Goal: Task Accomplishment & Management: Complete application form

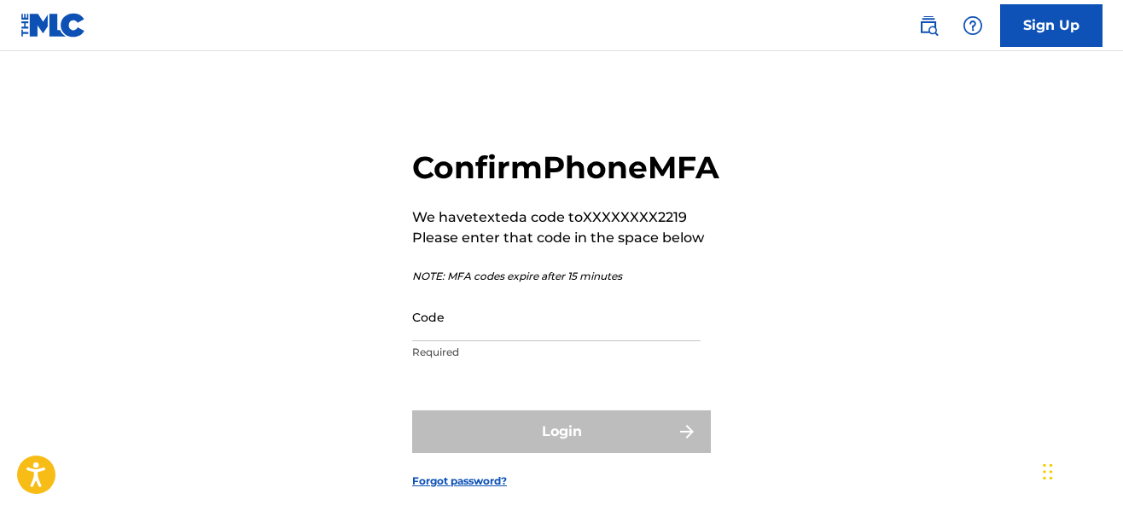
click at [448, 341] on input "Code" at bounding box center [556, 317] width 288 height 49
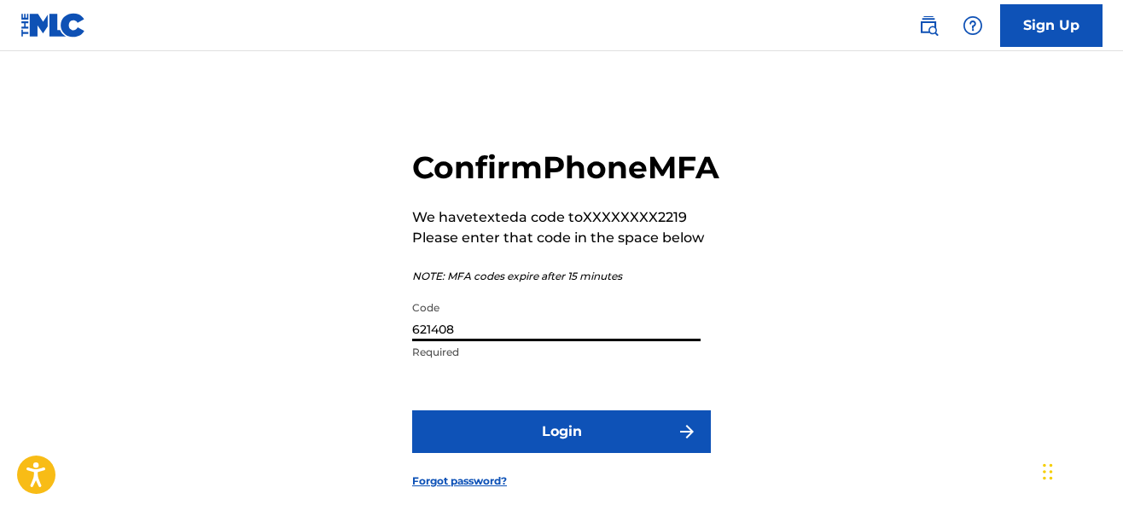
type input "621408"
click at [520, 448] on form "Confirm Phone MFA We have texted a code to XXXXXXXX2219 Please enter that code …" at bounding box center [561, 305] width 299 height 422
click at [529, 453] on button "Login" at bounding box center [561, 431] width 299 height 43
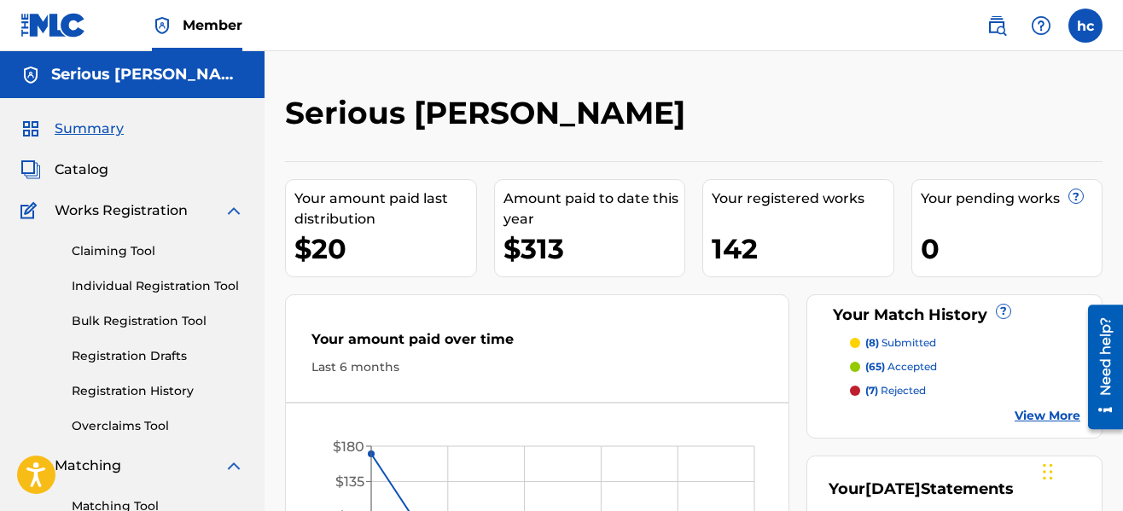
click at [729, 122] on div "Serious [PERSON_NAME]" at bounding box center [600, 119] width 630 height 50
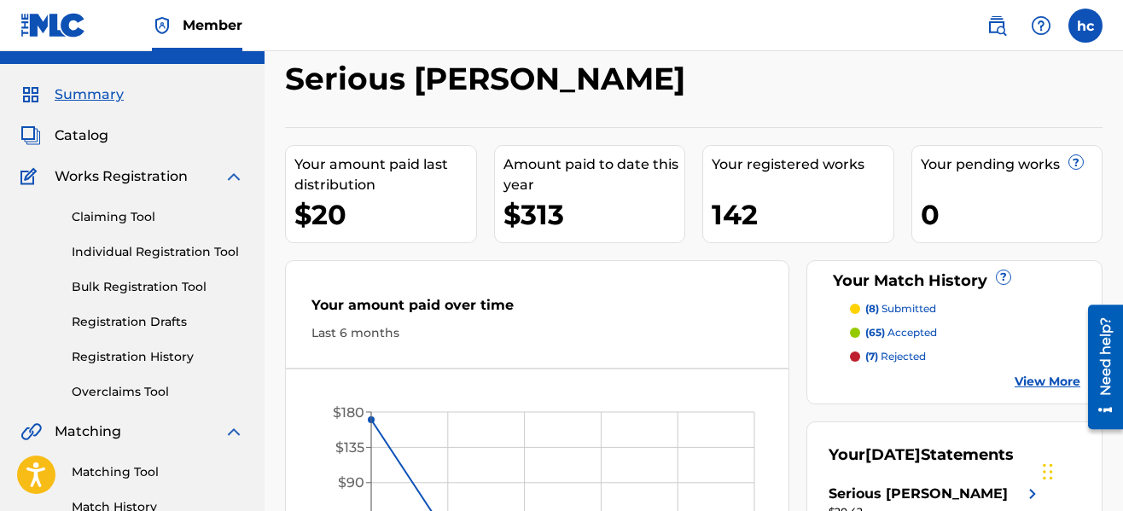
click at [167, 365] on link "Registration History" at bounding box center [158, 357] width 172 height 18
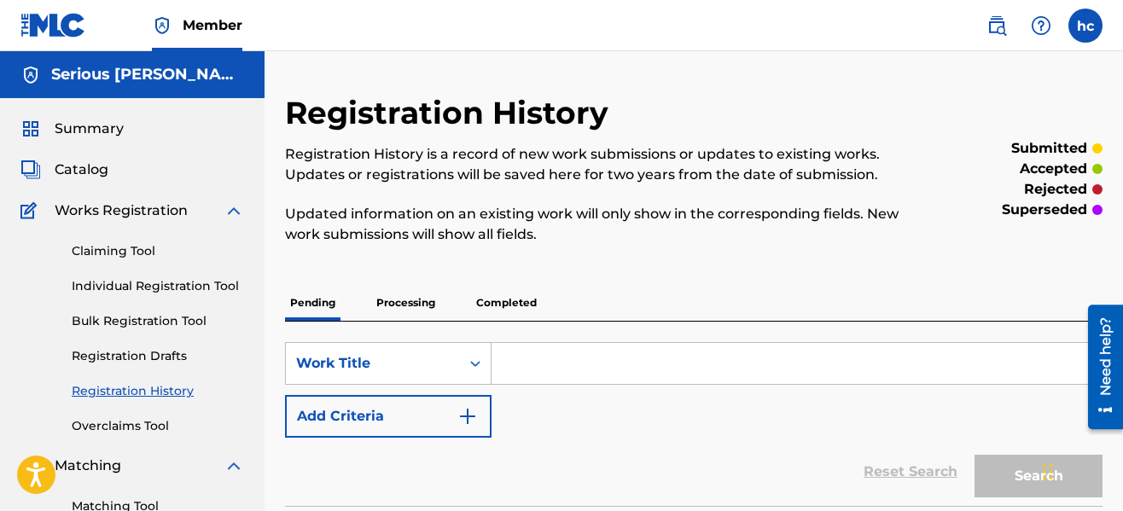
click at [663, 253] on div "Registration History Registration History is a record of new work submissions o…" at bounding box center [600, 179] width 630 height 171
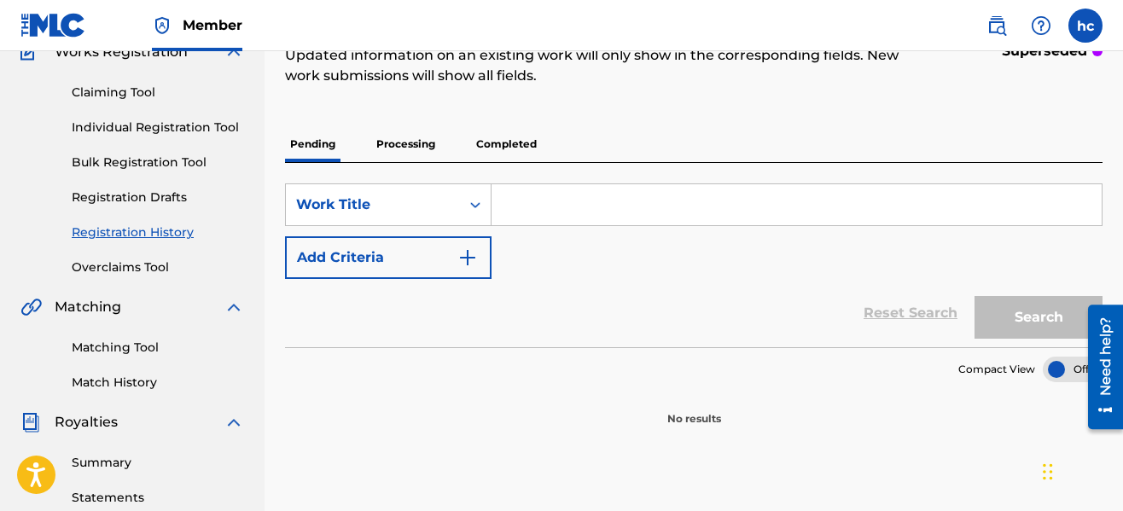
scroll to position [205, 0]
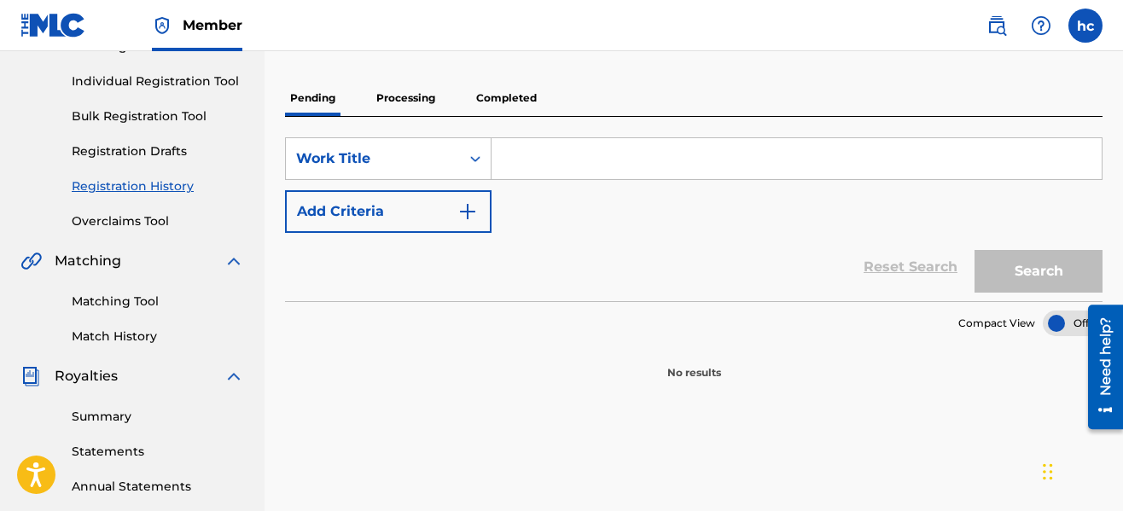
click at [412, 107] on p "Processing" at bounding box center [405, 98] width 69 height 36
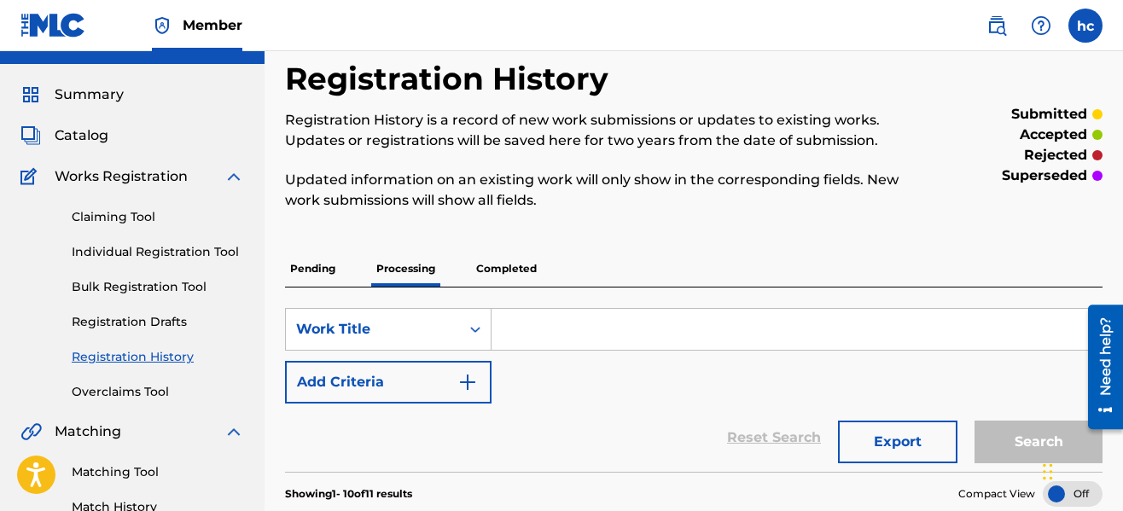
scroll to position [205, 0]
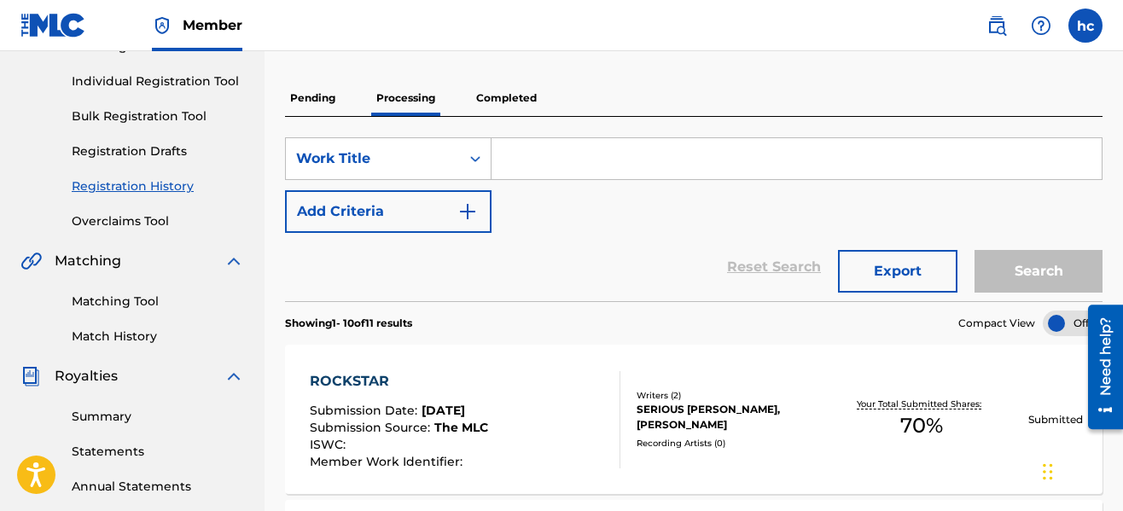
click at [412, 107] on p "Processing" at bounding box center [405, 98] width 69 height 36
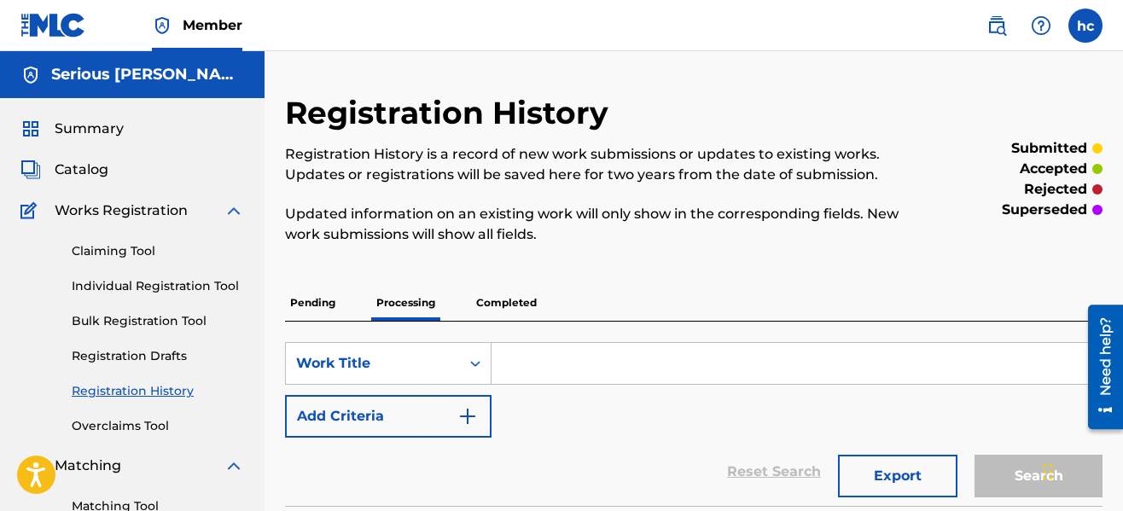
click at [642, 234] on p "Updated information on an existing work will only show in the corresponding fie…" at bounding box center [600, 224] width 630 height 41
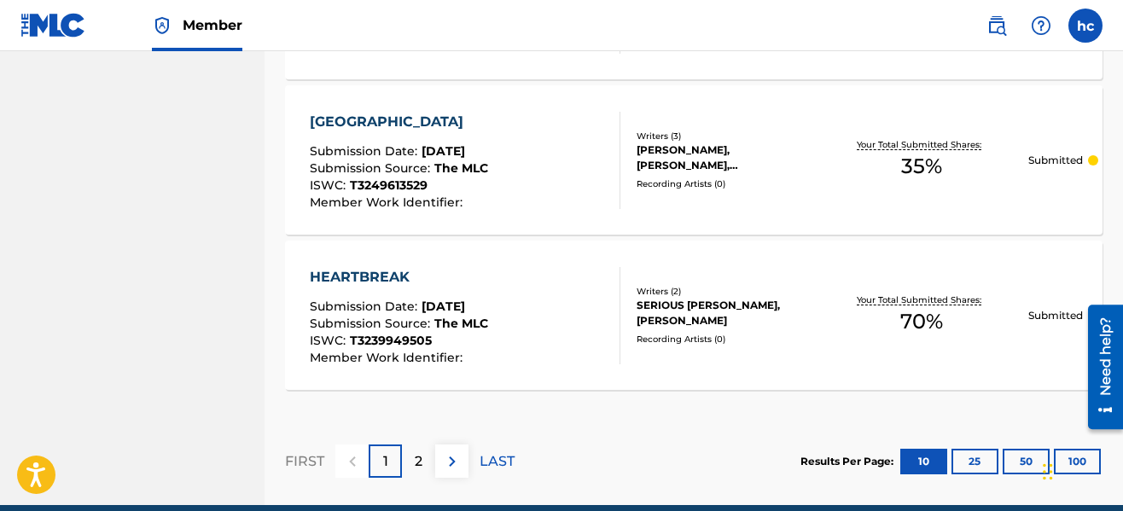
scroll to position [1783, 0]
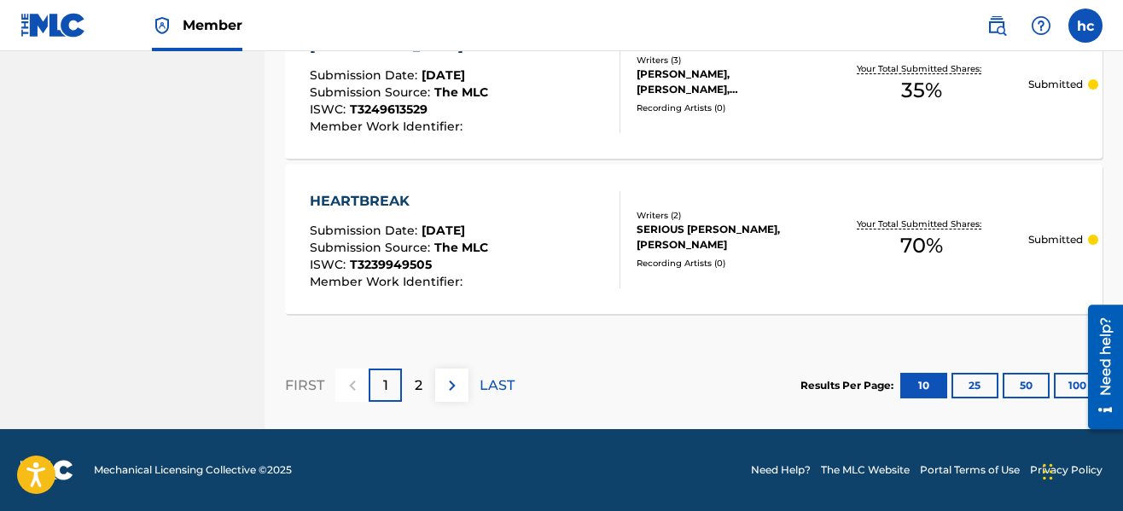
click at [417, 384] on p "2" at bounding box center [419, 385] width 8 height 20
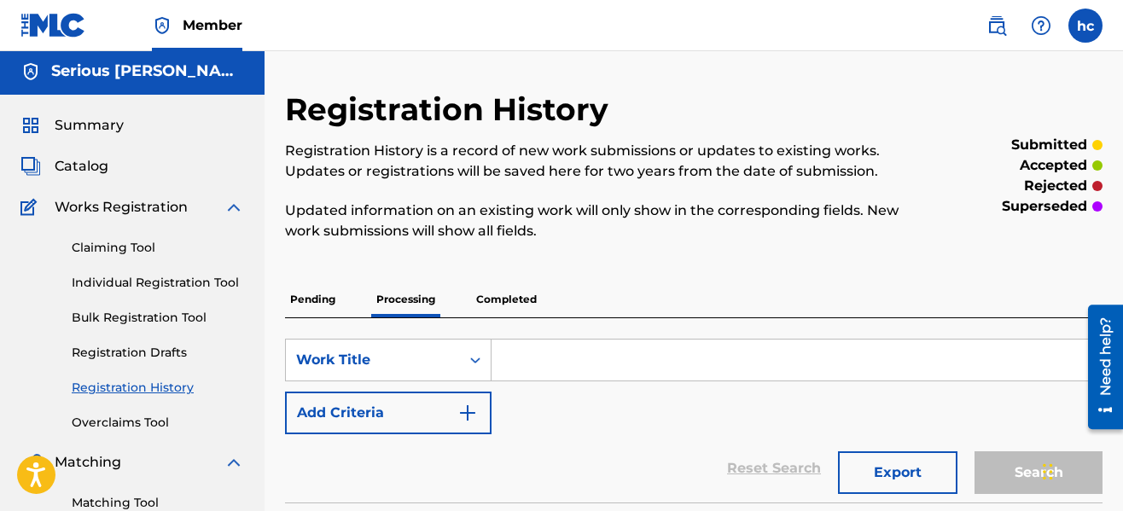
scroll to position [0, 0]
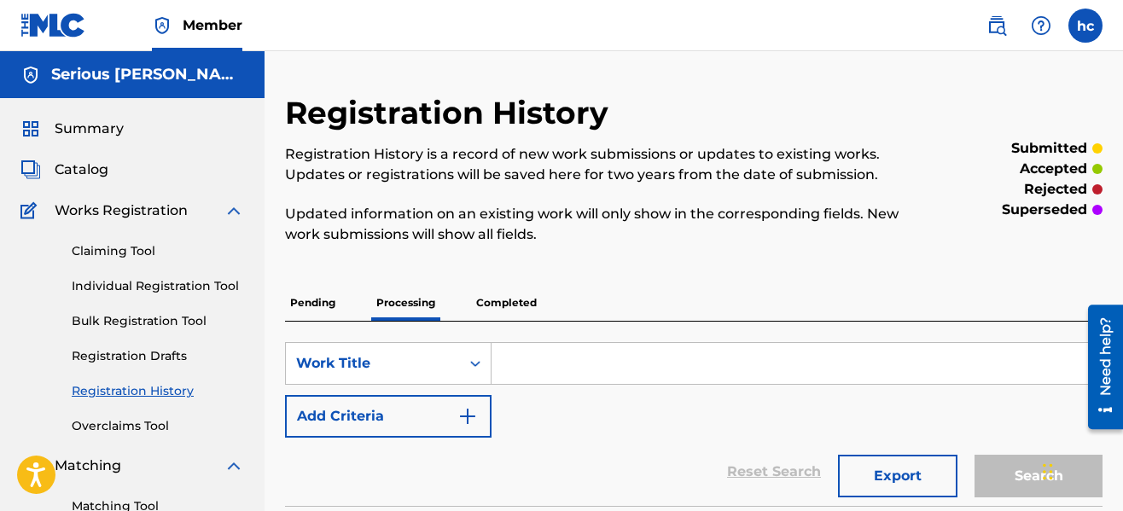
click at [503, 311] on p "Completed" at bounding box center [506, 303] width 71 height 36
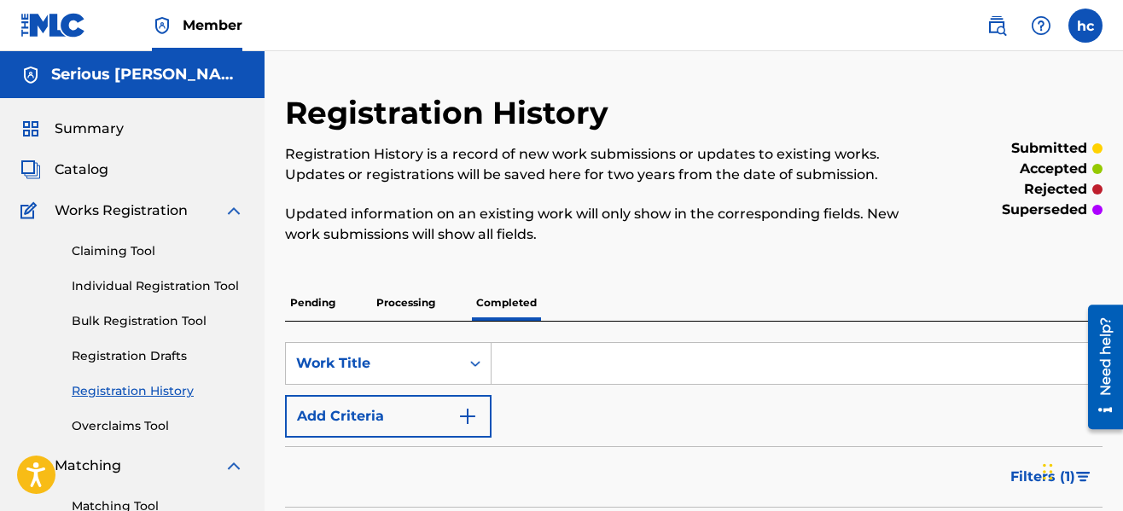
click at [705, 279] on div "Registration History Registration History is a record of new work submissions o…" at bounding box center [694, 389] width 818 height 591
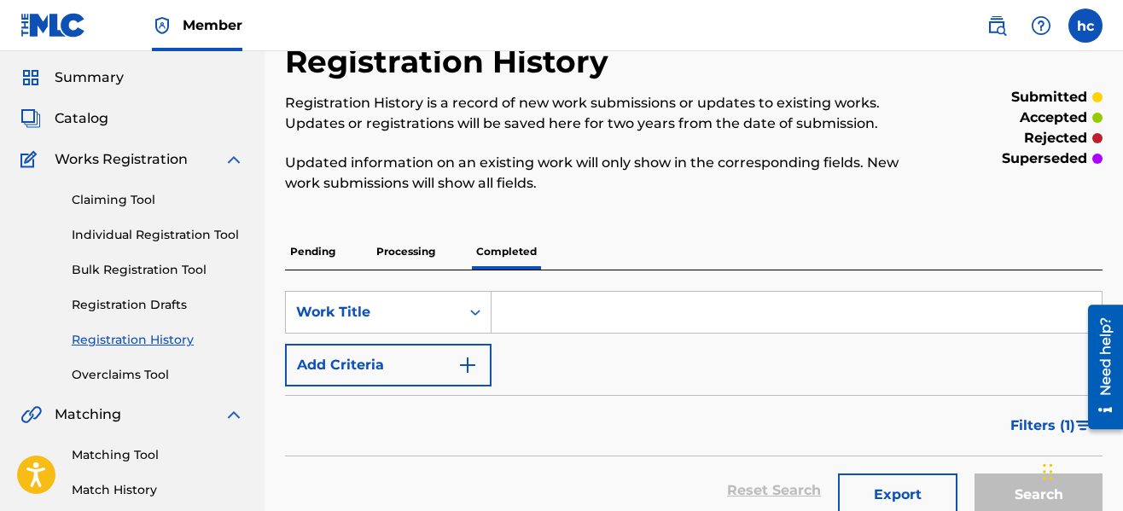
scroll to position [79, 0]
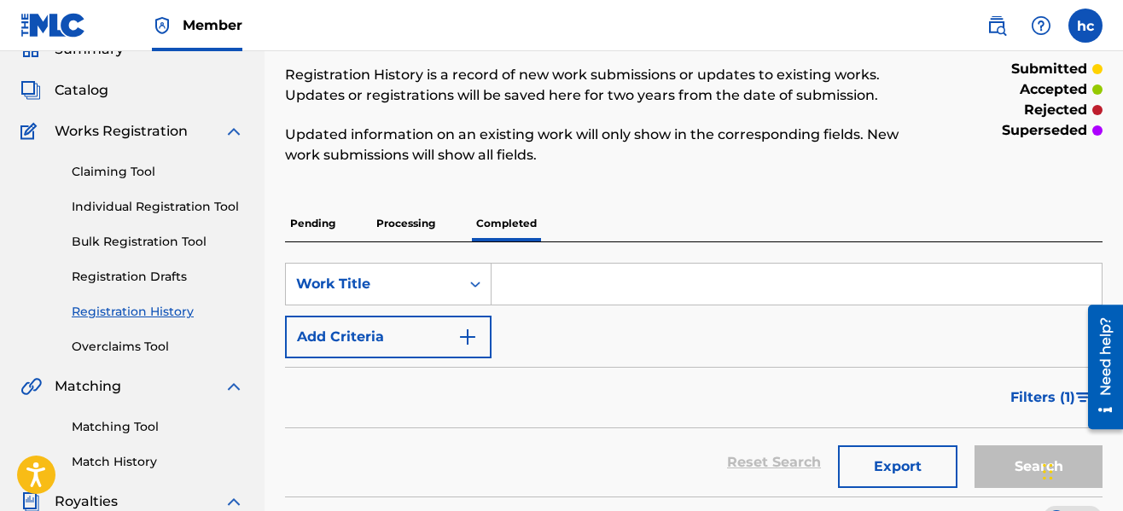
click at [136, 210] on link "Individual Registration Tool" at bounding box center [158, 207] width 172 height 18
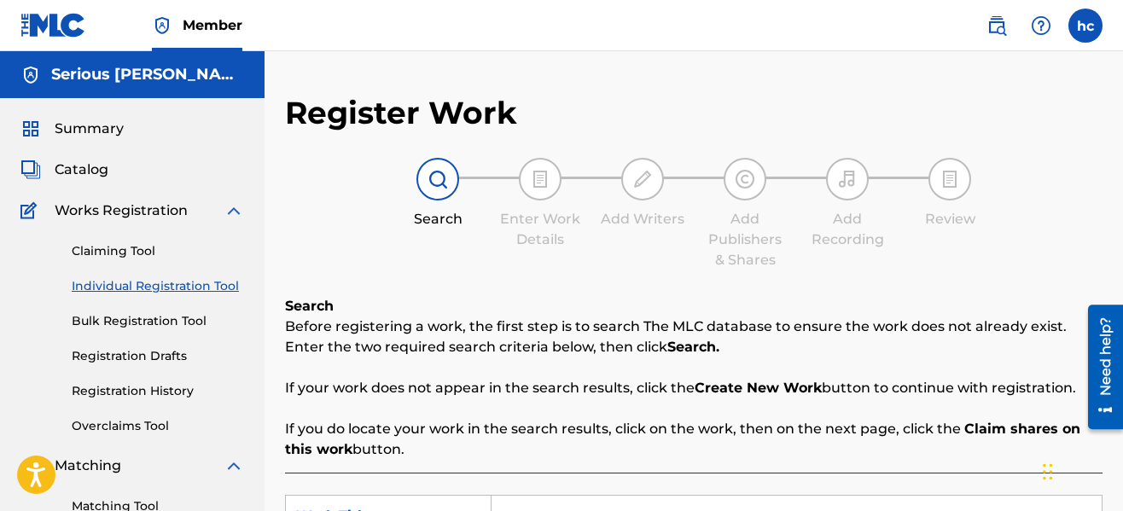
click at [612, 284] on div "Register Work Search Enter Work Details Add Writers Add Publishers & Shares Add…" at bounding box center [694, 432] width 818 height 677
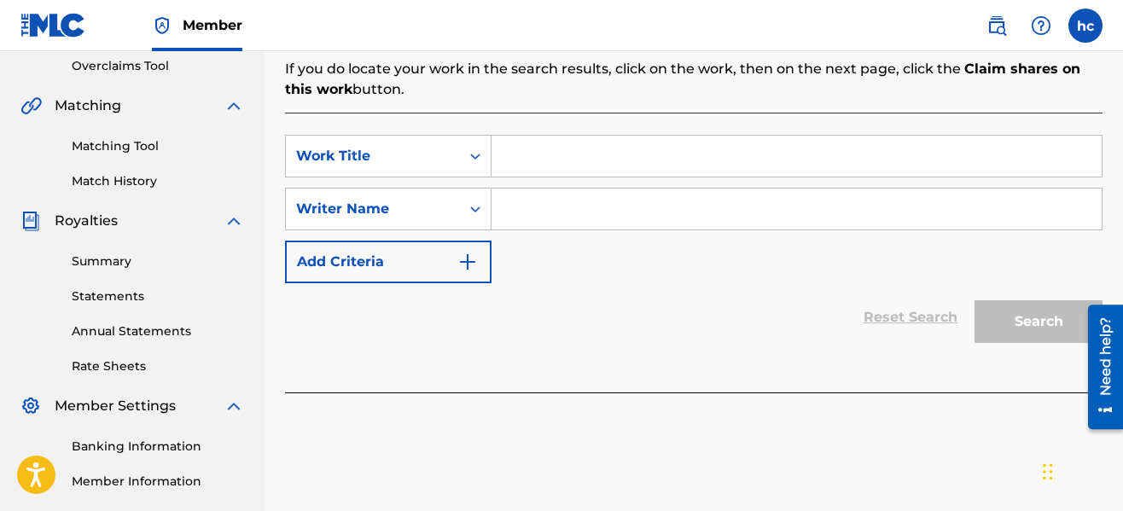
scroll to position [375, 0]
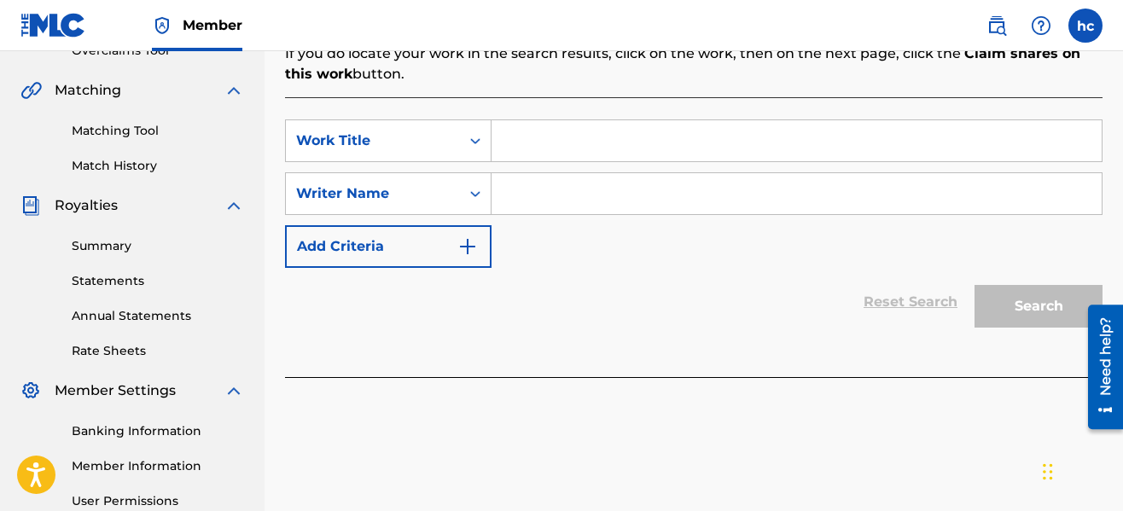
click at [551, 149] on input "Search Form" at bounding box center [797, 140] width 610 height 41
type input "Shawty Wanna Ride"
click at [554, 188] on input "Search Form" at bounding box center [797, 193] width 610 height 41
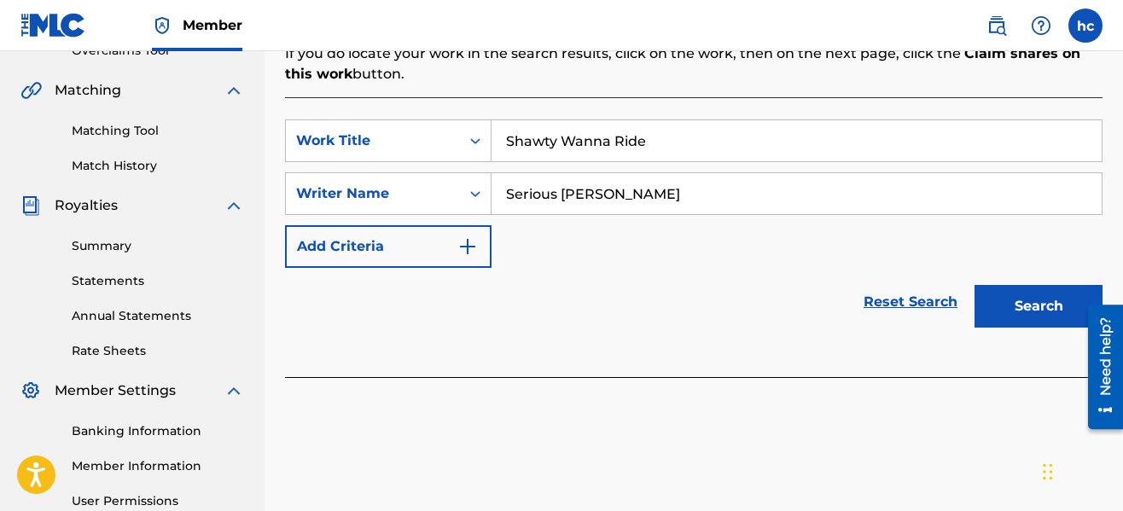
type input "Serious [PERSON_NAME]"
click at [975, 285] on button "Search" at bounding box center [1039, 306] width 128 height 43
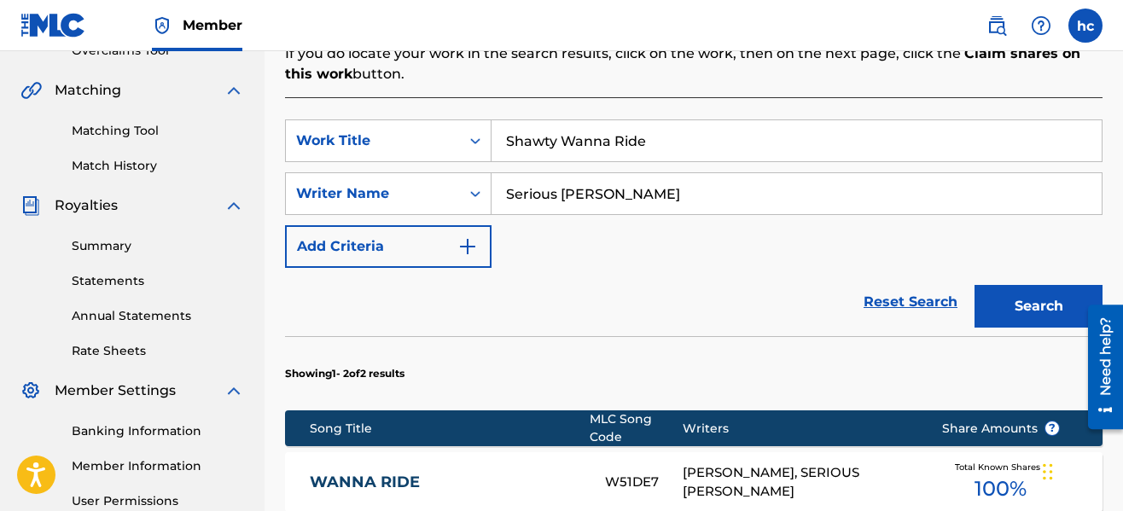
click at [696, 294] on div "Reset Search Search" at bounding box center [694, 302] width 818 height 68
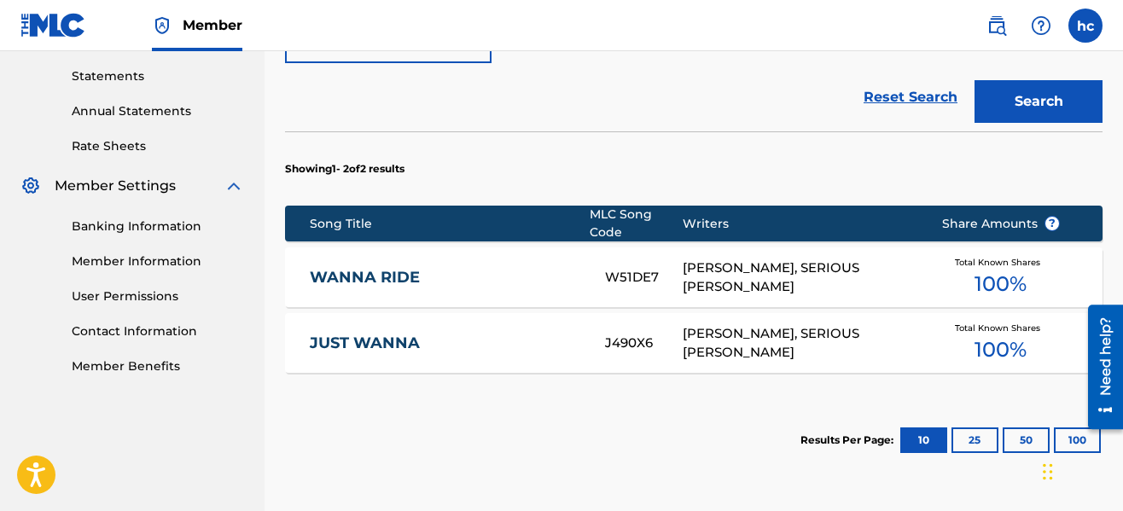
scroll to position [546, 0]
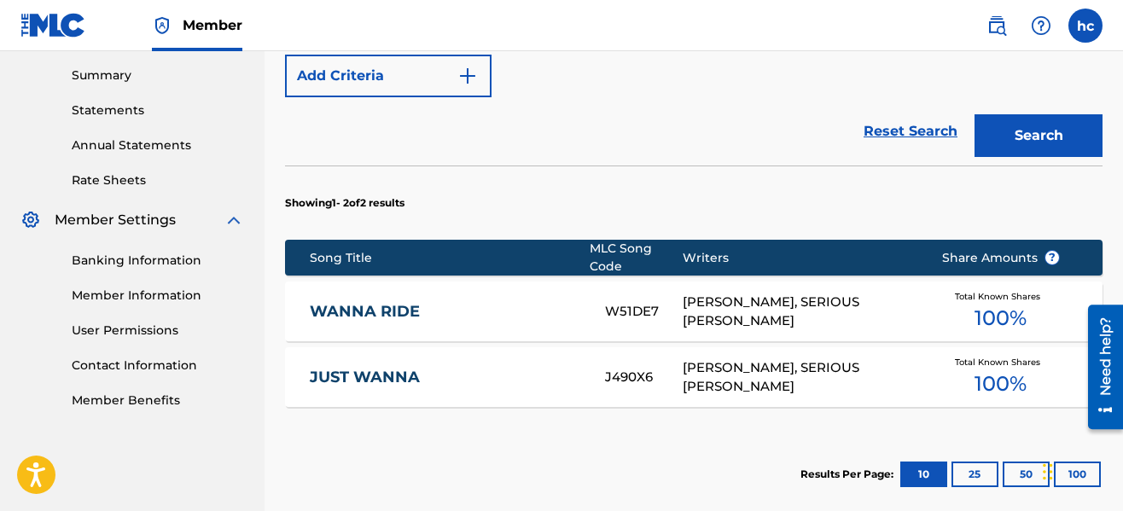
click at [938, 201] on section "Showing 1 - 2 of 2 results" at bounding box center [694, 199] width 818 height 66
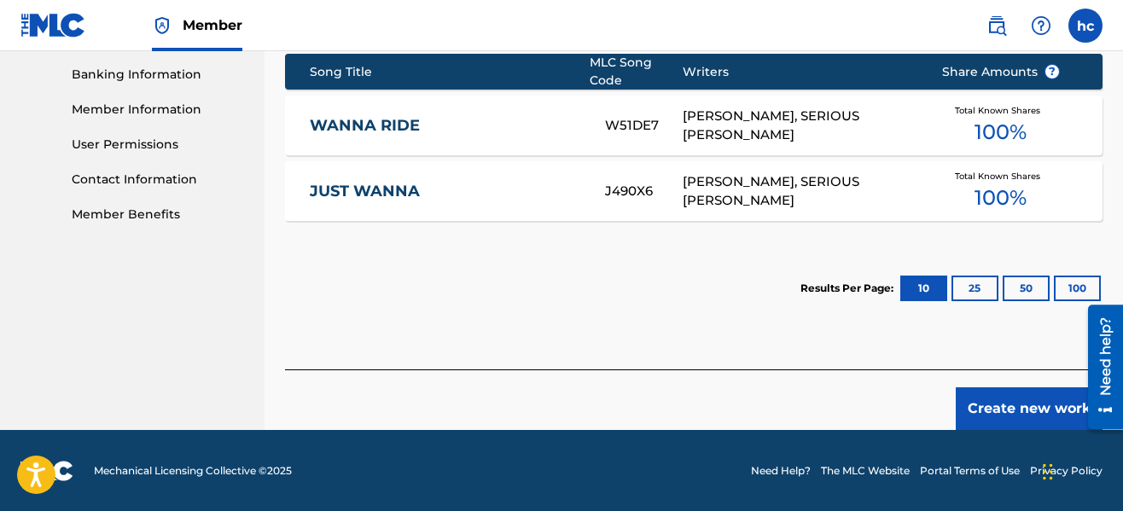
scroll to position [733, 0]
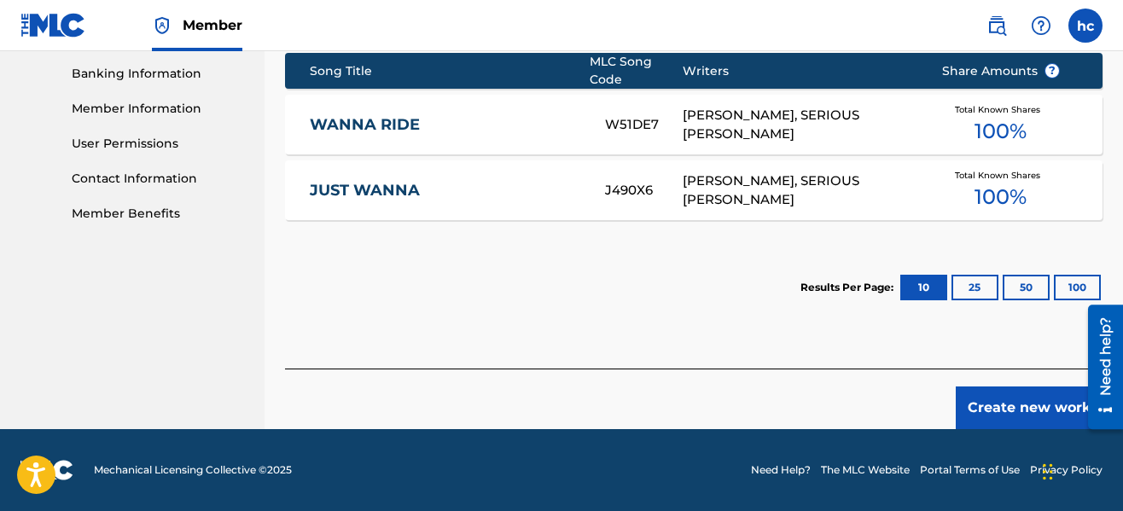
click at [992, 411] on button "Create new work" at bounding box center [1029, 408] width 147 height 43
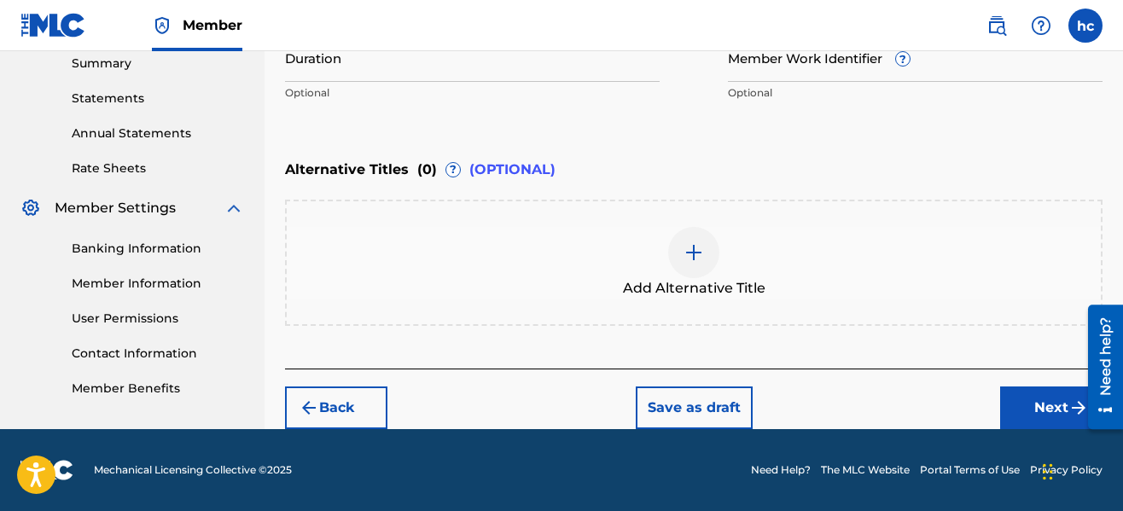
scroll to position [558, 0]
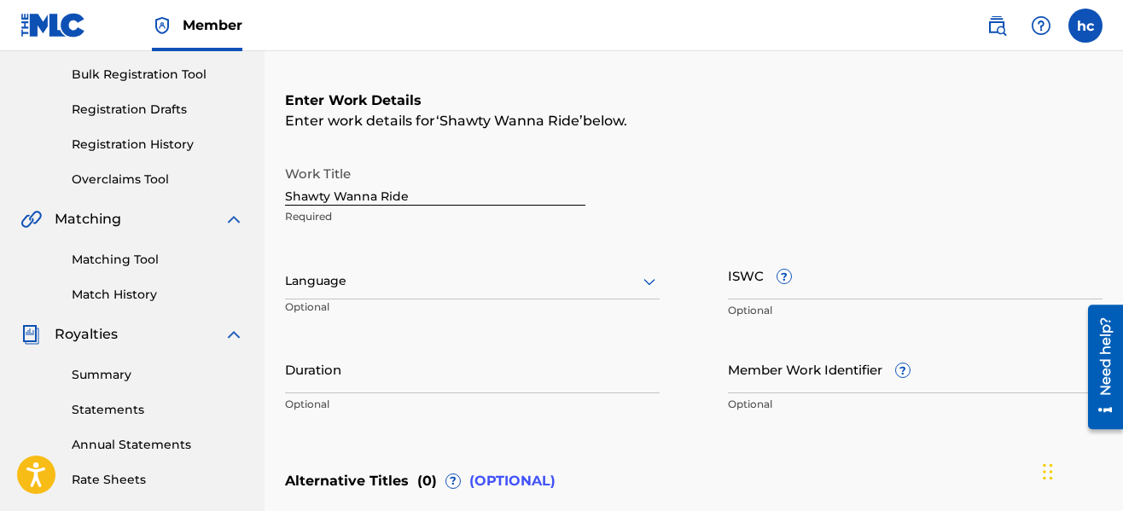
scroll to position [251, 0]
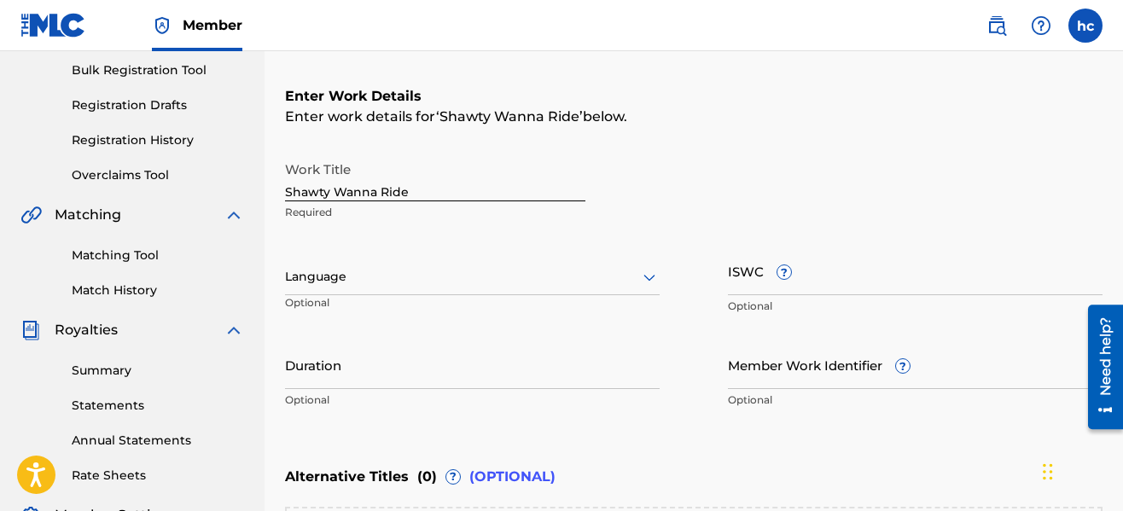
click at [632, 265] on div "Language" at bounding box center [472, 277] width 375 height 36
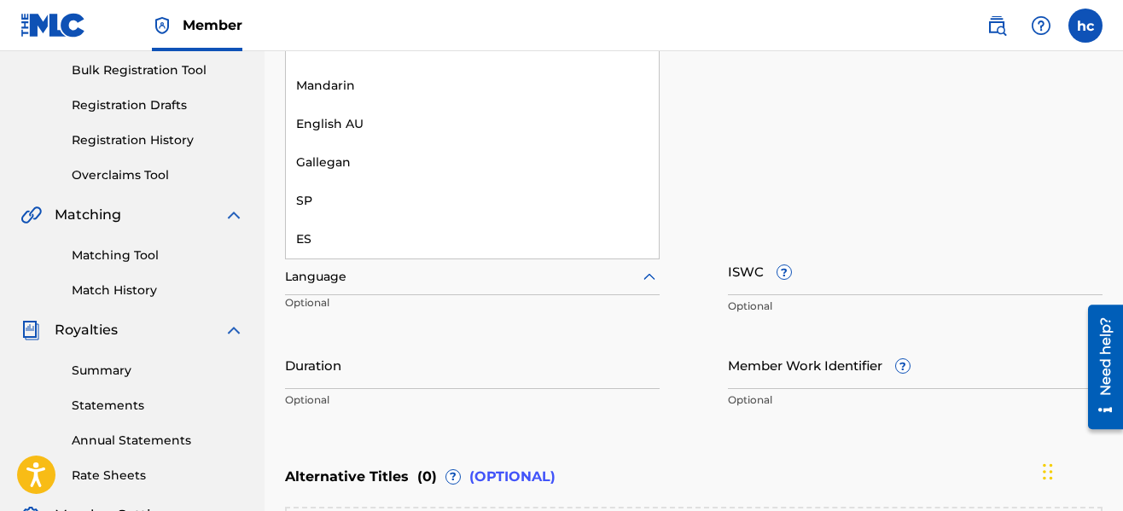
scroll to position [0, 0]
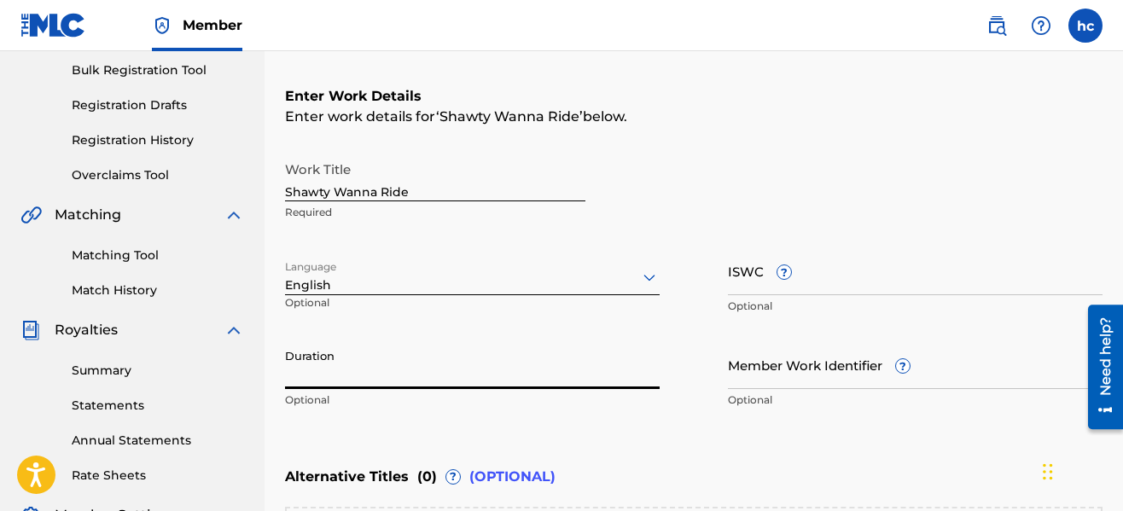
click at [494, 377] on input "Duration" at bounding box center [472, 364] width 375 height 49
type input "03:08"
click at [715, 369] on div "Work Title Shawty Wanna Ride Required Language English Optional ISWC ? Optional…" at bounding box center [694, 285] width 818 height 265
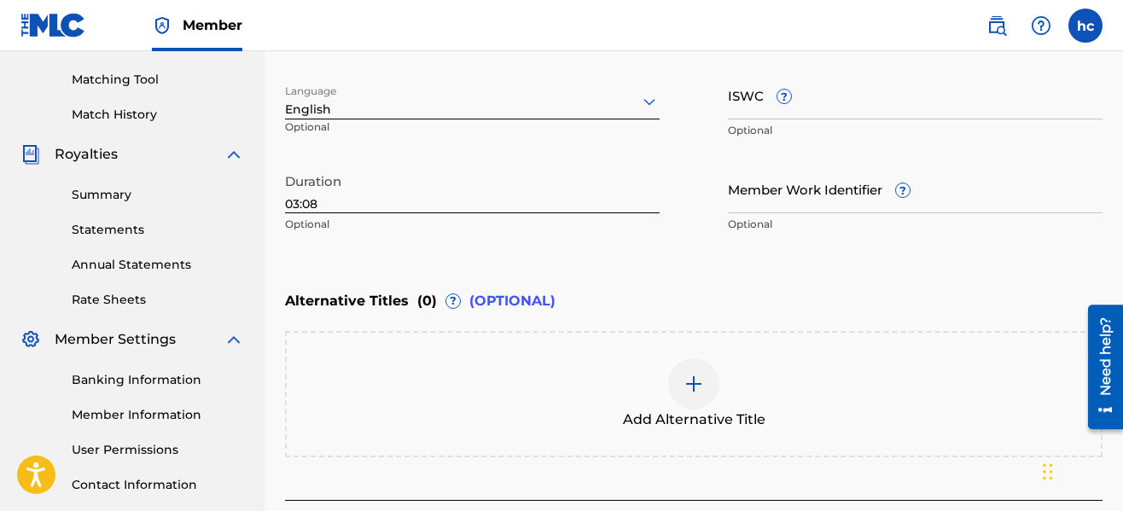
scroll to position [558, 0]
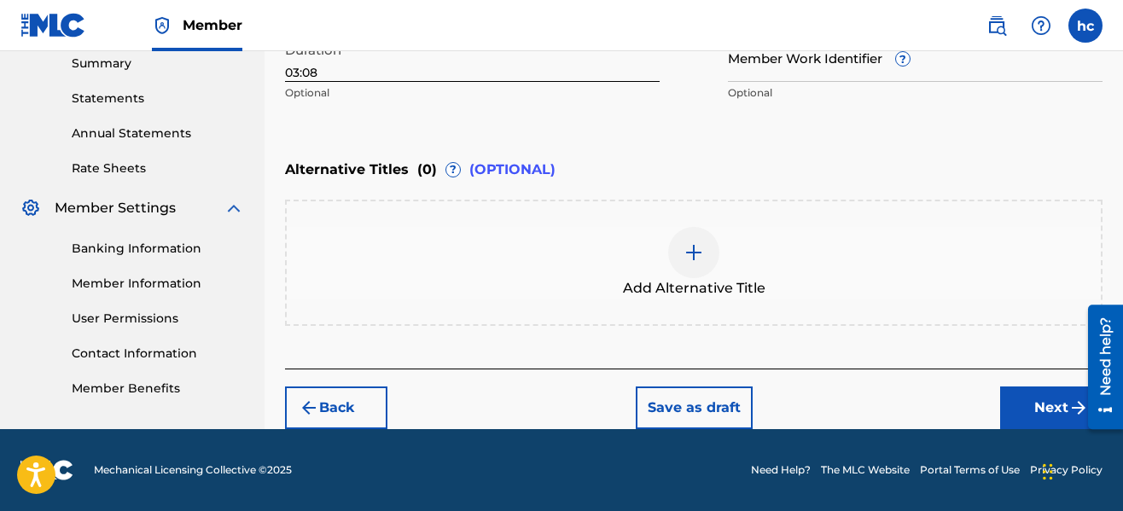
click at [1015, 405] on button "Next" at bounding box center [1051, 408] width 102 height 43
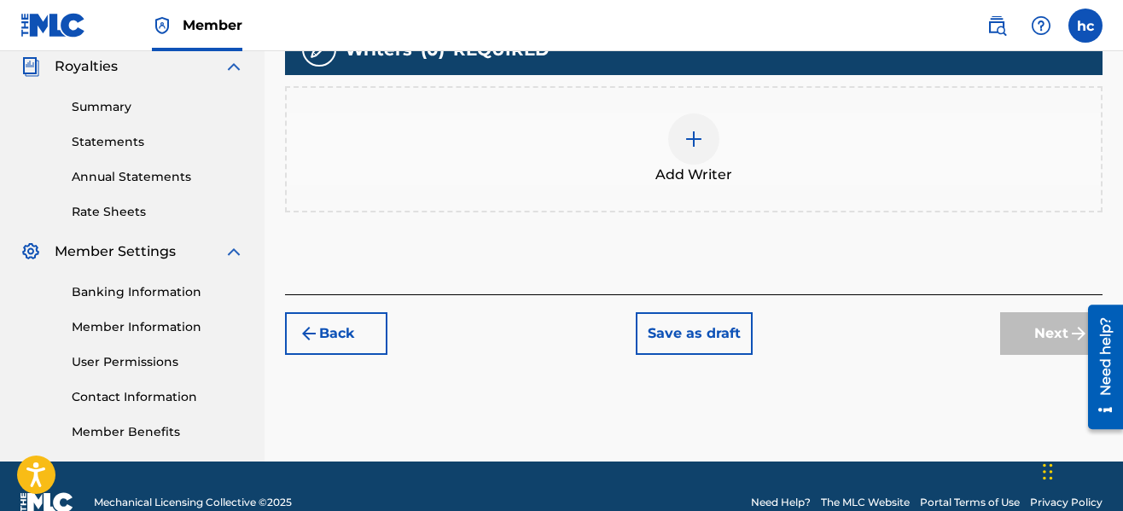
scroll to position [547, 0]
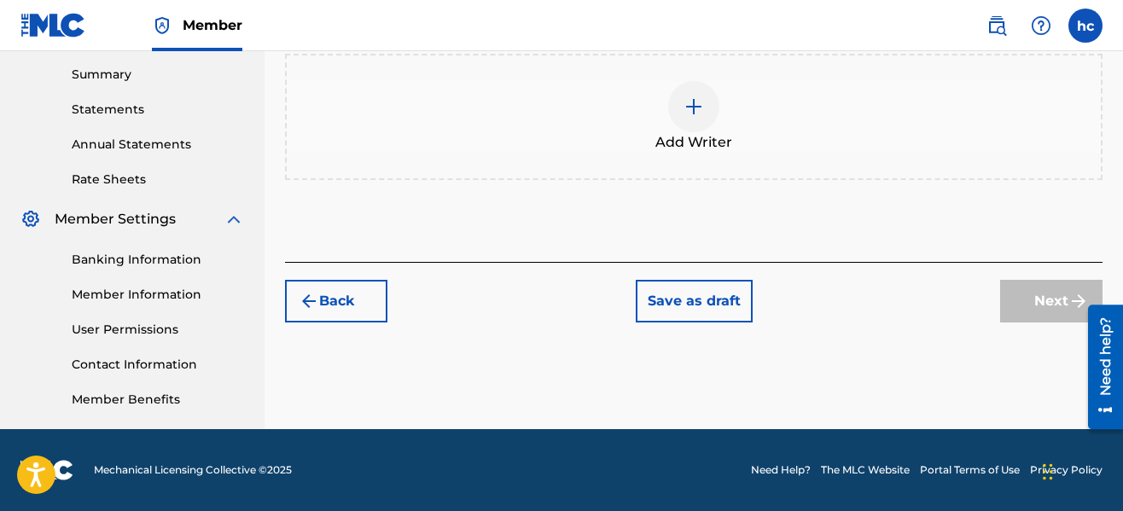
click at [691, 112] on img at bounding box center [694, 106] width 20 height 20
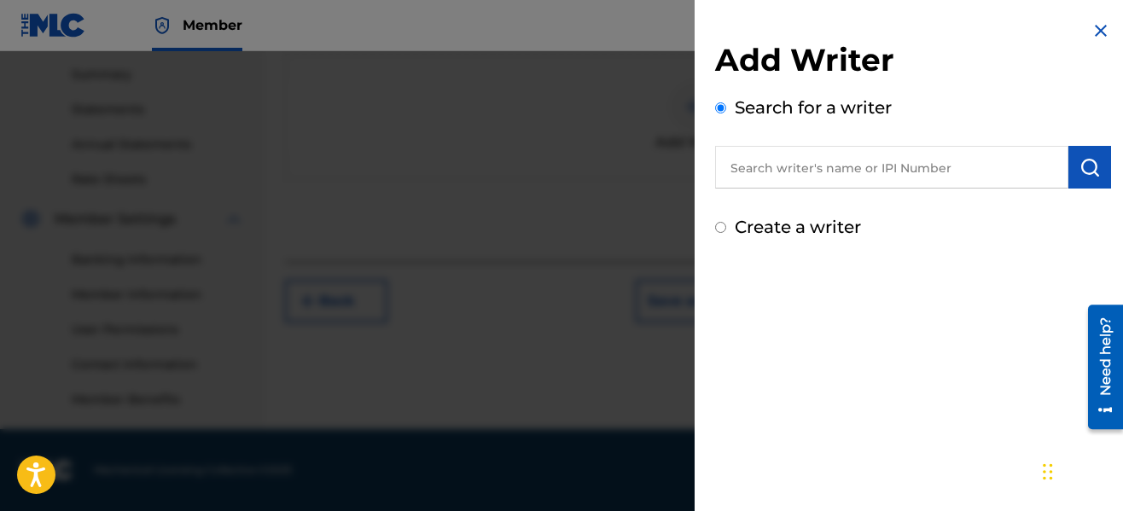
click at [909, 166] on input "text" at bounding box center [891, 167] width 353 height 43
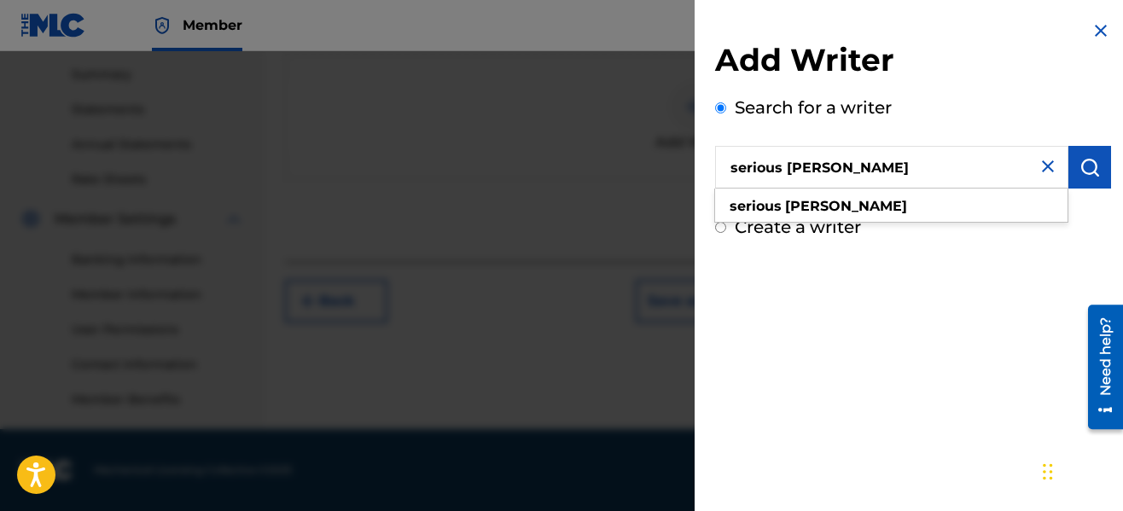
type input "serious [PERSON_NAME]"
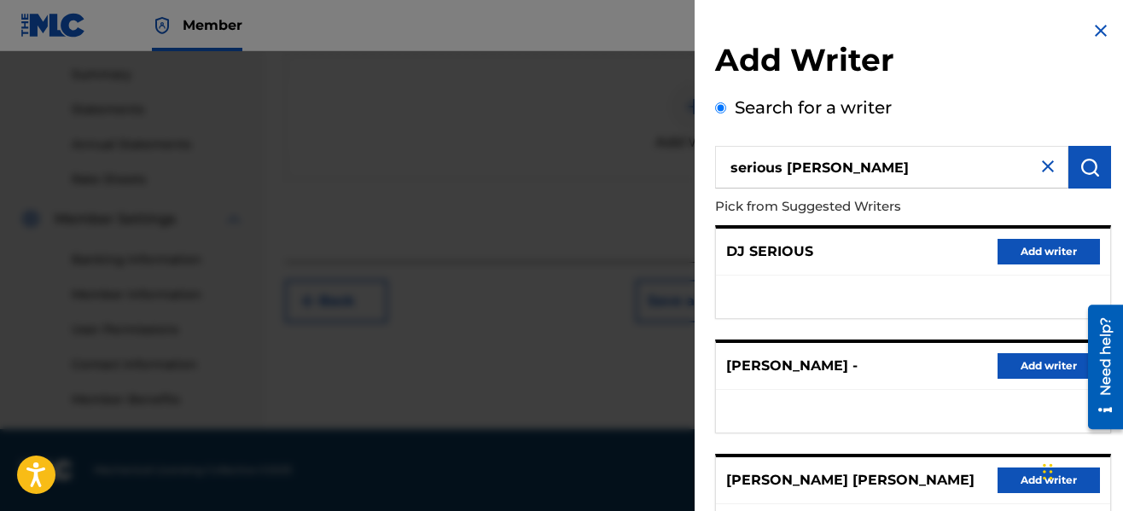
click at [976, 202] on p "Pick from Suggested Writers" at bounding box center [864, 207] width 299 height 37
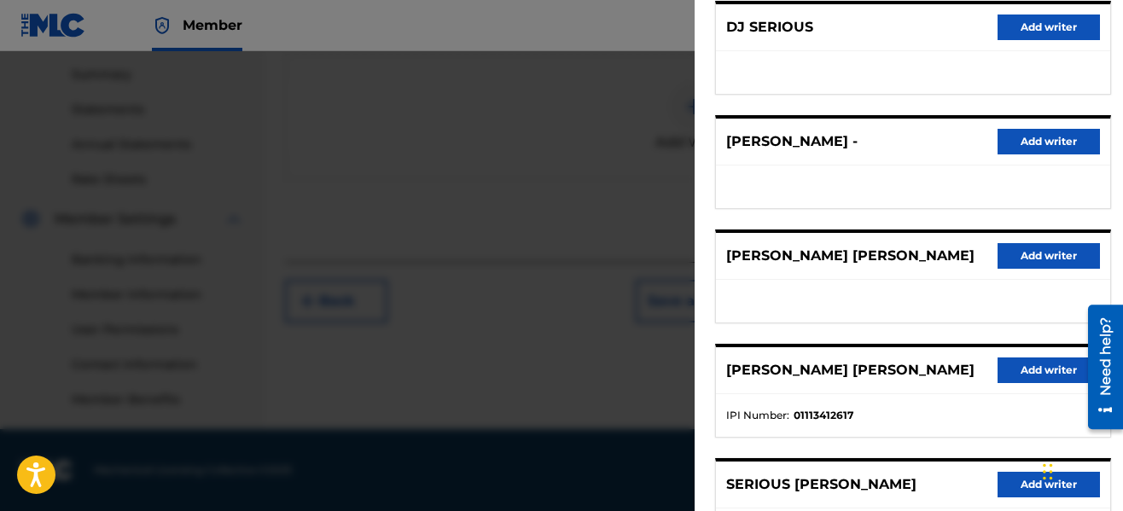
scroll to position [373, 0]
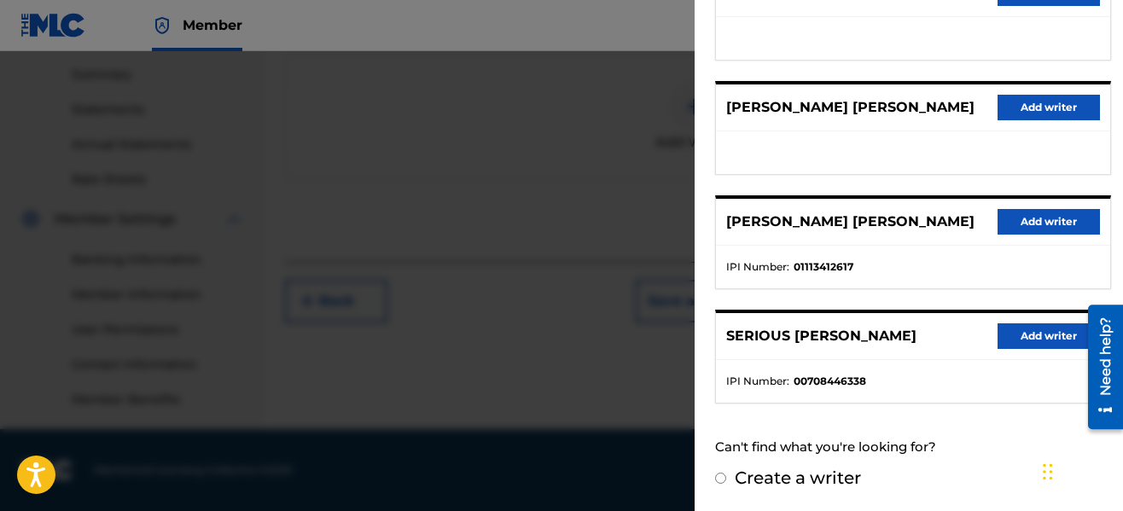
click at [1011, 338] on button "Add writer" at bounding box center [1049, 336] width 102 height 26
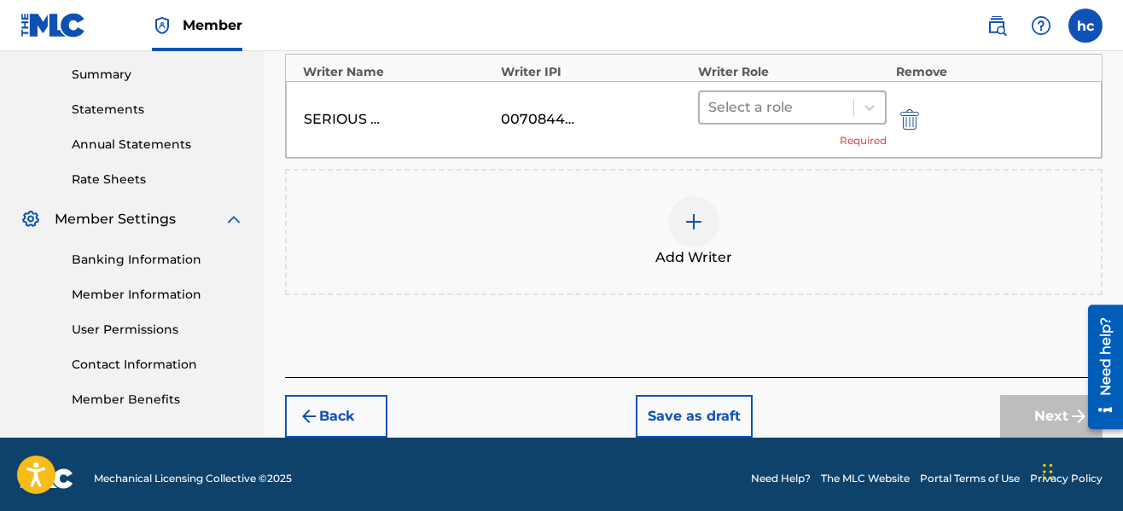
click at [805, 108] on div at bounding box center [776, 108] width 137 height 24
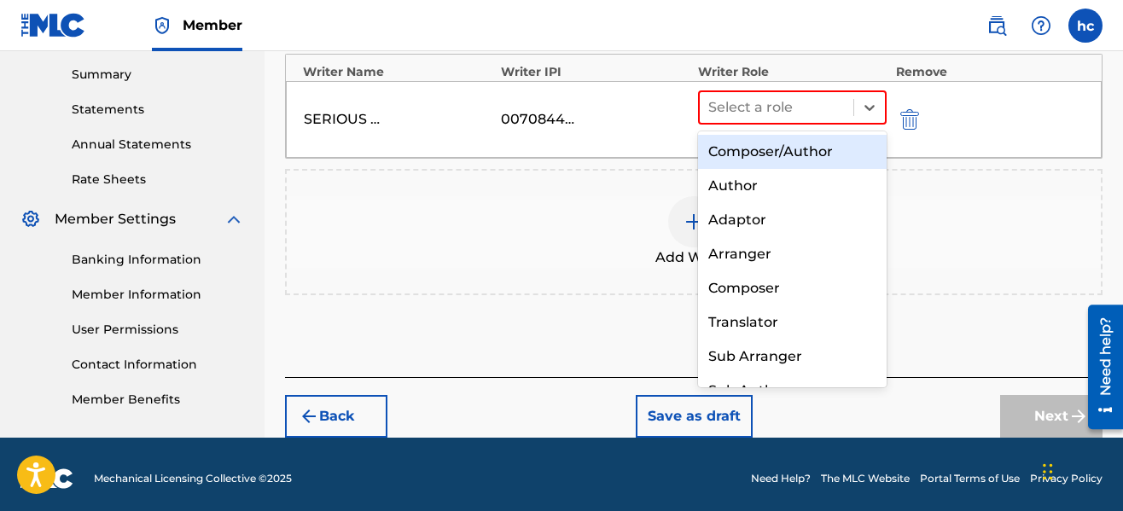
click at [787, 163] on div "Composer/Author" at bounding box center [792, 152] width 189 height 34
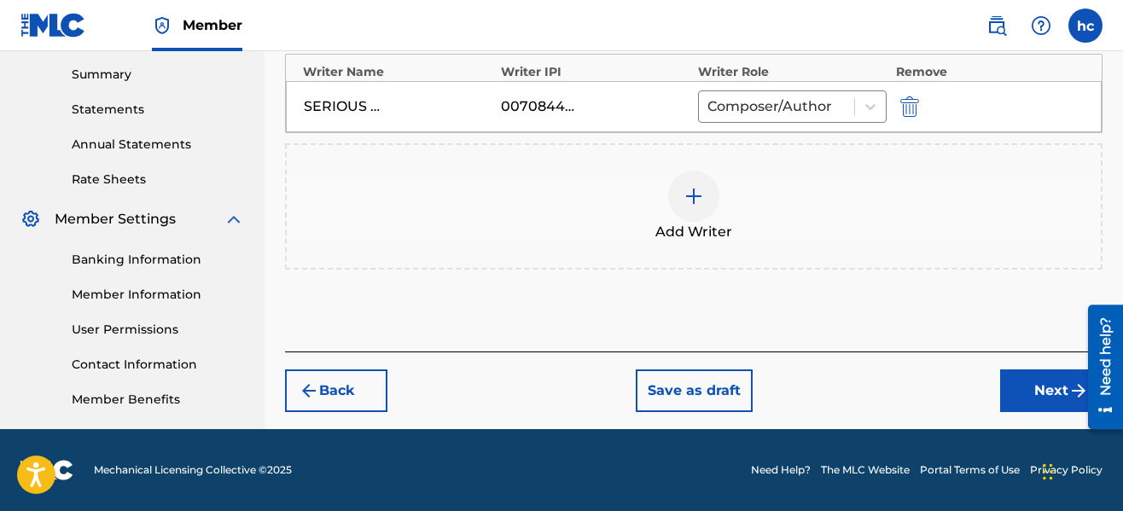
click at [1021, 381] on button "Next" at bounding box center [1051, 391] width 102 height 43
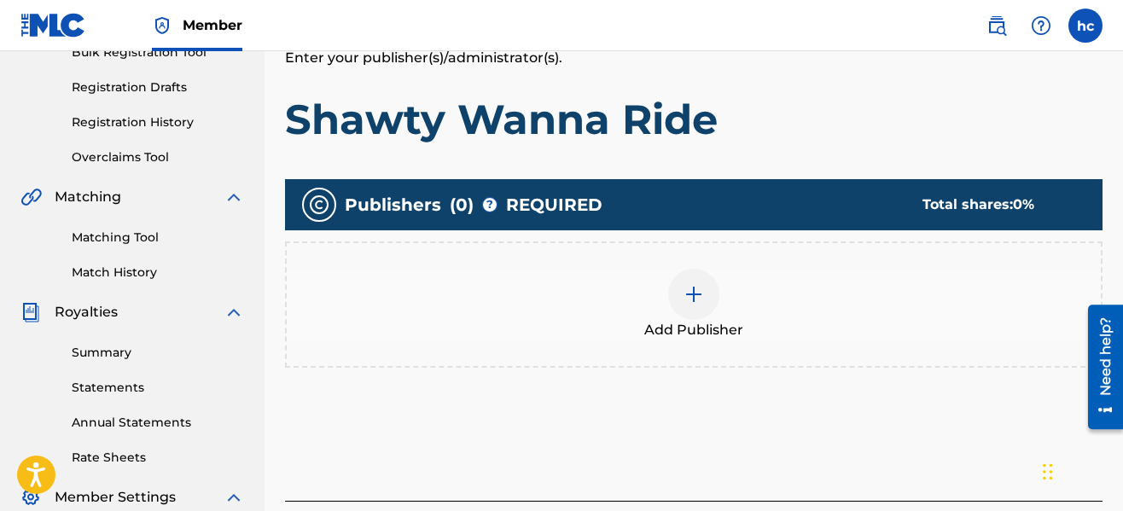
scroll to position [77, 0]
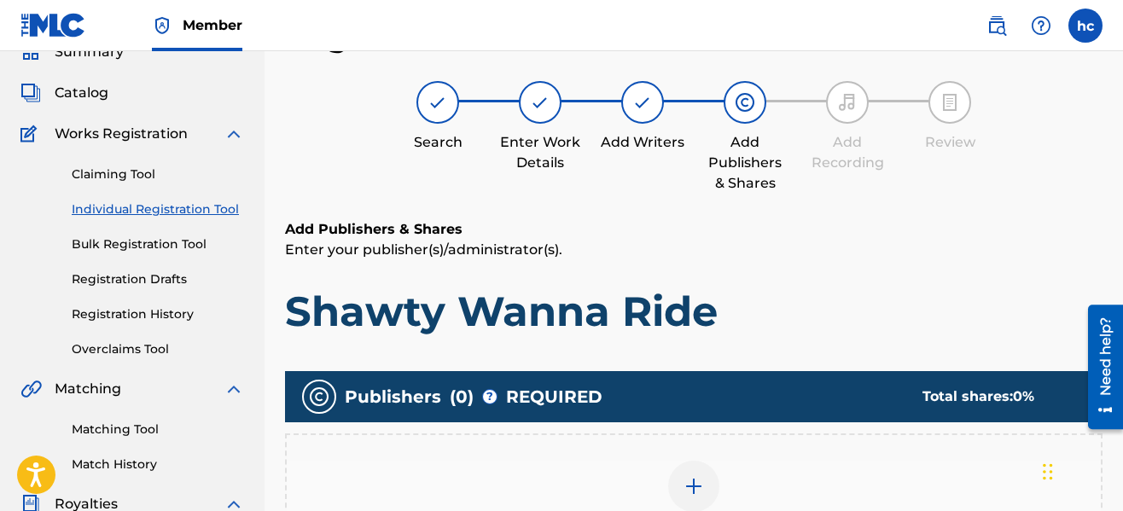
click at [883, 295] on h1 "Shawty Wanna Ride" at bounding box center [694, 311] width 818 height 51
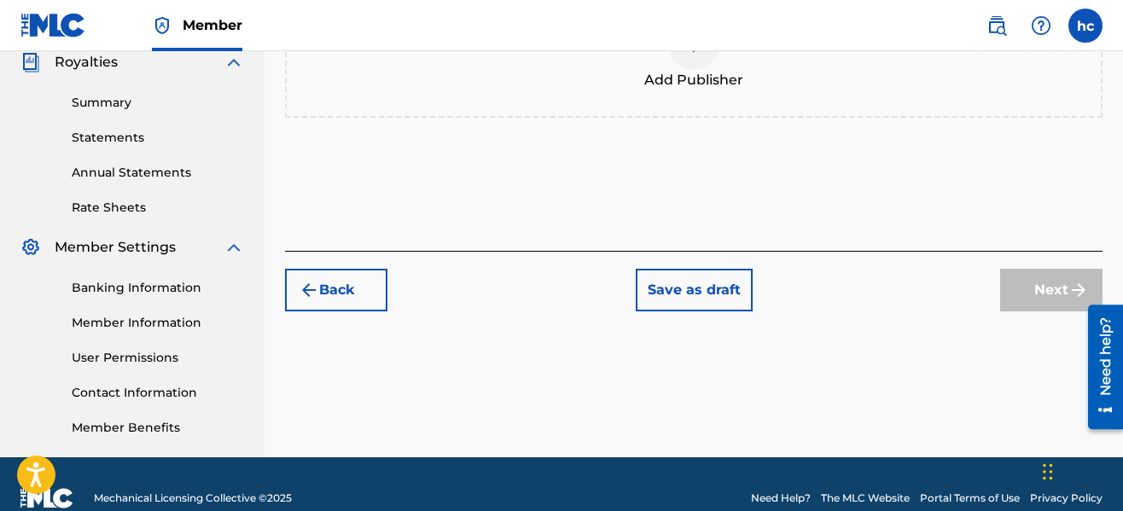
scroll to position [521, 0]
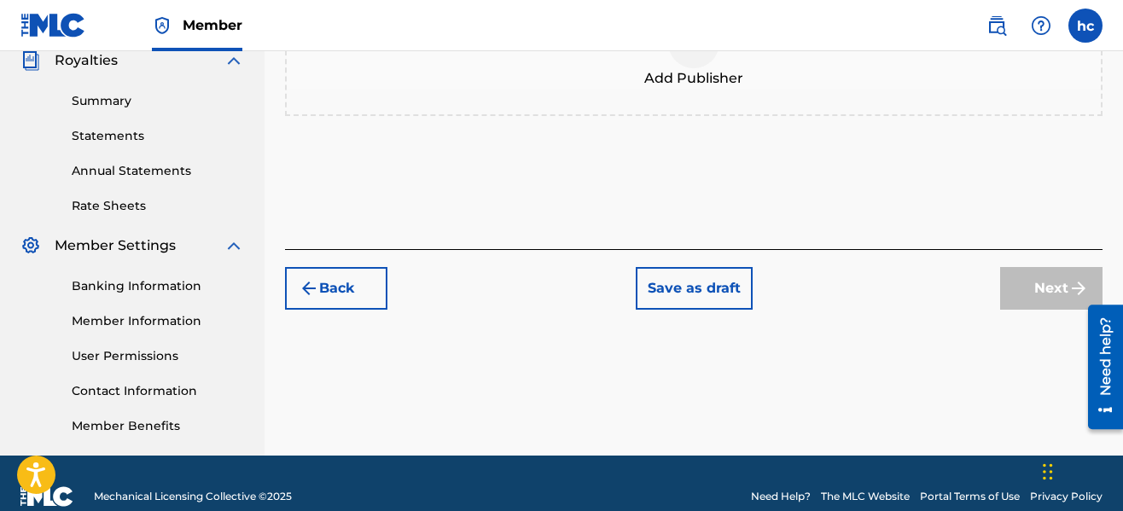
click at [680, 74] on span "Add Publisher" at bounding box center [693, 78] width 99 height 20
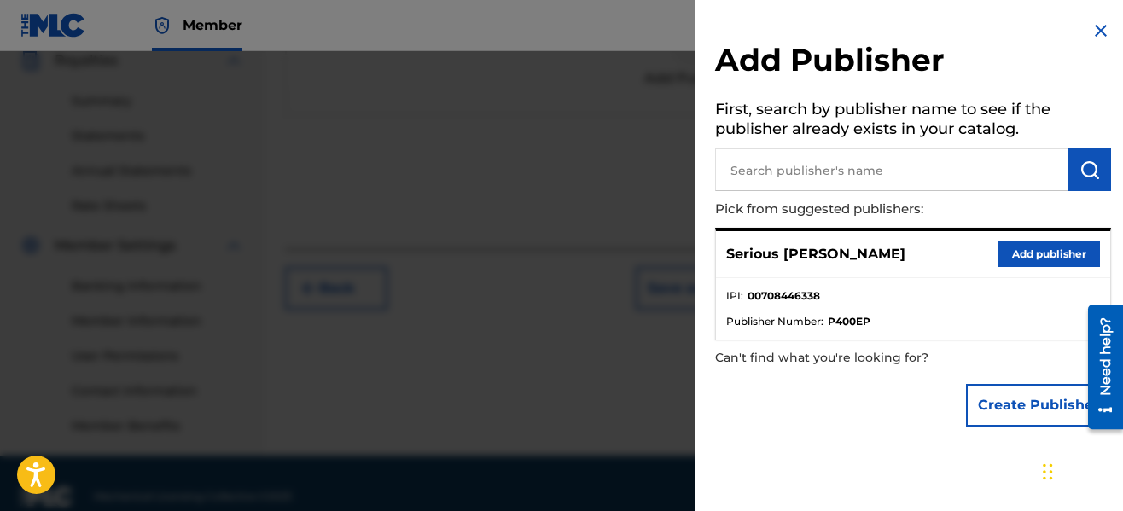
click at [1022, 263] on button "Add publisher" at bounding box center [1049, 255] width 102 height 26
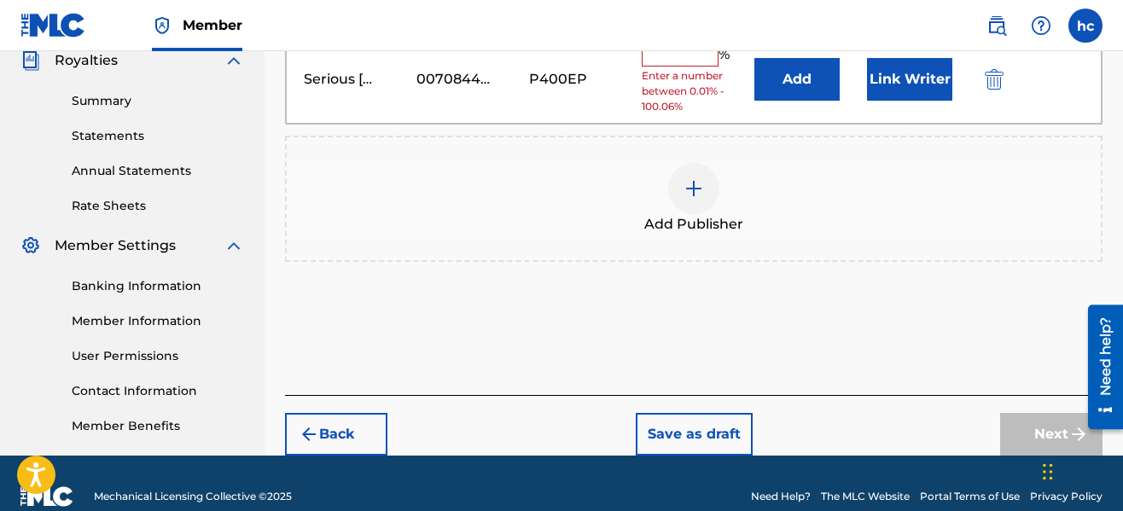
click at [696, 61] on input "text" at bounding box center [680, 55] width 77 height 22
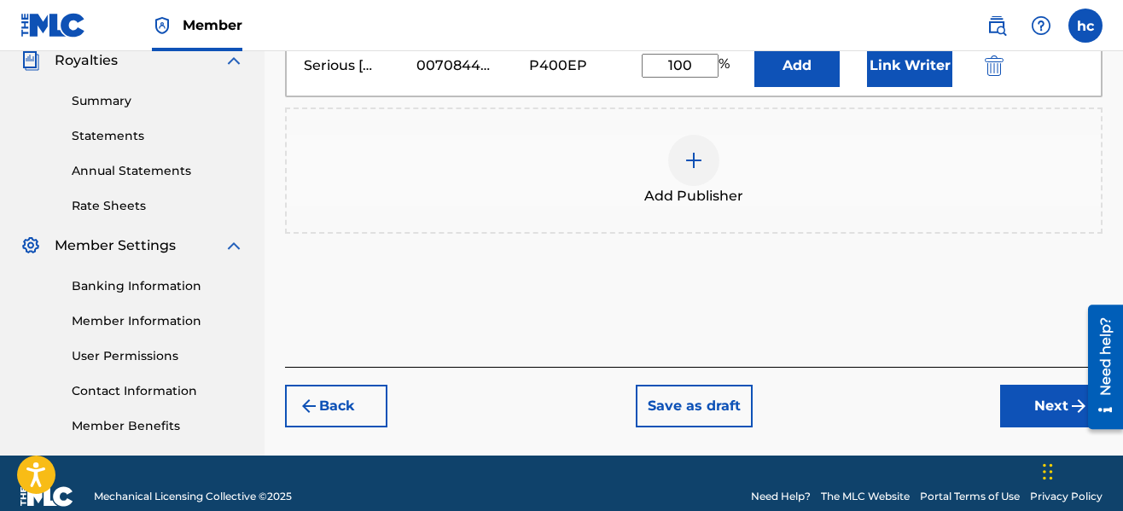
type input "100"
click at [896, 67] on button "Link Writer" at bounding box center [909, 65] width 85 height 43
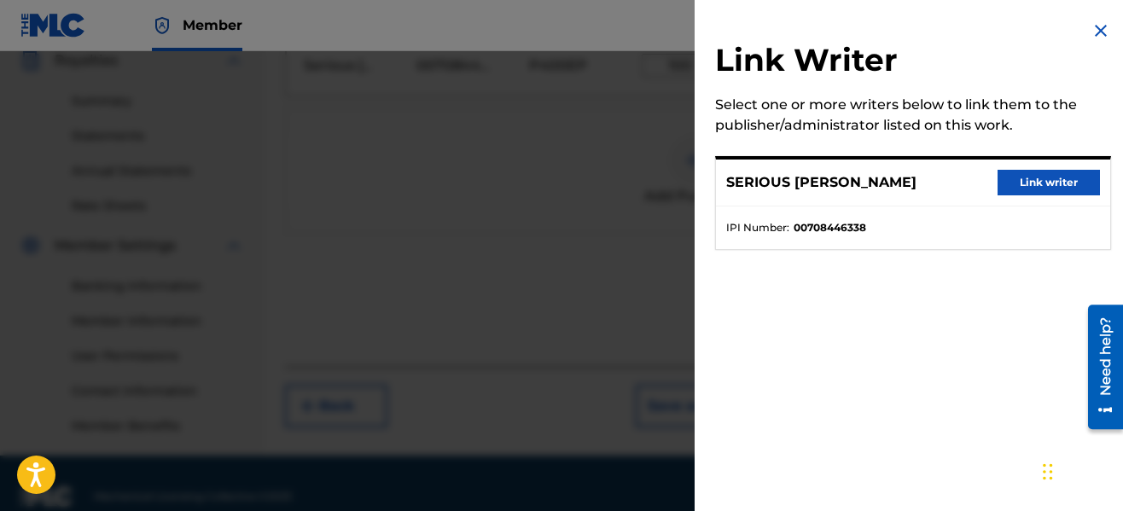
click at [1023, 182] on button "Link writer" at bounding box center [1049, 183] width 102 height 26
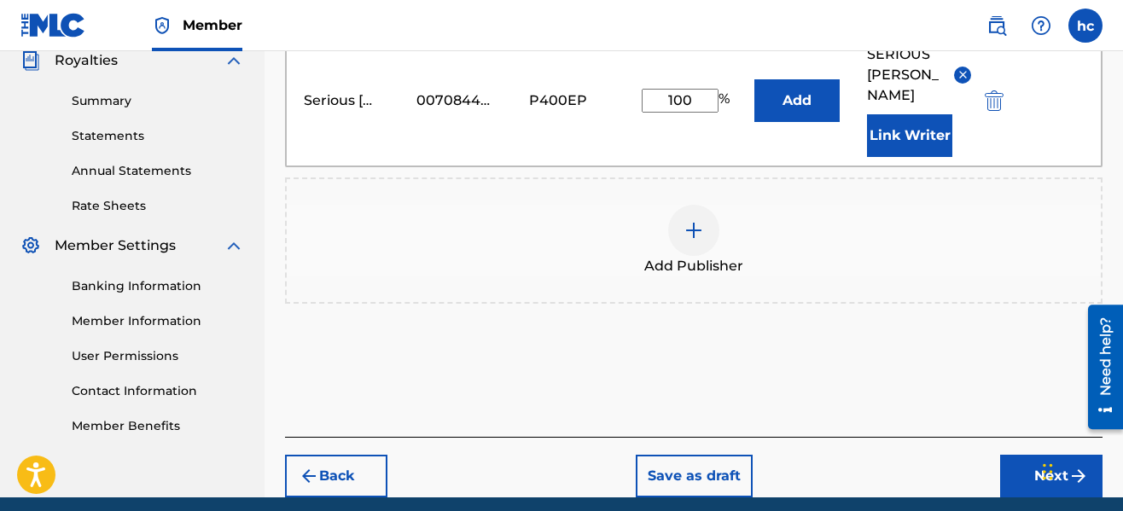
click at [1031, 455] on button "Next" at bounding box center [1051, 476] width 102 height 43
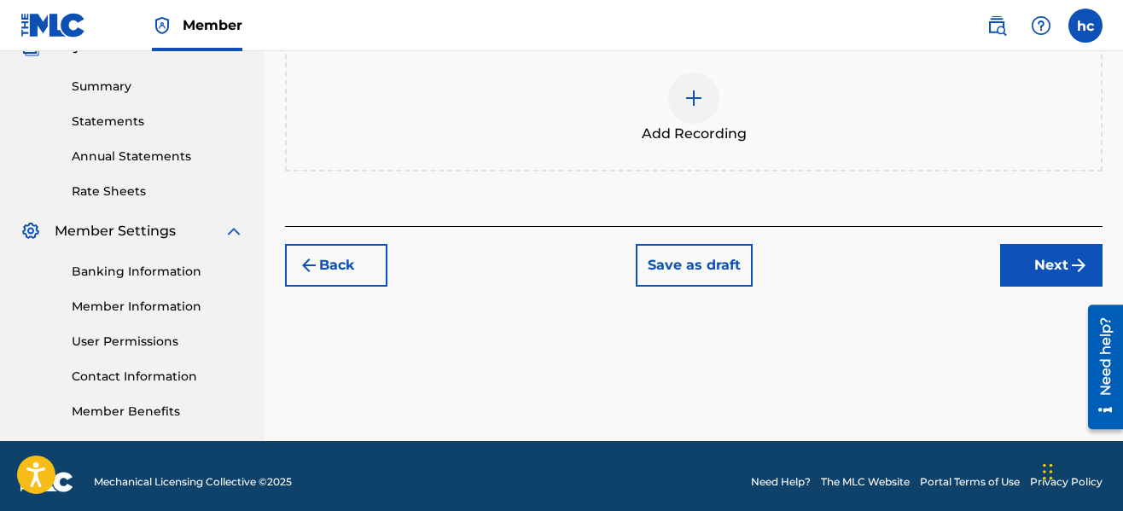
scroll to position [547, 0]
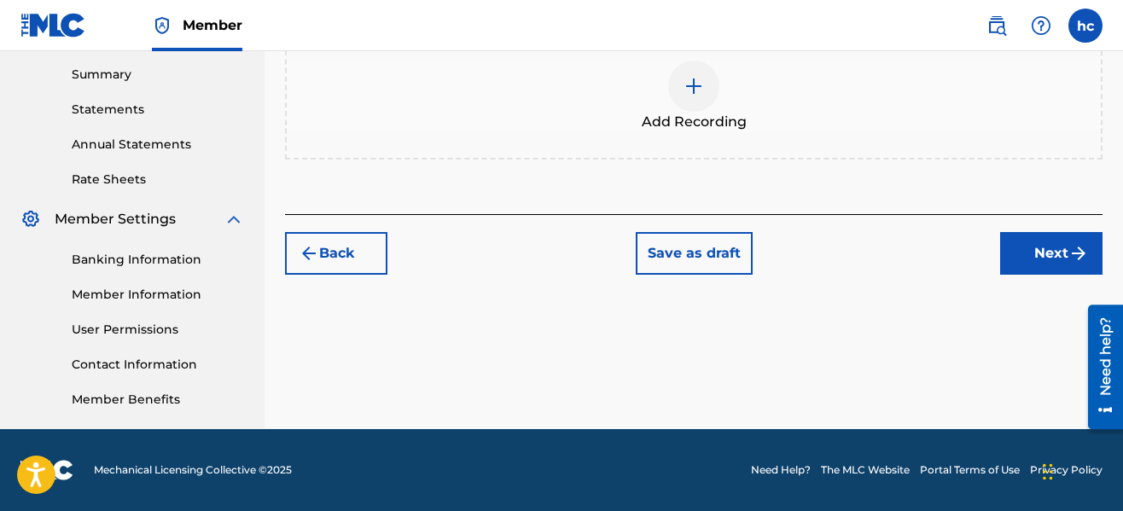
click at [692, 124] on span "Add Recording" at bounding box center [694, 122] width 105 height 20
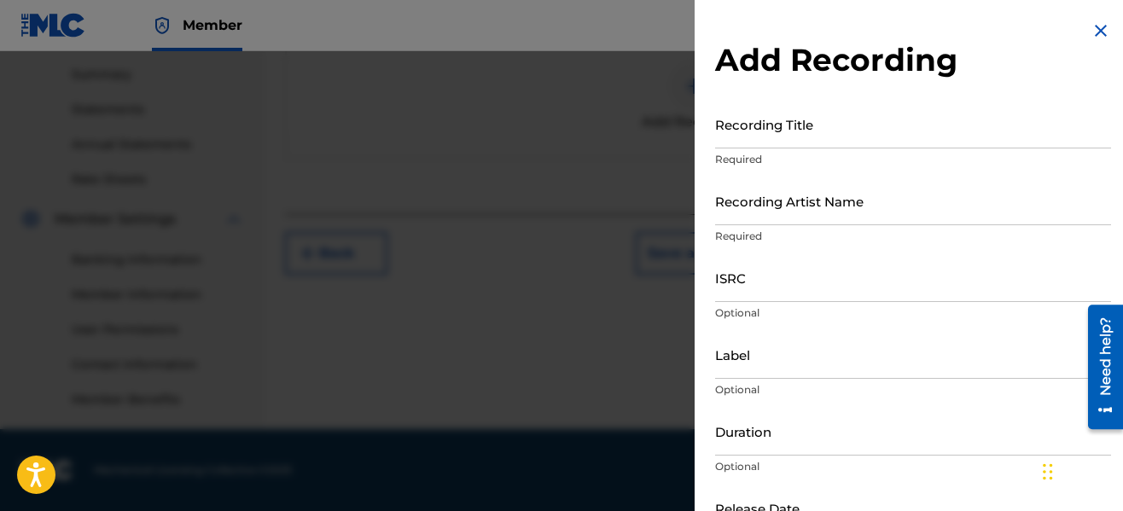
click at [797, 132] on input "Recording Title" at bounding box center [913, 124] width 396 height 49
type input "Shawty Wanna Ride"
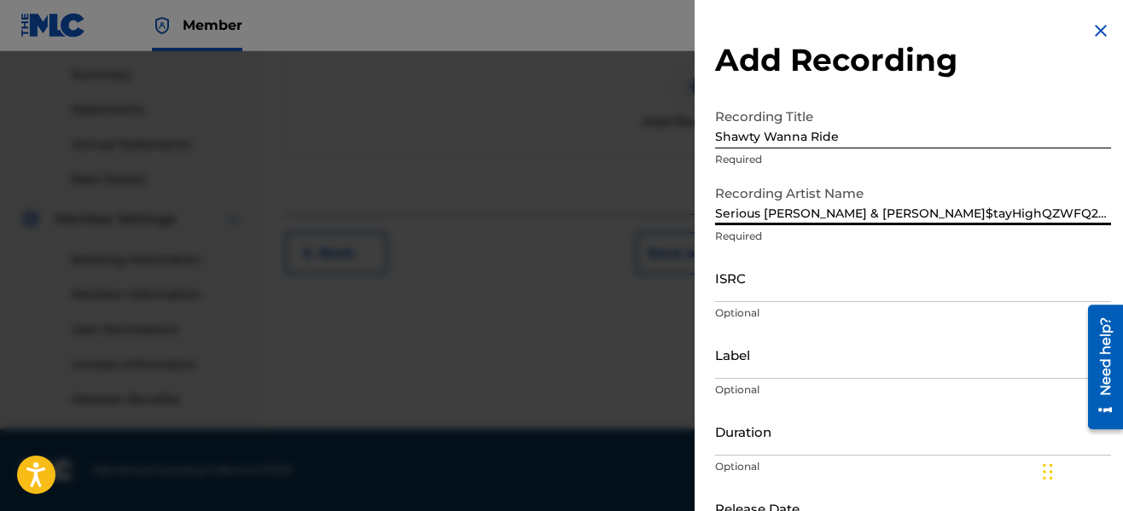
drag, startPoint x: 1028, startPoint y: 211, endPoint x: 922, endPoint y: 218, distance: 106.9
click at [922, 218] on input "Serious [PERSON_NAME] & [PERSON_NAME]$tayHighQZWFQ2537876" at bounding box center [913, 201] width 396 height 49
type input "Serious [PERSON_NAME] & [PERSON_NAME]"
click at [752, 283] on input "ISRC" at bounding box center [913, 277] width 396 height 49
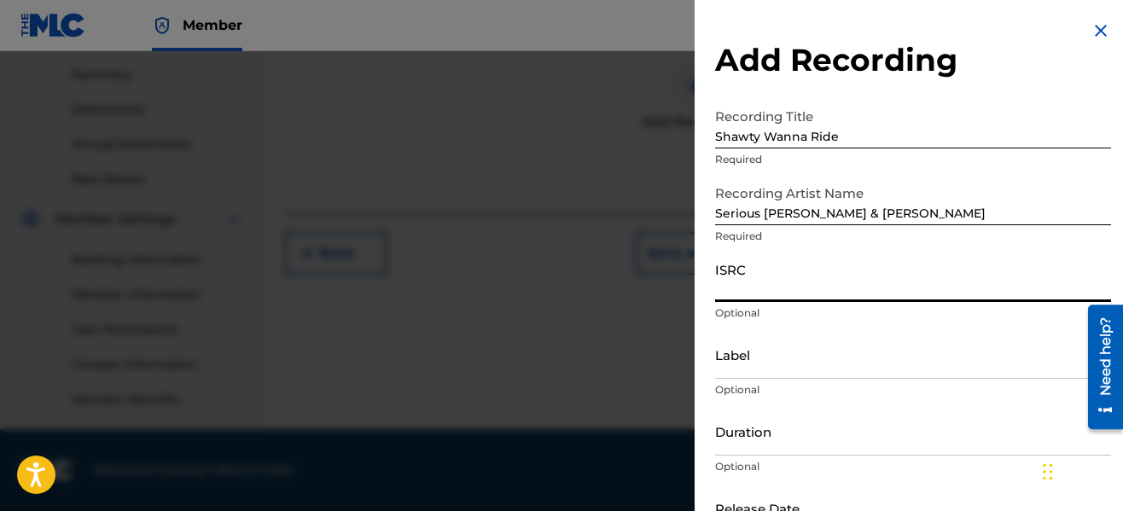
paste input "QZWFQ2537876"
type input "QZWFQ2537876"
click at [805, 365] on input "Label" at bounding box center [913, 354] width 396 height 49
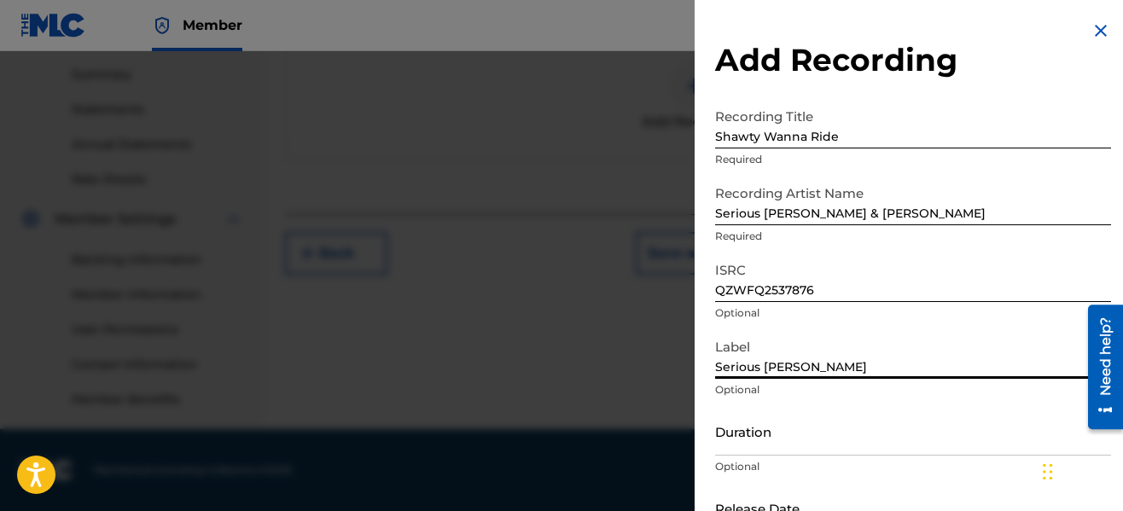
type input "Serious [PERSON_NAME]"
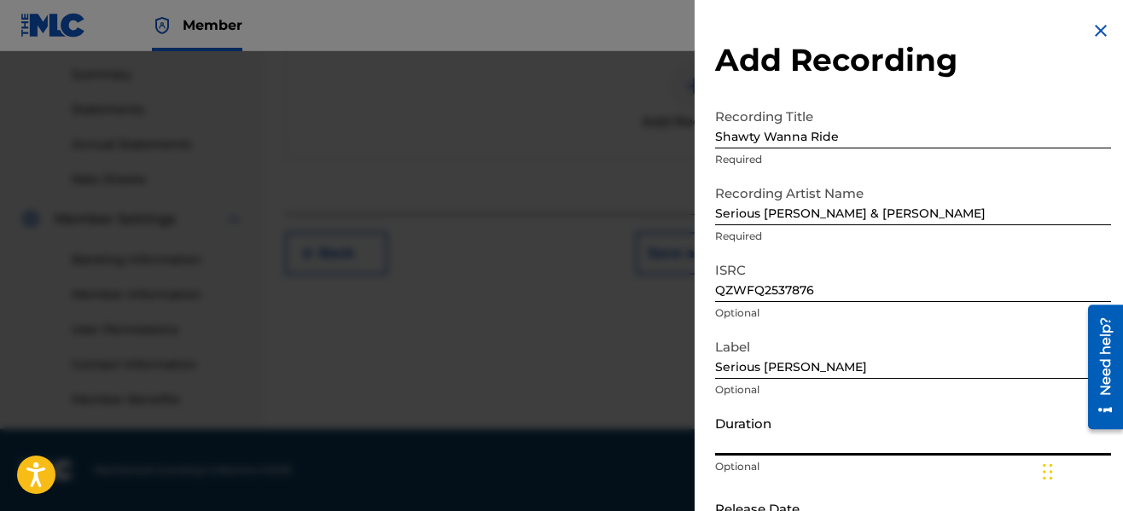
click at [881, 440] on input "Duration" at bounding box center [913, 431] width 396 height 49
type input "03:08"
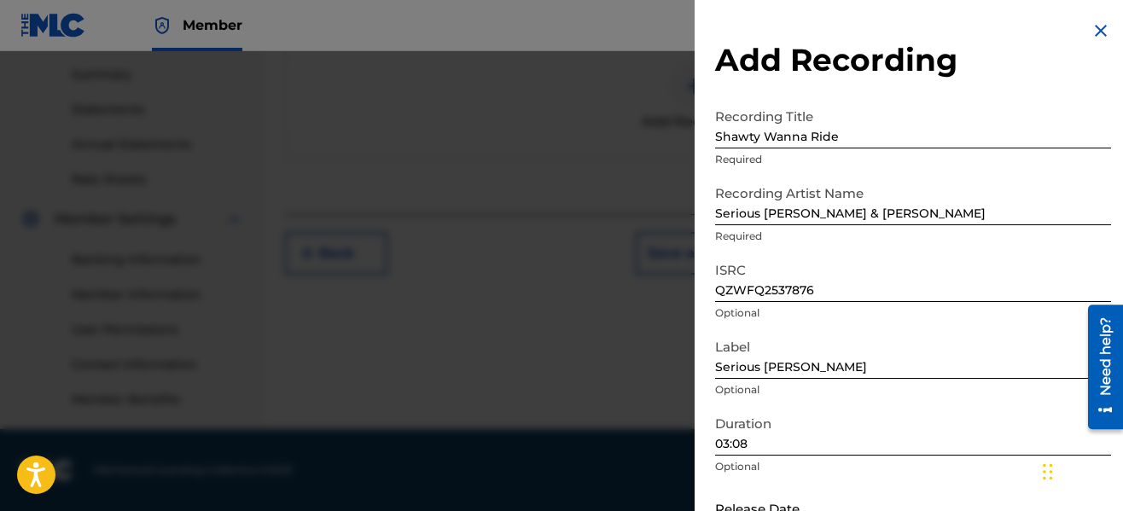
click at [902, 466] on p "Optional" at bounding box center [913, 466] width 396 height 15
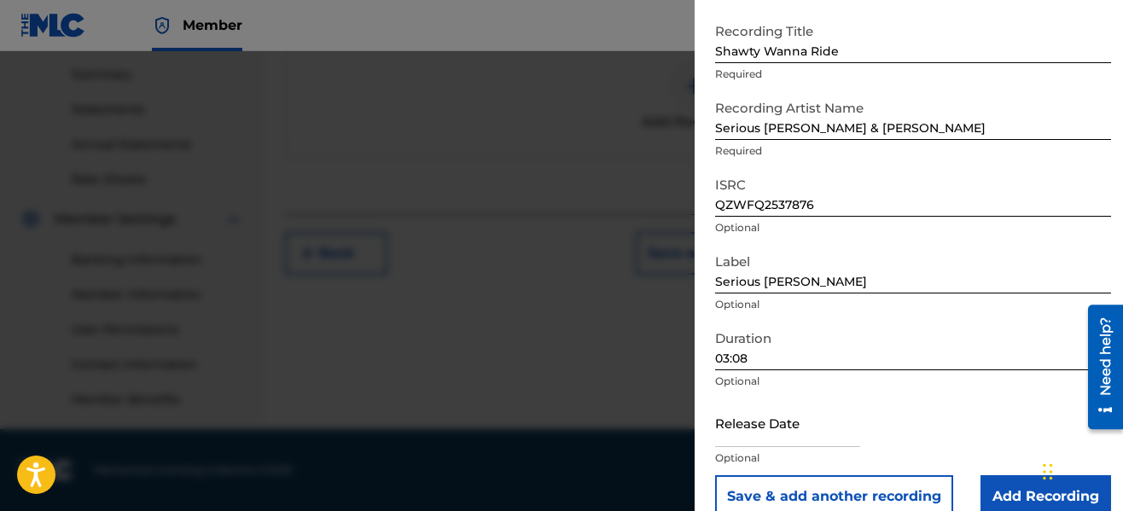
scroll to position [113, 0]
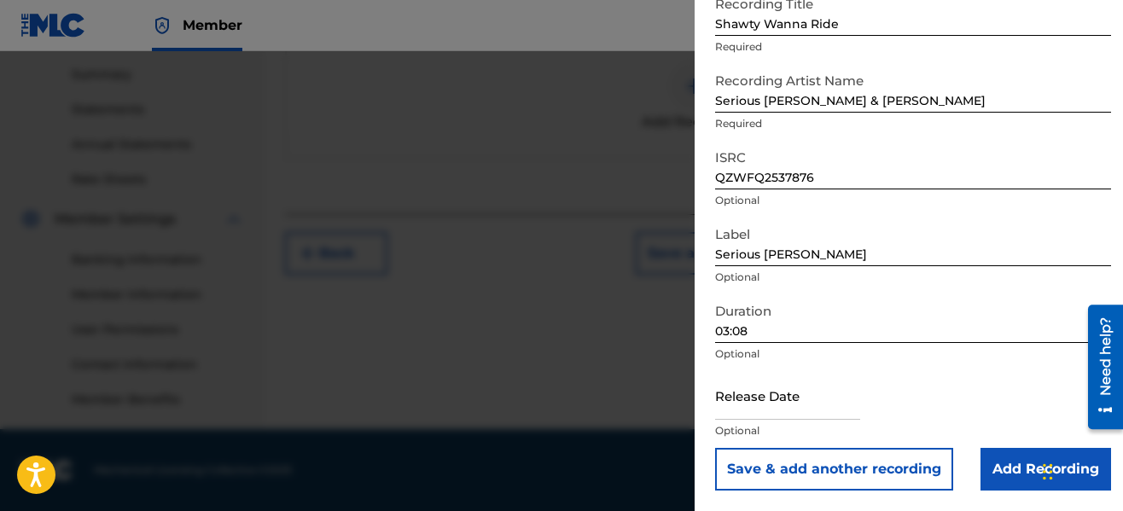
click at [800, 407] on input "text" at bounding box center [787, 395] width 145 height 49
select select "7"
select select "2025"
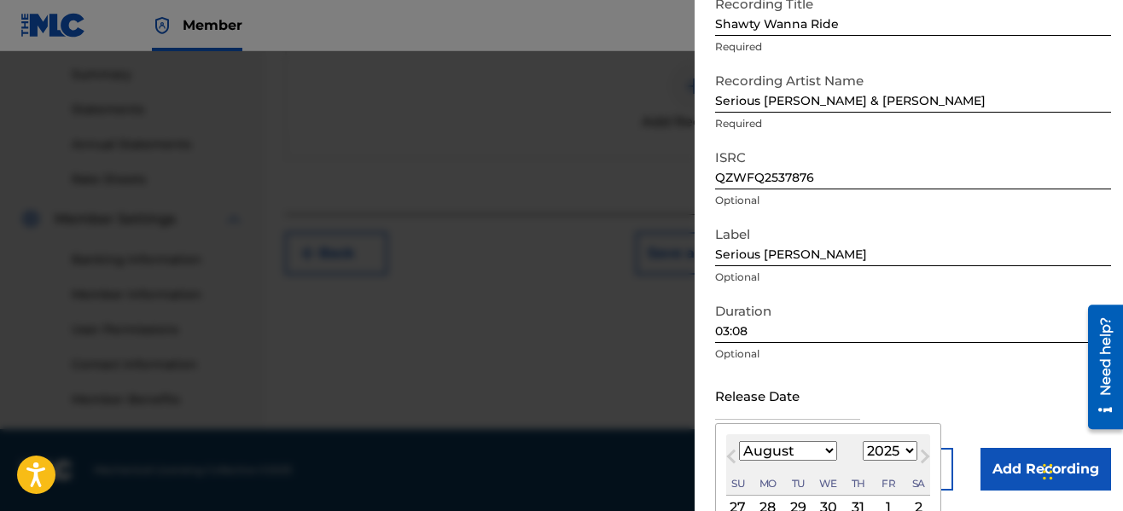
click at [889, 498] on div "1" at bounding box center [888, 508] width 20 height 20
type input "[DATE]"
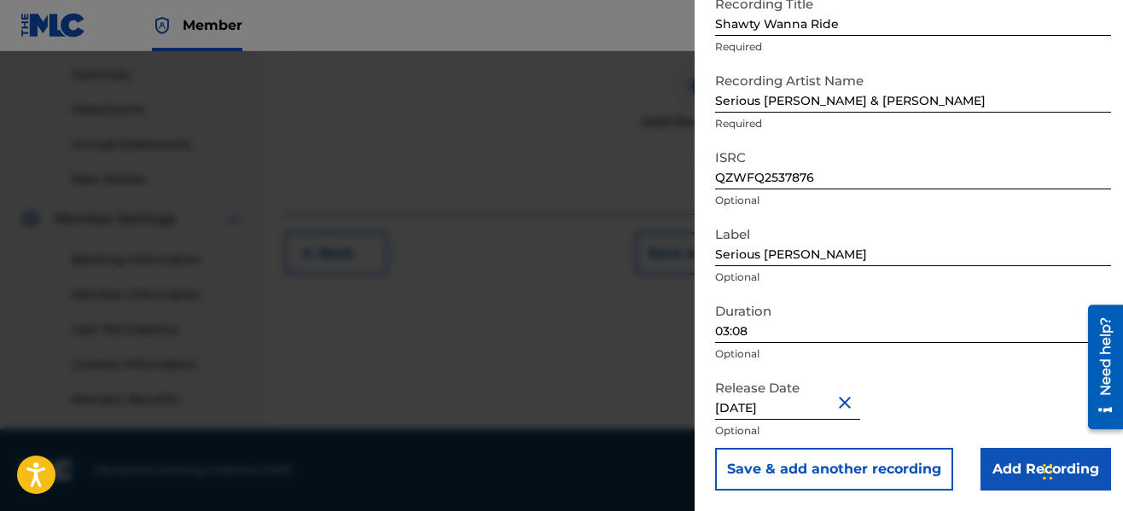
click at [767, 413] on input "[DATE]" at bounding box center [787, 395] width 145 height 49
select select "7"
select select "2025"
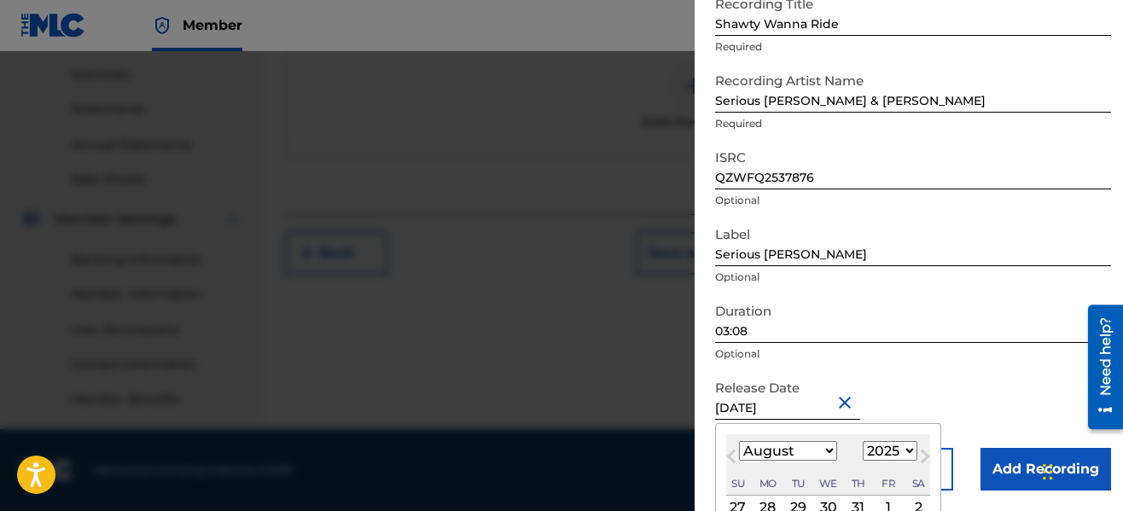
type input "[DATE]"
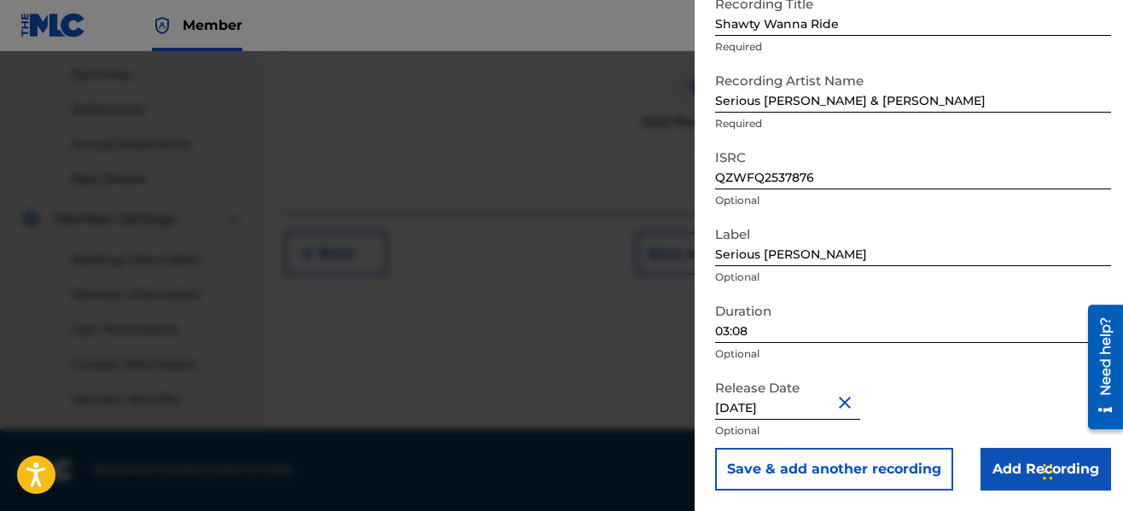
drag, startPoint x: 975, startPoint y: 387, endPoint x: 1024, endPoint y: 399, distance: 50.9
click at [1024, 399] on div "Release Date [DATE] Optional" at bounding box center [913, 409] width 396 height 77
click at [987, 455] on input "Add Recording" at bounding box center [1046, 469] width 131 height 43
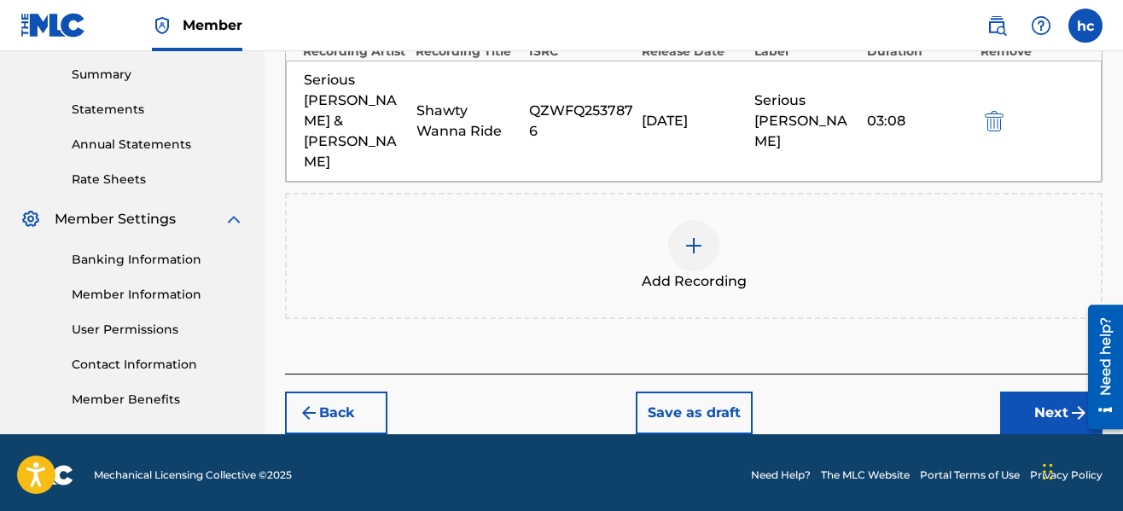
click at [1020, 392] on button "Next" at bounding box center [1051, 413] width 102 height 43
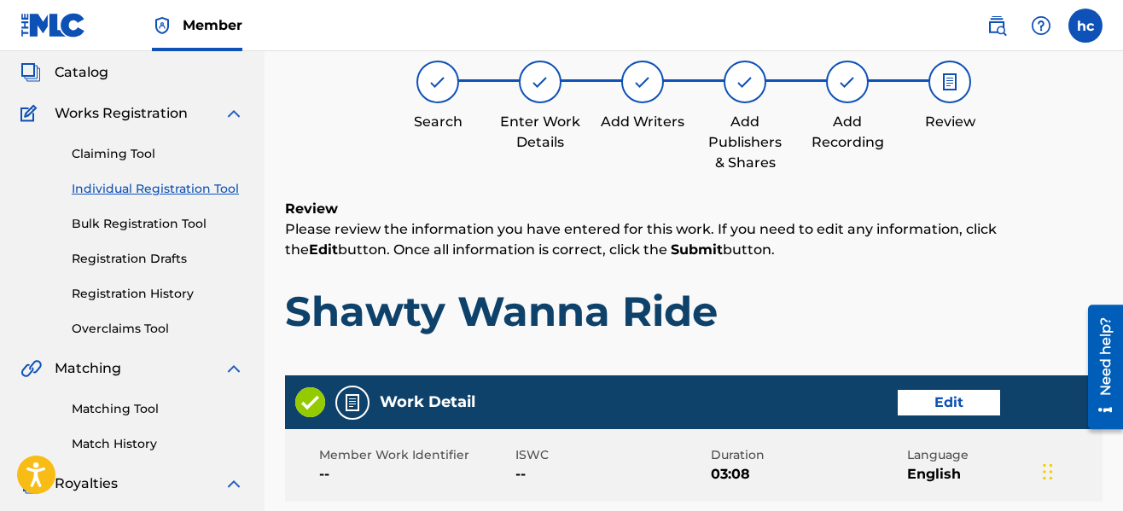
scroll to position [77, 0]
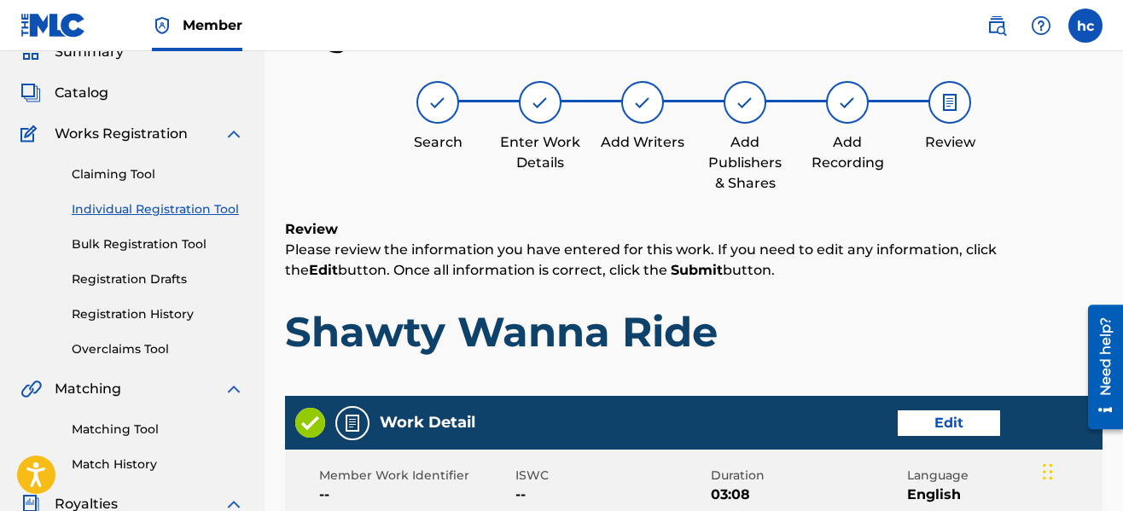
click at [911, 283] on div "Review Please review the information you have entered for this work. If you nee…" at bounding box center [694, 301] width 818 height 164
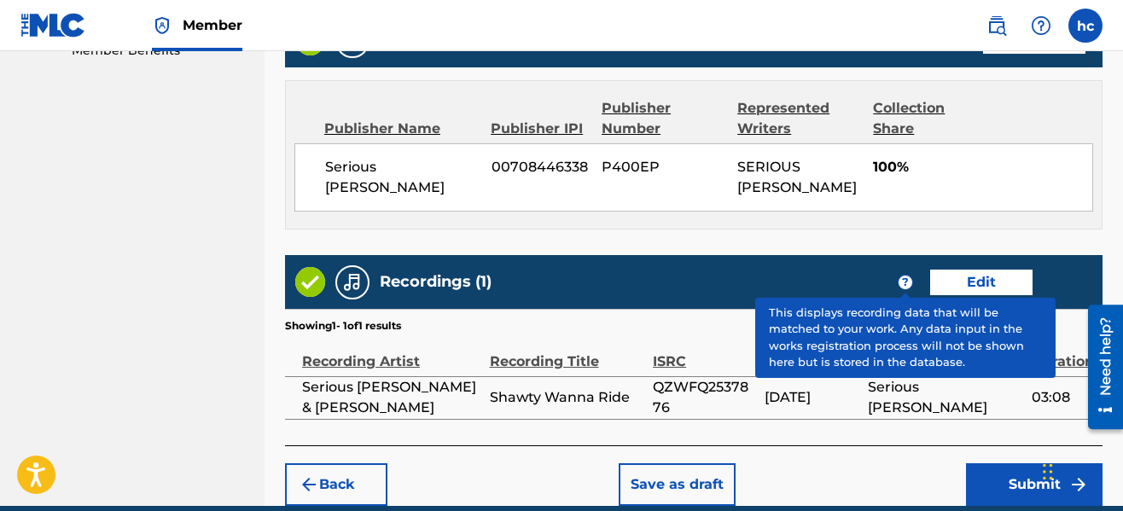
scroll to position [973, 0]
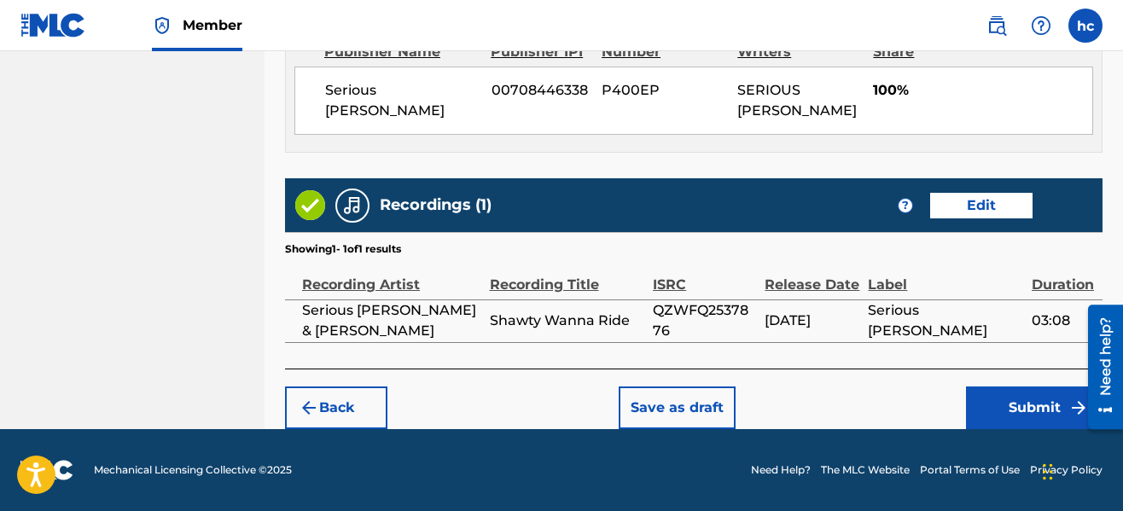
click at [707, 413] on button "Save as draft" at bounding box center [677, 408] width 117 height 43
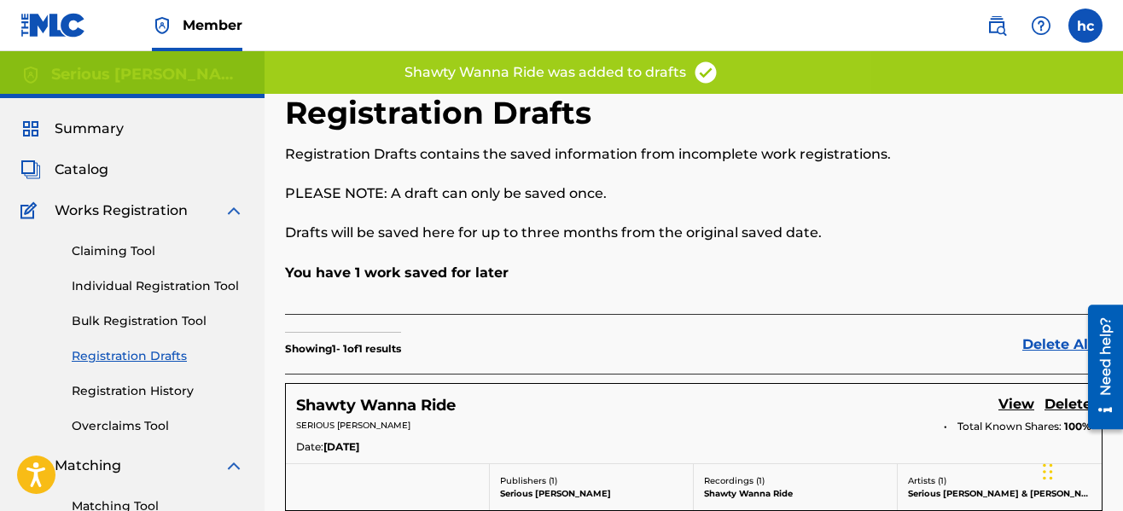
click at [659, 288] on div "You have 1 work saved for later" at bounding box center [694, 288] width 818 height 51
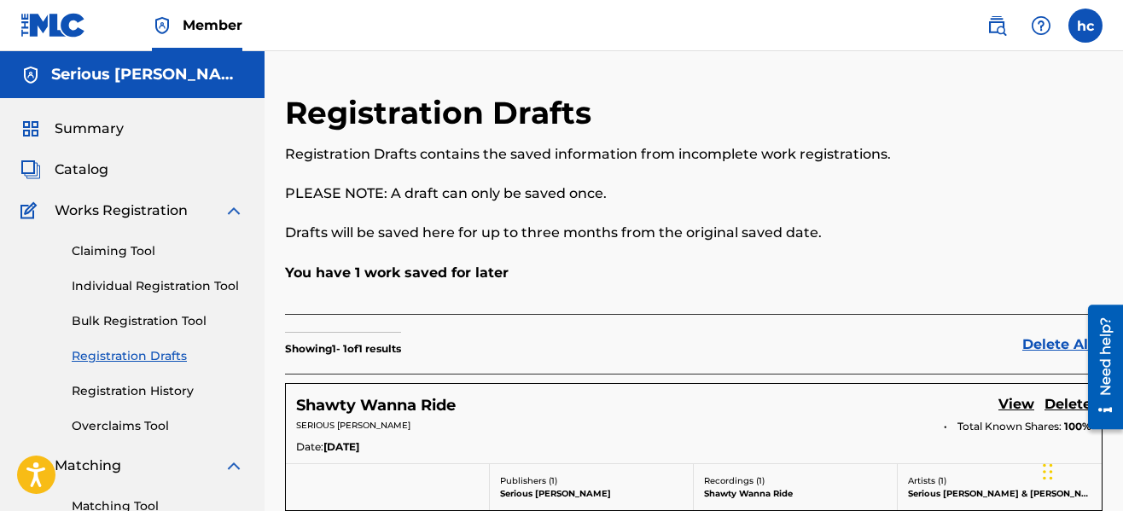
click at [157, 279] on link "Individual Registration Tool" at bounding box center [158, 286] width 172 height 18
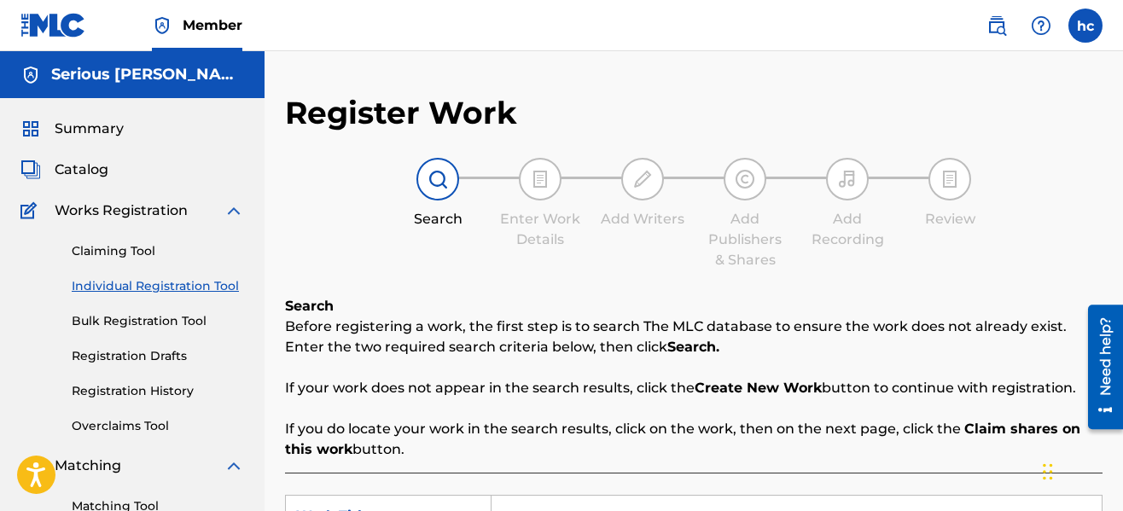
click at [557, 287] on div "Register Work Search Enter Work Details Add Writers Add Publishers & Shares Add…" at bounding box center [694, 432] width 818 height 677
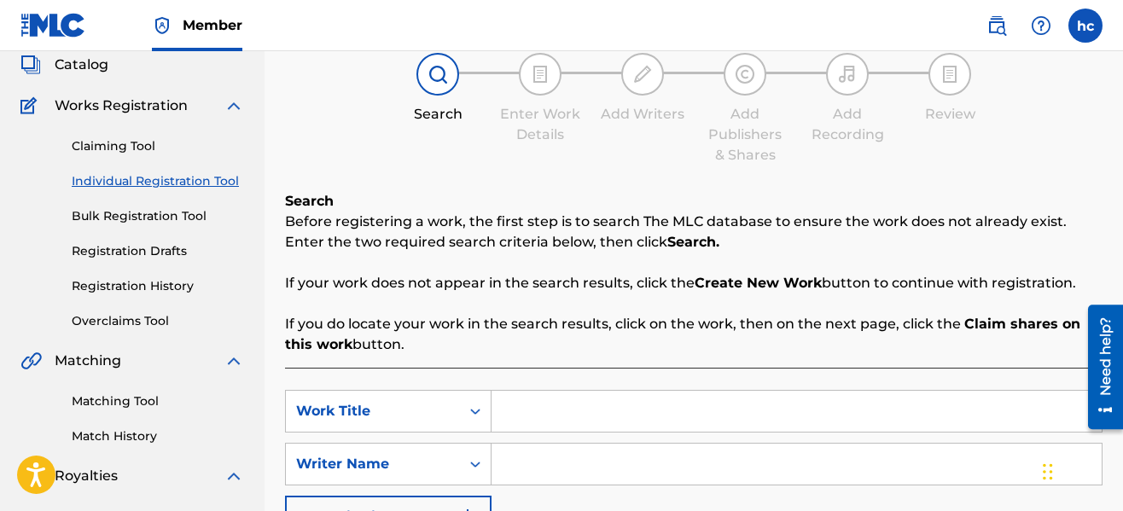
scroll to position [103, 0]
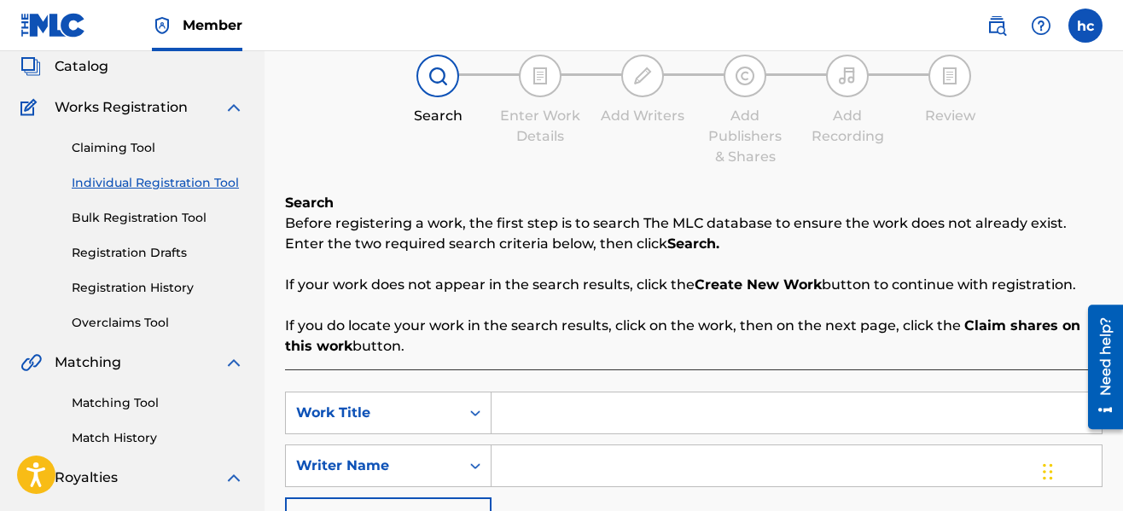
click at [609, 368] on div "Search Before registering a work, the first step is to search The MLC database …" at bounding box center [694, 421] width 818 height 457
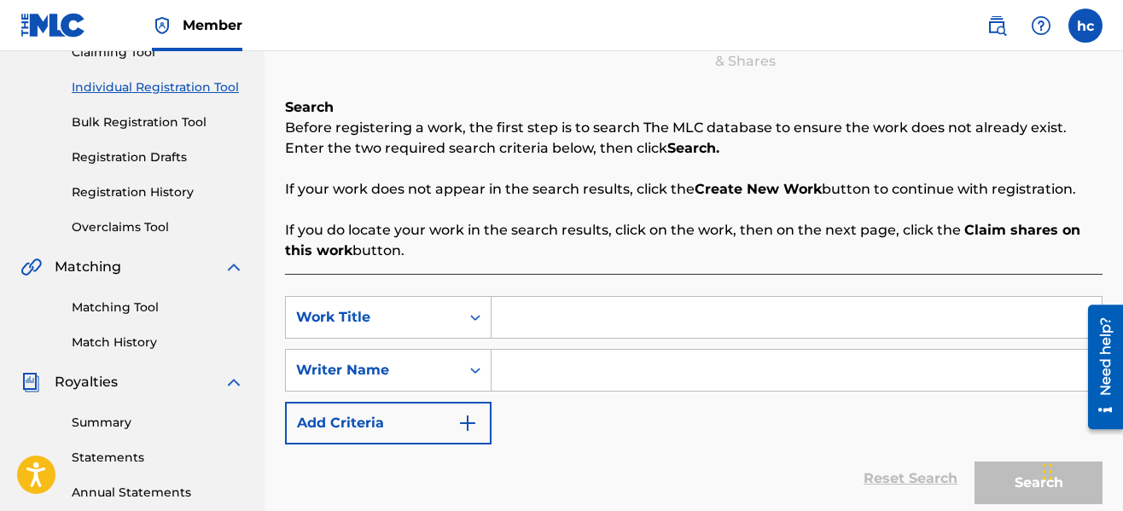
scroll to position [274, 0]
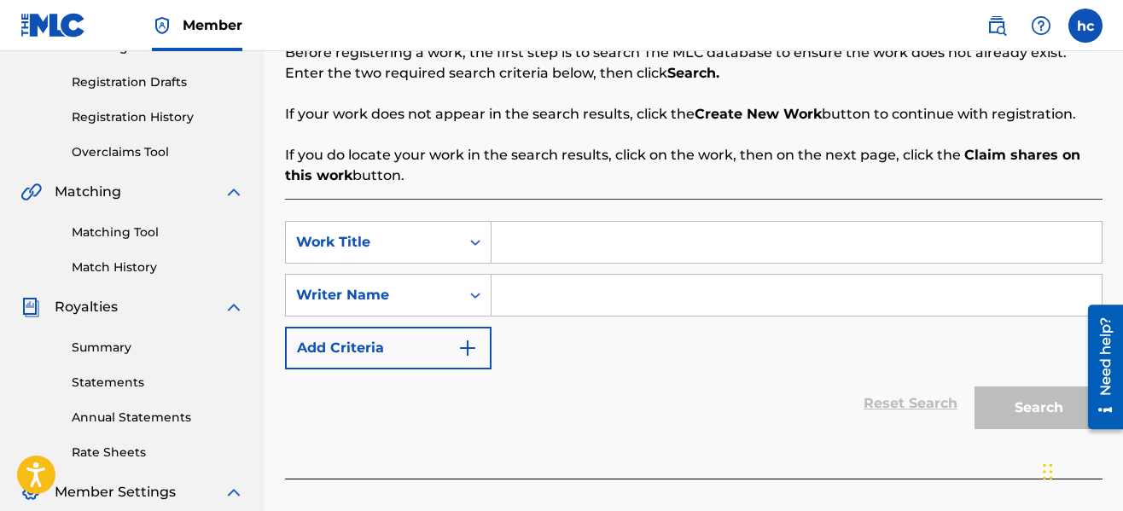
click at [544, 247] on input "Search Form" at bounding box center [797, 242] width 610 height 41
type input "Talk Bout Us"
click at [580, 285] on input "Search Form" at bounding box center [797, 295] width 610 height 41
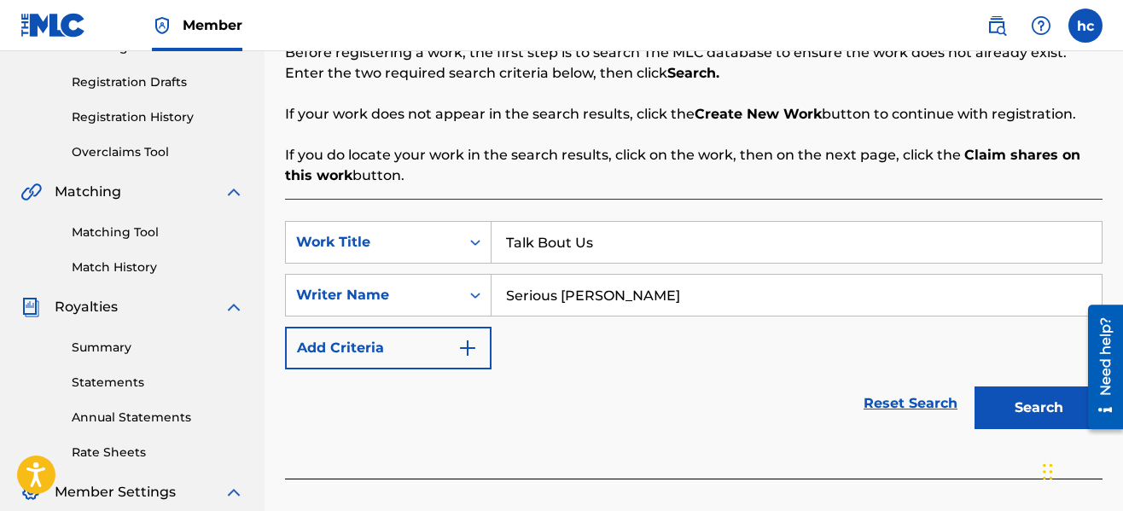
type input "Serious [PERSON_NAME]"
click at [992, 393] on button "Search" at bounding box center [1039, 408] width 128 height 43
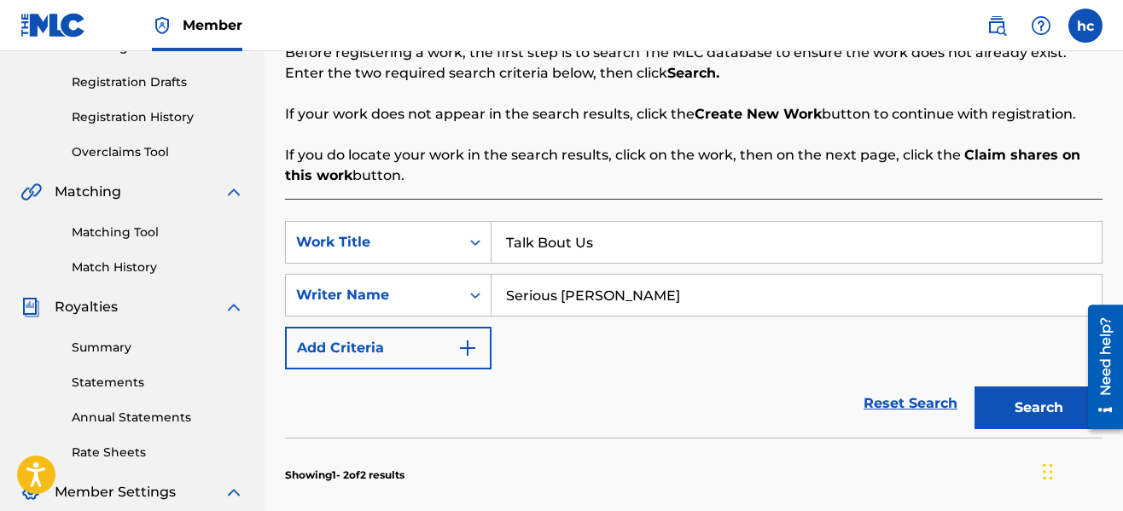
click at [844, 340] on div "SearchWithCriteriad64bd571-856c-4025-8c88-2be82b560dba Work Title Talk Bout Us …" at bounding box center [694, 295] width 818 height 148
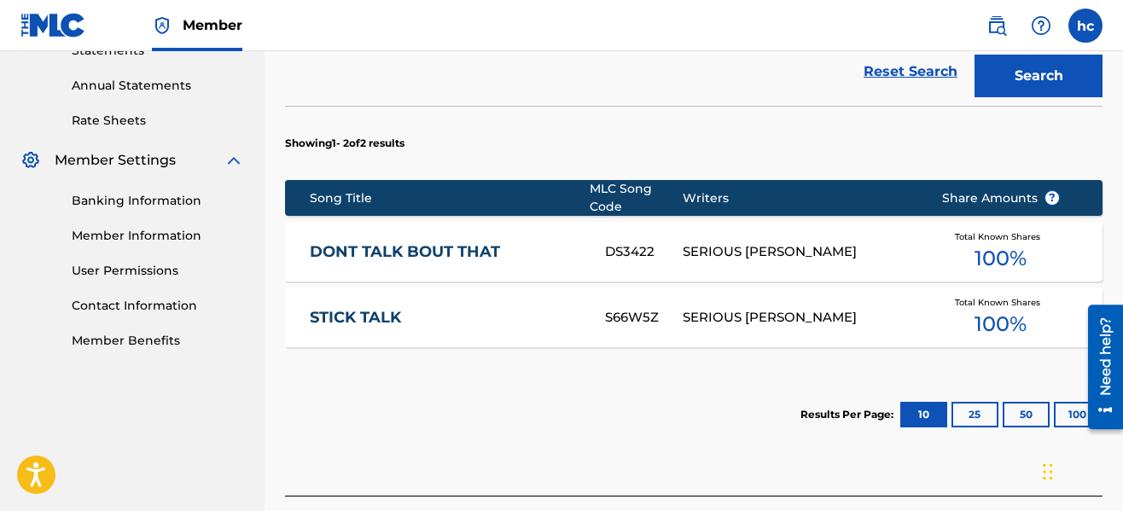
scroll to position [615, 0]
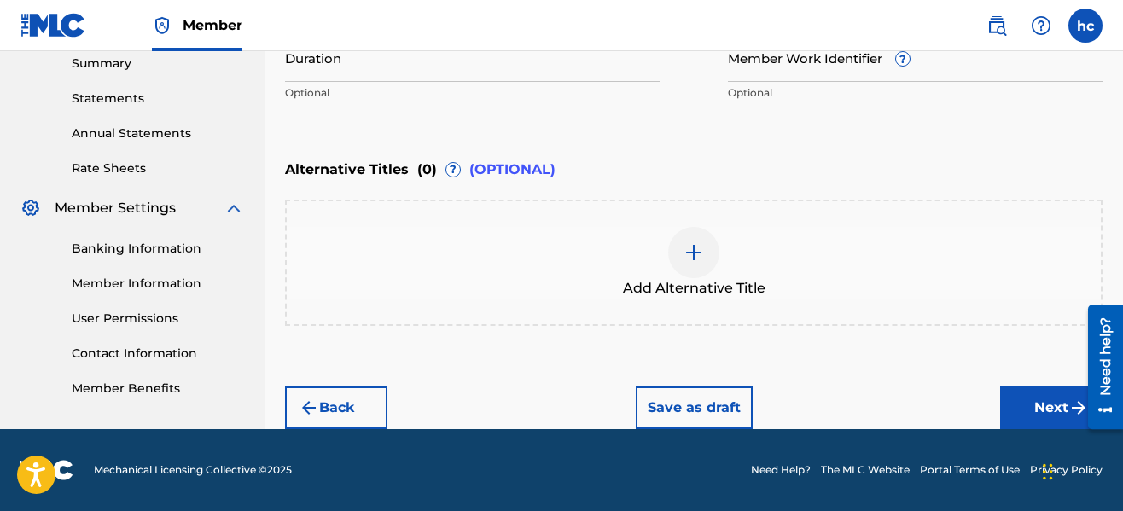
click at [783, 196] on div "Alternative Titles ( 0 ) ? (OPTIONAL) Add Alternative Title" at bounding box center [694, 238] width 818 height 175
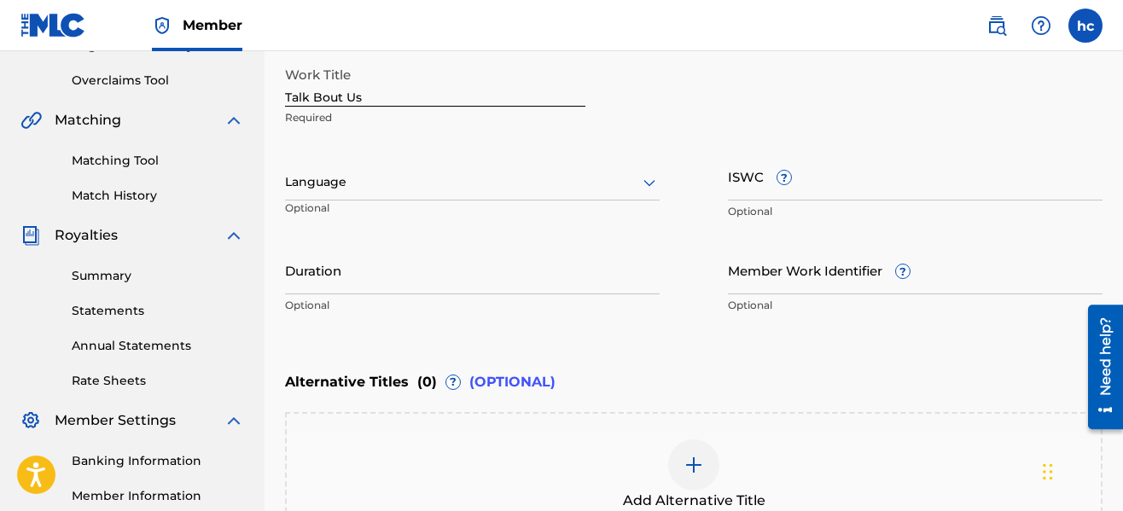
scroll to position [319, 0]
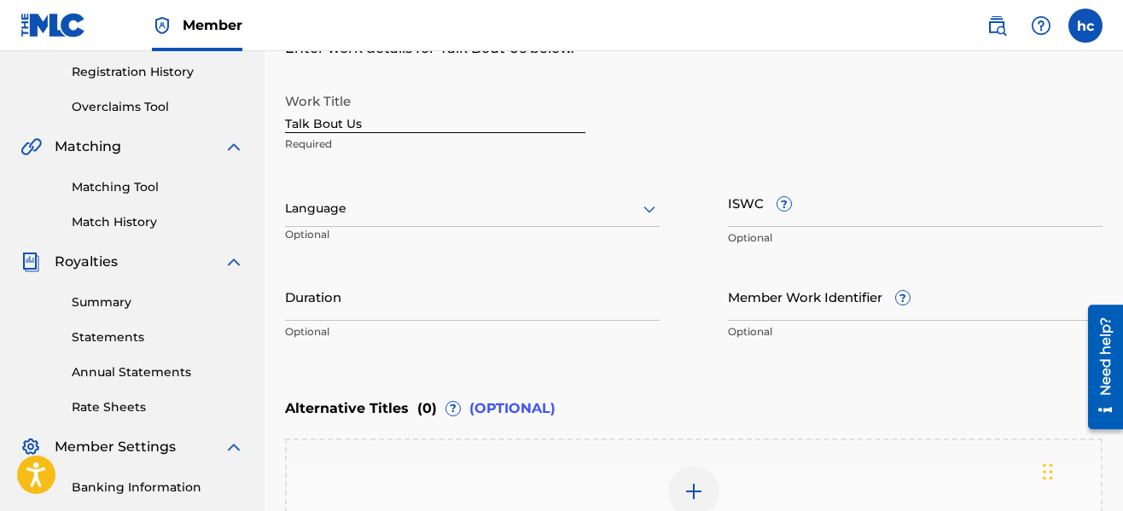
click at [581, 204] on div at bounding box center [472, 208] width 375 height 21
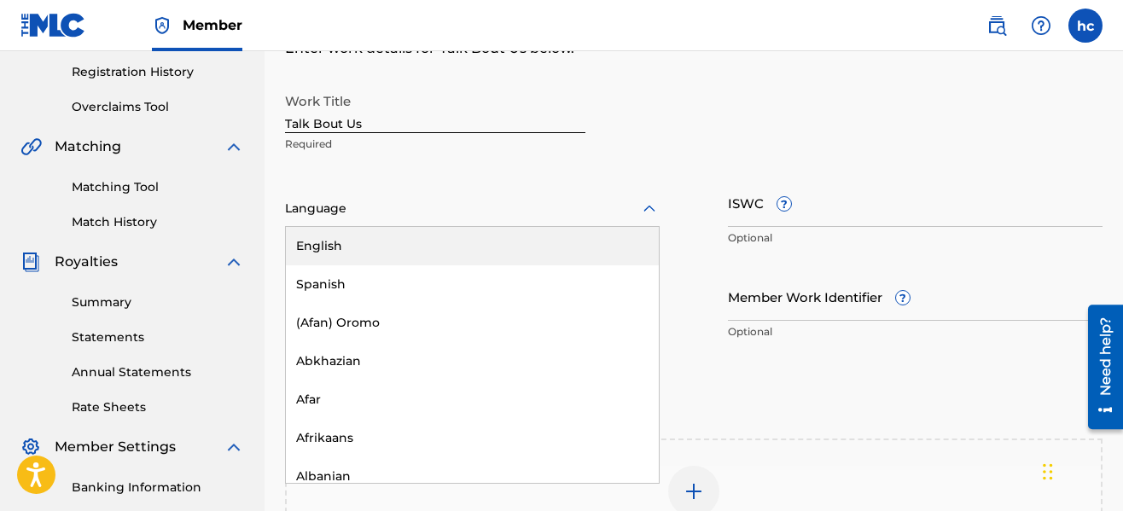
click at [500, 236] on div "English" at bounding box center [472, 246] width 373 height 38
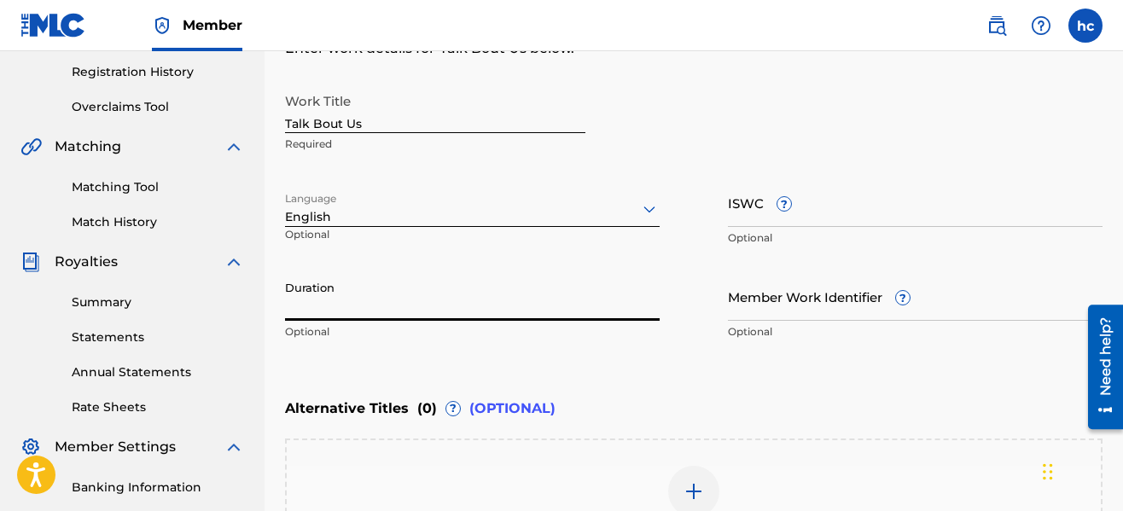
click at [587, 305] on input "Duration" at bounding box center [472, 296] width 375 height 49
type input "04:00"
click at [726, 364] on div "Enter Work Details Enter work details for ‘ Talk Bout Us ’ below. Work Title Ta…" at bounding box center [694, 183] width 818 height 413
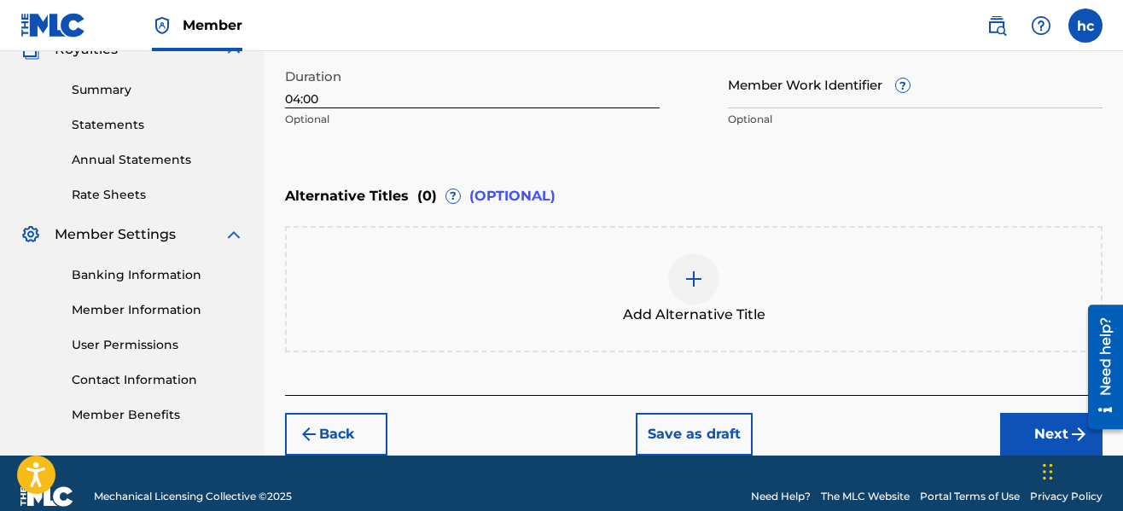
scroll to position [558, 0]
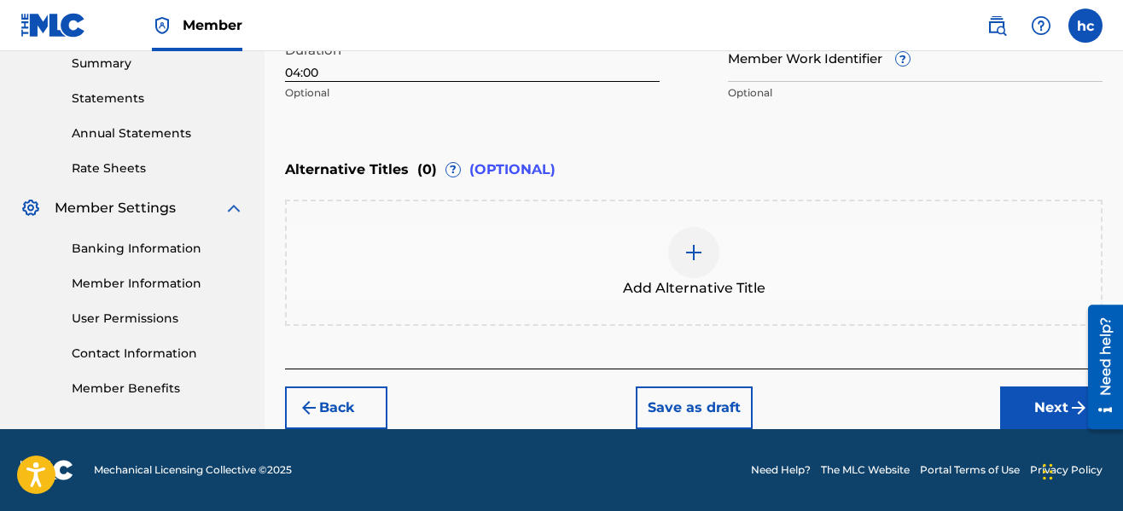
click at [1022, 405] on button "Next" at bounding box center [1051, 408] width 102 height 43
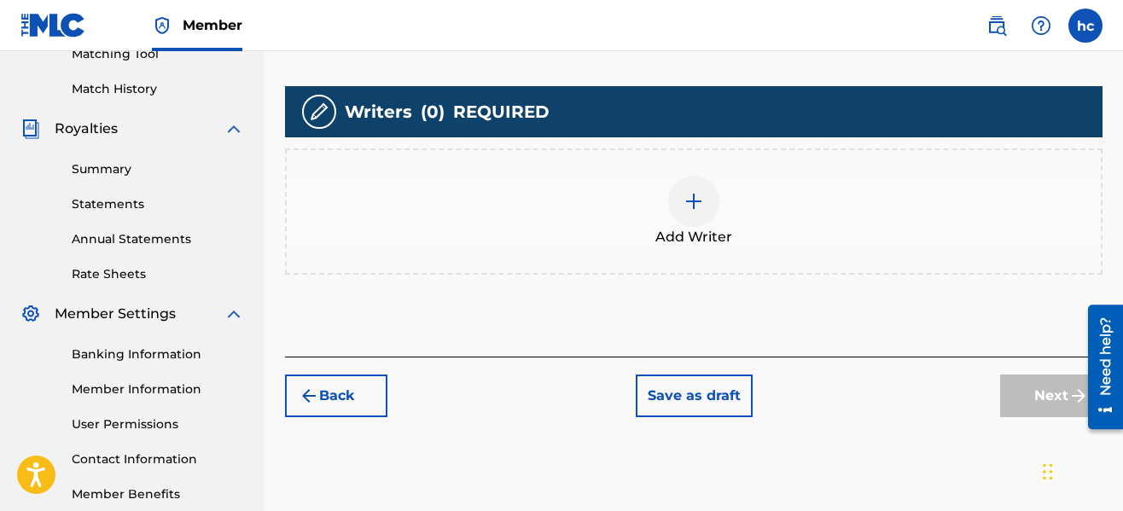
scroll to position [486, 0]
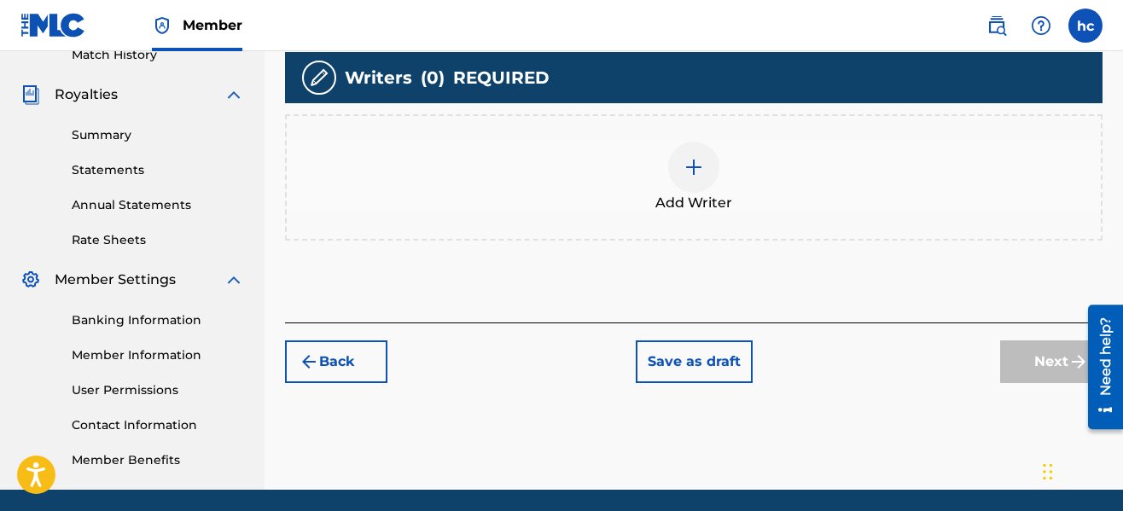
click at [683, 193] on span "Add Writer" at bounding box center [693, 203] width 77 height 20
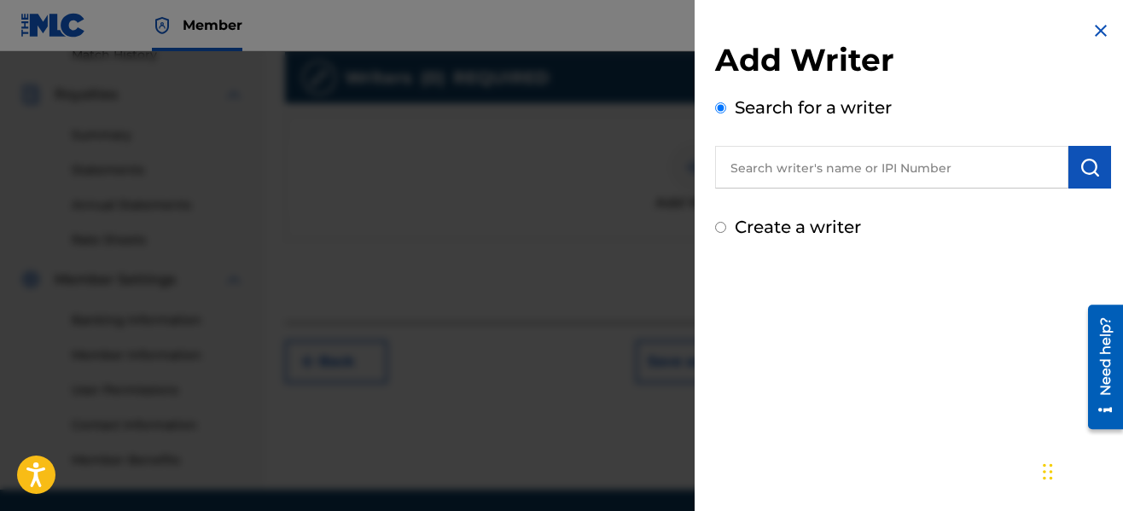
click at [789, 177] on input "text" at bounding box center [891, 167] width 353 height 43
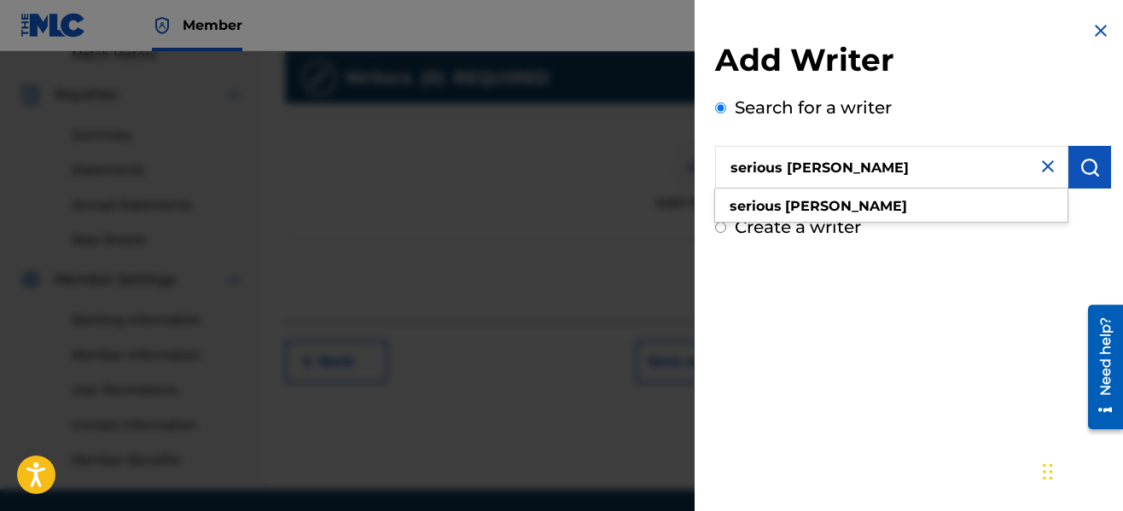
type input "serious [PERSON_NAME]"
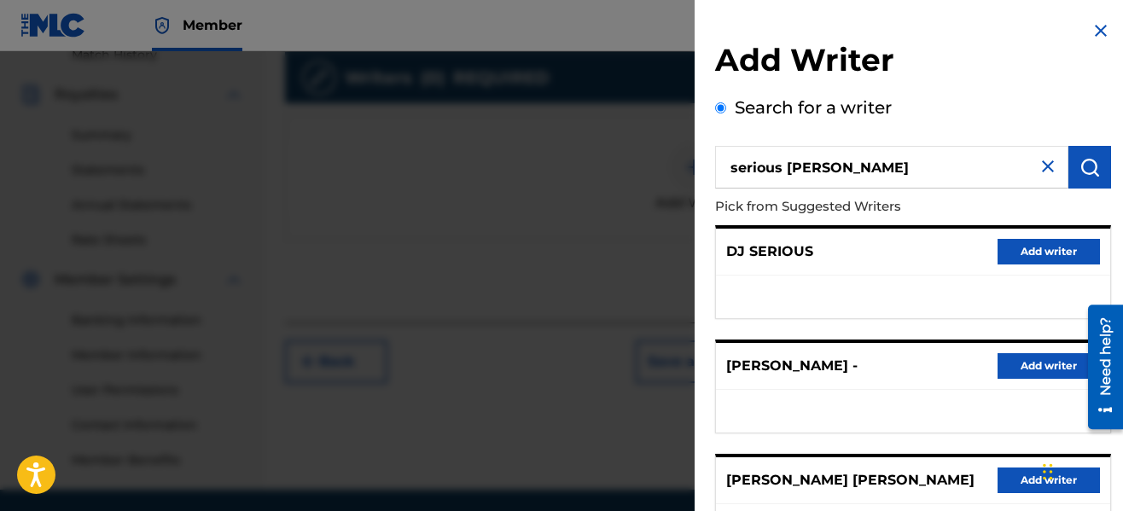
click at [923, 197] on p "Pick from Suggested Writers" at bounding box center [864, 207] width 299 height 37
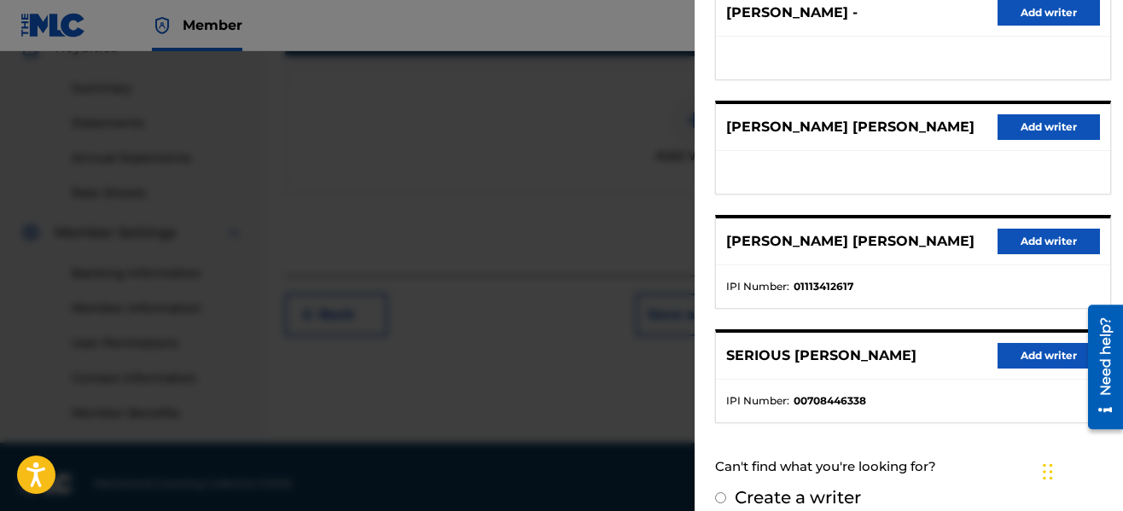
scroll to position [547, 0]
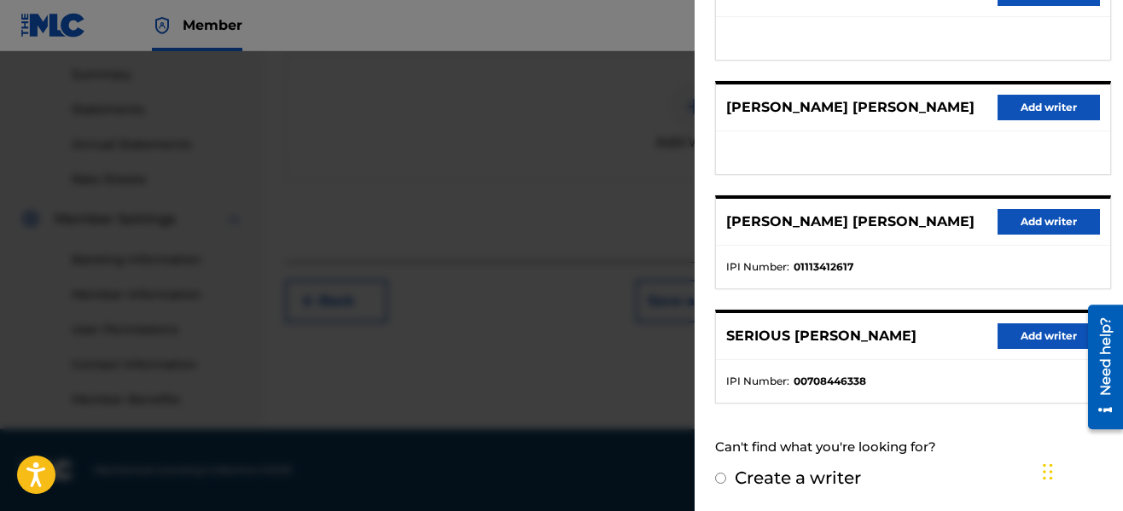
click at [1037, 337] on button "Add writer" at bounding box center [1049, 336] width 102 height 26
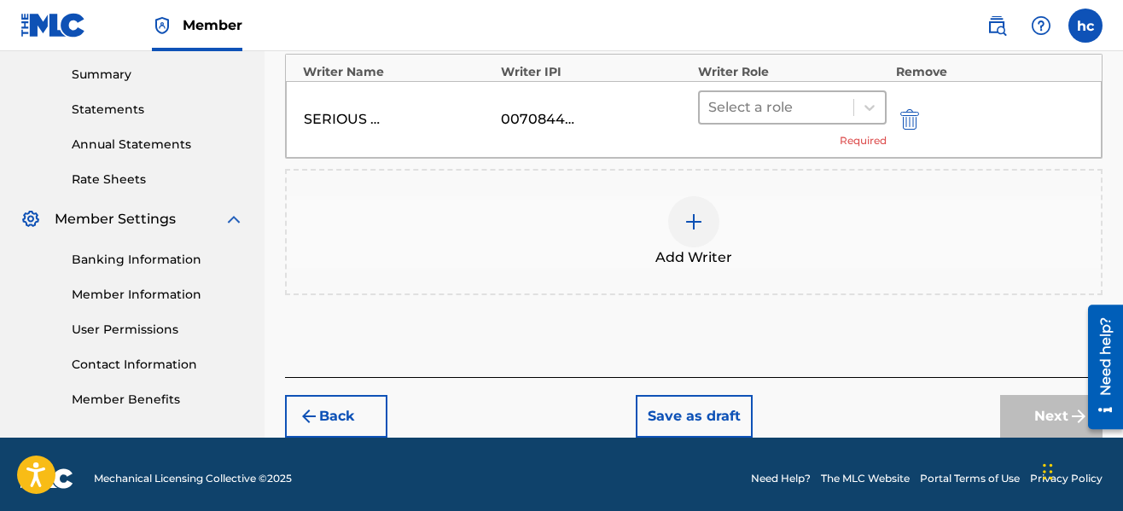
click at [745, 113] on div at bounding box center [776, 108] width 137 height 24
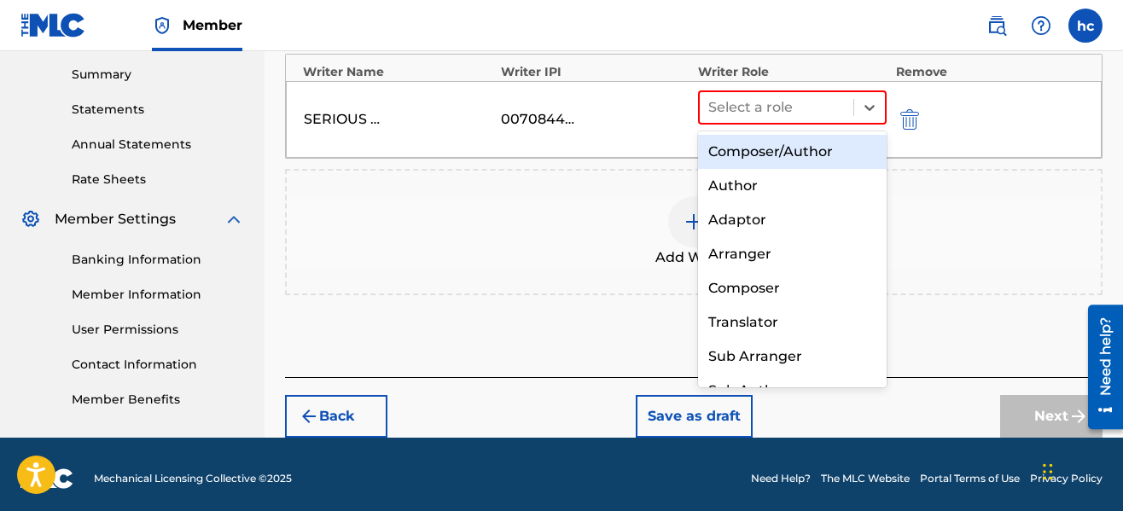
click at [754, 154] on div "Composer/Author" at bounding box center [792, 152] width 189 height 34
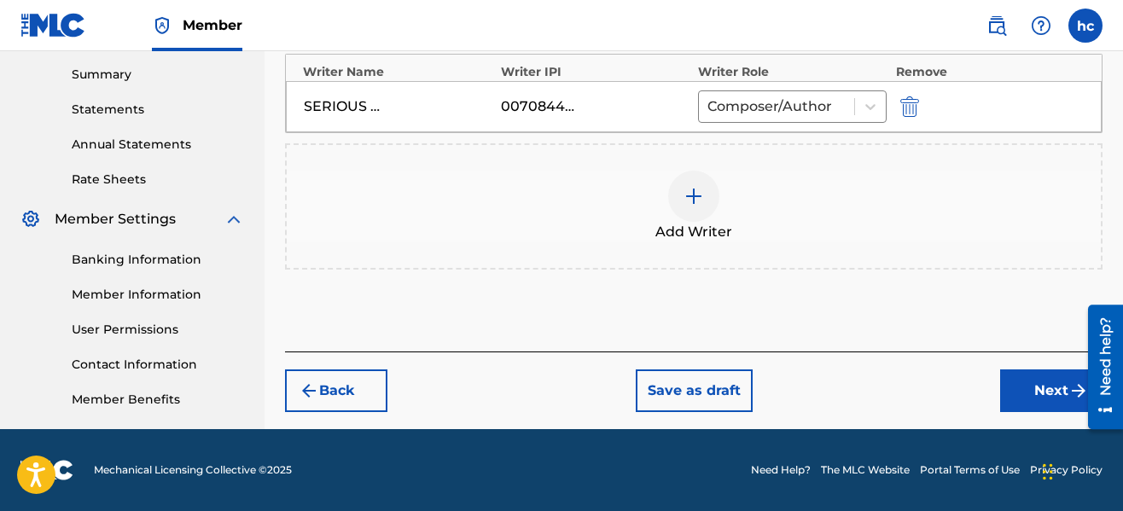
click at [1031, 396] on button "Next" at bounding box center [1051, 391] width 102 height 43
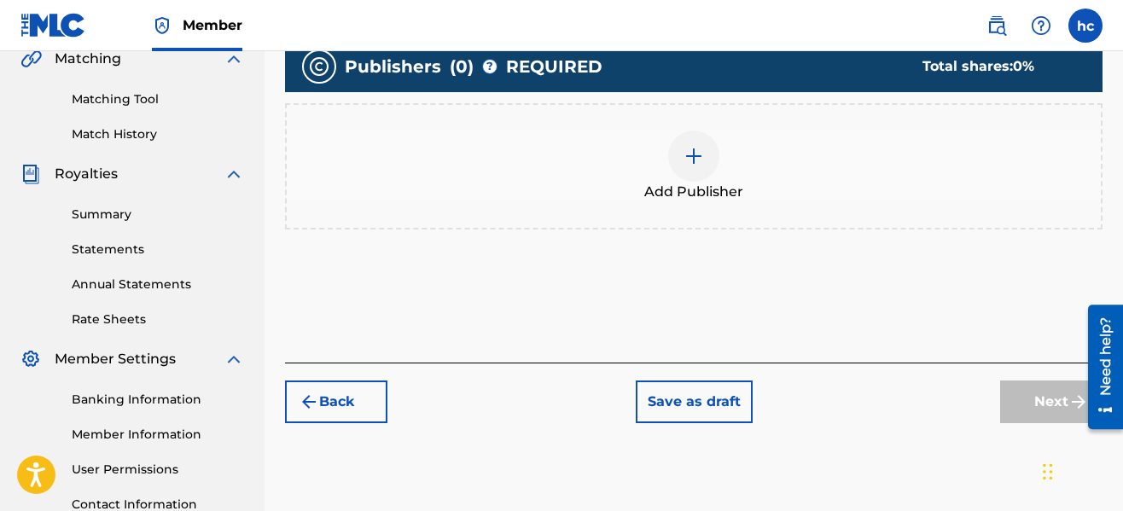
scroll to position [418, 0]
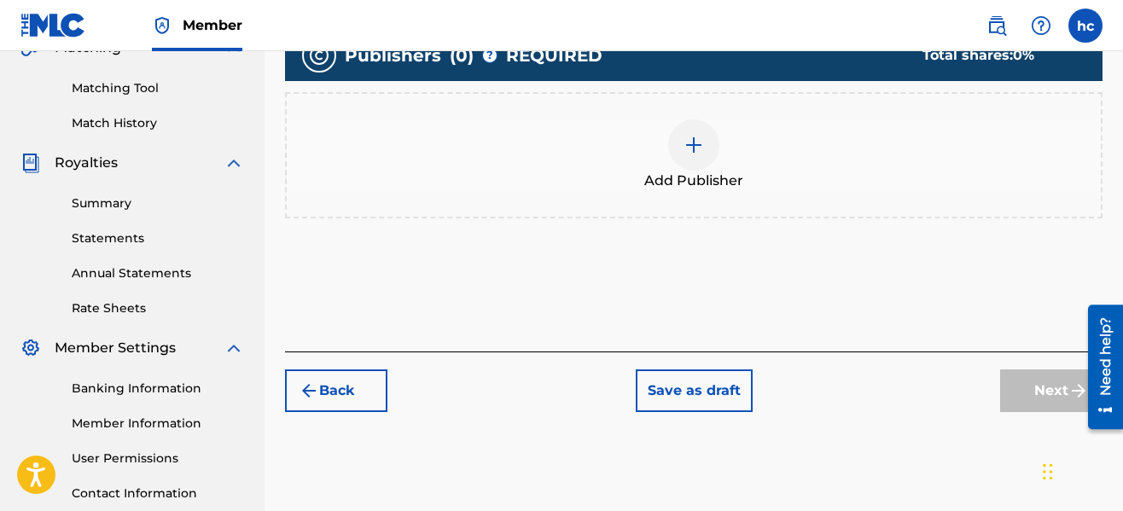
click at [715, 133] on div at bounding box center [693, 144] width 51 height 51
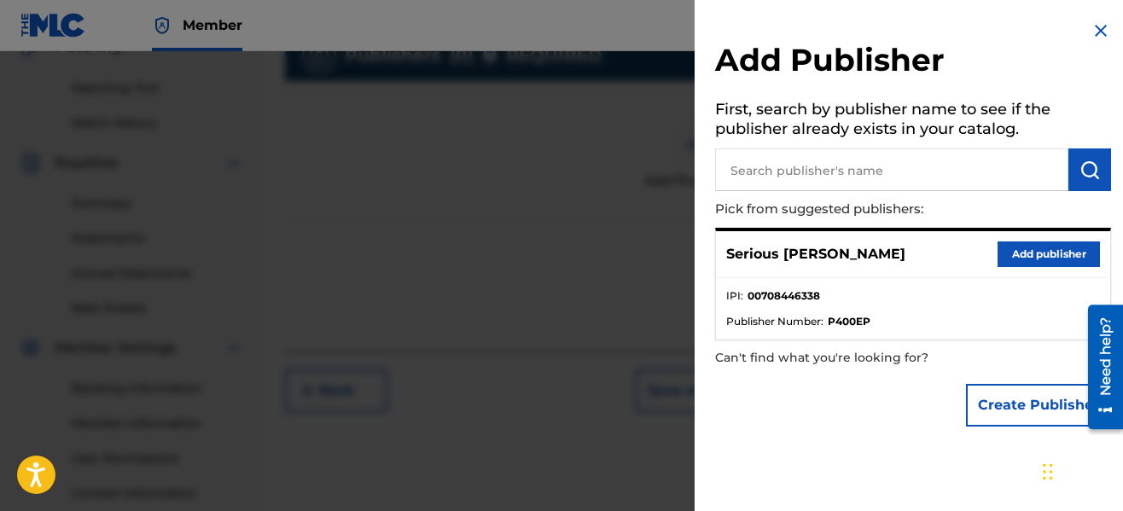
click at [998, 259] on button "Add publisher" at bounding box center [1049, 255] width 102 height 26
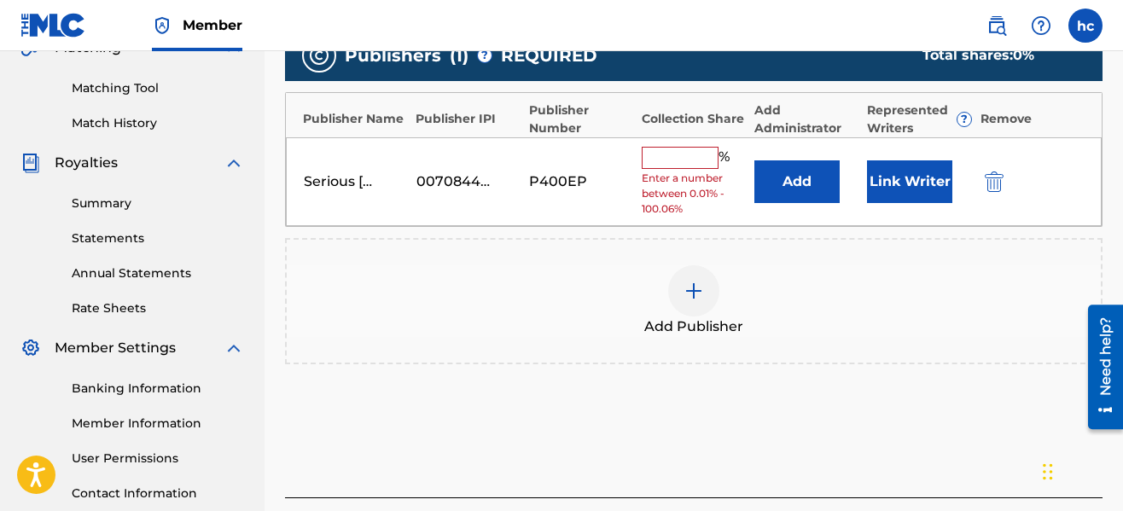
click at [700, 161] on input "text" at bounding box center [680, 158] width 77 height 22
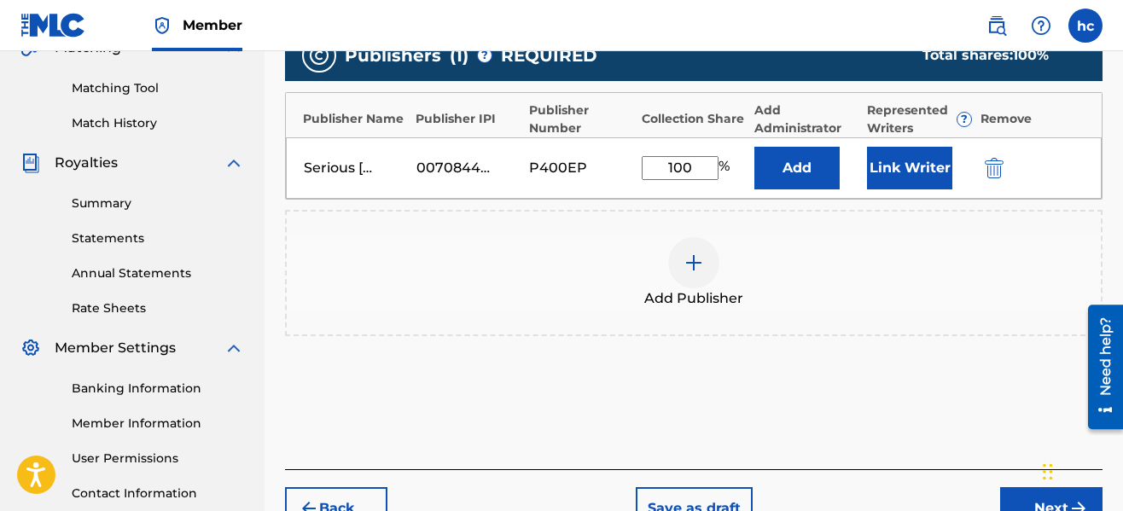
type input "100"
click at [901, 165] on button "Link Writer" at bounding box center [909, 168] width 85 height 43
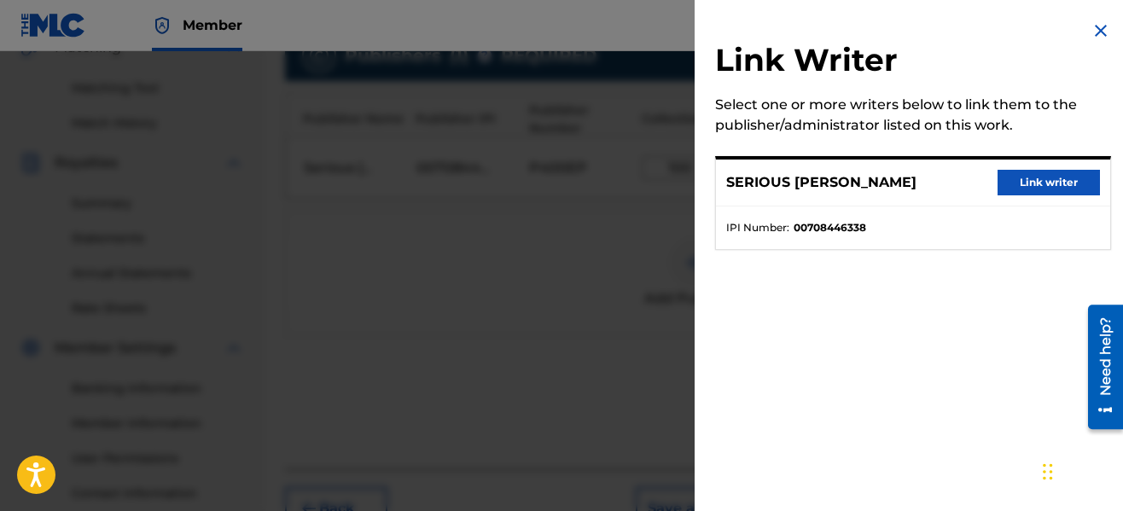
click at [1022, 185] on button "Link writer" at bounding box center [1049, 183] width 102 height 26
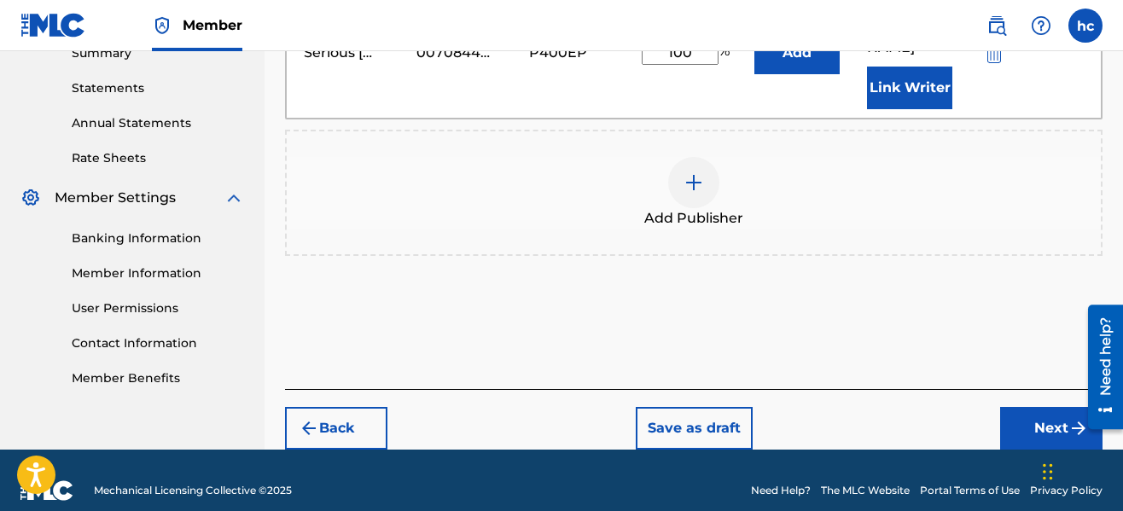
click at [1005, 407] on button "Next" at bounding box center [1051, 428] width 102 height 43
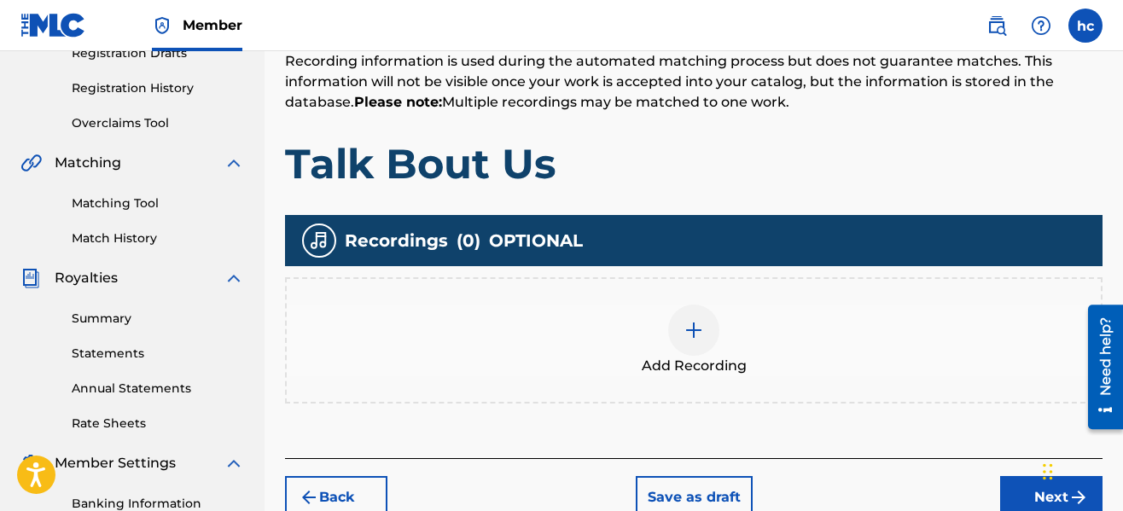
scroll to position [350, 0]
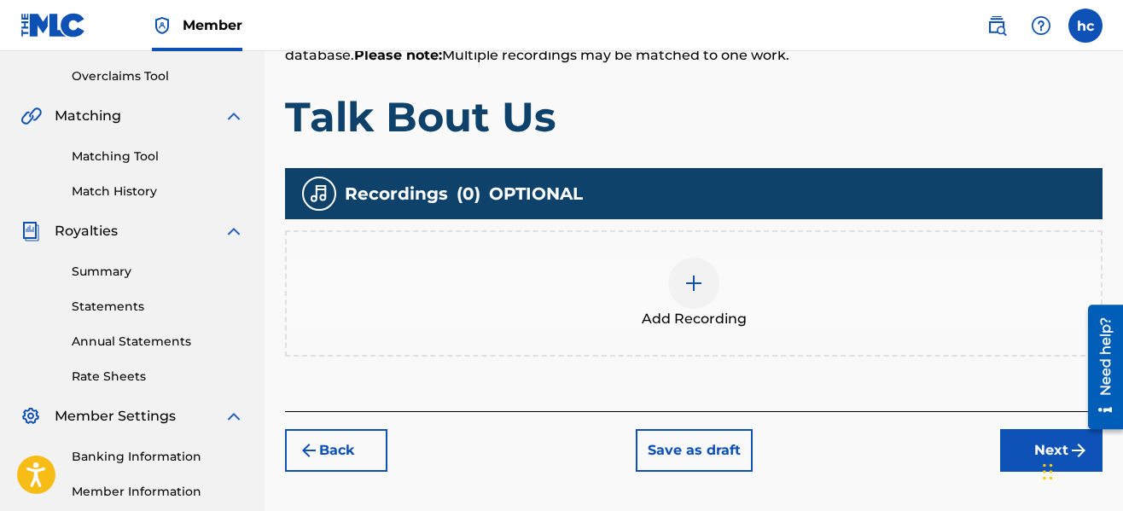
click at [731, 287] on div "Add Recording" at bounding box center [694, 294] width 814 height 72
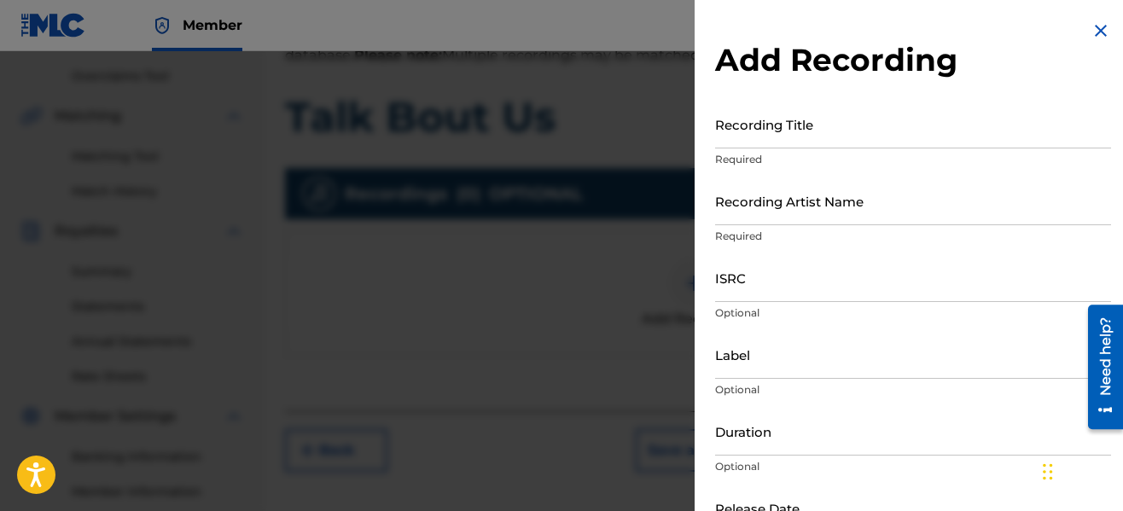
click at [745, 143] on input "Recording Title" at bounding box center [913, 124] width 396 height 49
type input "Talk Bout Us"
click at [792, 212] on input "Recording Artist Name" at bounding box center [913, 201] width 396 height 49
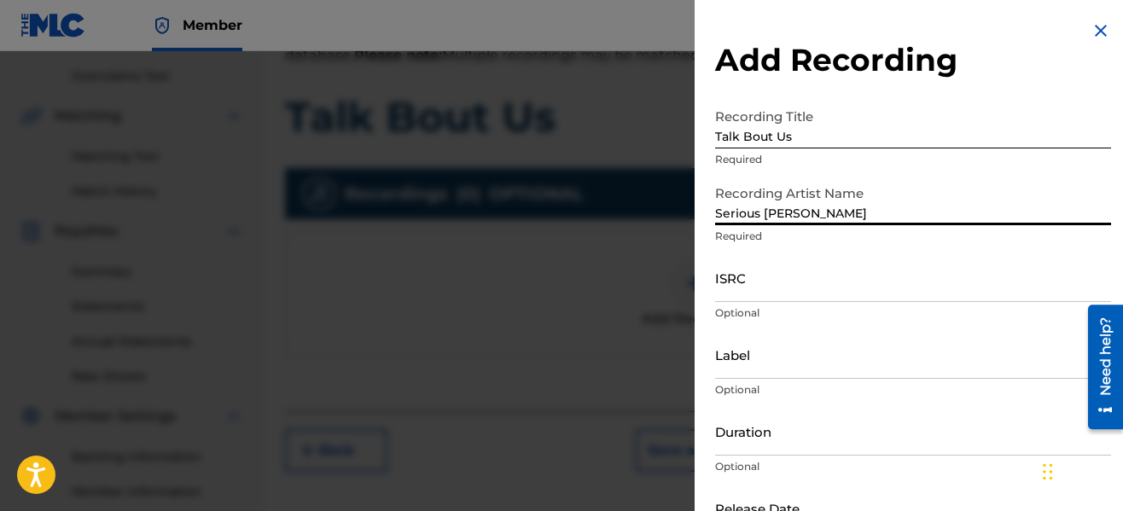
type input "Serious [PERSON_NAME]"
click at [825, 247] on div "Recording Artist Name [PERSON_NAME] Required" at bounding box center [913, 215] width 396 height 77
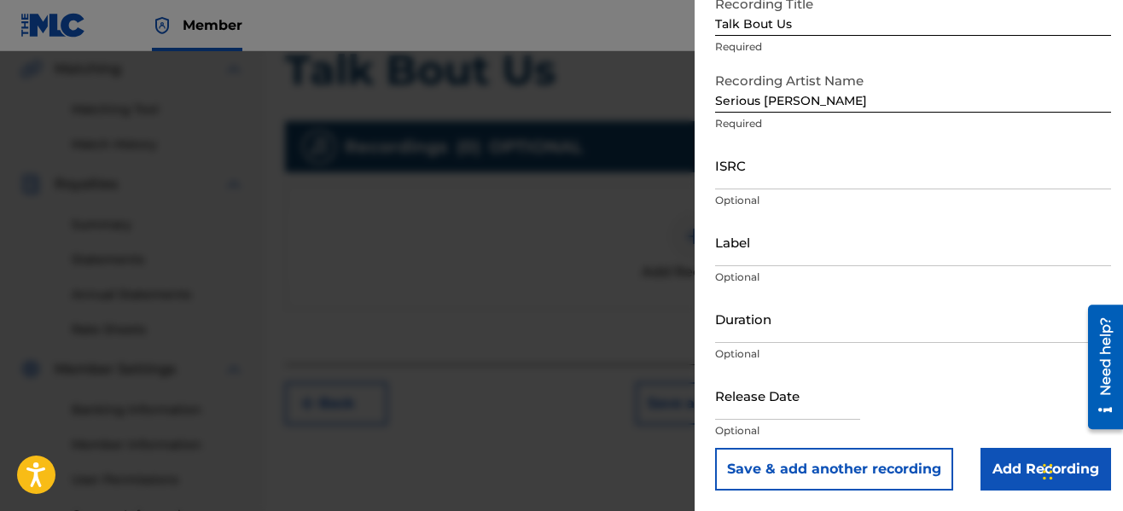
scroll to position [418, 0]
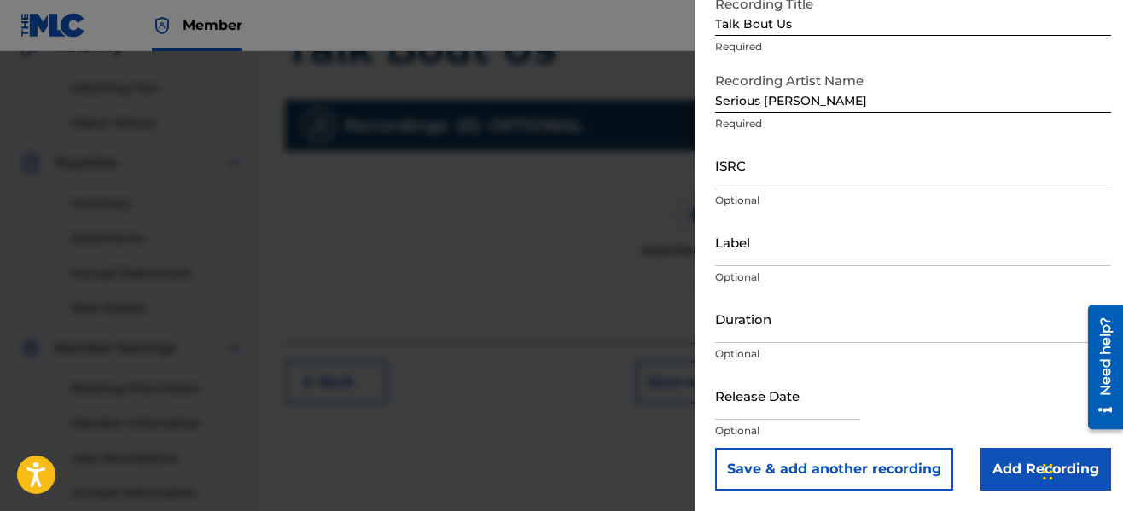
click at [774, 176] on input "ISRC" at bounding box center [913, 165] width 396 height 49
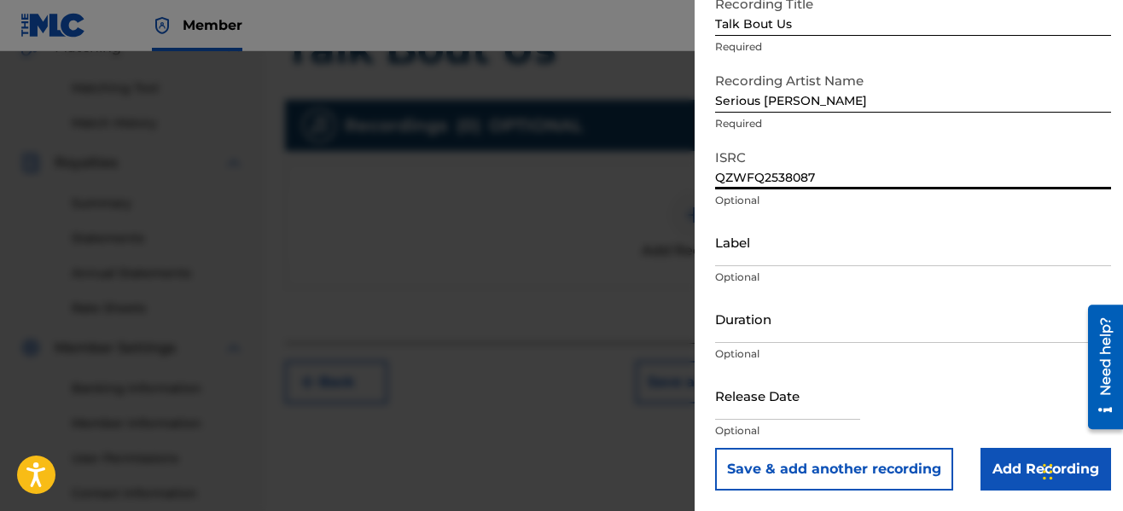
type input "QZWFQ2538087"
click at [810, 258] on input "Label" at bounding box center [913, 242] width 396 height 49
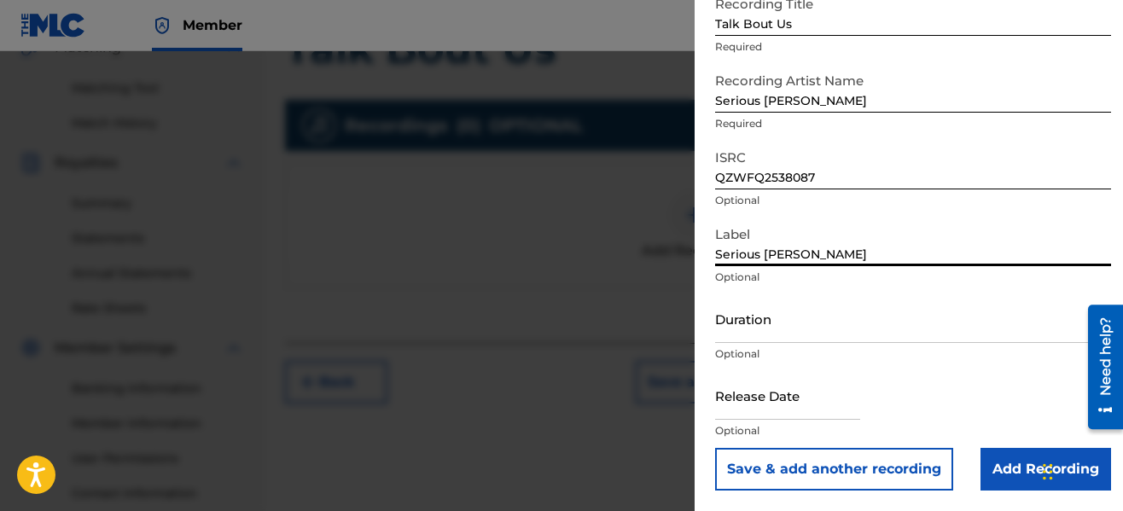
type input "Serious [PERSON_NAME]"
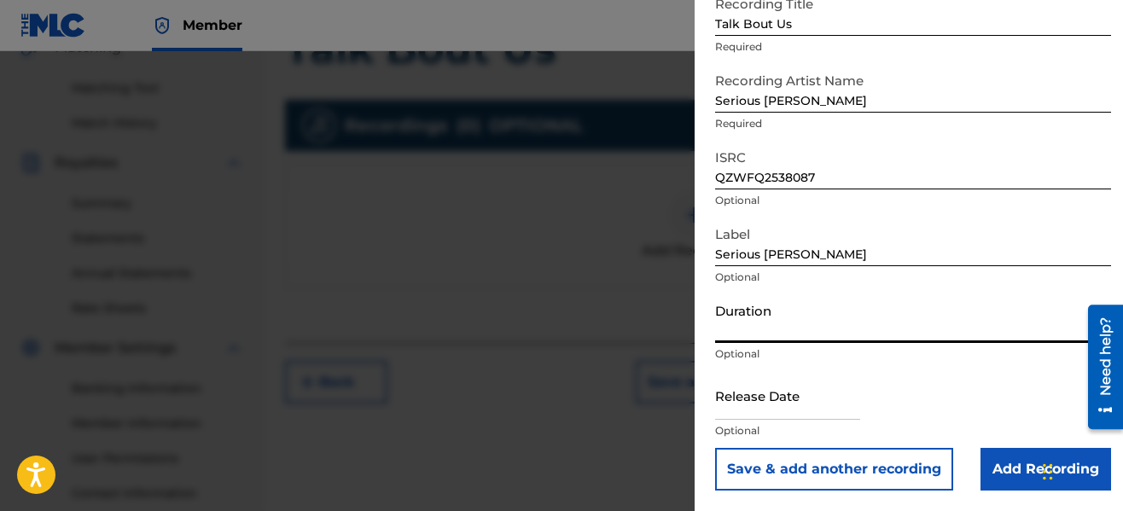
click at [835, 335] on input "Duration" at bounding box center [913, 318] width 396 height 49
type input "04:00"
click at [847, 418] on input "text" at bounding box center [787, 395] width 145 height 49
select select "7"
select select "2025"
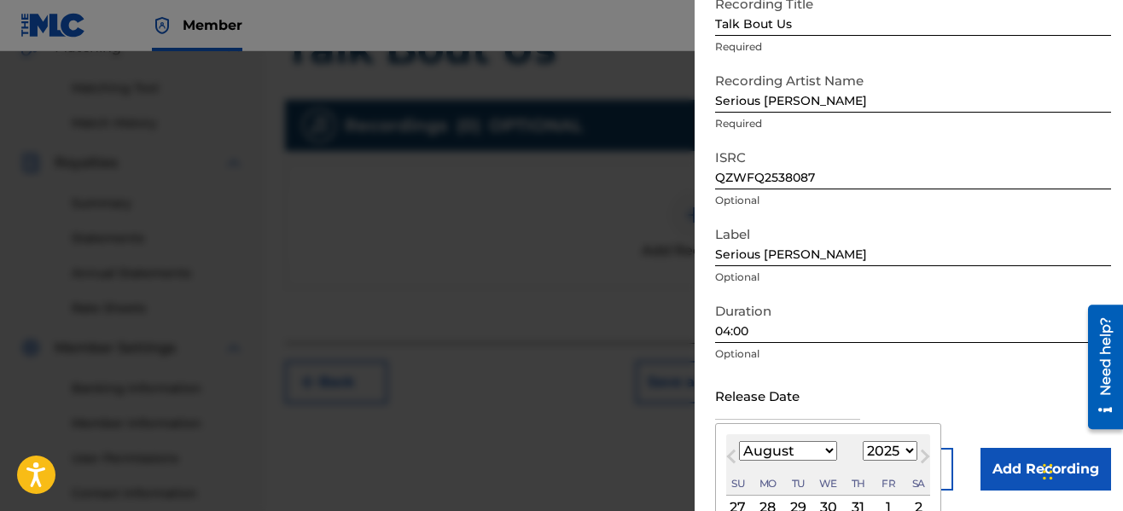
click at [730, 447] on button "Previous Month" at bounding box center [731, 459] width 27 height 27
select select "6"
click at [803, 501] on div "1" at bounding box center [798, 508] width 20 height 20
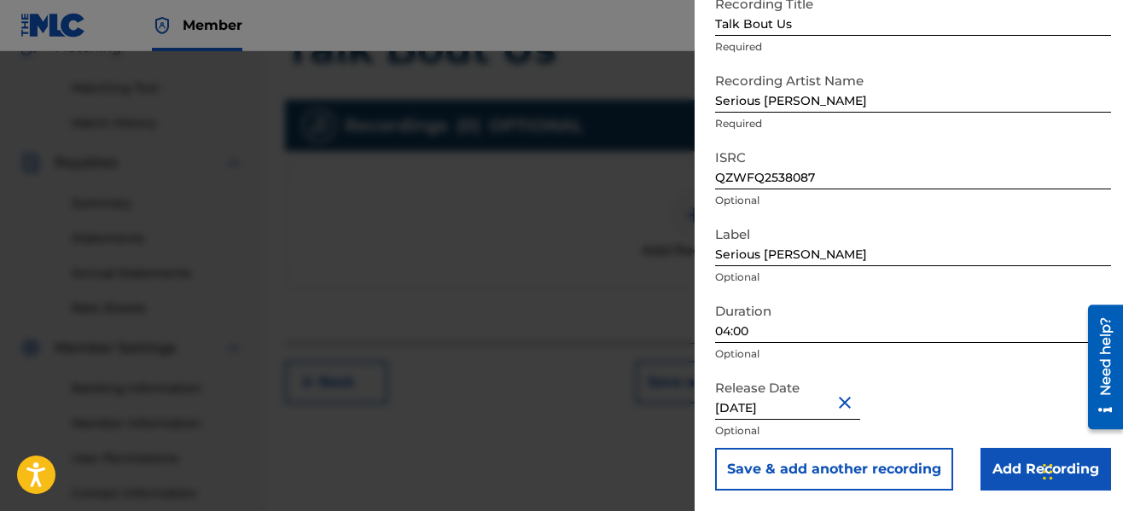
type input "[DATE]"
click at [945, 410] on div "Release Date [DATE] Optional" at bounding box center [913, 409] width 396 height 77
click at [975, 403] on div "Release Date [DATE] Optional" at bounding box center [913, 409] width 396 height 77
click at [999, 400] on div "Release Date [DATE] Optional" at bounding box center [913, 409] width 396 height 77
click at [983, 453] on input "Add Recording" at bounding box center [1046, 469] width 131 height 43
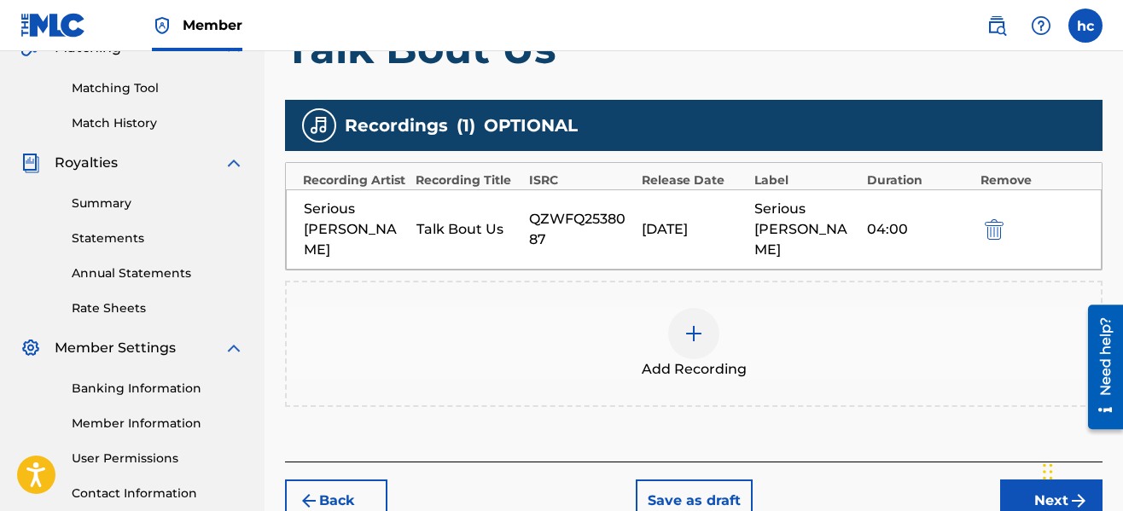
click at [1015, 480] on button "Next" at bounding box center [1051, 501] width 102 height 43
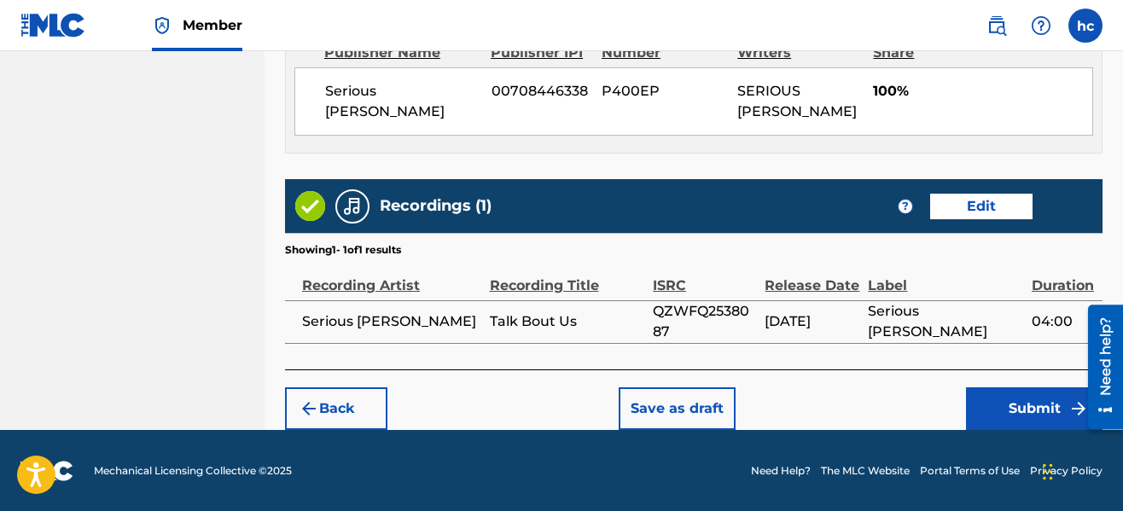
scroll to position [973, 0]
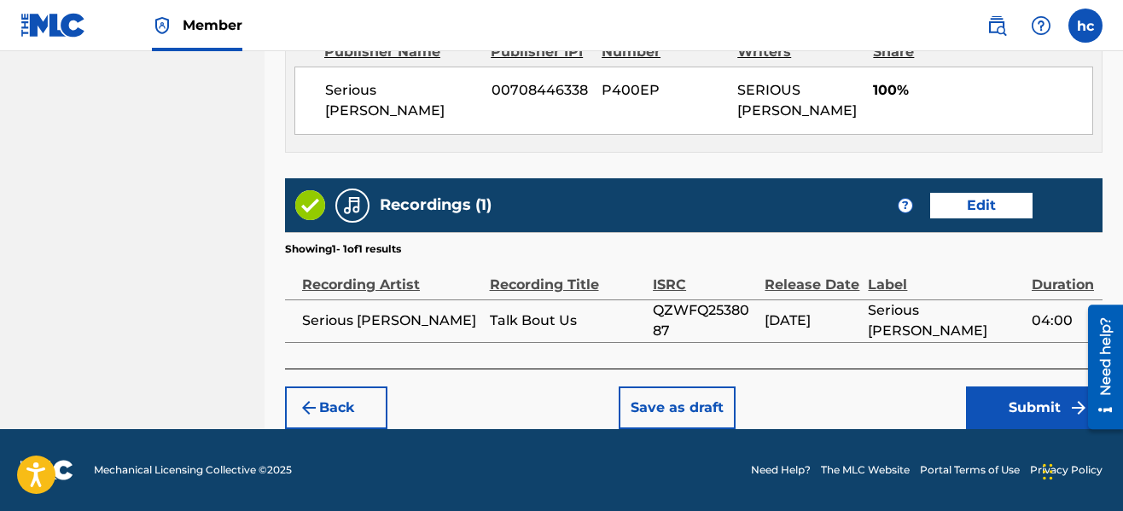
click at [707, 397] on button "Save as draft" at bounding box center [677, 408] width 117 height 43
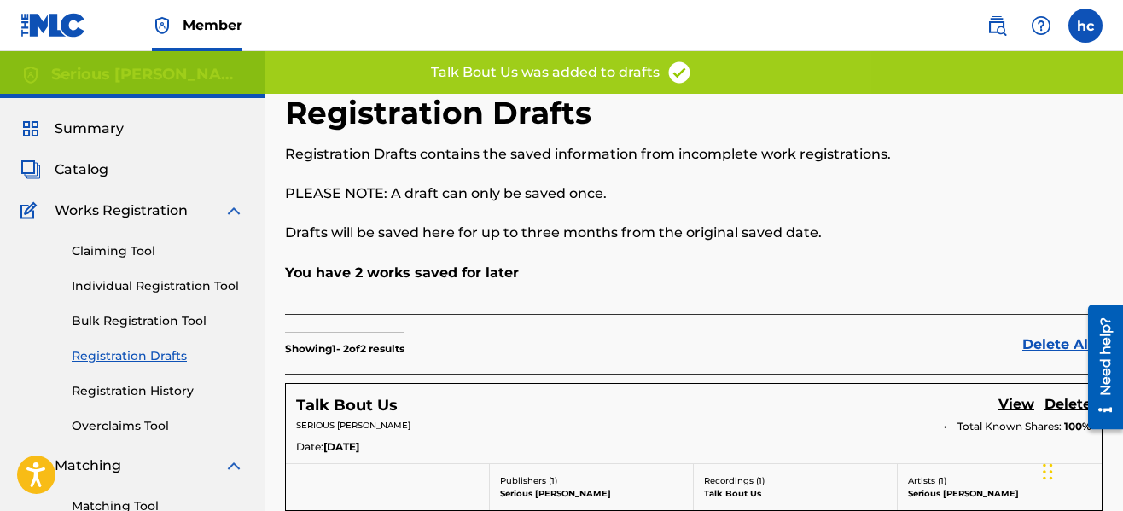
click at [707, 283] on div "You have 2 works saved for later" at bounding box center [694, 288] width 818 height 51
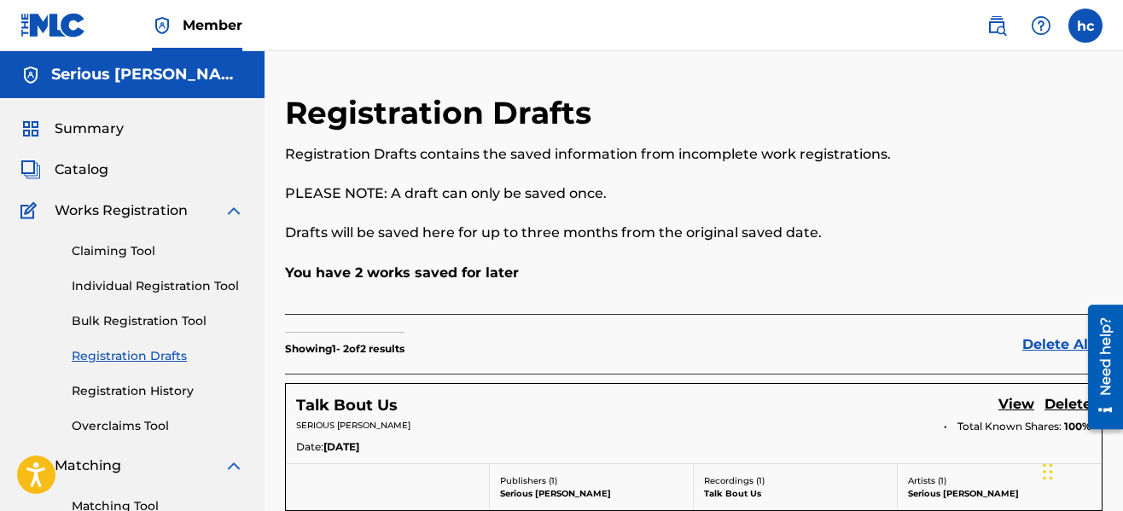
click at [141, 283] on link "Individual Registration Tool" at bounding box center [158, 286] width 172 height 18
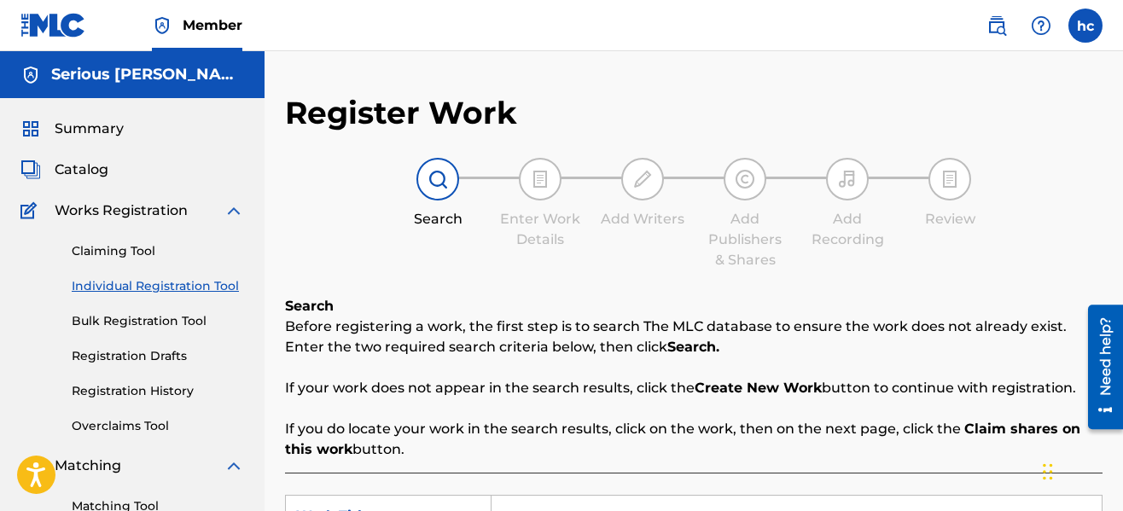
click at [631, 275] on div "Register Work Search Enter Work Details Add Writers Add Publishers & Shares Add…" at bounding box center [694, 432] width 818 height 677
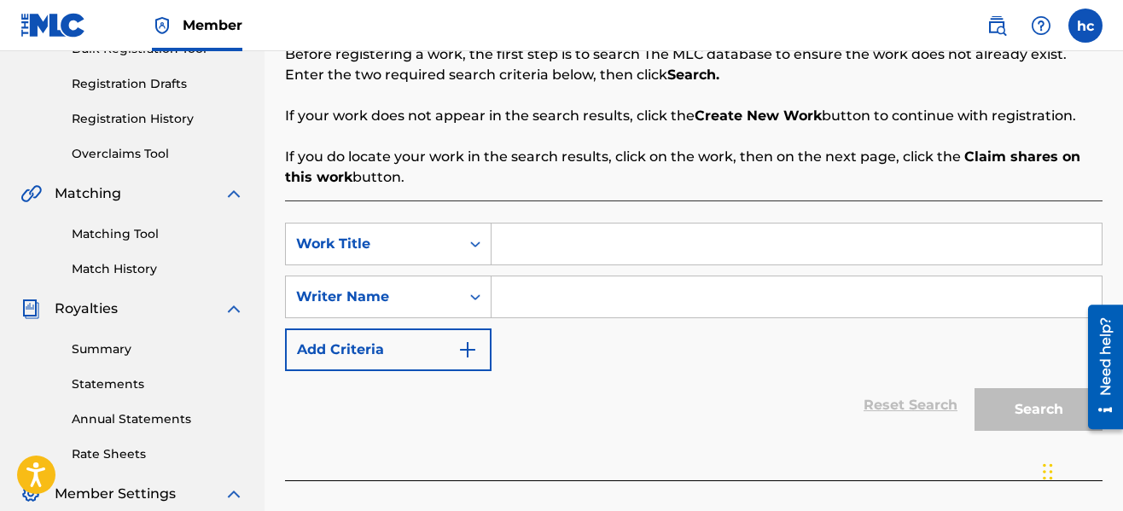
scroll to position [273, 0]
click at [609, 251] on input "Search Form" at bounding box center [797, 243] width 610 height 41
type input "Enough"
click at [602, 295] on input "Search Form" at bounding box center [797, 296] width 610 height 41
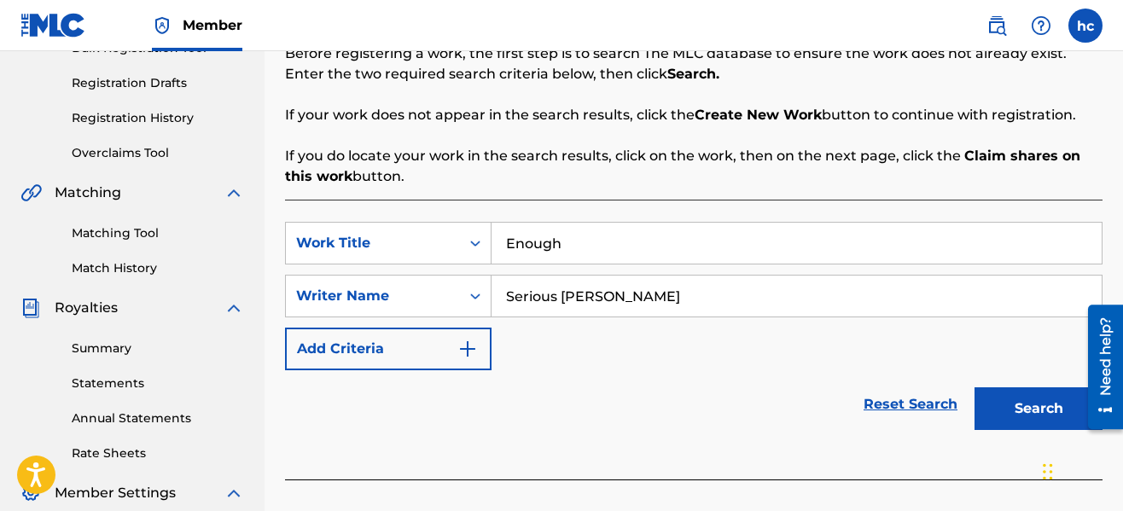
type input "Serious [PERSON_NAME]"
click at [993, 407] on button "Search" at bounding box center [1039, 408] width 128 height 43
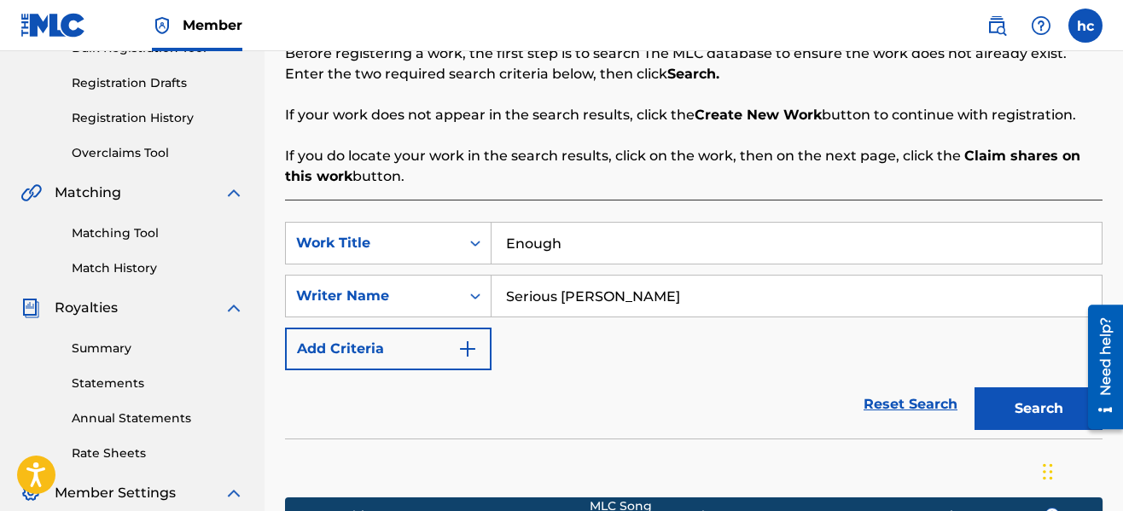
click at [863, 360] on div "SearchWithCriteriad64bd571-856c-4025-8c88-2be82b560dba Work Title Enough Search…" at bounding box center [694, 296] width 818 height 148
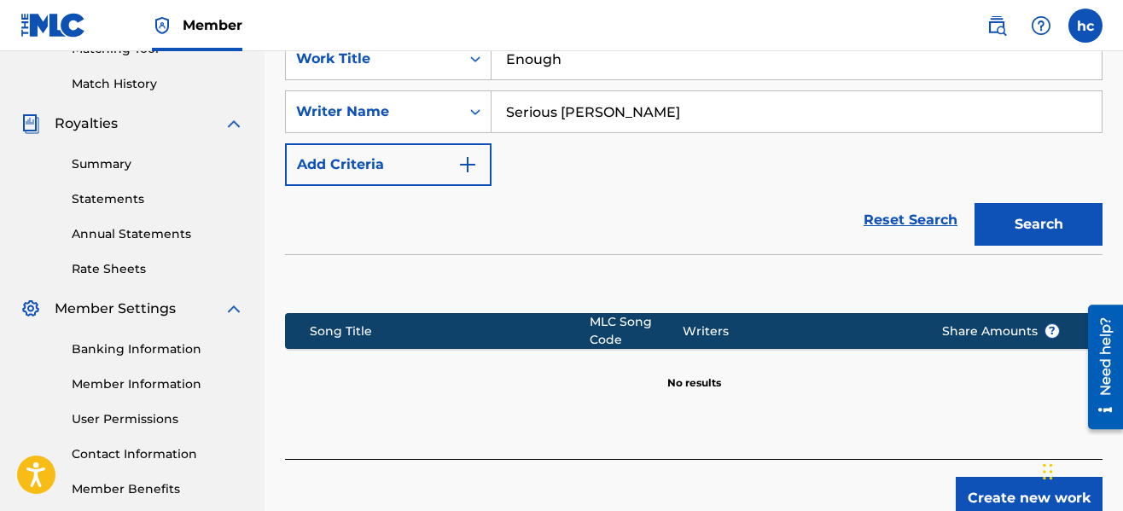
scroll to position [548, 0]
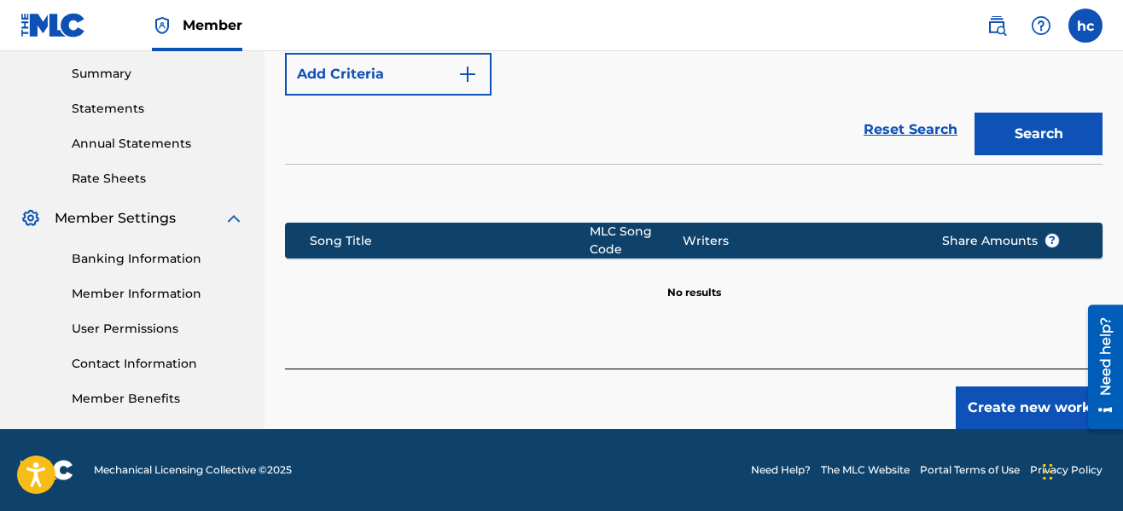
click at [1000, 406] on button "Create new work" at bounding box center [1029, 408] width 147 height 43
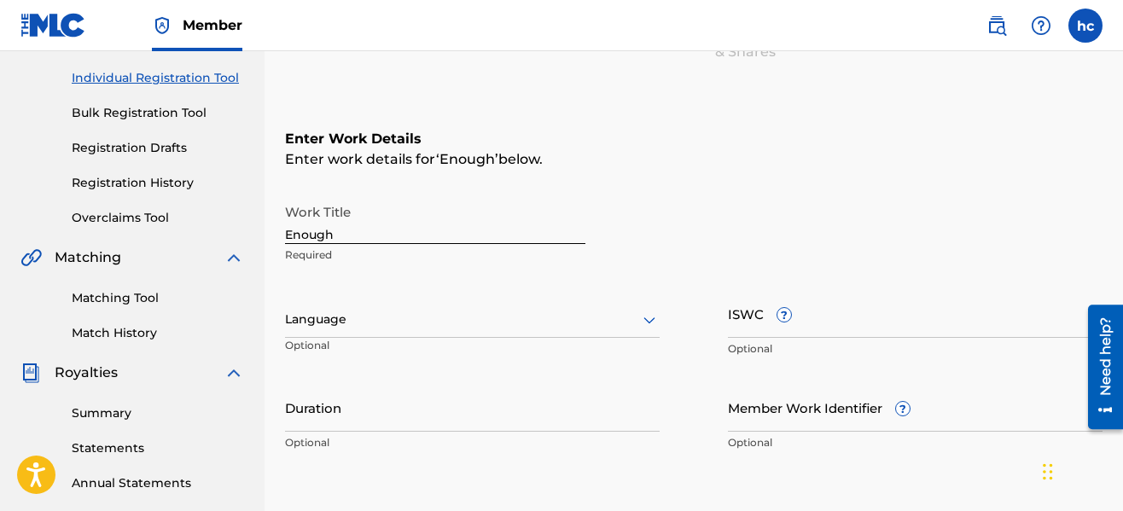
scroll to position [207, 0]
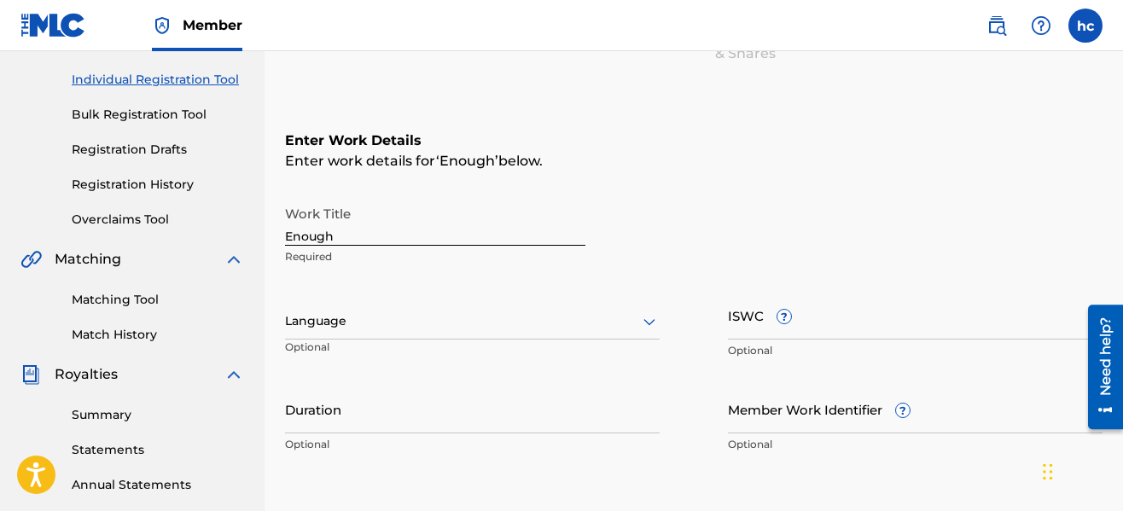
click at [561, 328] on div at bounding box center [472, 321] width 375 height 21
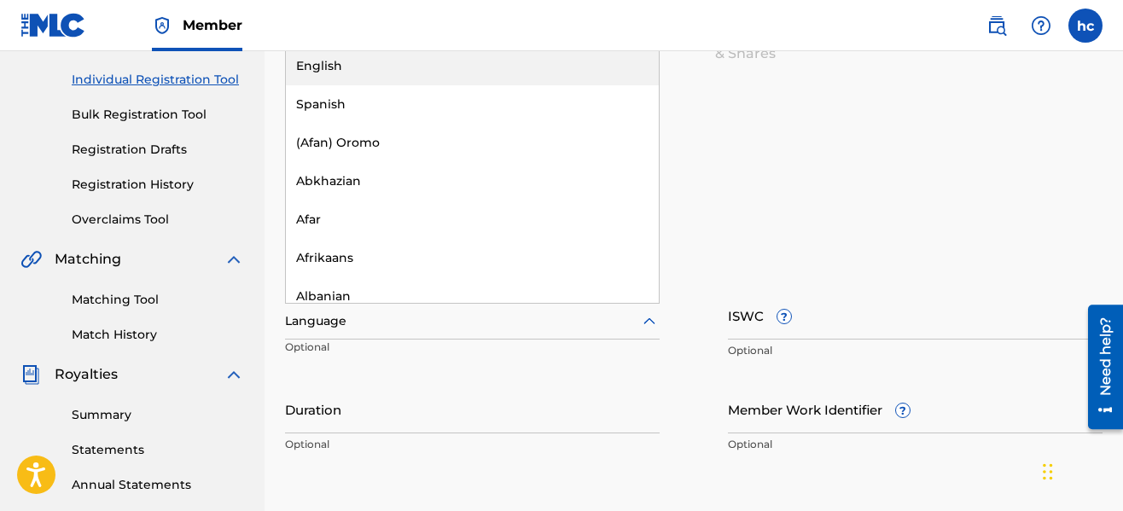
click at [485, 70] on div "English" at bounding box center [472, 66] width 373 height 38
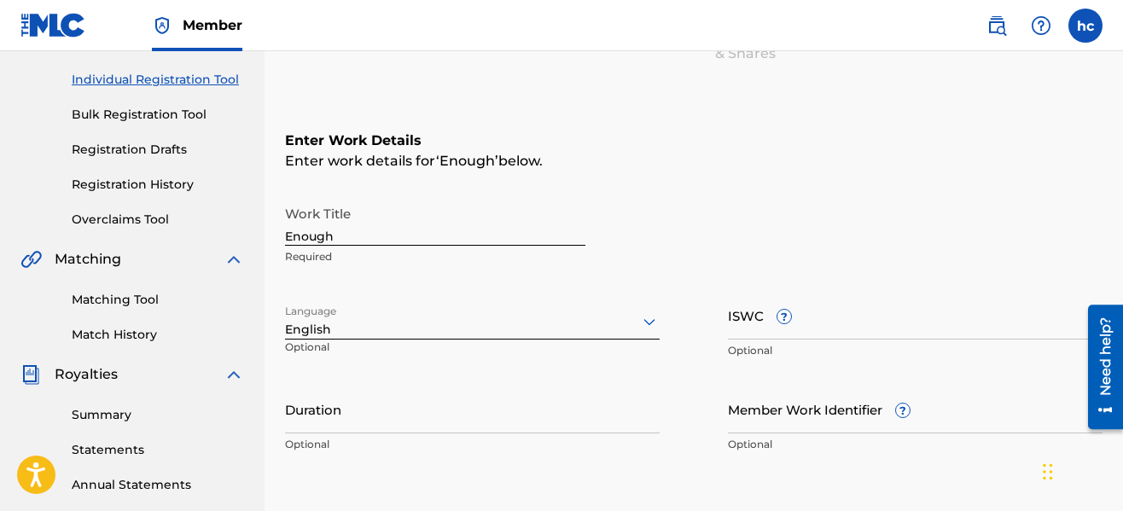
click at [545, 422] on input "Duration" at bounding box center [472, 409] width 375 height 49
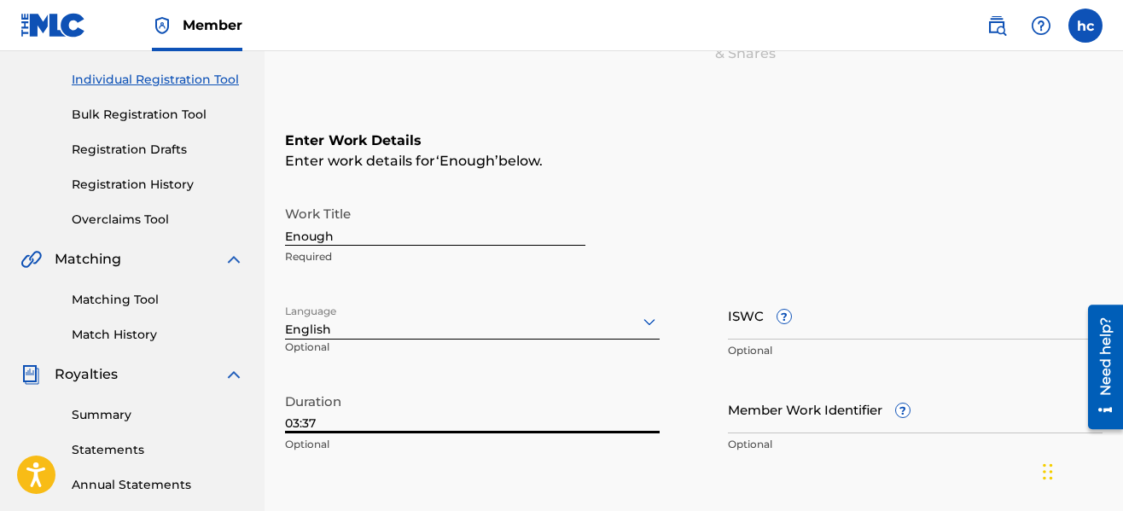
type input "03:37"
click at [687, 381] on div "Work Title Enough Required Language English Optional ISWC ? Optional Duration 0…" at bounding box center [694, 329] width 818 height 265
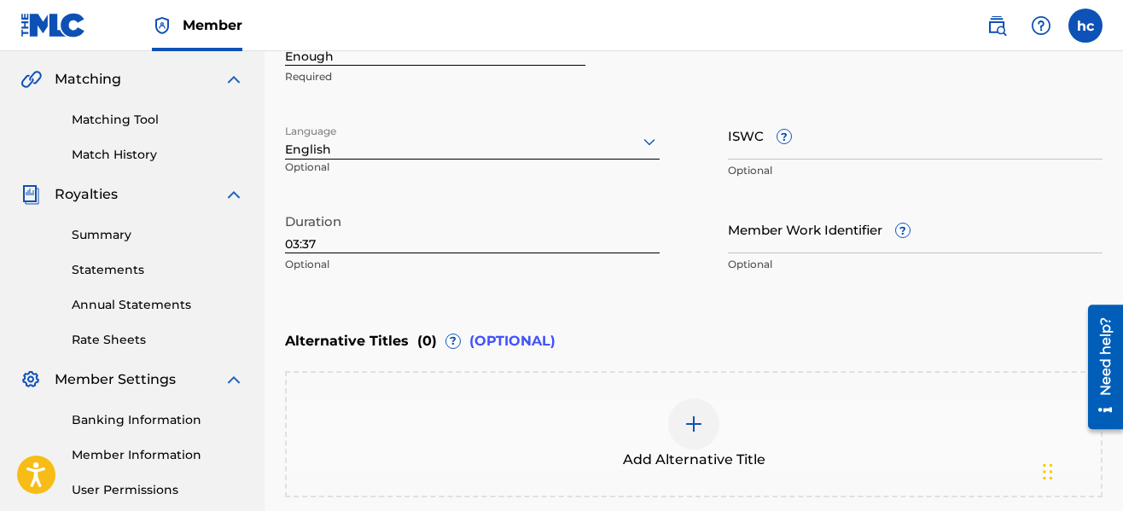
scroll to position [558, 0]
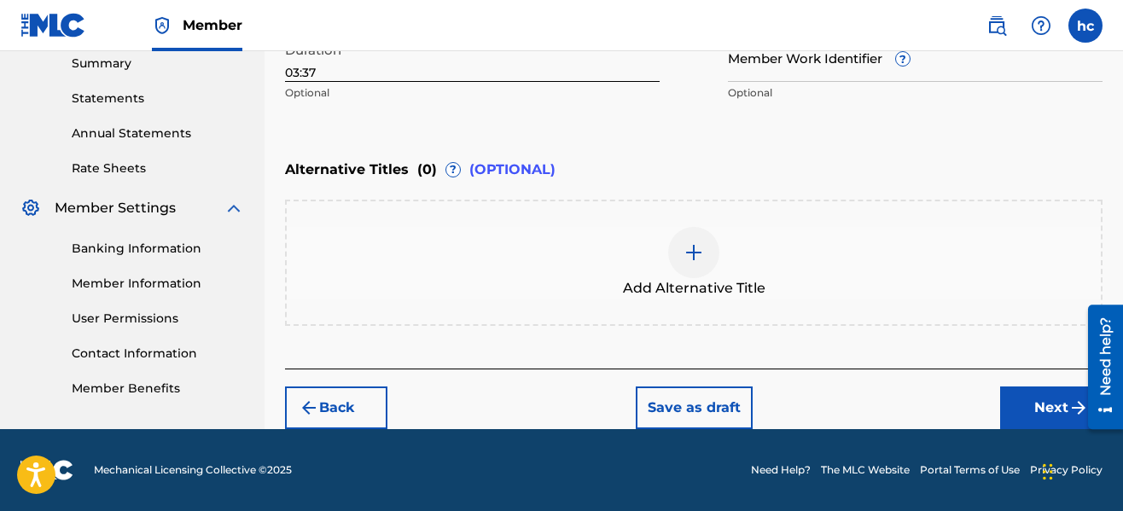
click at [1027, 394] on button "Next" at bounding box center [1051, 408] width 102 height 43
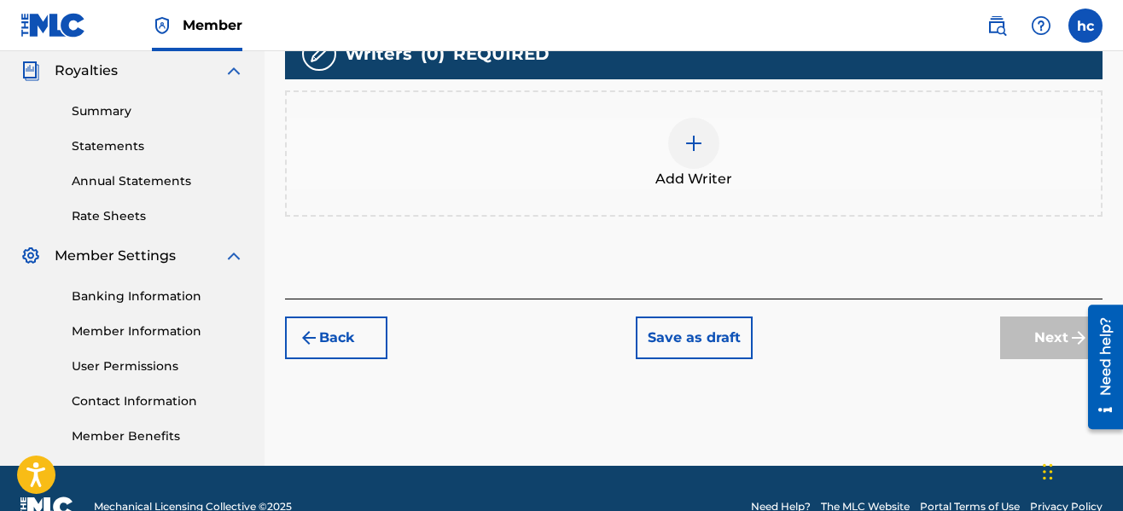
scroll to position [521, 0]
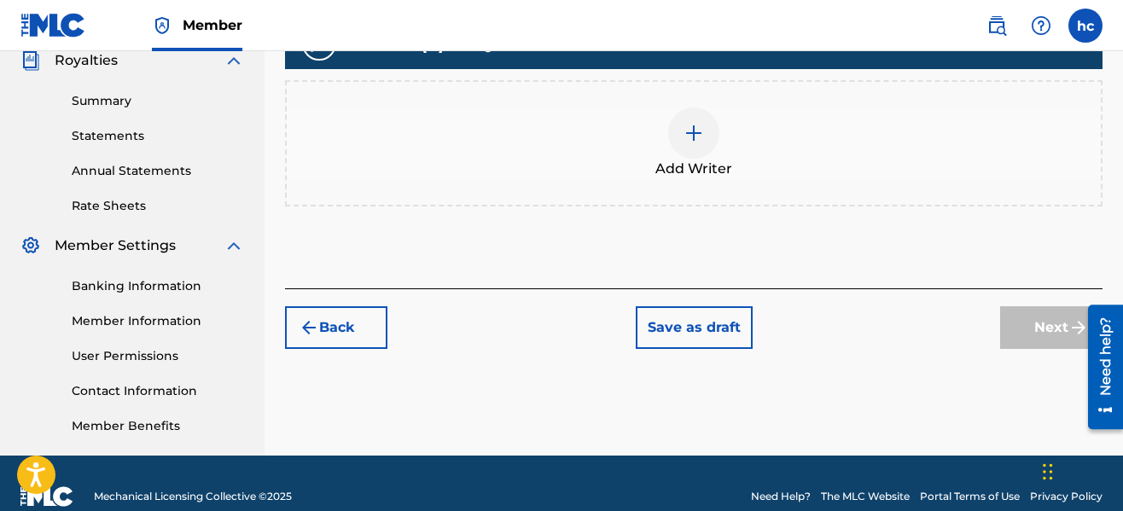
click at [684, 139] on img at bounding box center [694, 133] width 20 height 20
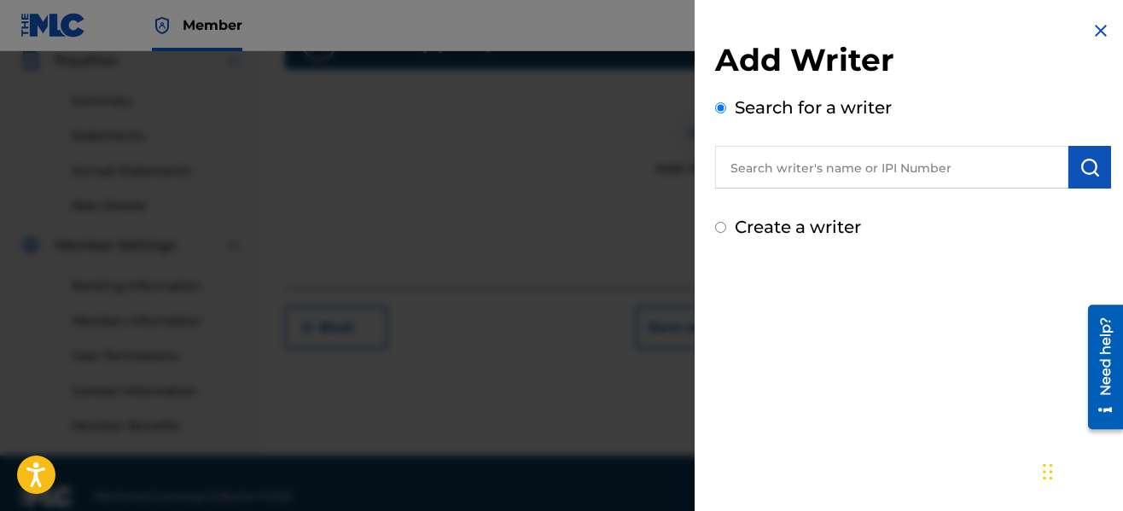
click at [779, 160] on input "text" at bounding box center [891, 167] width 353 height 43
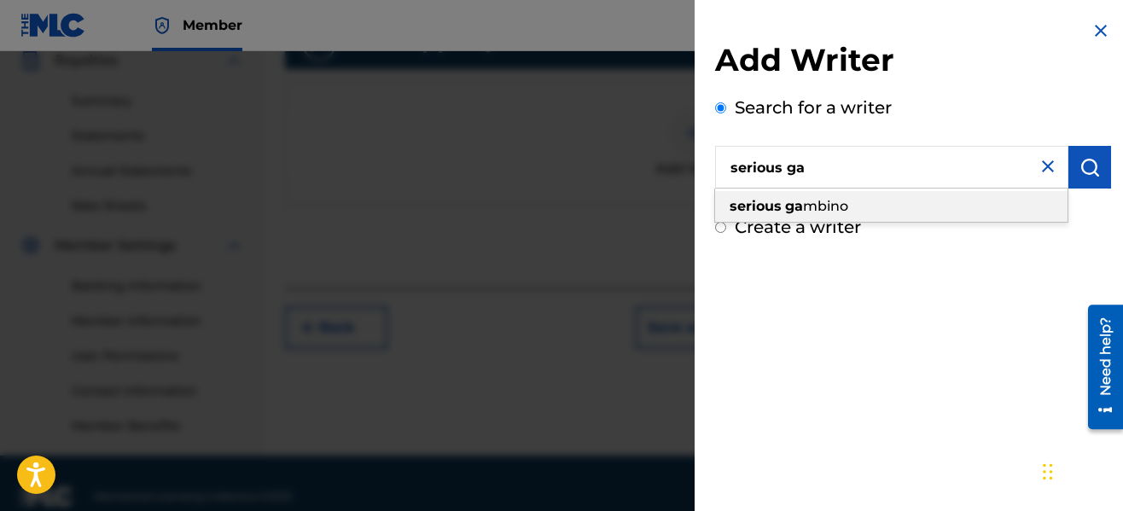
click at [811, 203] on span "mbino" at bounding box center [825, 206] width 45 height 16
type input "serious [PERSON_NAME]"
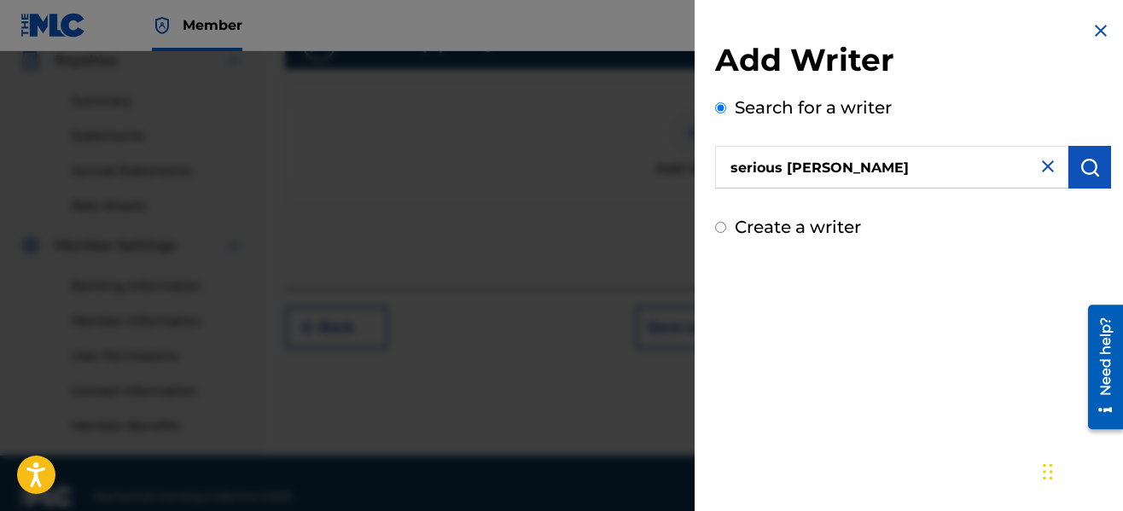
click at [923, 200] on div "Add Writer Search for a writer serious [PERSON_NAME] Create a writer" at bounding box center [913, 140] width 396 height 199
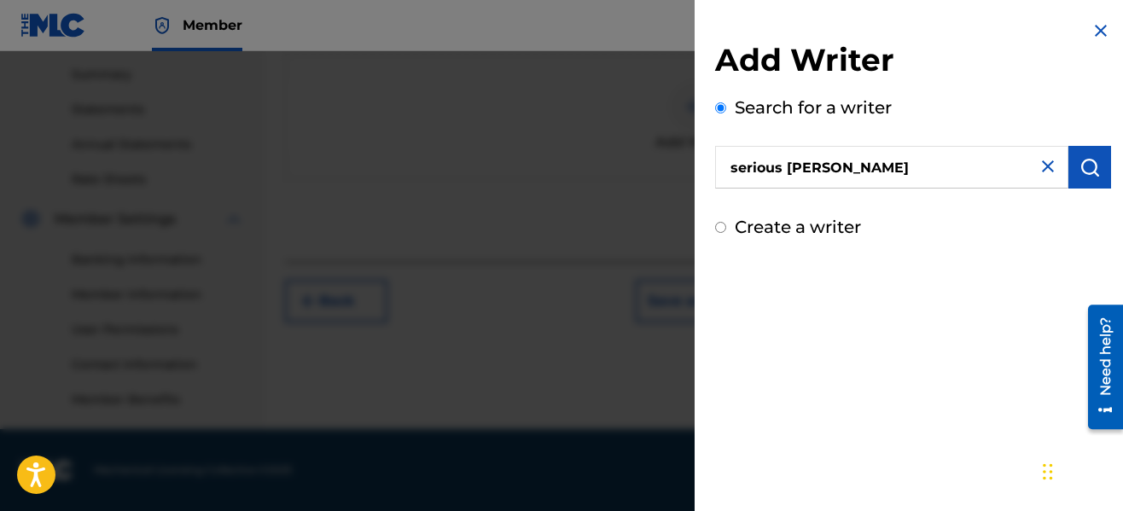
click at [1070, 179] on button "submit" at bounding box center [1089, 167] width 43 height 43
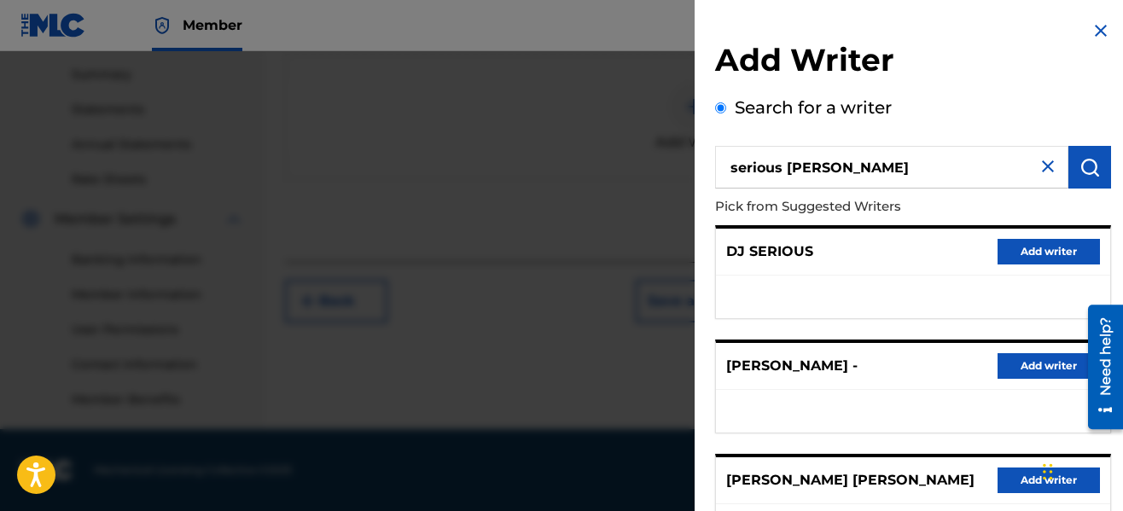
click at [957, 207] on p "Pick from Suggested Writers" at bounding box center [864, 207] width 299 height 37
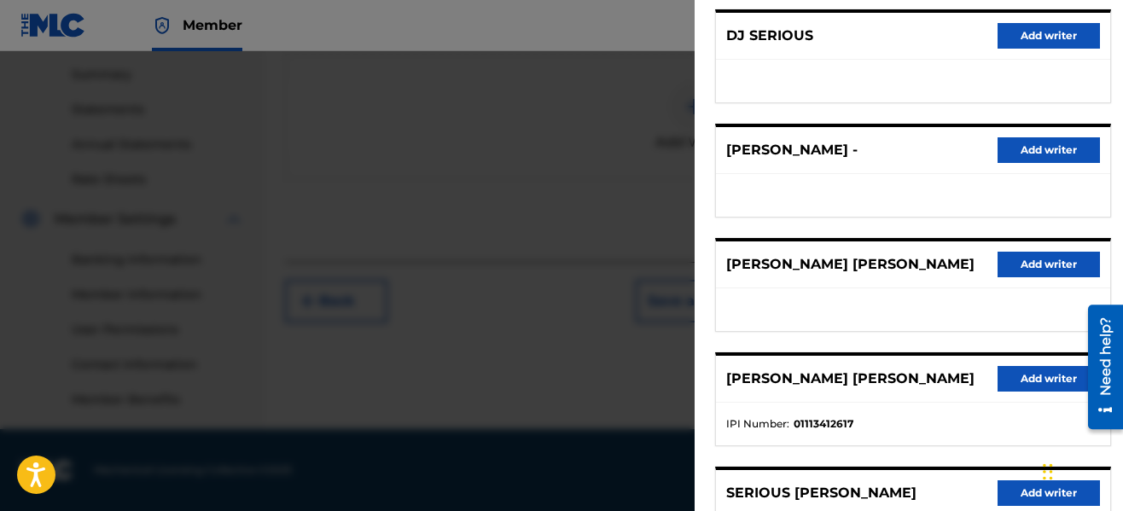
scroll to position [373, 0]
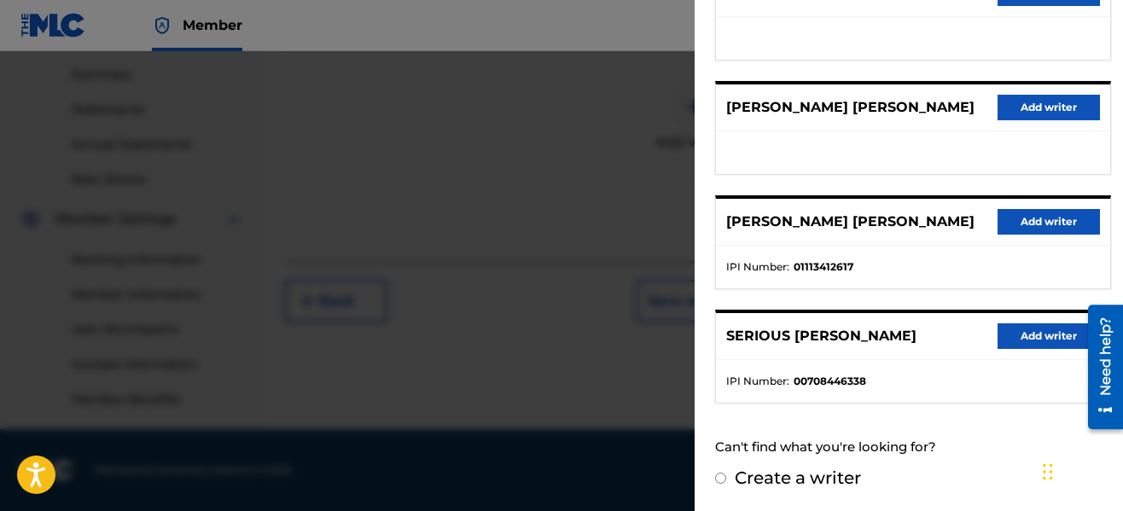
click at [1034, 329] on button "Add writer" at bounding box center [1049, 336] width 102 height 26
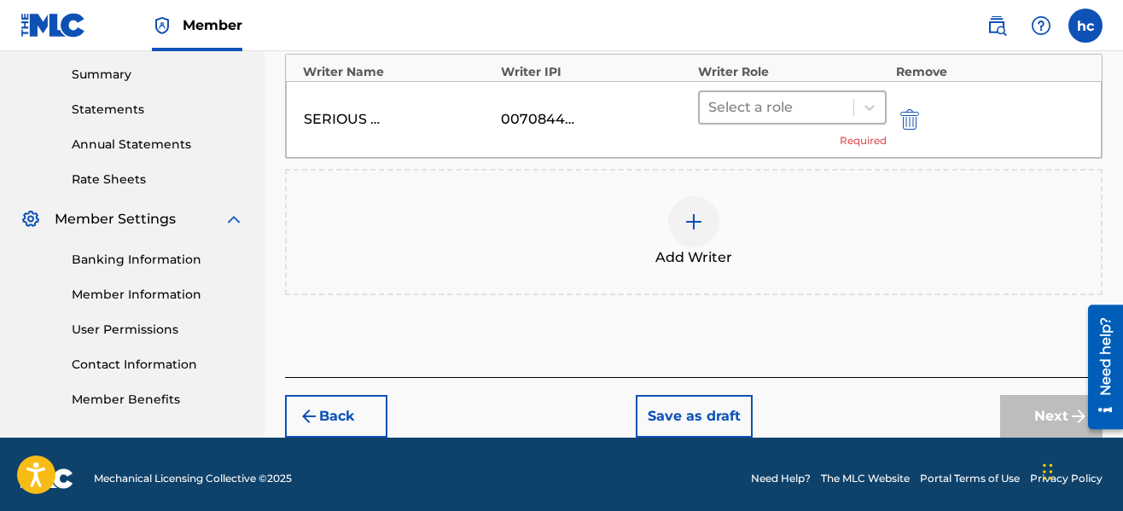
click at [802, 92] on div "Select a role" at bounding box center [777, 107] width 154 height 31
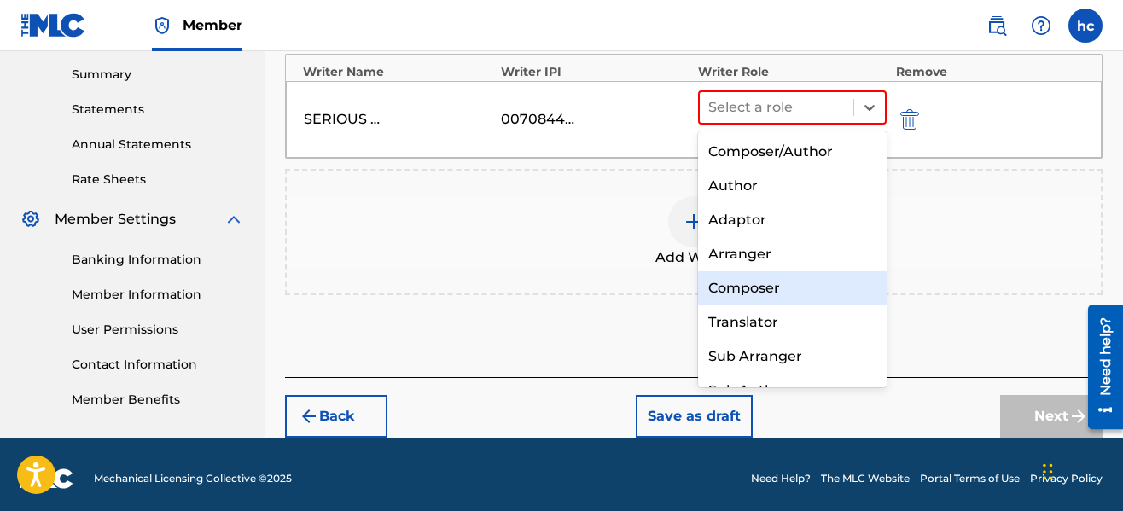
click at [754, 284] on div "Composer" at bounding box center [792, 288] width 189 height 34
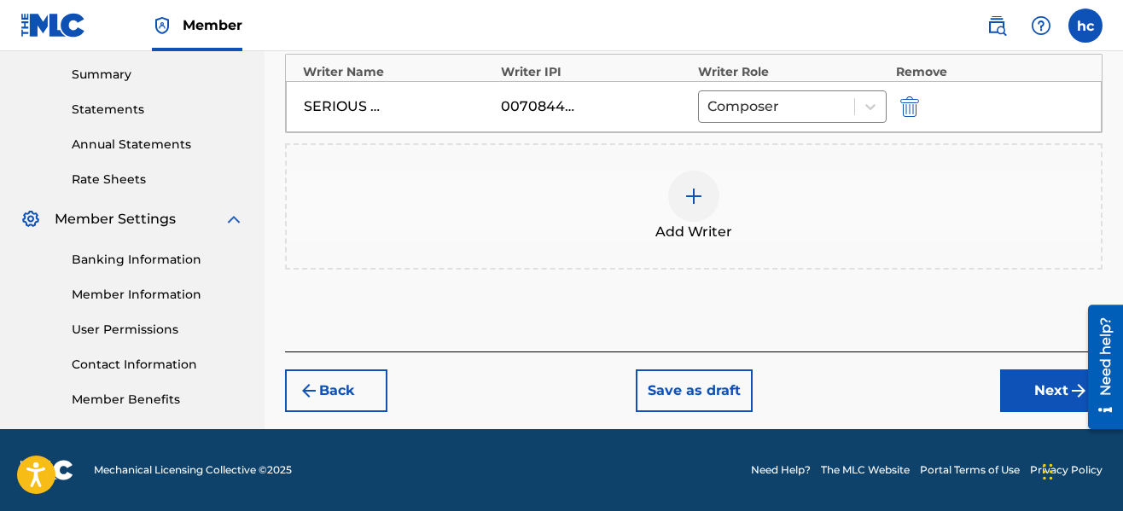
click at [691, 211] on div at bounding box center [693, 196] width 51 height 51
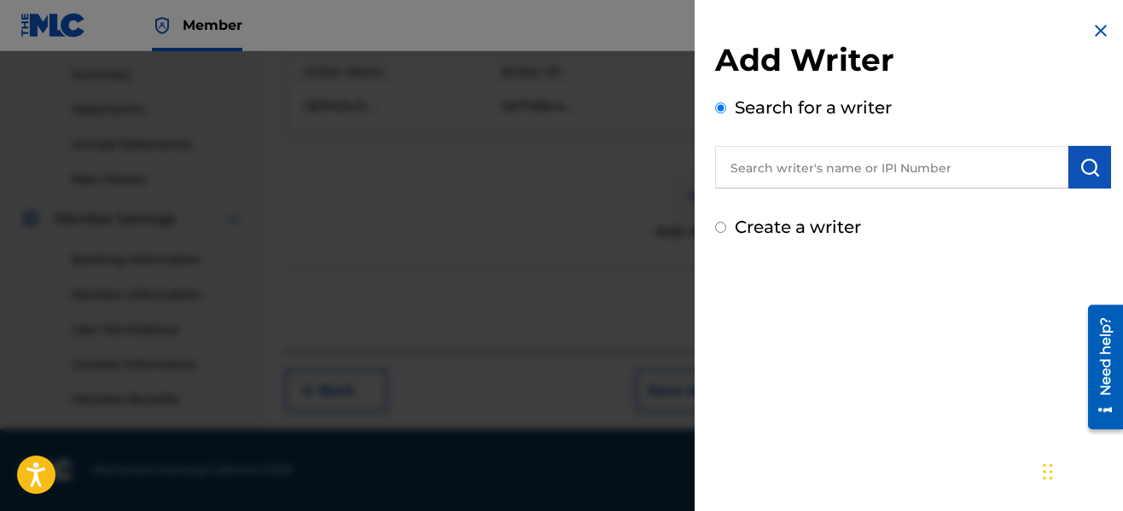
click at [775, 184] on input "text" at bounding box center [891, 167] width 353 height 43
type input "[PERSON_NAME]"
click at [1087, 174] on img "submit" at bounding box center [1090, 167] width 20 height 20
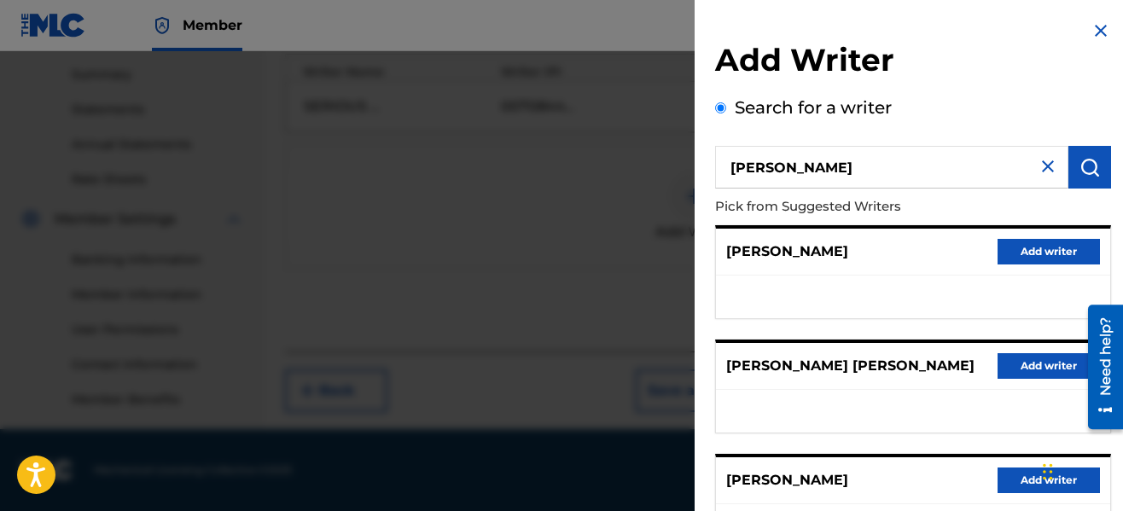
click at [922, 206] on p "Pick from Suggested Writers" at bounding box center [864, 207] width 299 height 37
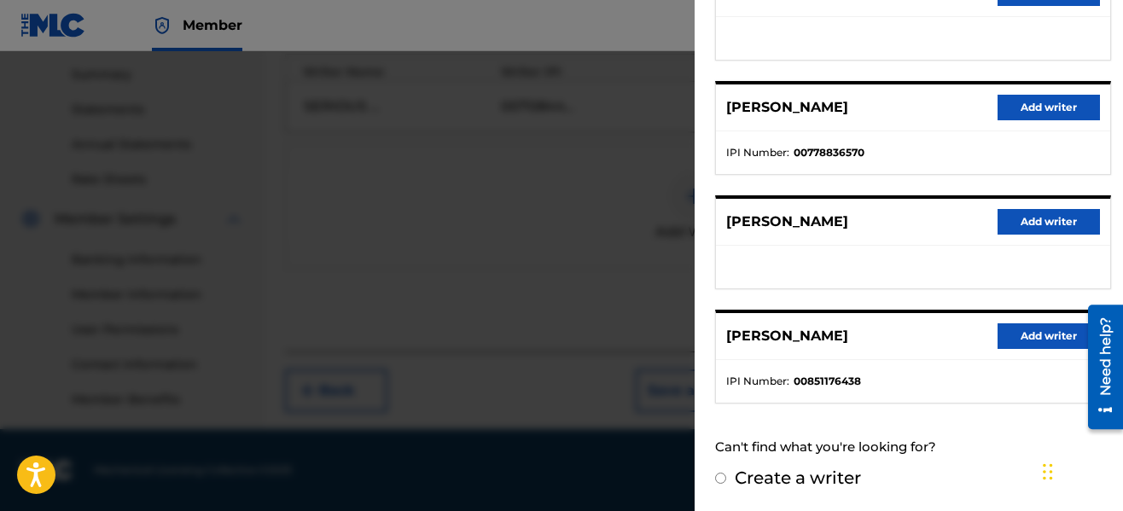
click at [1020, 333] on button "Add writer" at bounding box center [1049, 336] width 102 height 26
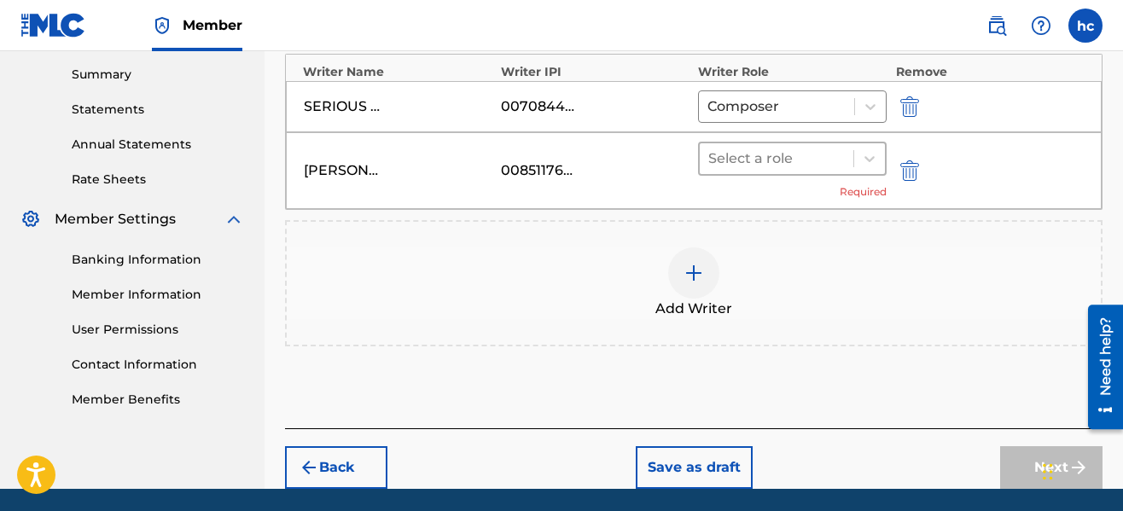
click at [780, 166] on div at bounding box center [776, 159] width 137 height 24
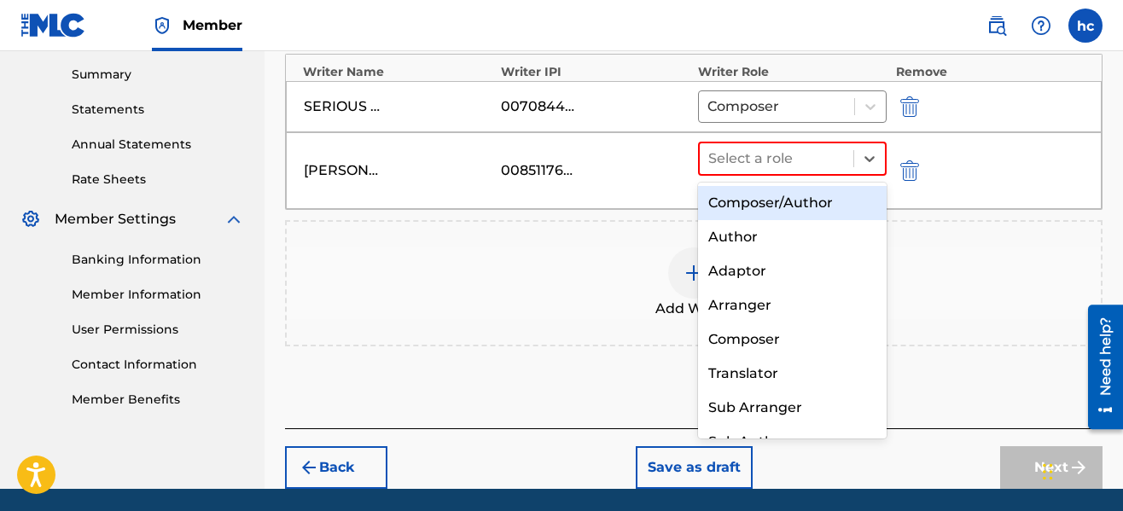
click at [773, 204] on div "Composer/Author" at bounding box center [792, 203] width 189 height 34
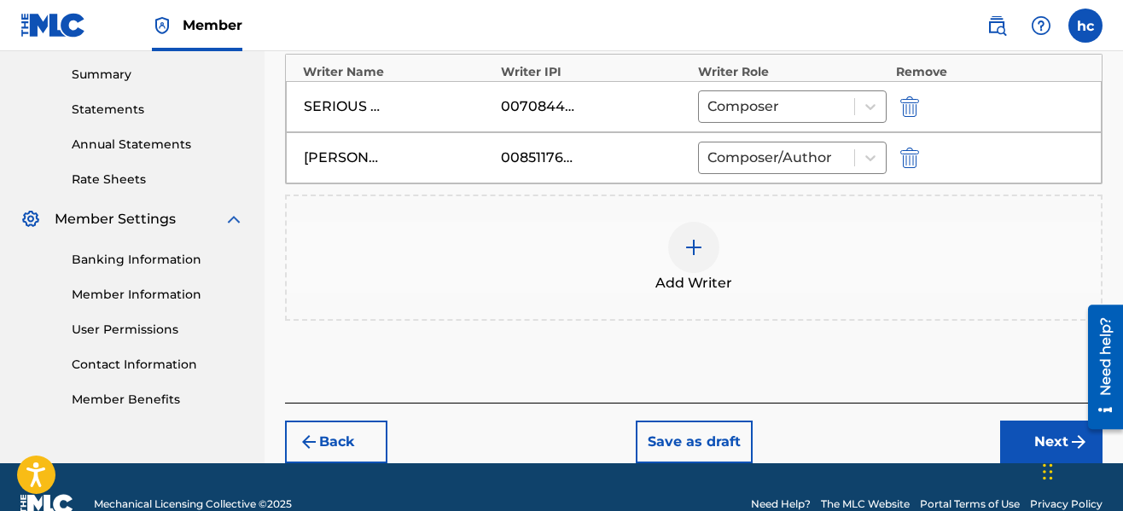
click at [1007, 431] on button "Next" at bounding box center [1051, 442] width 102 height 43
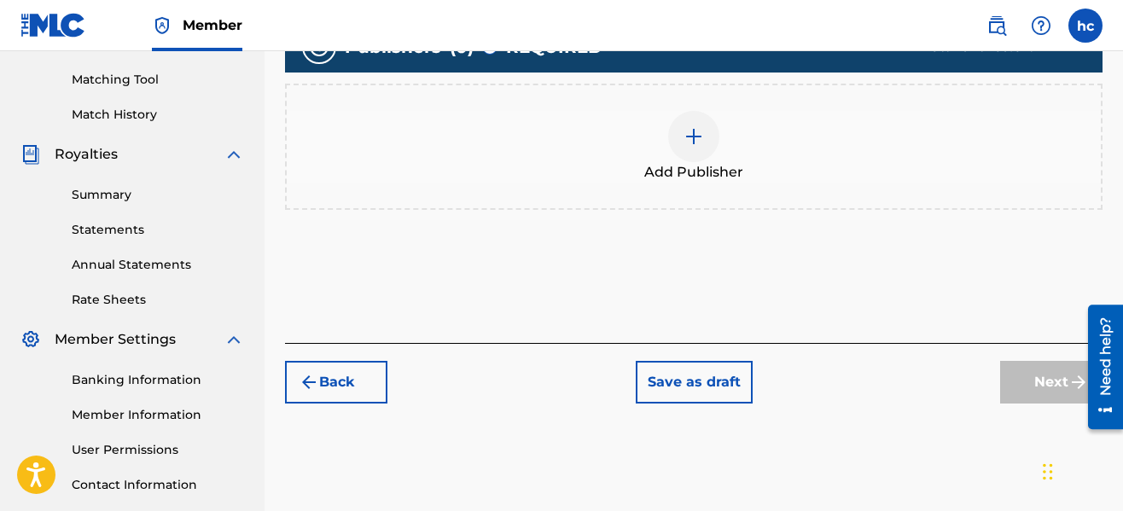
scroll to position [452, 0]
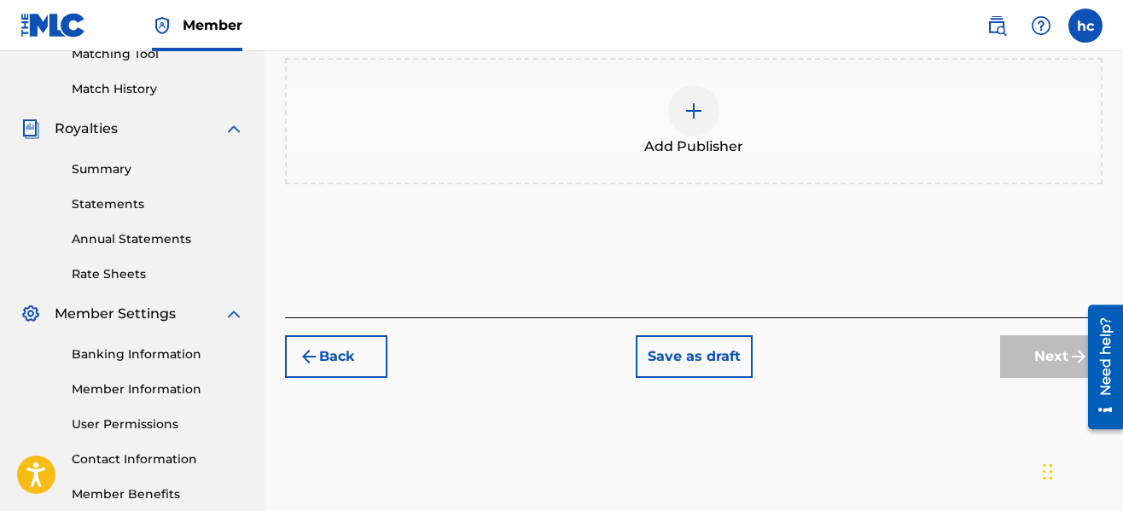
click at [700, 119] on img at bounding box center [694, 111] width 20 height 20
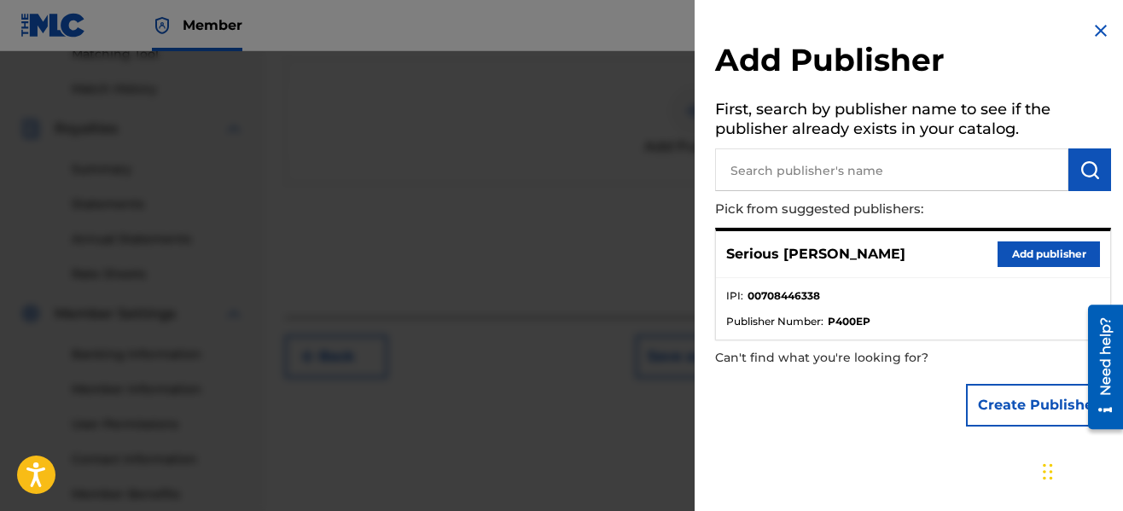
click at [1013, 255] on button "Add publisher" at bounding box center [1049, 255] width 102 height 26
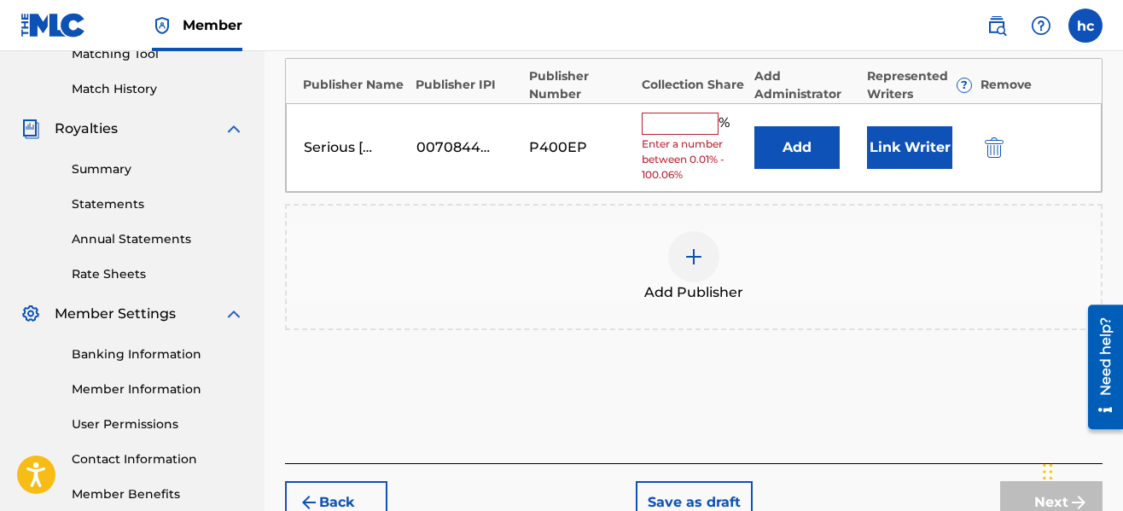
click at [699, 128] on input "text" at bounding box center [680, 124] width 77 height 22
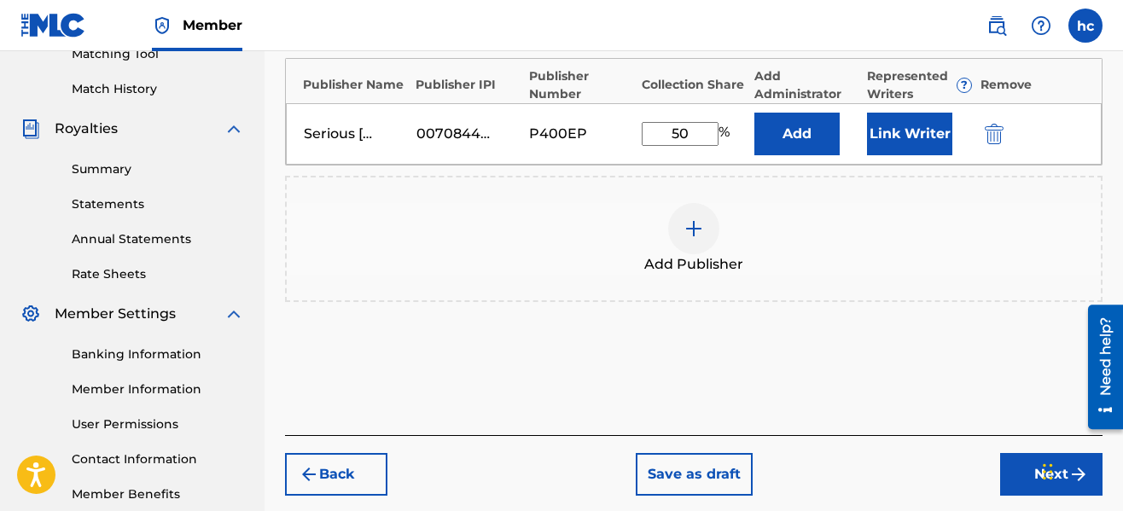
type input "50"
click at [911, 137] on button "Link Writer" at bounding box center [909, 134] width 85 height 43
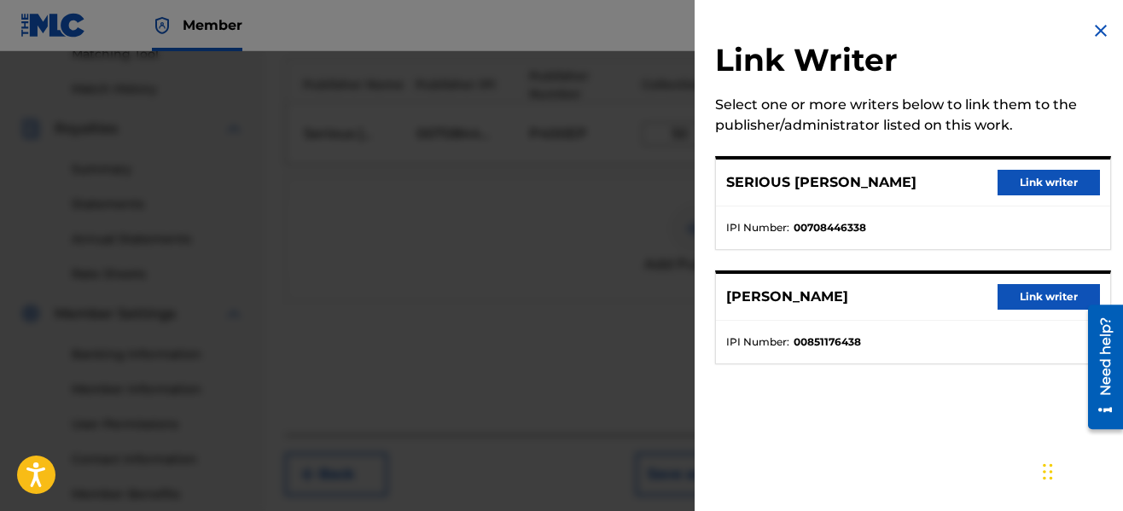
click at [1029, 176] on button "Link writer" at bounding box center [1049, 183] width 102 height 26
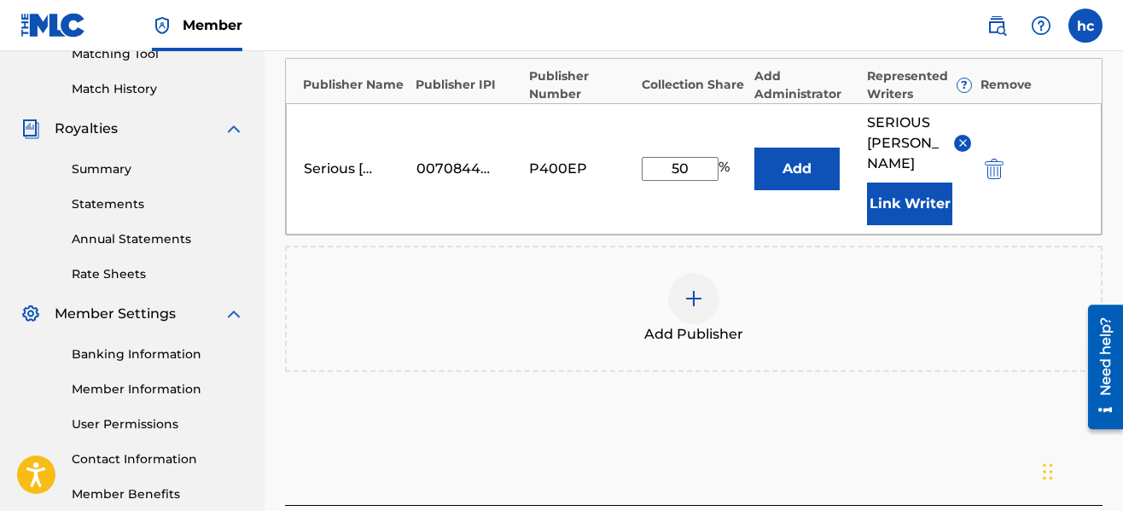
click at [888, 186] on button "Link Writer" at bounding box center [909, 204] width 85 height 43
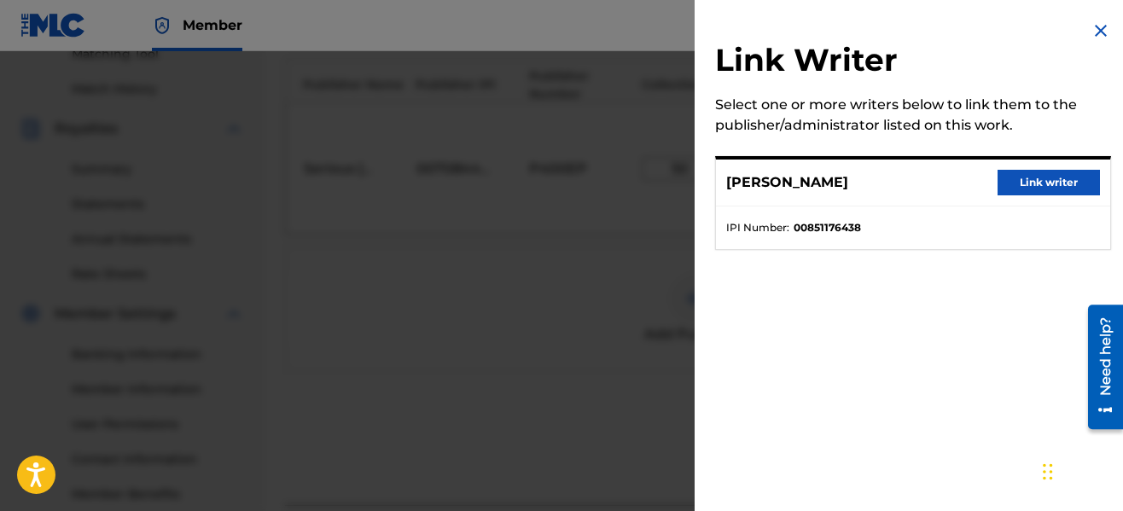
click at [1054, 172] on button "Link writer" at bounding box center [1049, 183] width 102 height 26
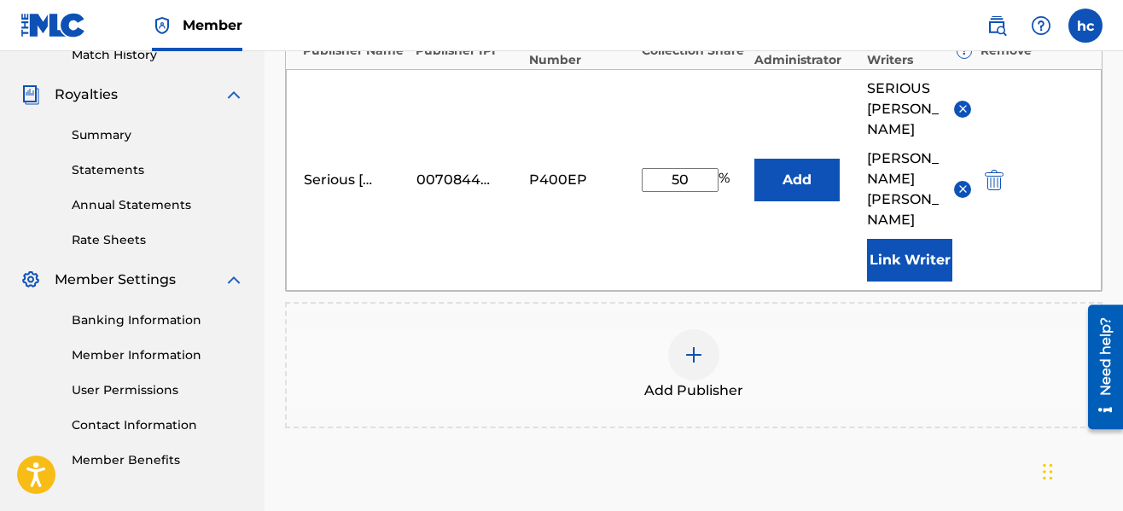
scroll to position [618, 0]
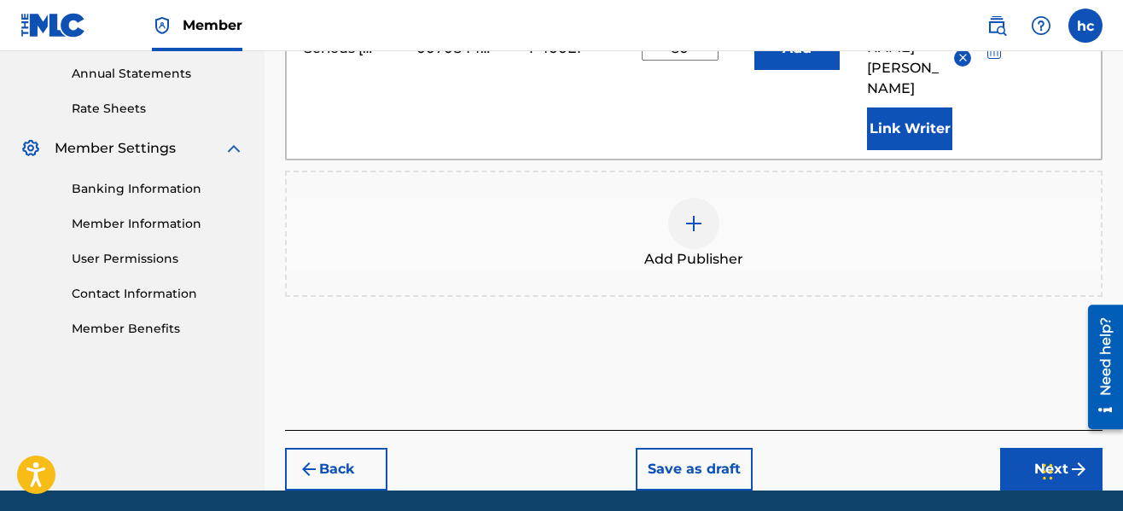
click at [1037, 448] on button "Next" at bounding box center [1051, 469] width 102 height 43
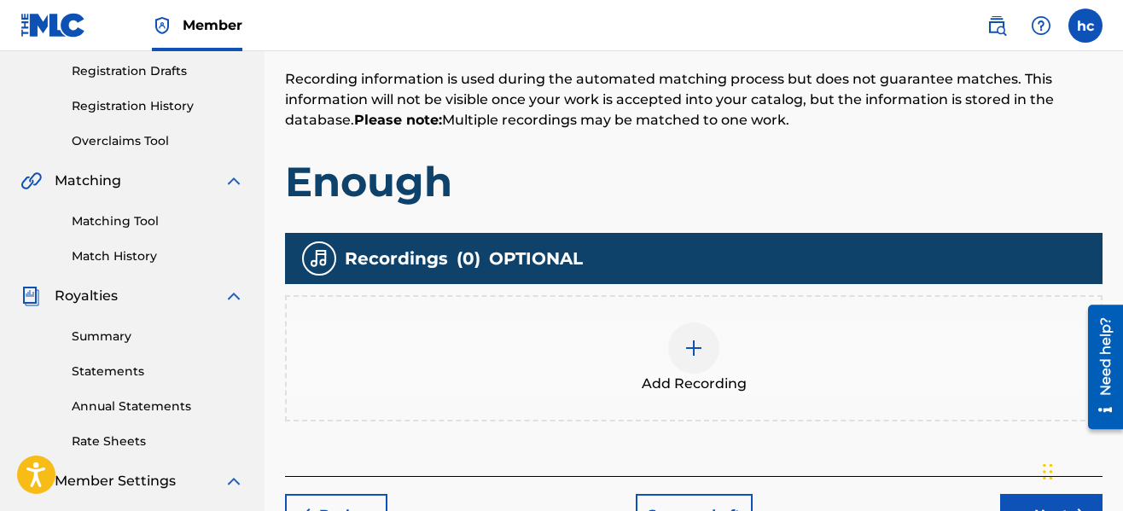
scroll to position [486, 0]
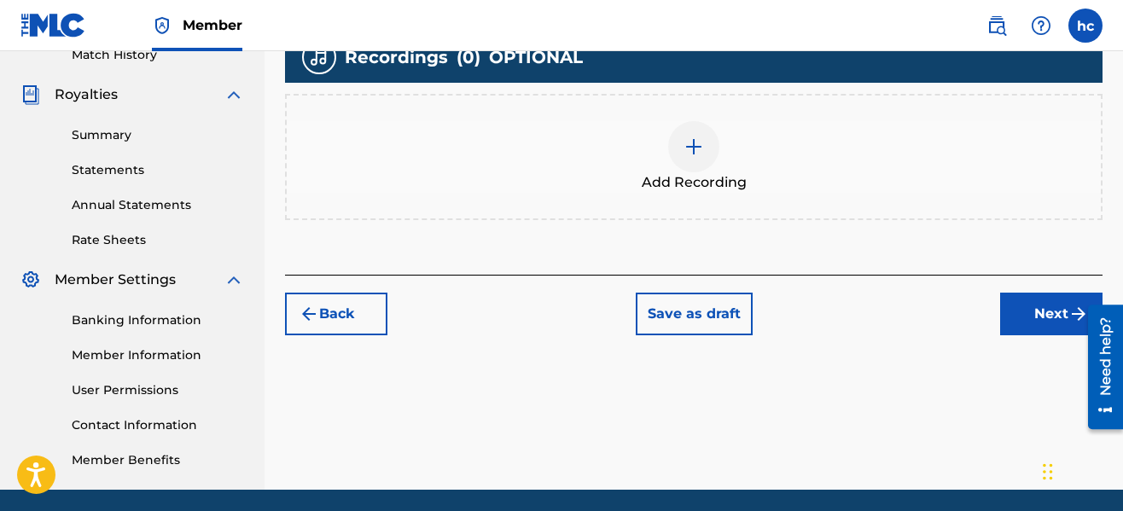
click at [690, 147] on img at bounding box center [694, 147] width 20 height 20
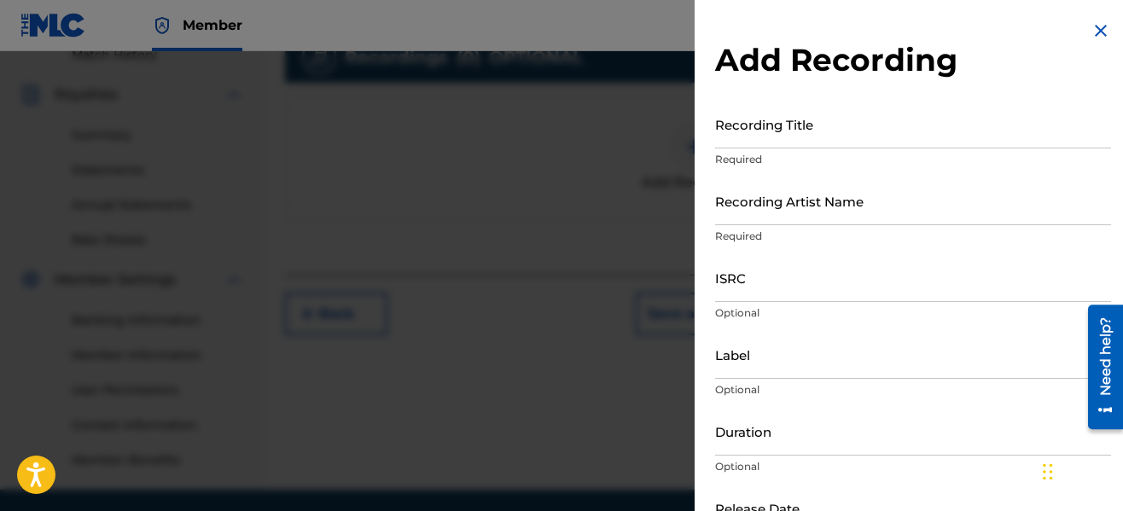
click at [743, 147] on input "Recording Title" at bounding box center [913, 124] width 396 height 49
type input "Enough"
click at [784, 215] on input "Recording Artist Name" at bounding box center [913, 201] width 396 height 49
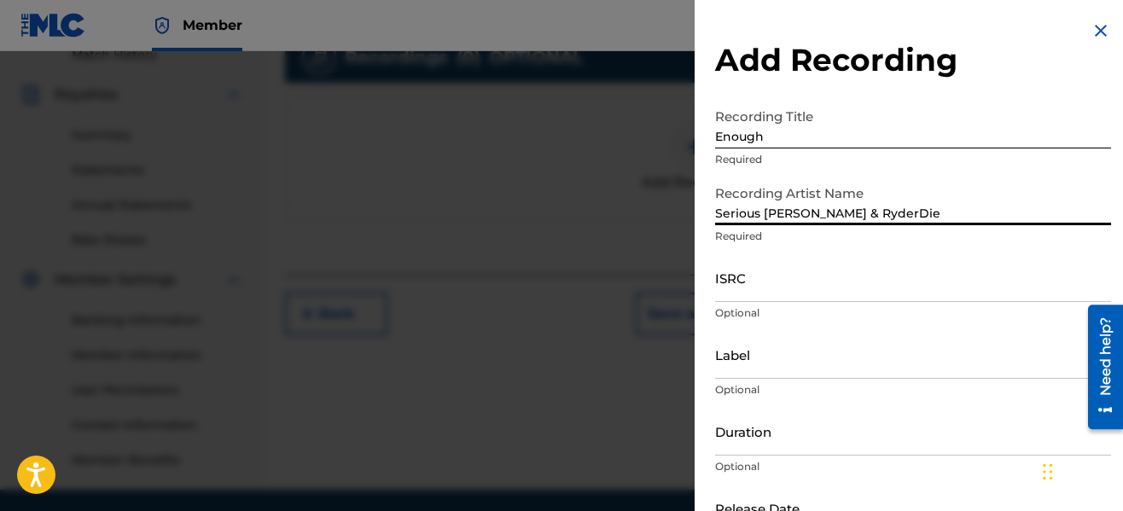
click at [834, 218] on input "Serious [PERSON_NAME] & RyderDie" at bounding box center [913, 201] width 396 height 49
click at [888, 213] on input "Serious [PERSON_NAME], RyderDie" at bounding box center [913, 201] width 396 height 49
click at [819, 215] on input "Serious [PERSON_NAME], RyderDie" at bounding box center [913, 201] width 396 height 49
type input "Serious [PERSON_NAME] & RyderDie"
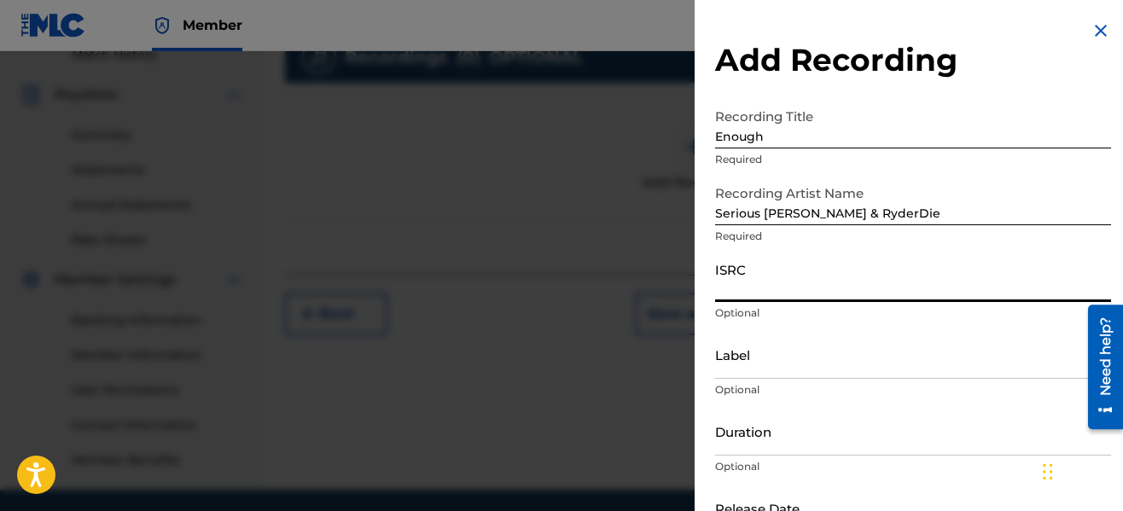
click at [844, 288] on input "ISRC" at bounding box center [913, 277] width 396 height 49
type input "QZWFV2536837"
click at [834, 372] on input "Label" at bounding box center [913, 354] width 396 height 49
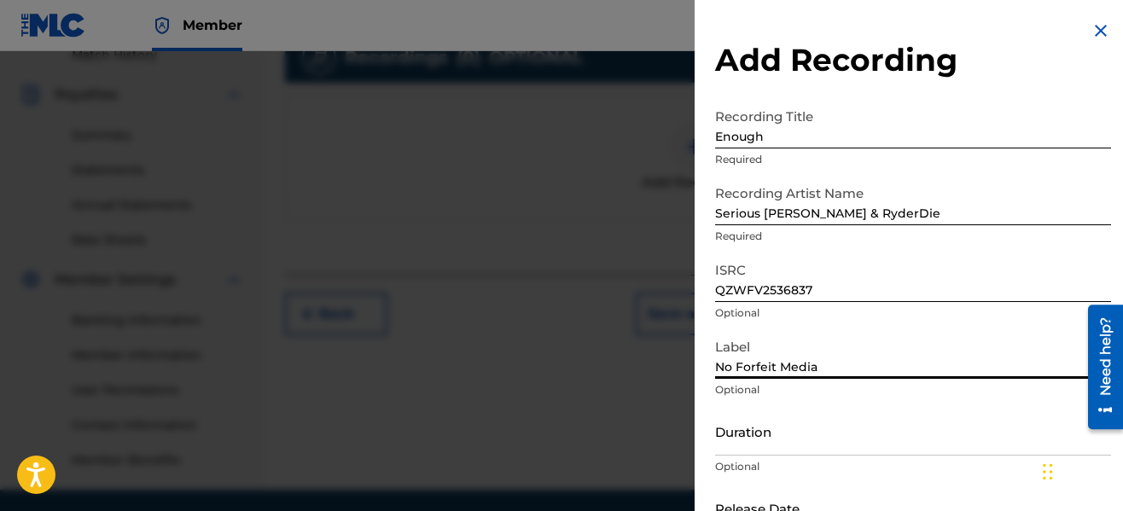
type input "No Forfeit Media"
click at [972, 398] on div "Label No Forfeit Media Optional" at bounding box center [913, 368] width 396 height 77
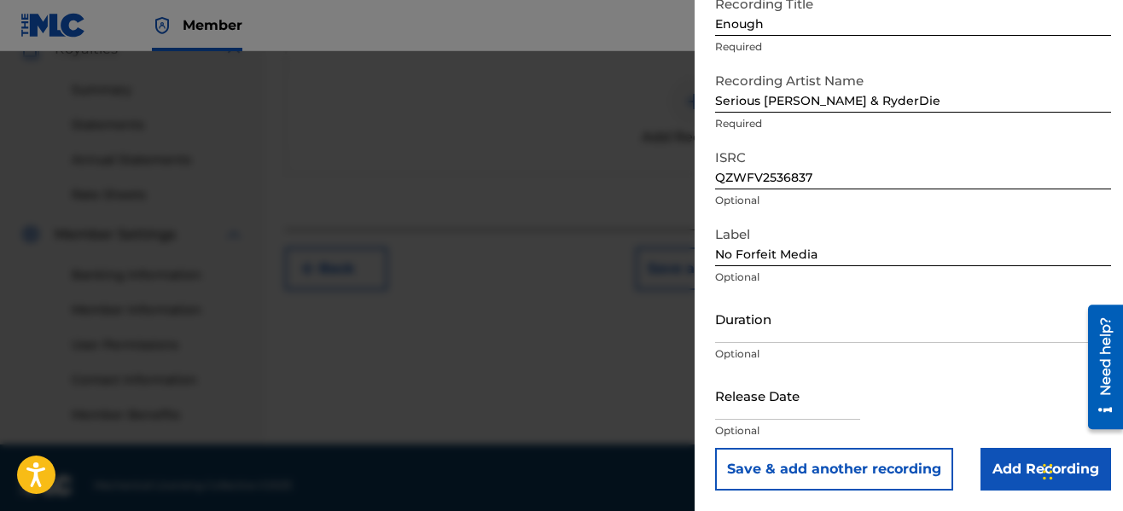
scroll to position [547, 0]
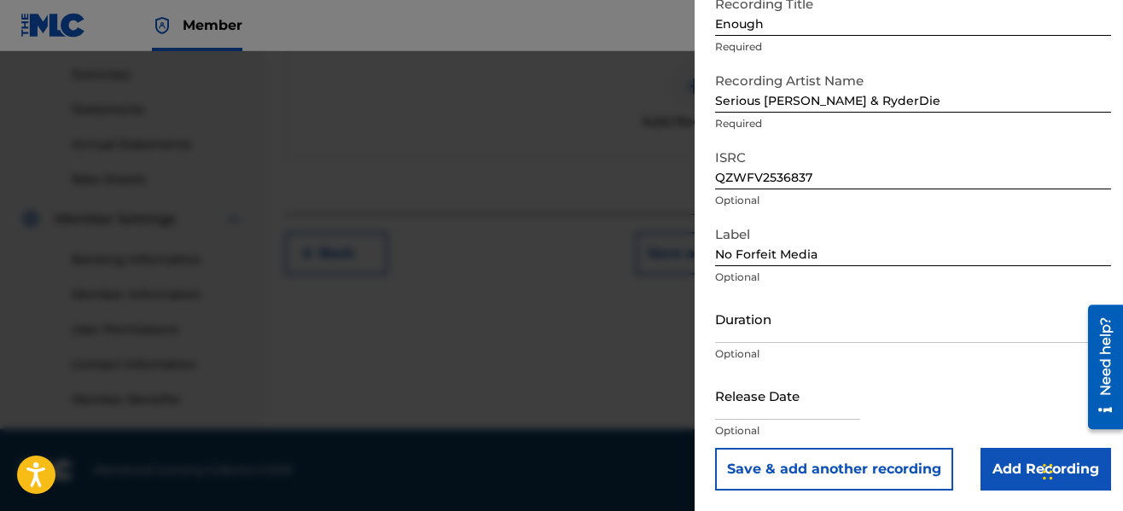
click at [818, 326] on input "Duration" at bounding box center [913, 318] width 396 height 49
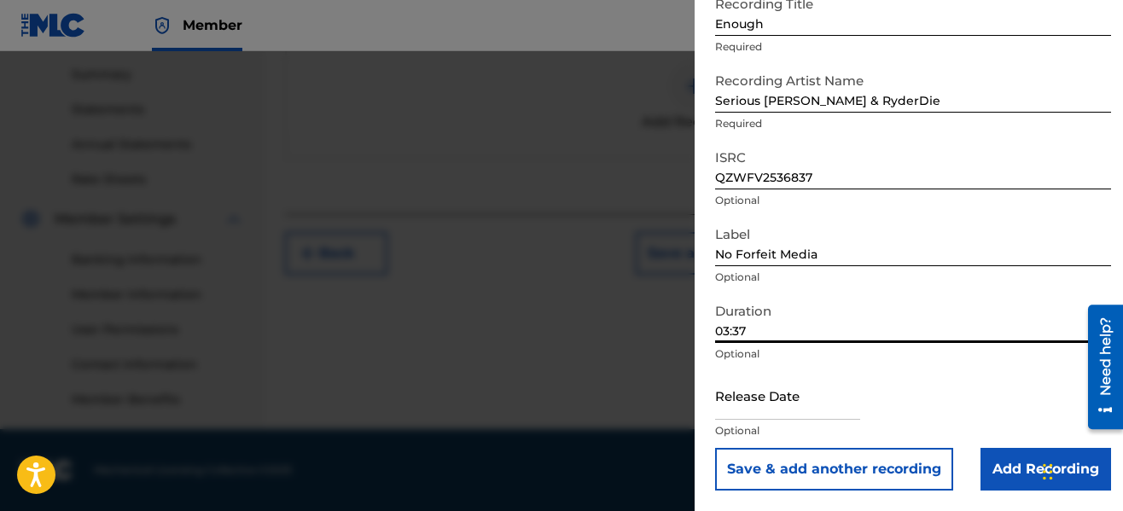
type input "03:37"
click at [829, 409] on input "text" at bounding box center [787, 395] width 145 height 49
select select "7"
select select "2025"
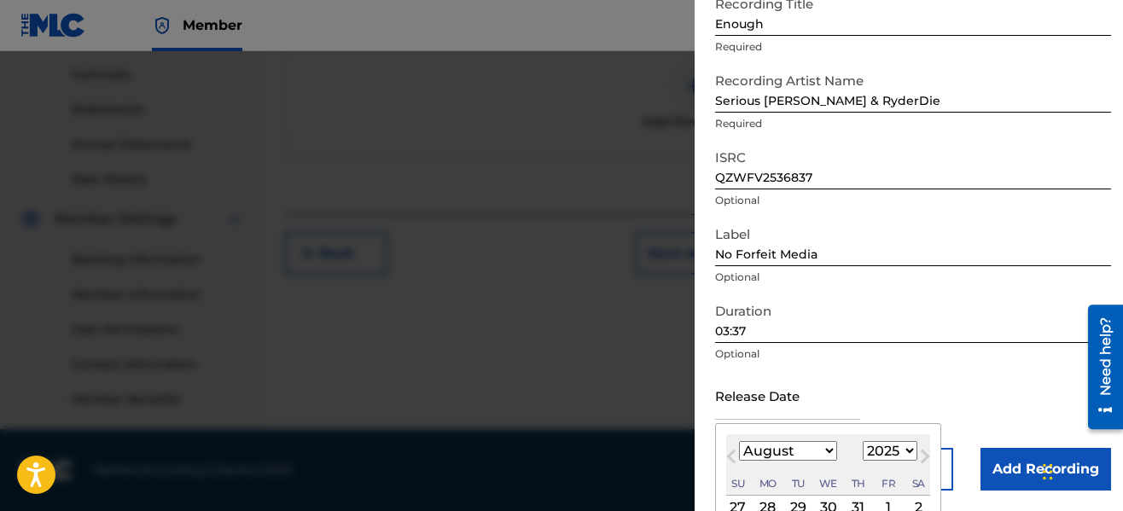
click at [829, 449] on select "January February March April May June July August September October November De…" at bounding box center [788, 451] width 98 height 20
select select "8"
click at [739, 441] on select "January February March April May June July August September October November De…" at bounding box center [788, 451] width 98 height 20
click at [774, 501] on div "1" at bounding box center [768, 508] width 20 height 20
type input "[DATE]"
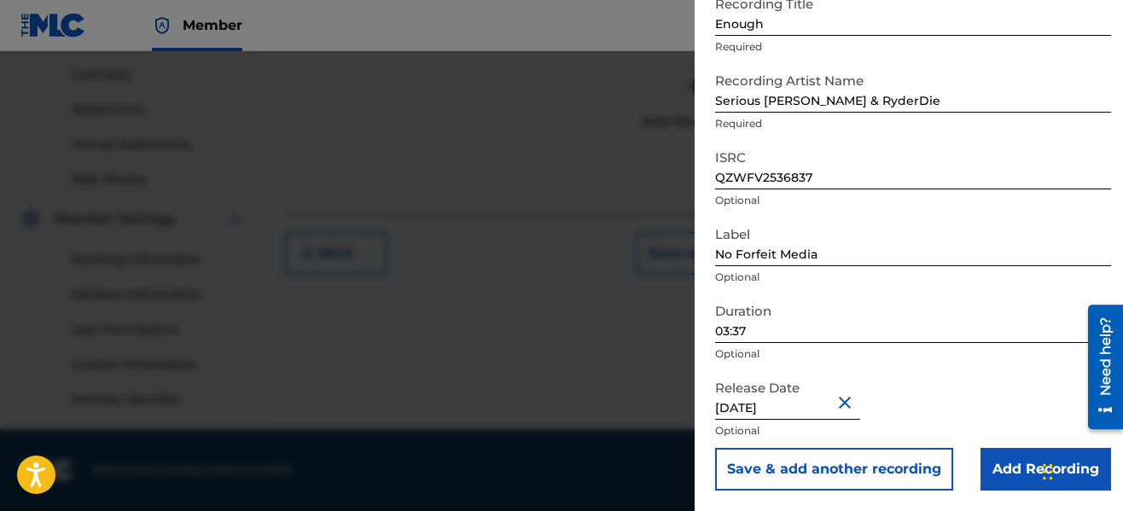
click at [991, 458] on input "Add Recording" at bounding box center [1046, 469] width 131 height 43
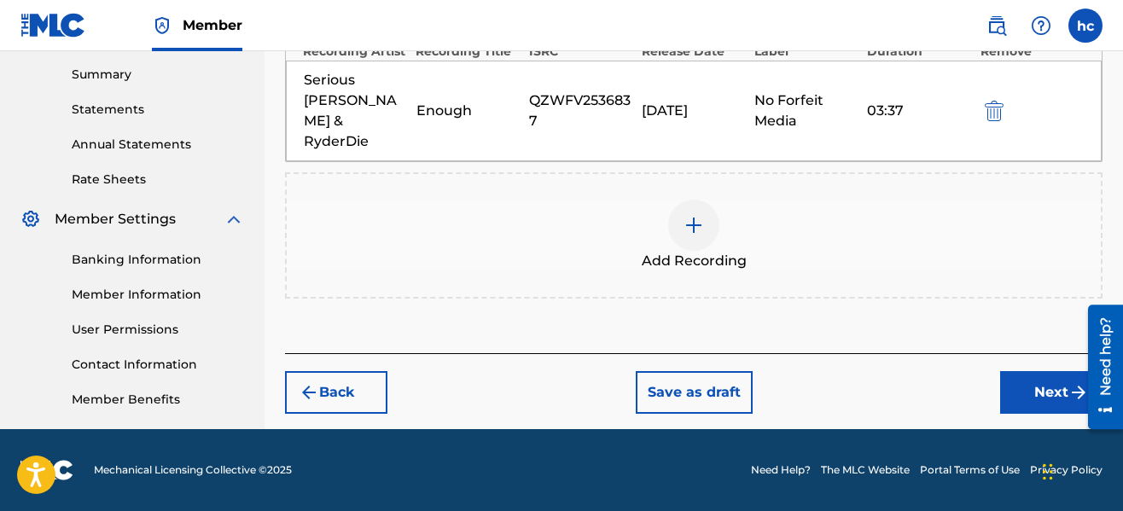
click at [1028, 371] on button "Next" at bounding box center [1051, 392] width 102 height 43
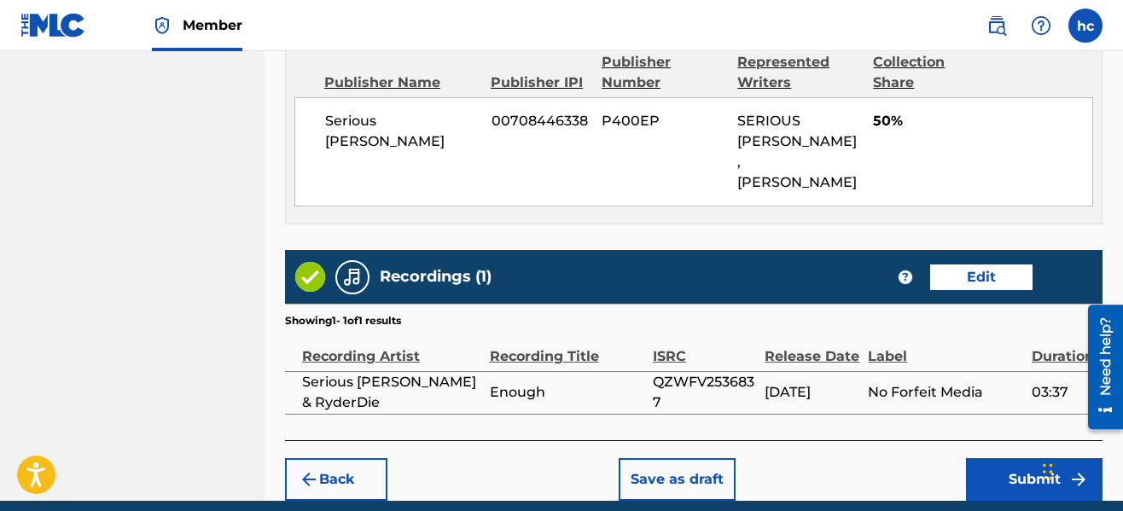
scroll to position [1006, 0]
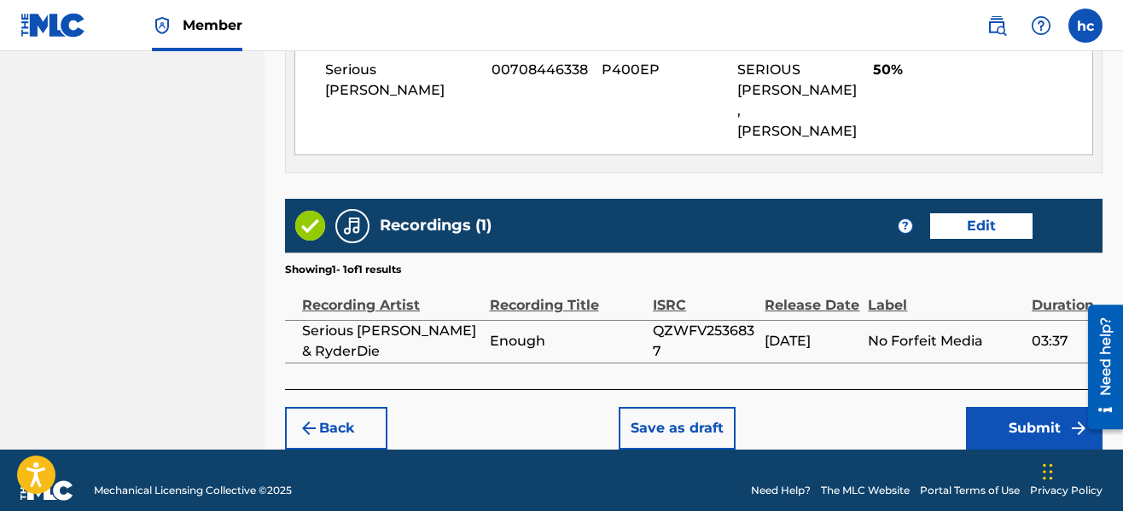
click at [700, 407] on button "Save as draft" at bounding box center [677, 428] width 117 height 43
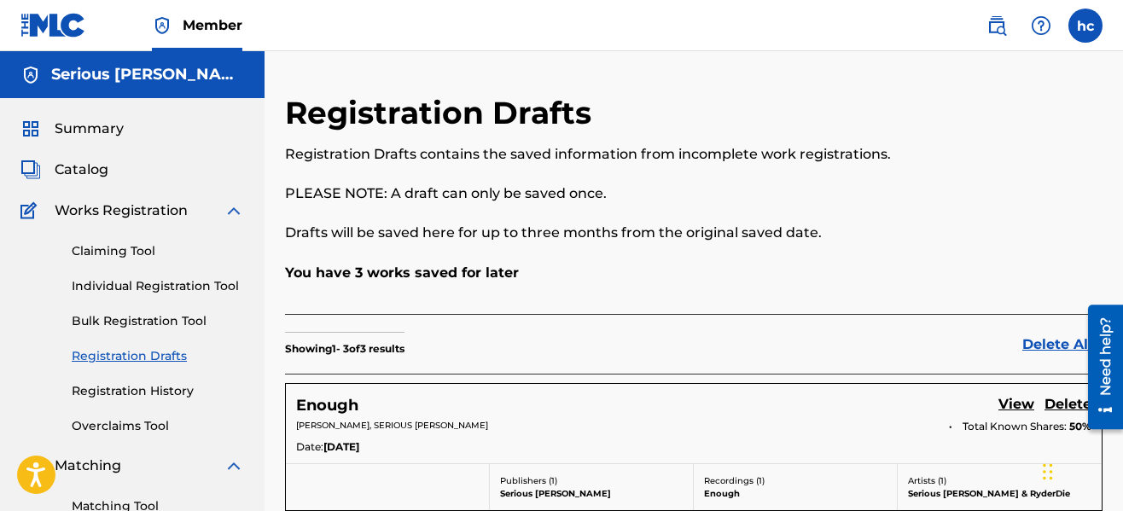
click at [160, 282] on link "Individual Registration Tool" at bounding box center [158, 286] width 172 height 18
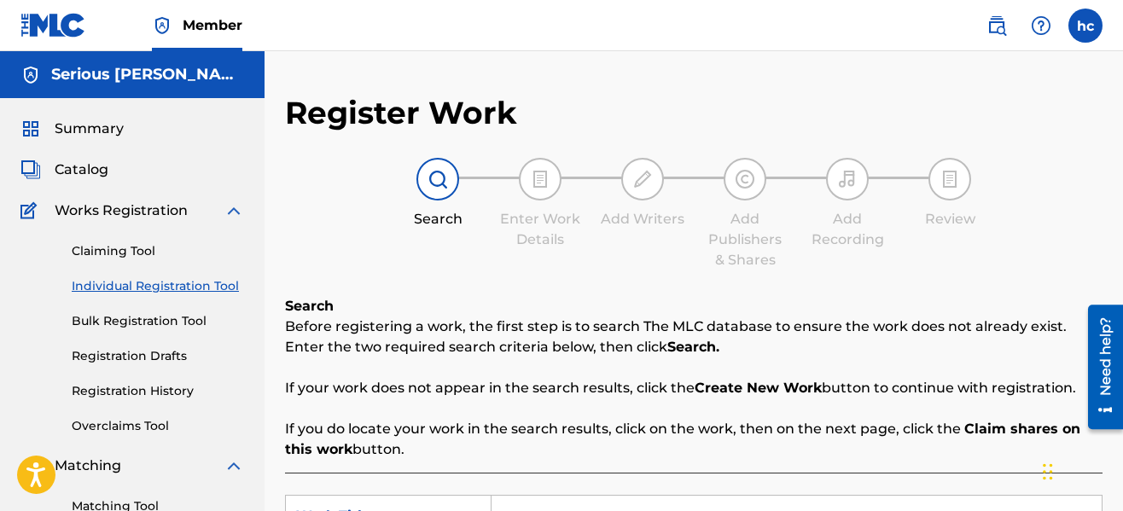
click at [480, 288] on div "Register Work Search Enter Work Details Add Writers Add Publishers & Shares Add…" at bounding box center [694, 432] width 818 height 677
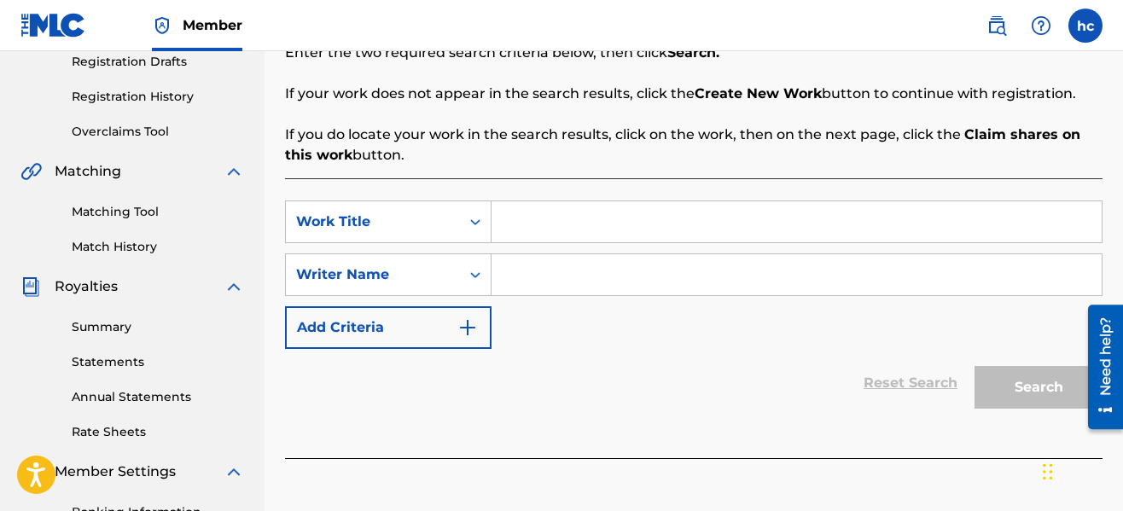
scroll to position [307, 0]
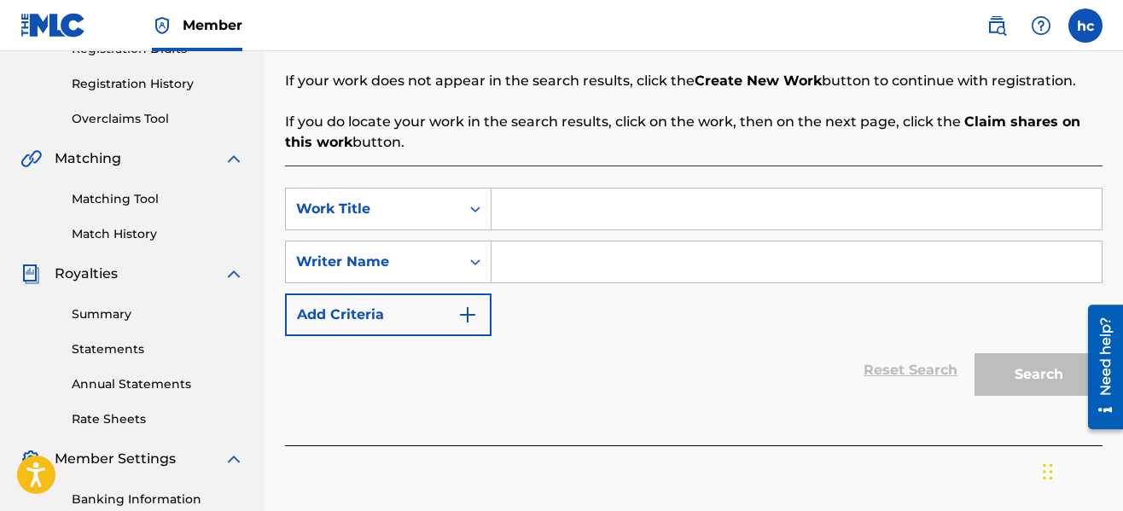
click at [585, 226] on input "Search Form" at bounding box center [797, 209] width 610 height 41
type input "Im Really That"
click at [591, 266] on input "Search Form" at bounding box center [797, 262] width 610 height 41
type input "s"
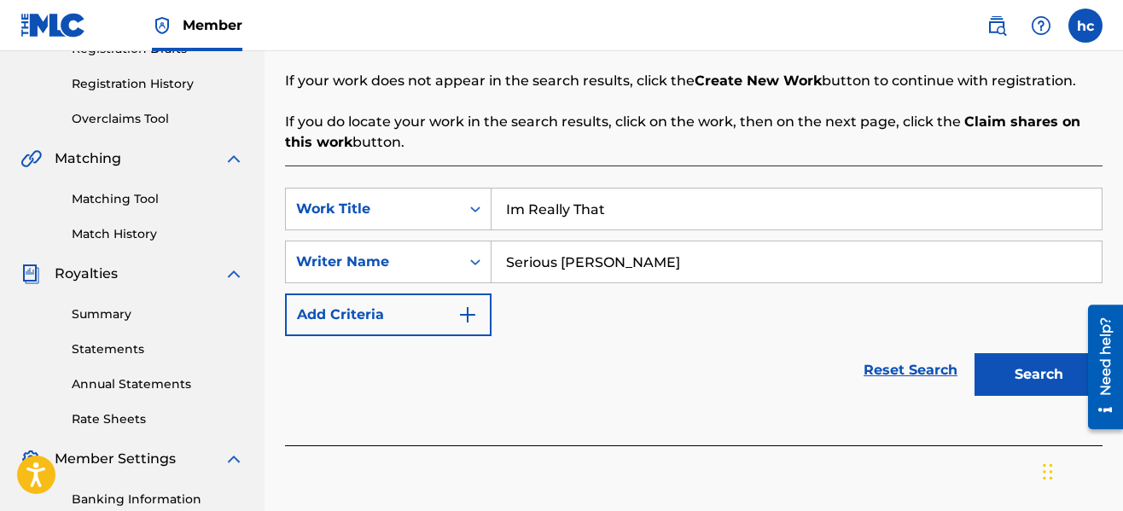
type input "Serious [PERSON_NAME]"
click at [1074, 367] on button "Search" at bounding box center [1039, 374] width 128 height 43
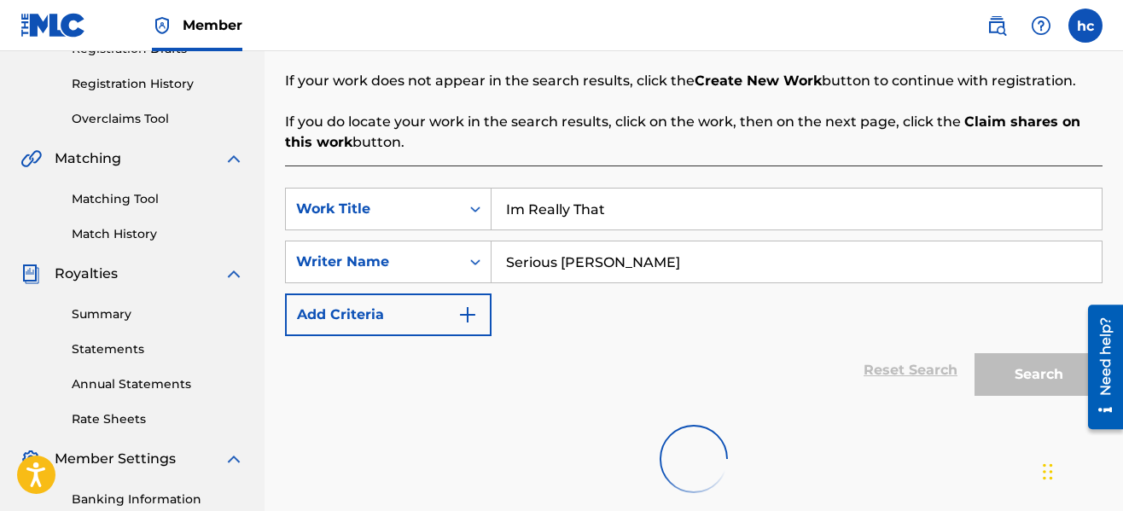
click at [811, 327] on div "SearchWithCriteriad64bd571-856c-4025-8c88-2be82b560dba Work Title Im Really Tha…" at bounding box center [694, 262] width 818 height 148
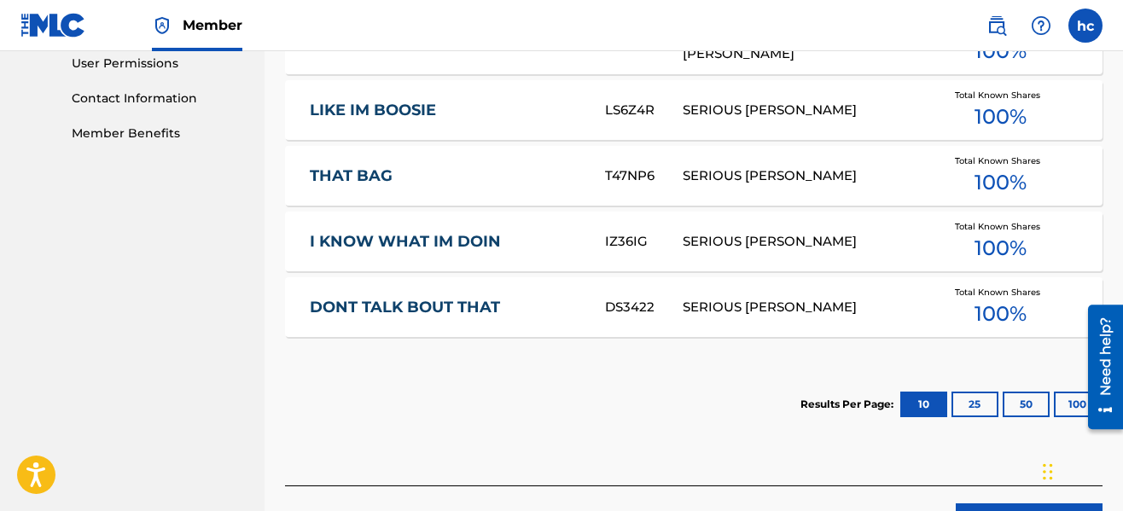
scroll to position [819, 0]
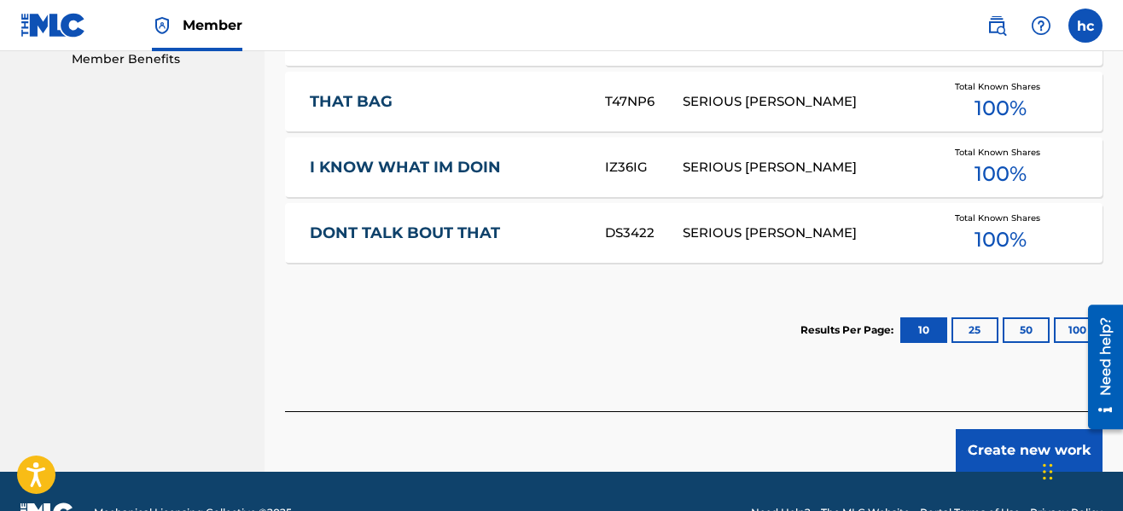
click at [968, 439] on button "Create new work" at bounding box center [1029, 450] width 147 height 43
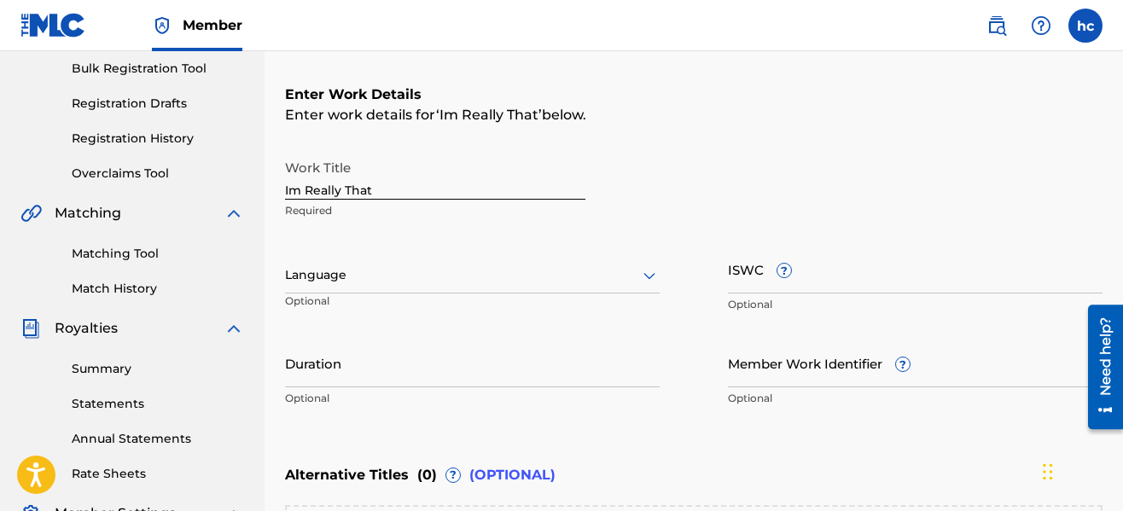
scroll to position [251, 0]
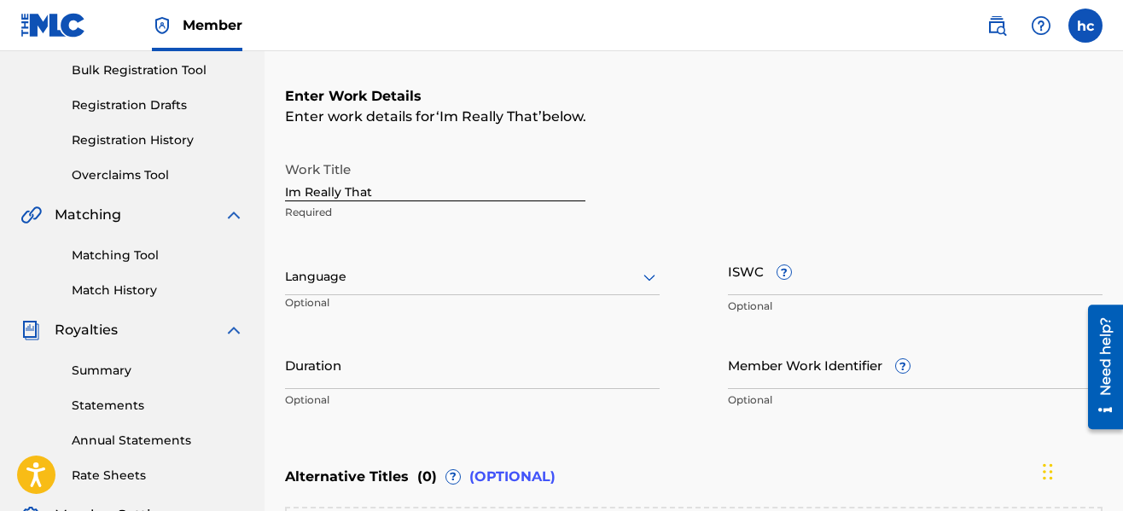
click at [599, 276] on div at bounding box center [472, 276] width 375 height 21
click at [446, 384] on input "Duration" at bounding box center [472, 364] width 375 height 49
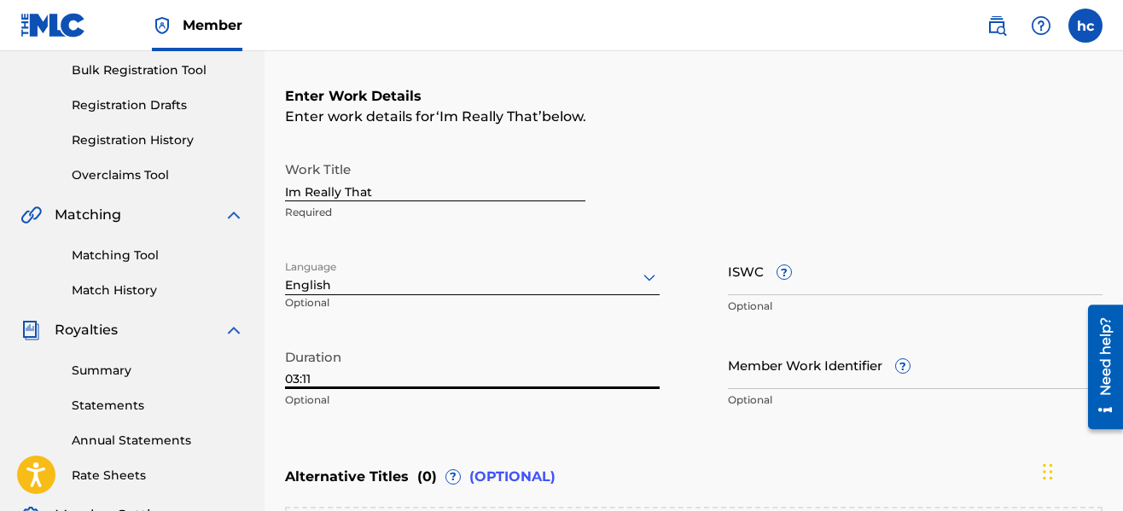
type input "03:11"
click at [675, 403] on div "Work Title Im Really That Required Language English Optional ISWC ? Optional Du…" at bounding box center [694, 285] width 818 height 265
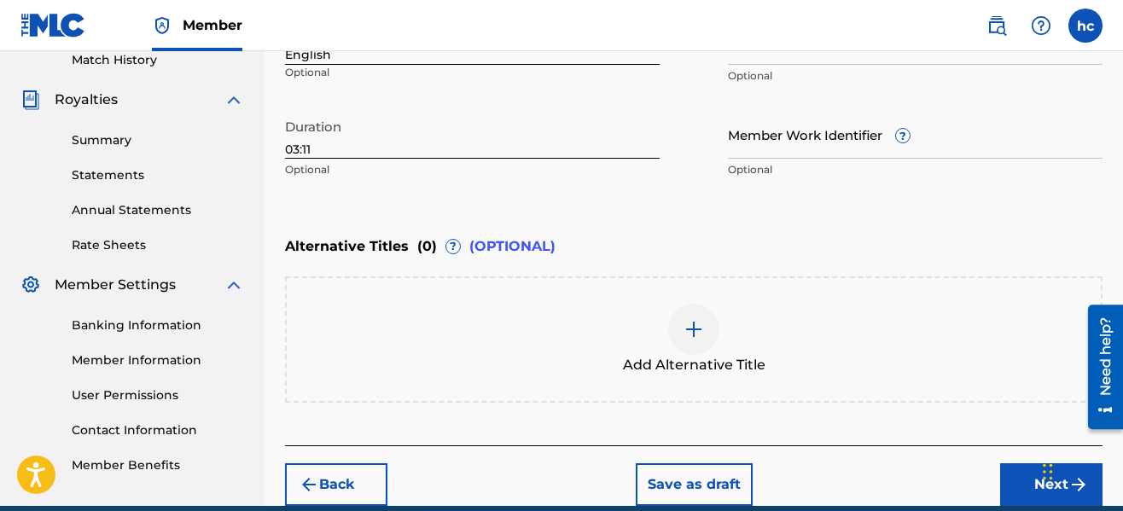
scroll to position [558, 0]
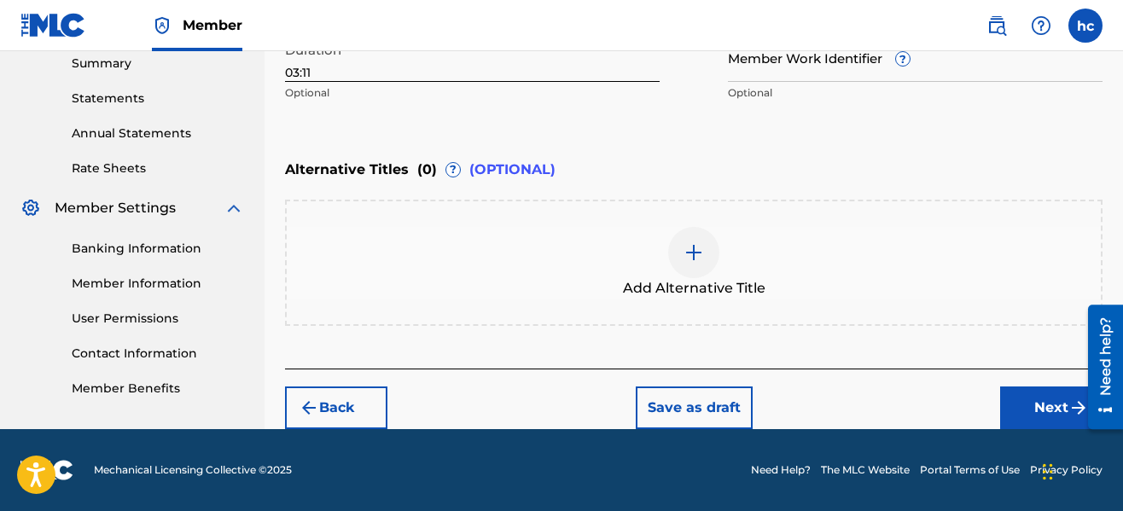
click at [1018, 420] on button "Next" at bounding box center [1051, 408] width 102 height 43
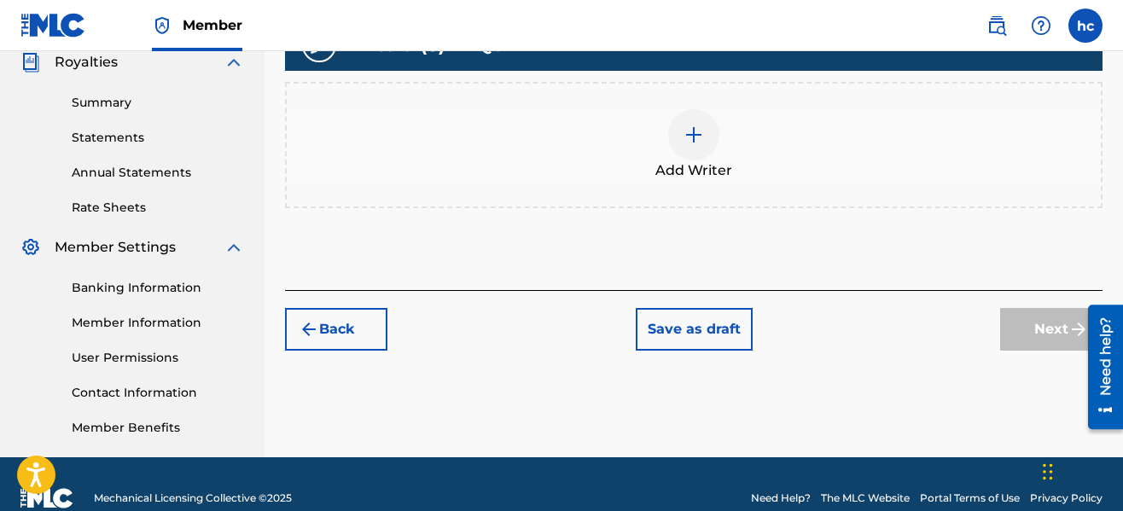
scroll to position [521, 0]
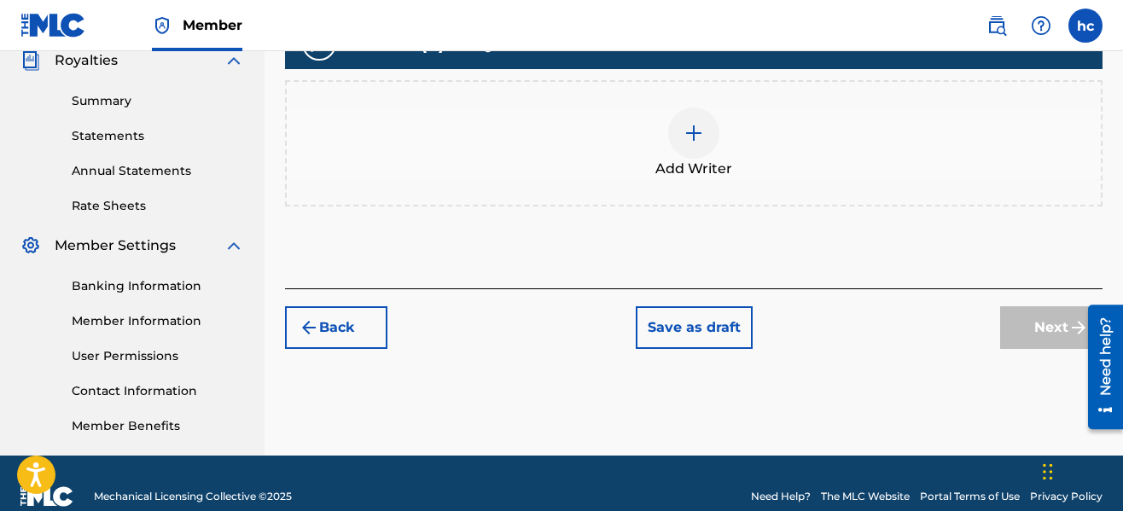
click at [716, 128] on div at bounding box center [693, 133] width 51 height 51
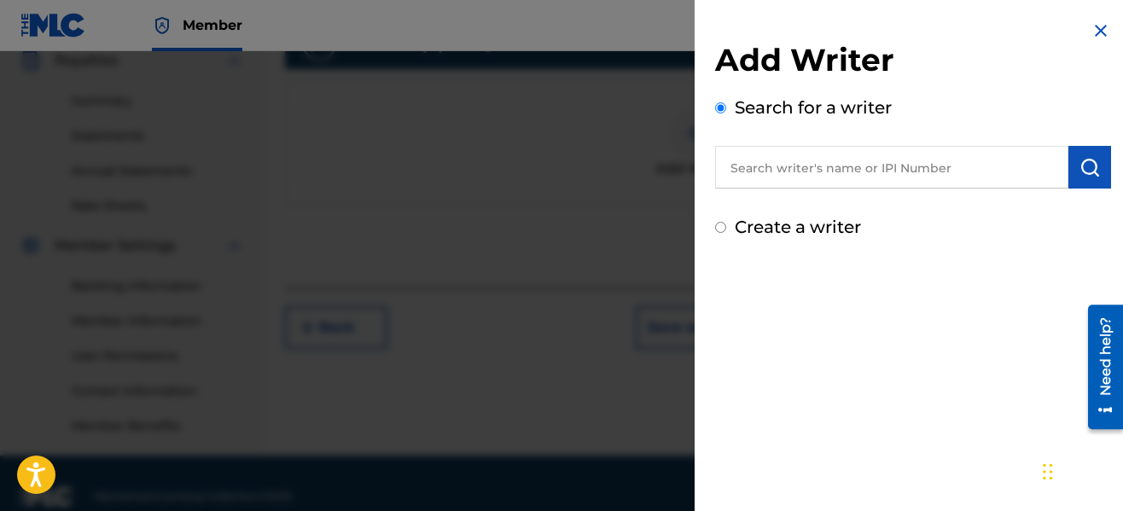
click at [969, 168] on input "text" at bounding box center [891, 167] width 353 height 43
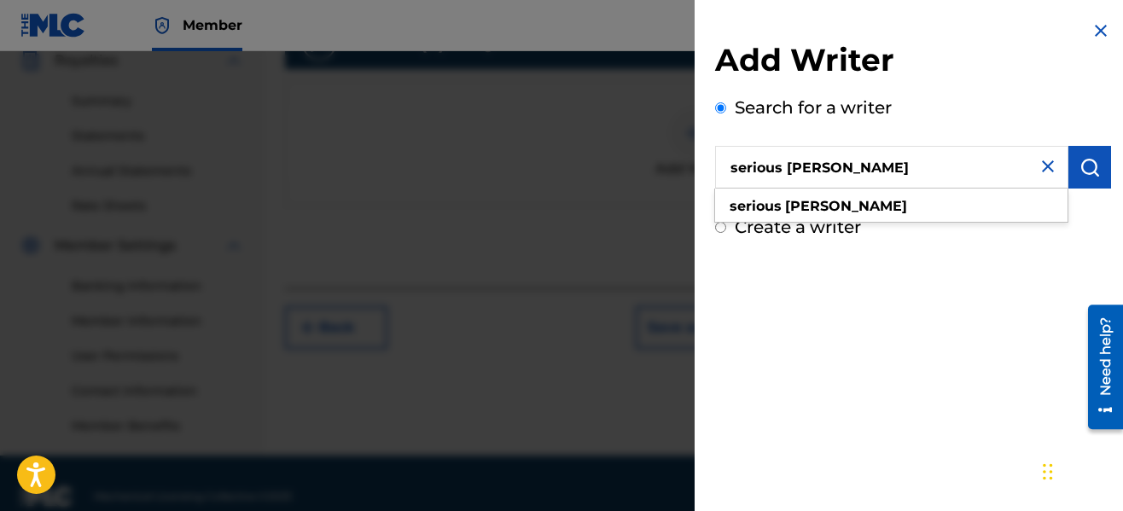
type input "serious [PERSON_NAME]"
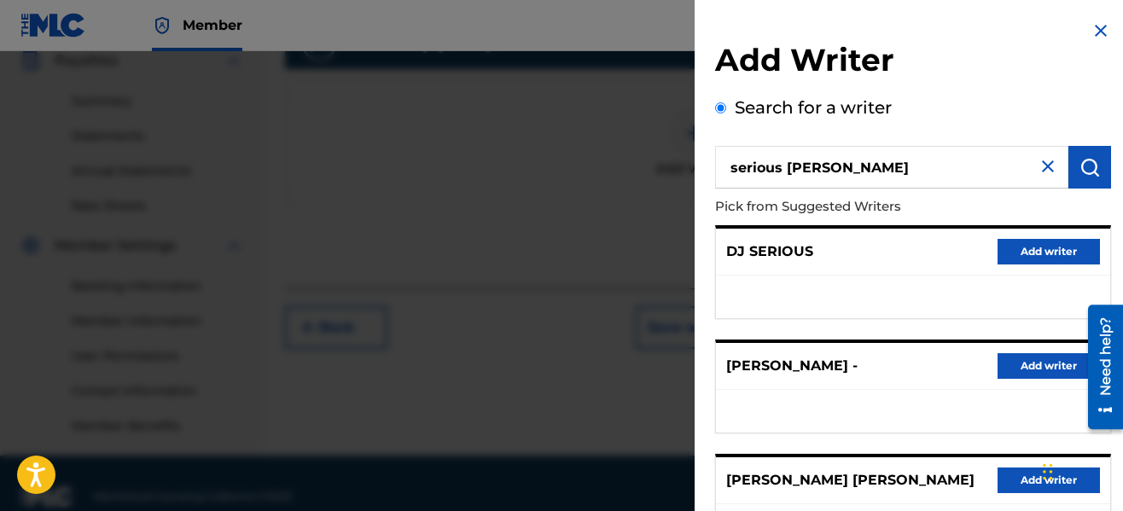
click at [969, 208] on p "Pick from Suggested Writers" at bounding box center [864, 207] width 299 height 37
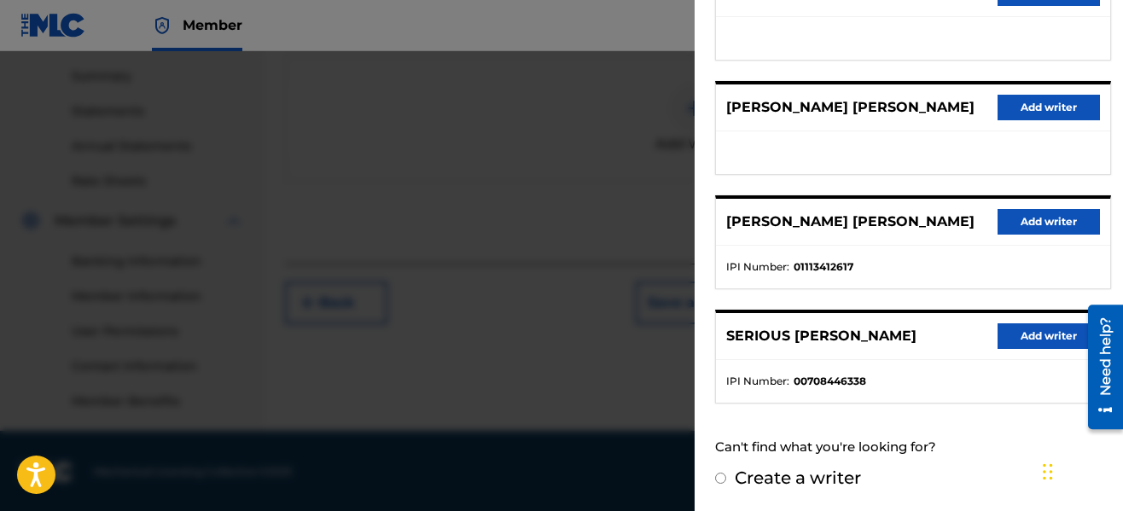
scroll to position [547, 0]
click at [1017, 330] on button "Add writer" at bounding box center [1049, 336] width 102 height 26
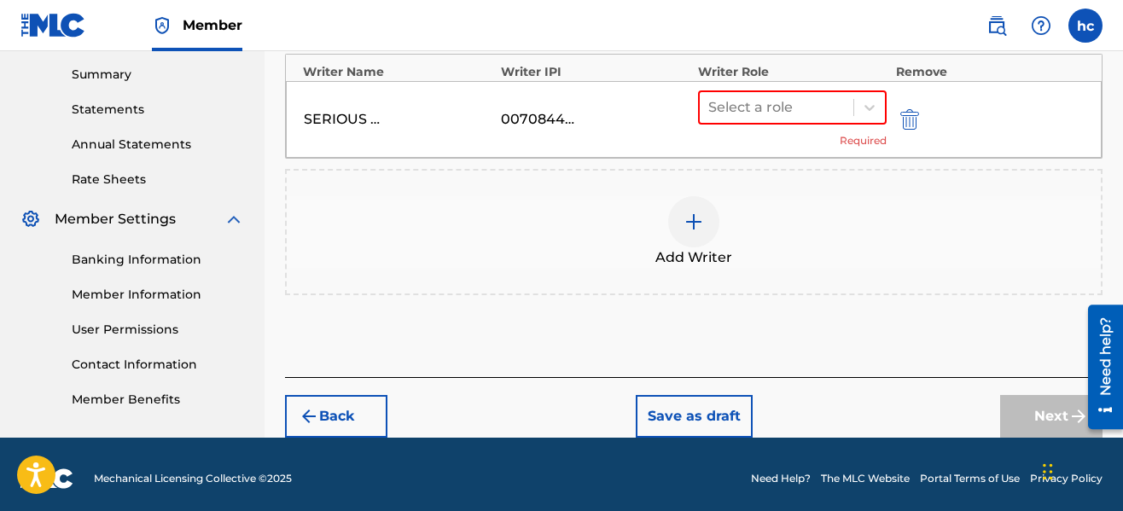
click at [1017, 330] on div "Add Writers & Roles Enter all writer(s) and their roles. A full list of writer …" at bounding box center [694, 63] width 818 height 628
click at [745, 114] on div at bounding box center [776, 108] width 137 height 24
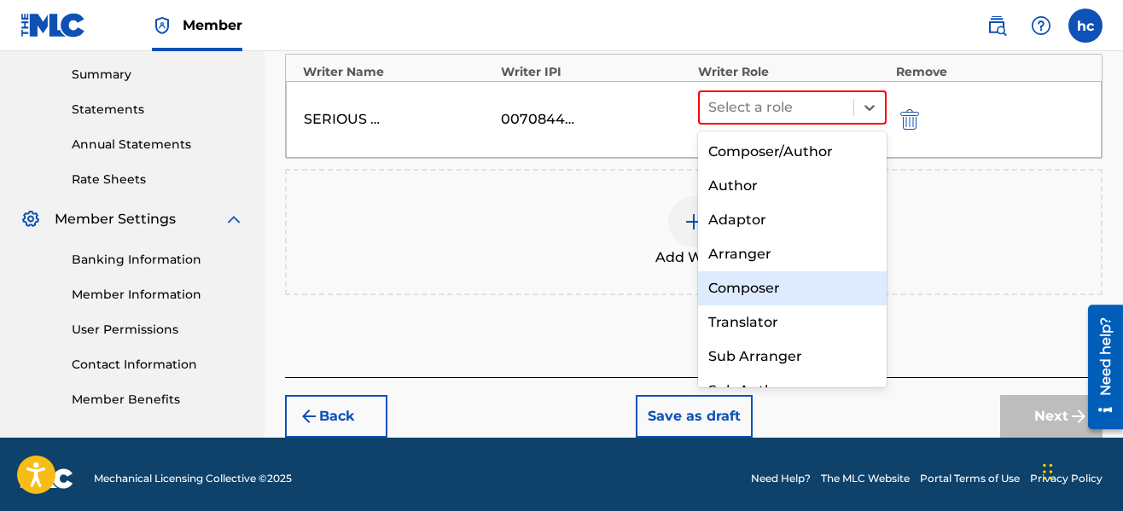
click at [761, 275] on div "Composer" at bounding box center [792, 288] width 189 height 34
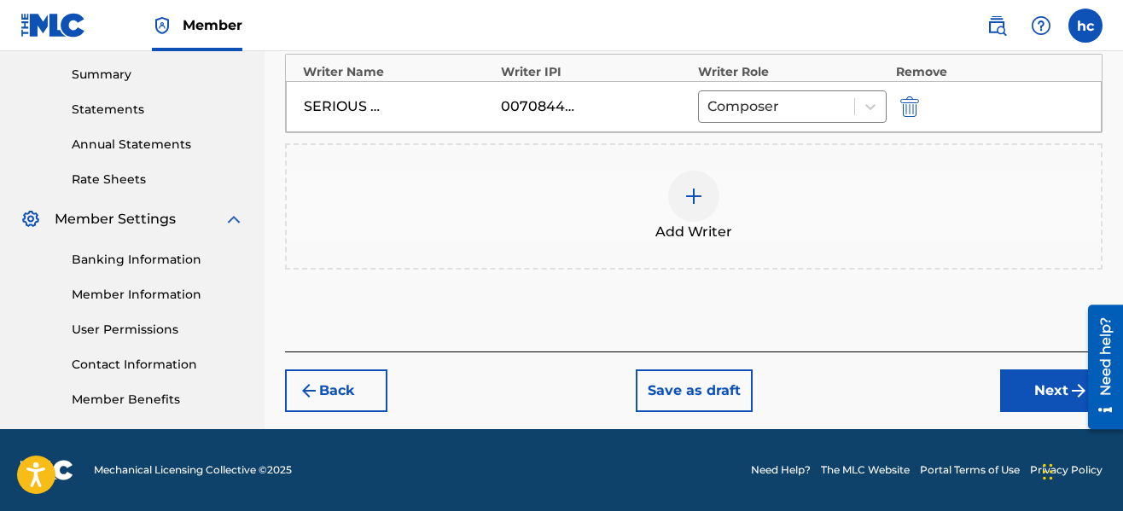
click at [682, 211] on div at bounding box center [693, 196] width 51 height 51
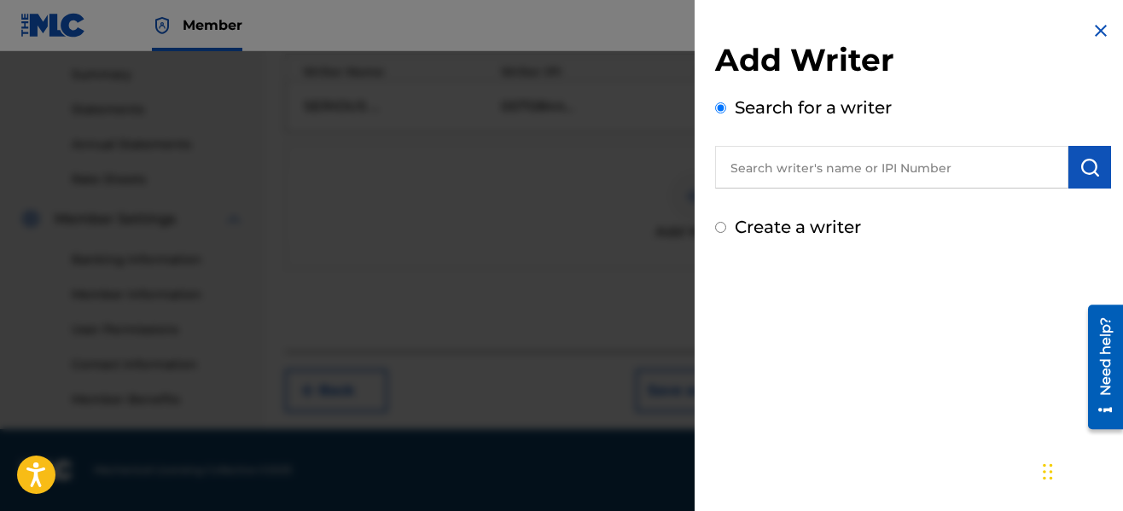
click at [791, 180] on input "text" at bounding box center [891, 167] width 353 height 43
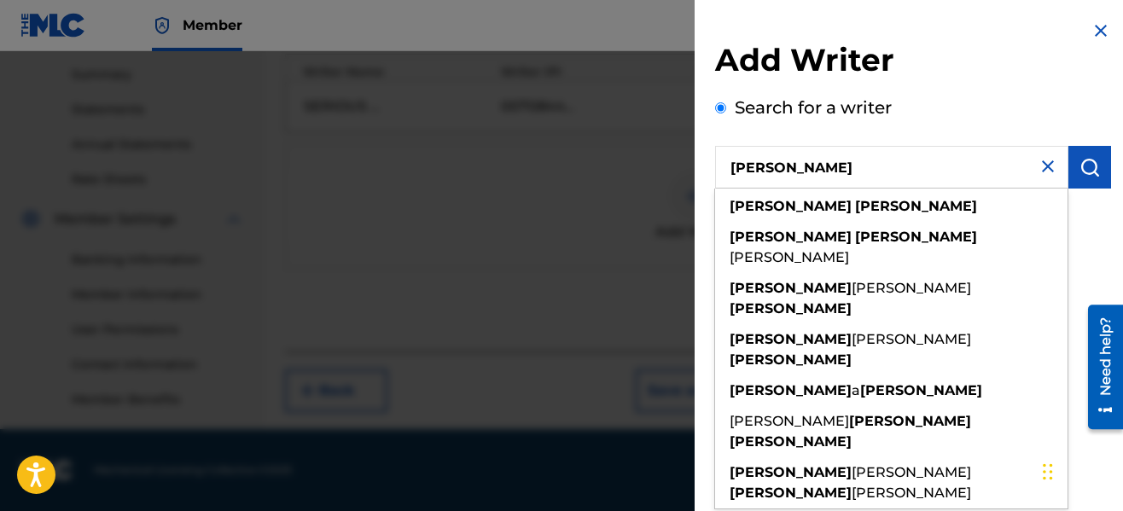
type input "[PERSON_NAME]"
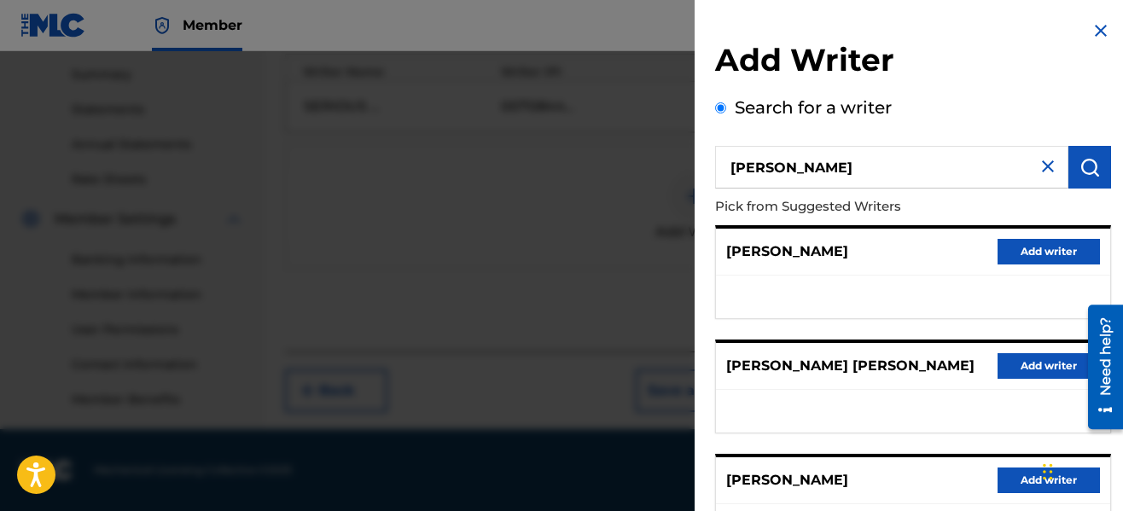
click at [876, 204] on p "Pick from Suggested Writers" at bounding box center [864, 207] width 299 height 37
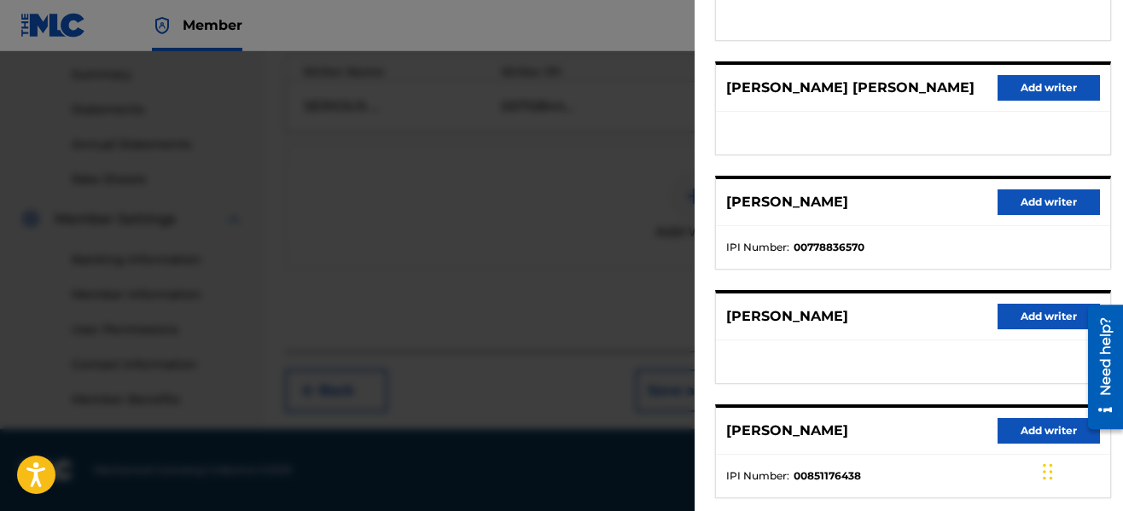
scroll to position [373, 0]
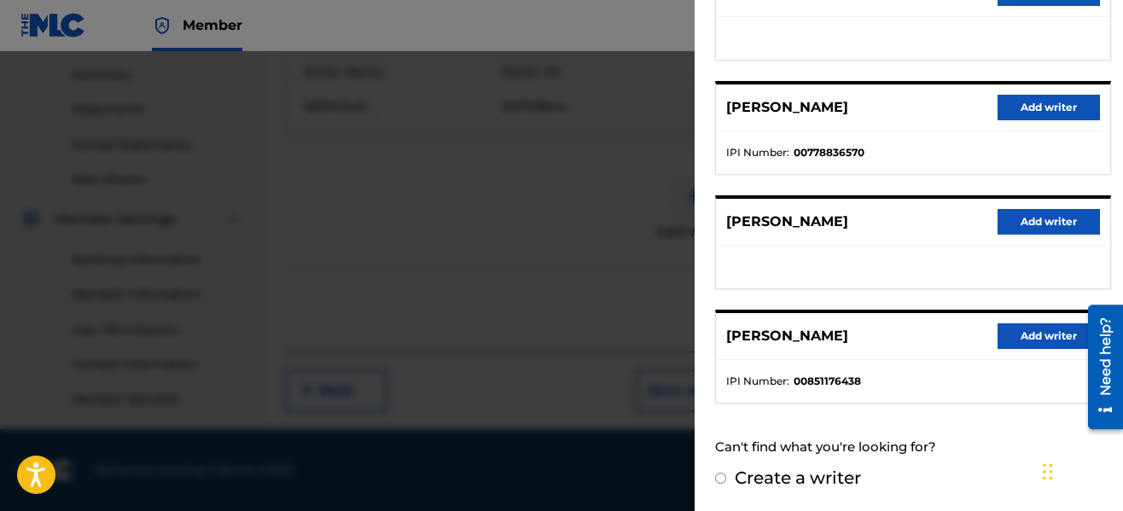
click at [1005, 328] on button "Add writer" at bounding box center [1049, 336] width 102 height 26
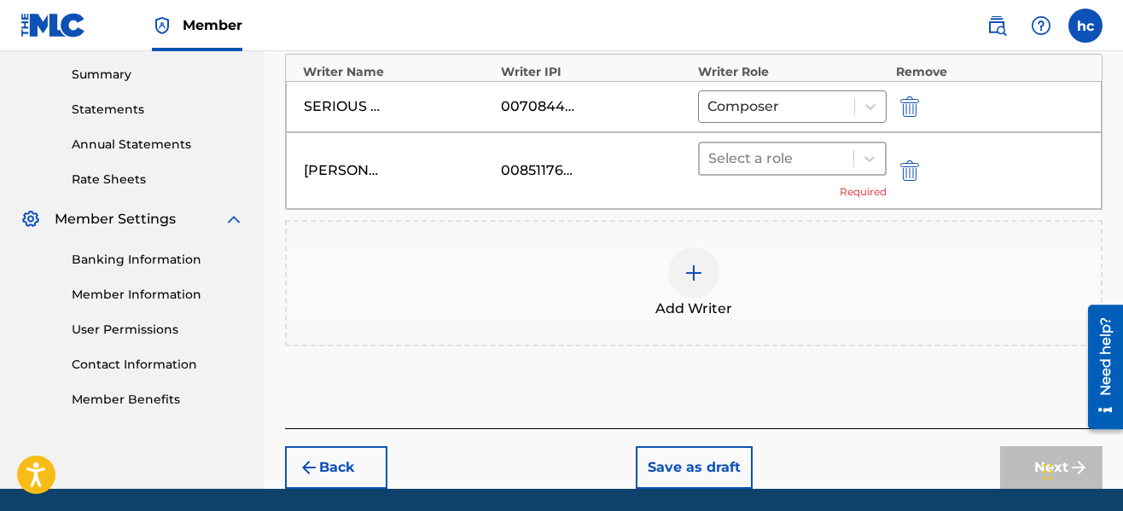
click at [760, 163] on div at bounding box center [776, 159] width 137 height 24
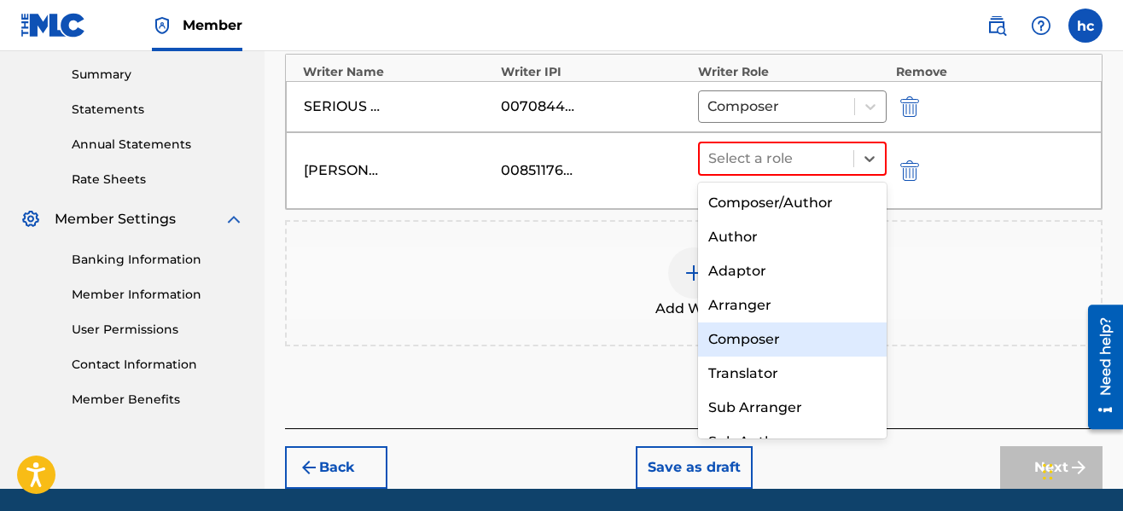
click at [750, 328] on div "Composer" at bounding box center [792, 340] width 189 height 34
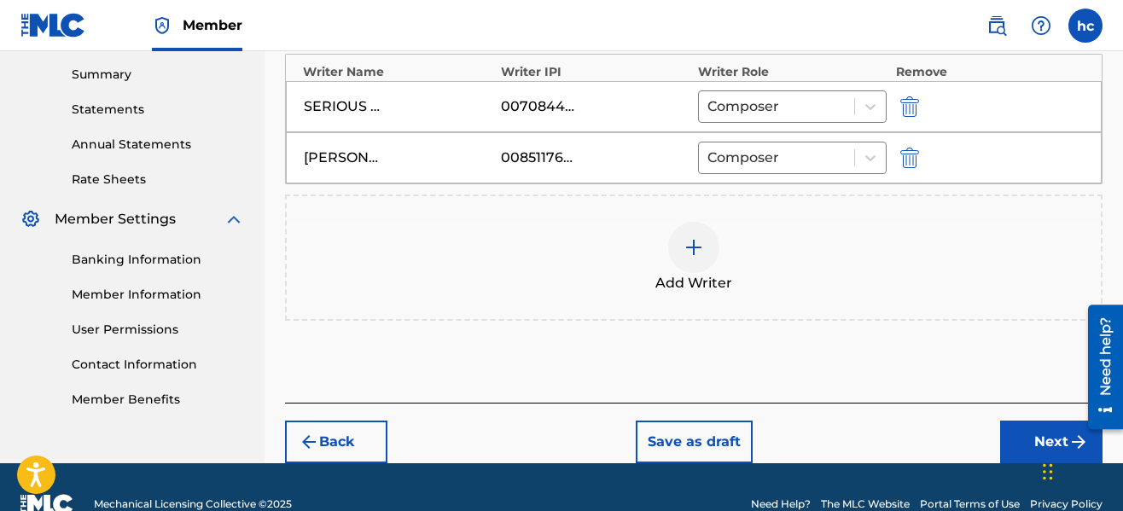
click at [687, 253] on img at bounding box center [694, 247] width 20 height 20
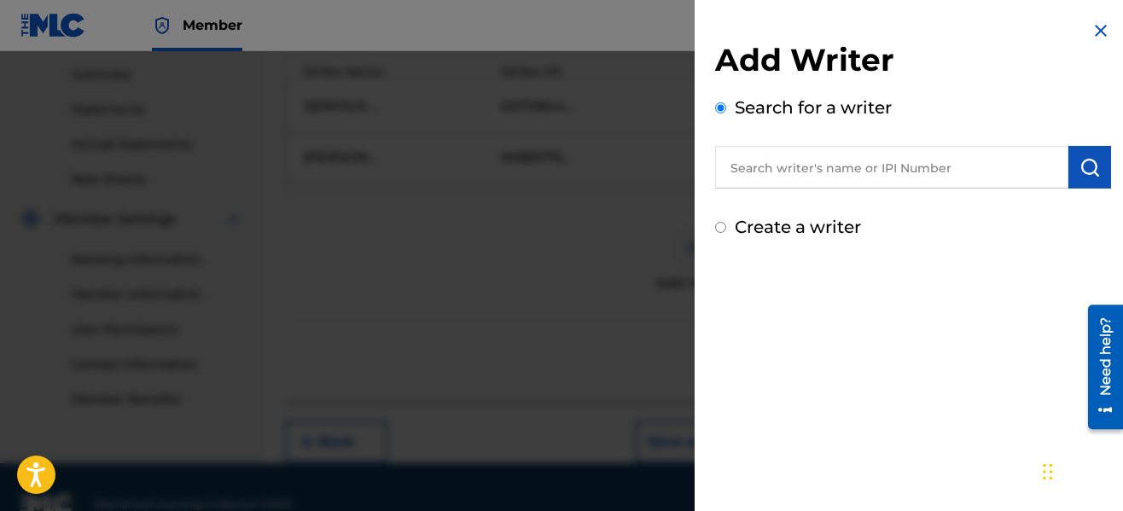
click at [894, 178] on input "text" at bounding box center [891, 167] width 353 height 43
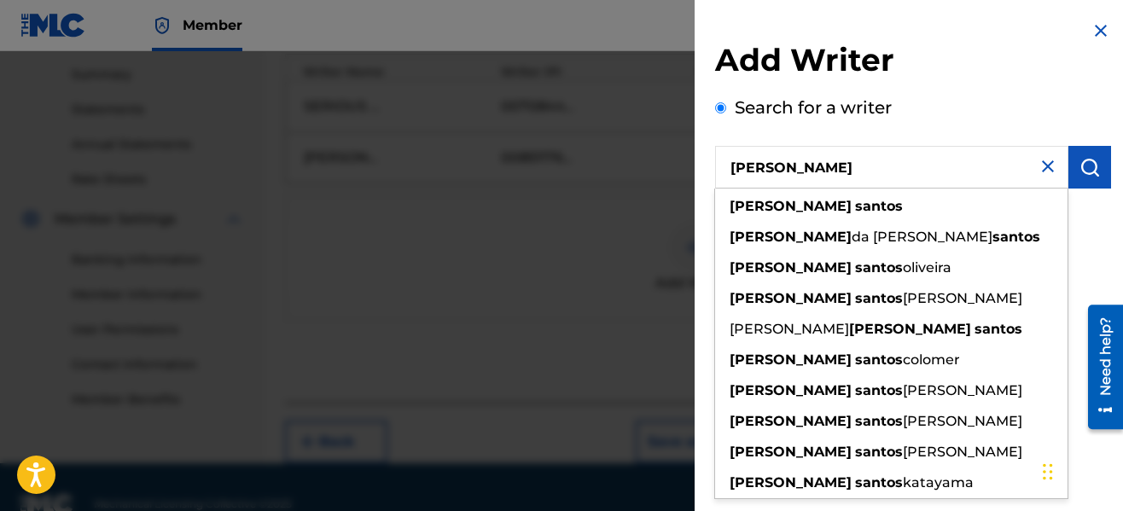
type input "[PERSON_NAME]"
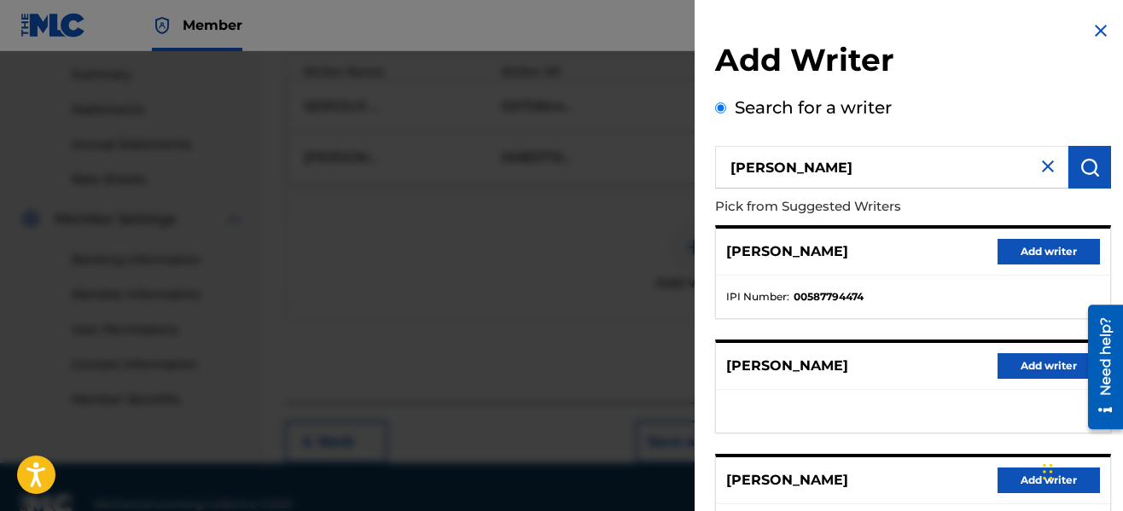
click at [935, 215] on p "Pick from Suggested Writers" at bounding box center [864, 207] width 299 height 37
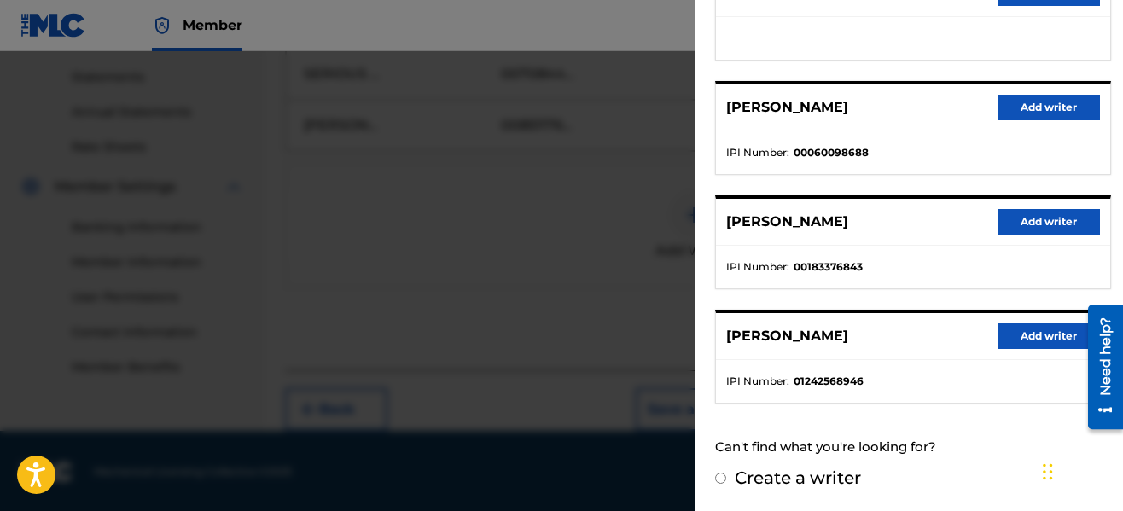
scroll to position [581, 0]
click at [1041, 339] on button "Add writer" at bounding box center [1049, 336] width 102 height 26
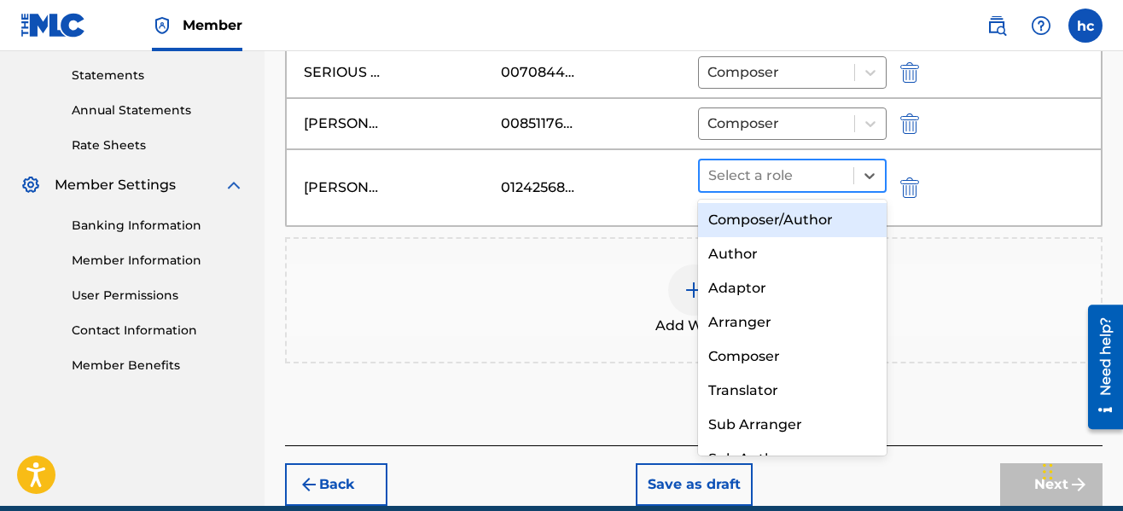
click at [757, 183] on div at bounding box center [776, 176] width 137 height 24
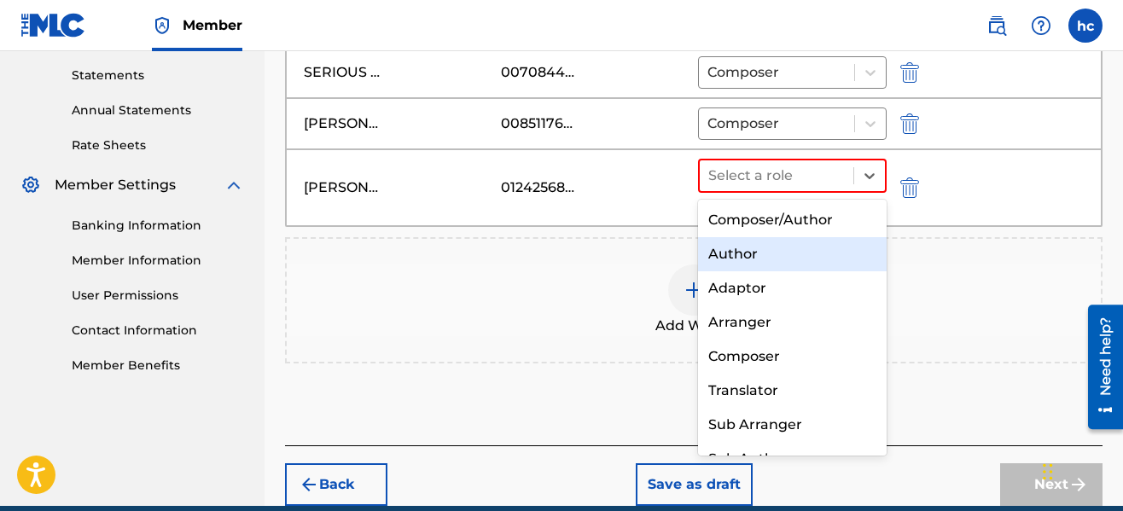
click at [731, 248] on div "Author" at bounding box center [792, 254] width 189 height 34
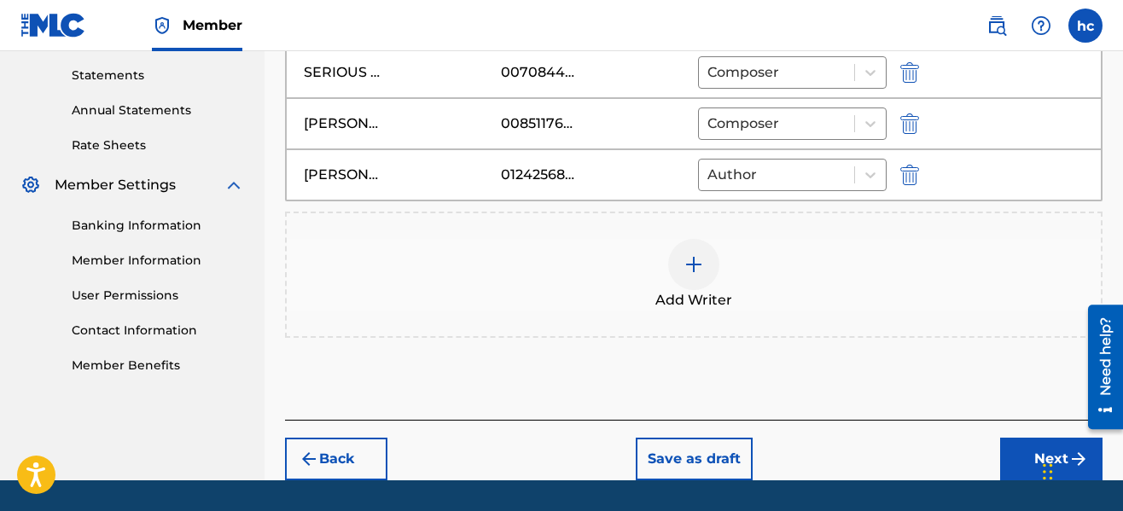
click at [1009, 447] on button "Next" at bounding box center [1051, 459] width 102 height 43
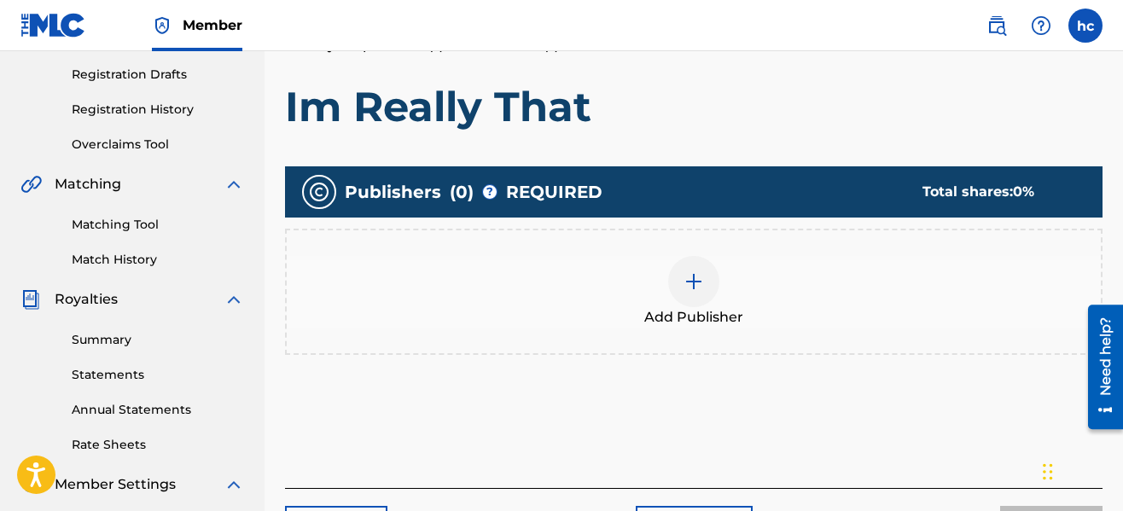
scroll to position [384, 0]
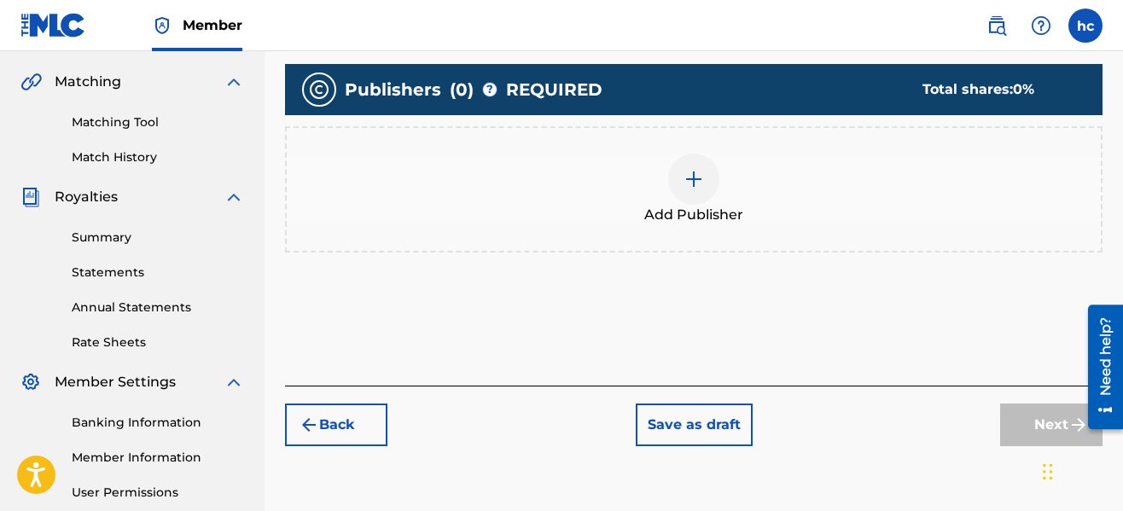
click at [704, 191] on div at bounding box center [693, 179] width 51 height 51
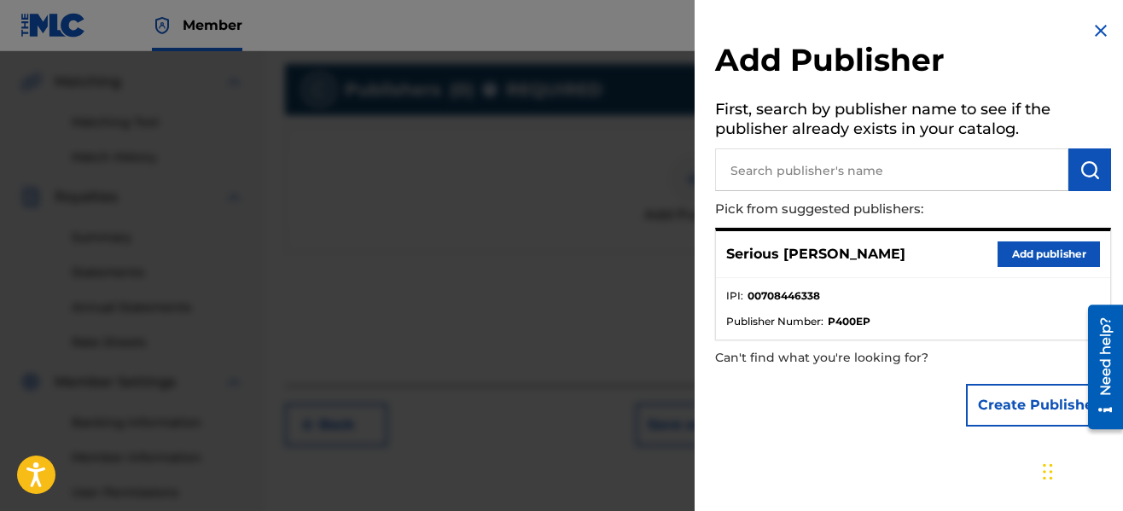
click at [847, 172] on input "text" at bounding box center [891, 169] width 353 height 43
click at [1018, 245] on button "Add publisher" at bounding box center [1049, 255] width 102 height 26
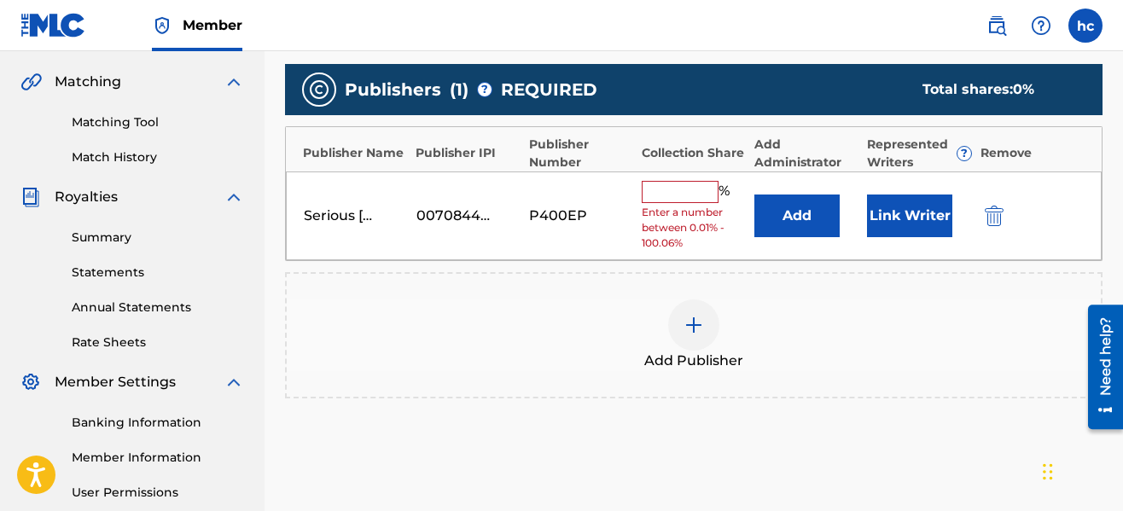
click at [666, 189] on input "text" at bounding box center [680, 192] width 77 height 22
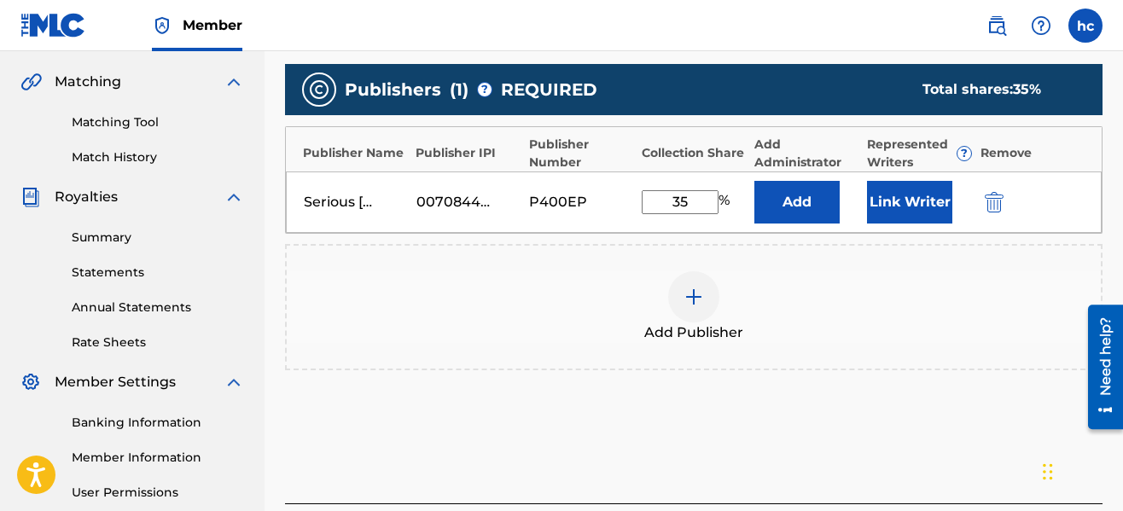
type input "35"
click at [901, 206] on button "Link Writer" at bounding box center [909, 202] width 85 height 43
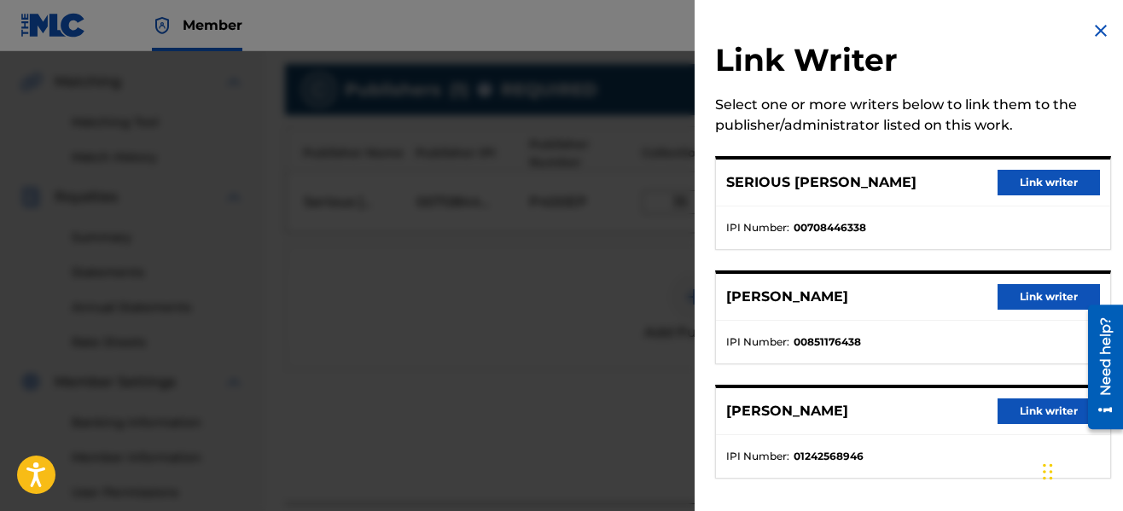
click at [1021, 178] on button "Link writer" at bounding box center [1049, 183] width 102 height 26
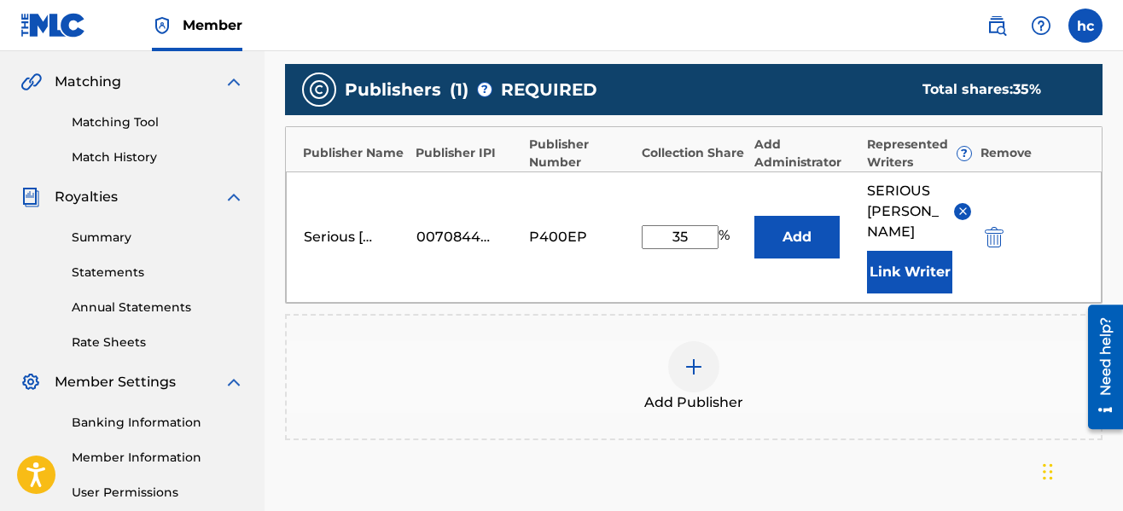
click at [927, 260] on button "Link Writer" at bounding box center [909, 272] width 85 height 43
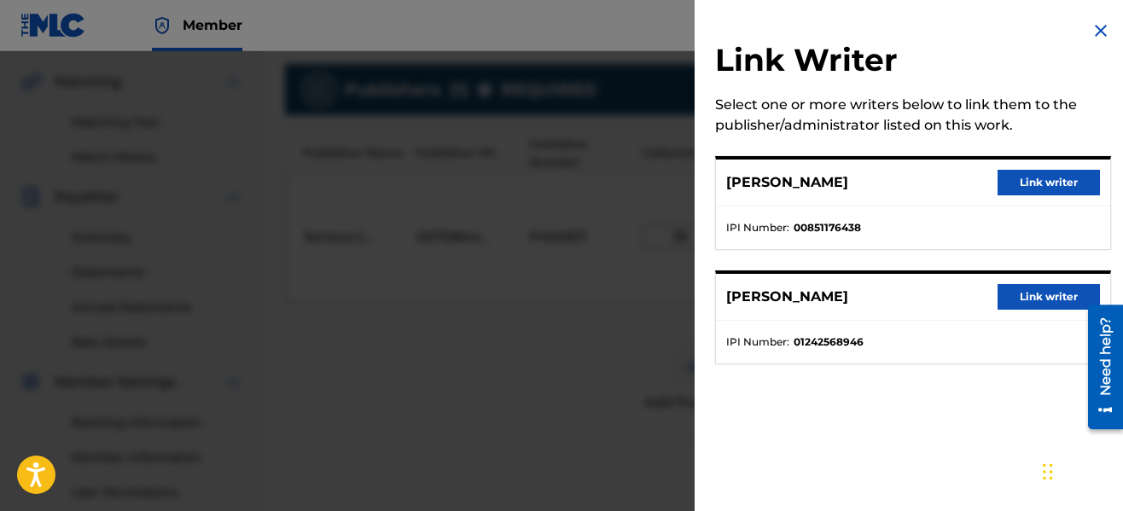
click at [1017, 181] on button "Link writer" at bounding box center [1049, 183] width 102 height 26
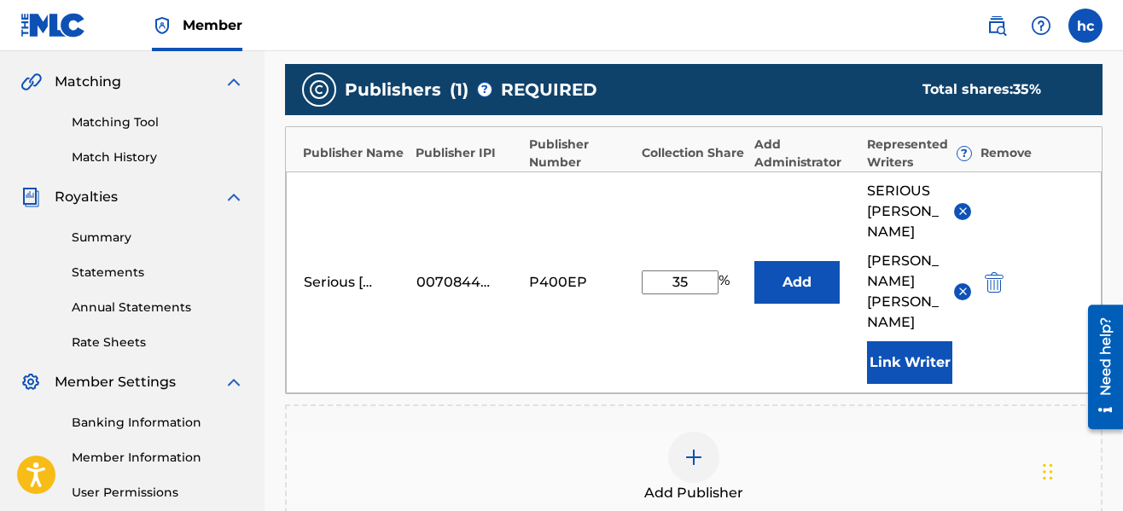
click at [925, 341] on button "Link Writer" at bounding box center [909, 362] width 85 height 43
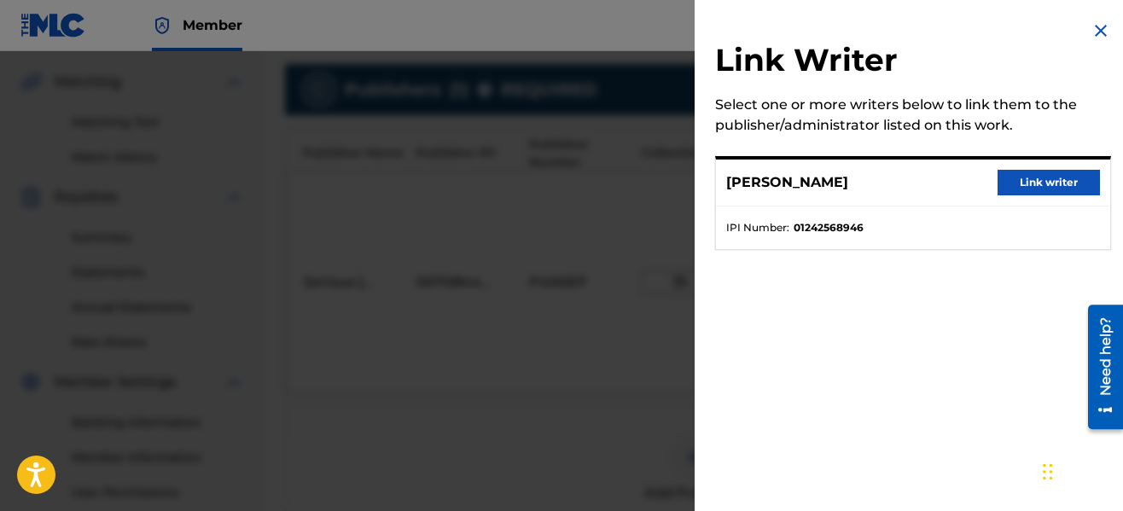
click at [1017, 185] on button "Link writer" at bounding box center [1049, 183] width 102 height 26
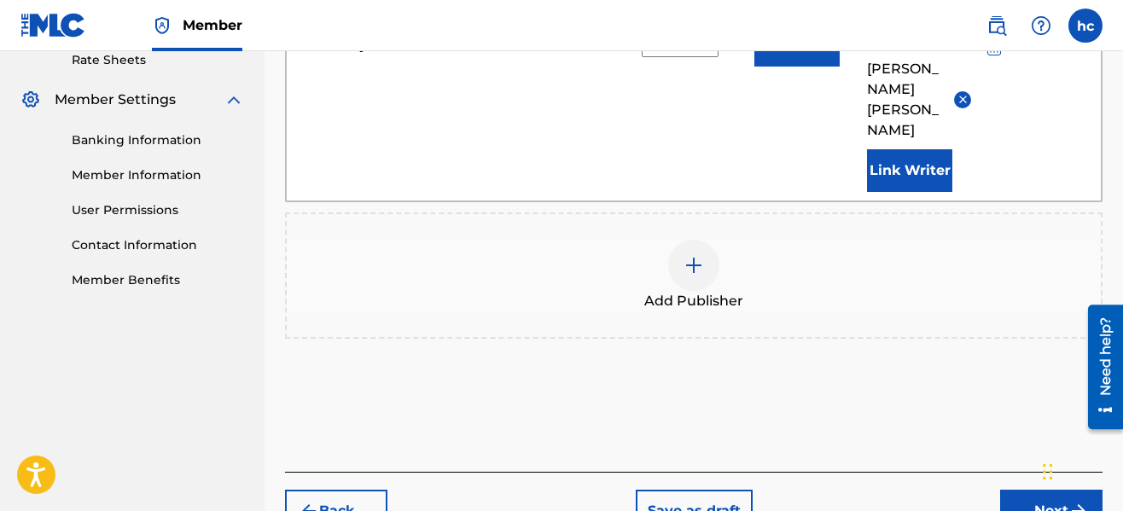
scroll to position [667, 0]
click at [1035, 489] on button "Next" at bounding box center [1051, 510] width 102 height 43
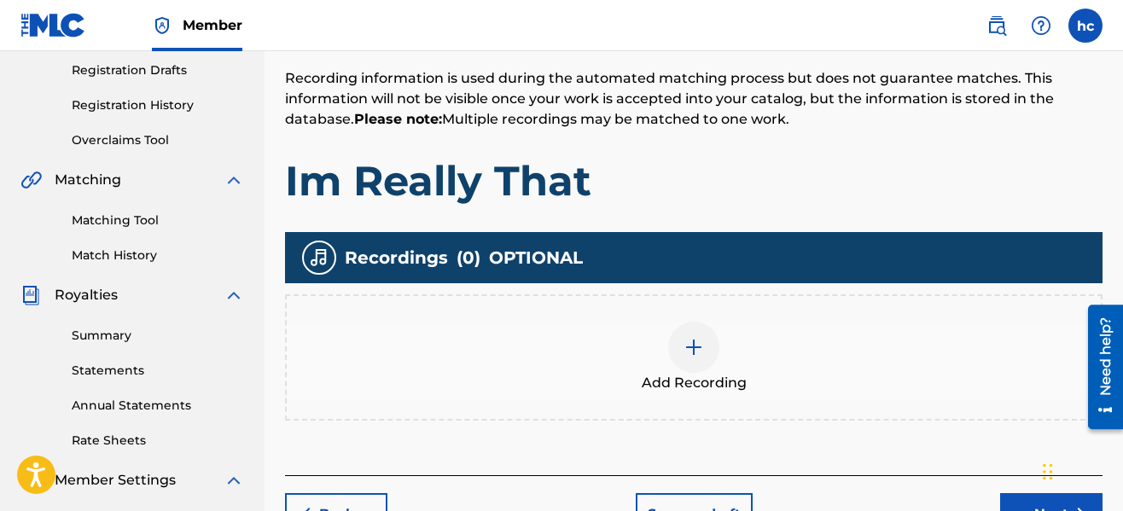
scroll to position [452, 0]
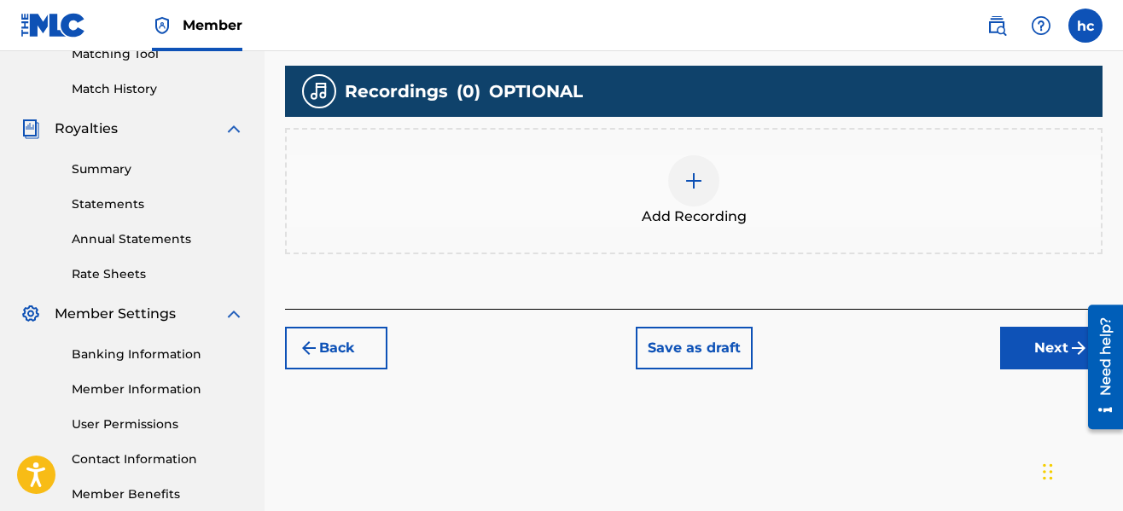
click at [728, 193] on div "Add Recording" at bounding box center [694, 191] width 814 height 72
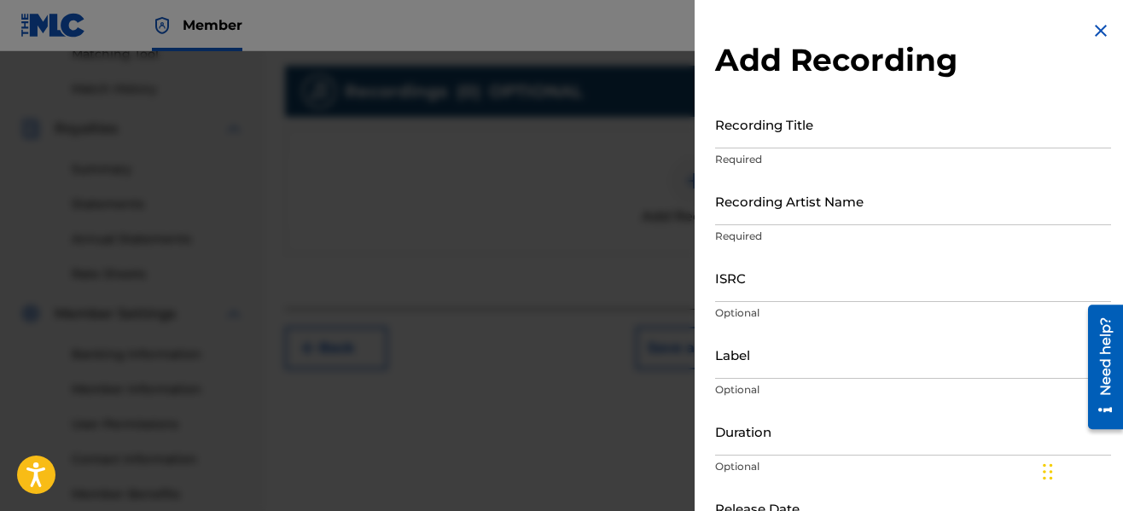
click at [766, 140] on input "Recording Title" at bounding box center [913, 124] width 396 height 49
type input "Im Really That"
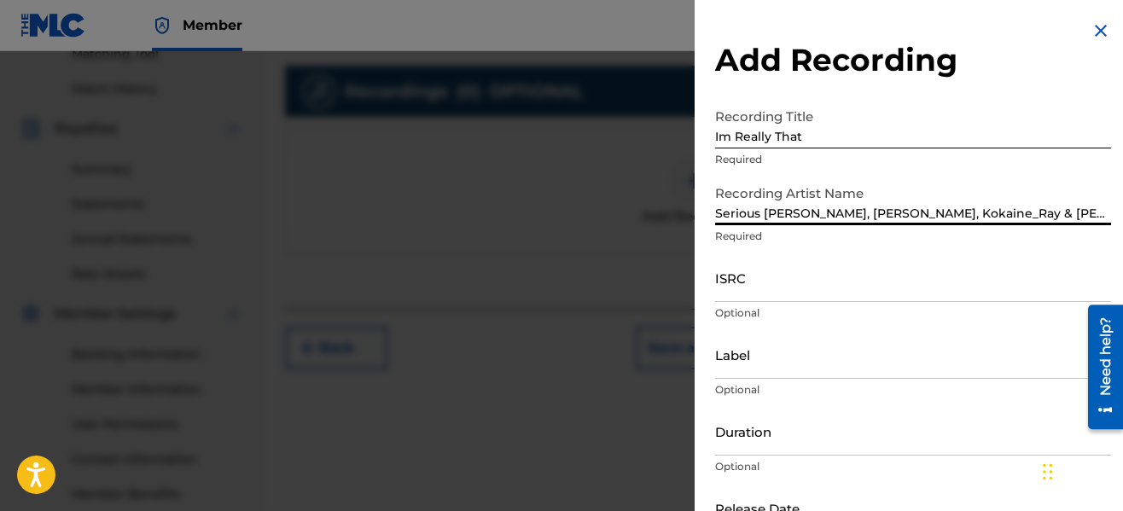
type input "Serious [PERSON_NAME], [PERSON_NAME], Kokaine_Ray & [PERSON_NAME]"
click at [779, 289] on input "ISRC" at bounding box center [913, 277] width 396 height 49
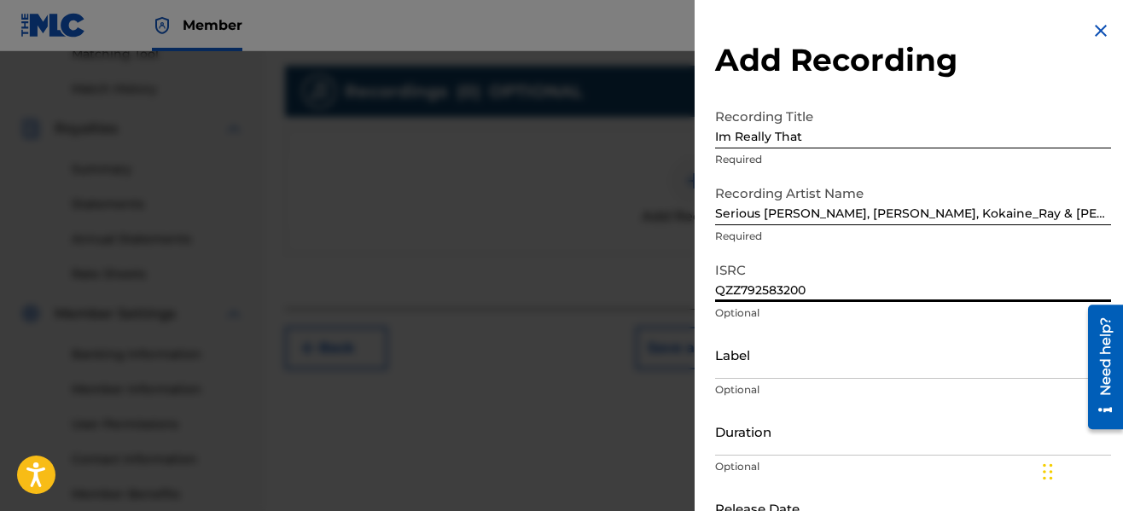
type input "QZZ792583200"
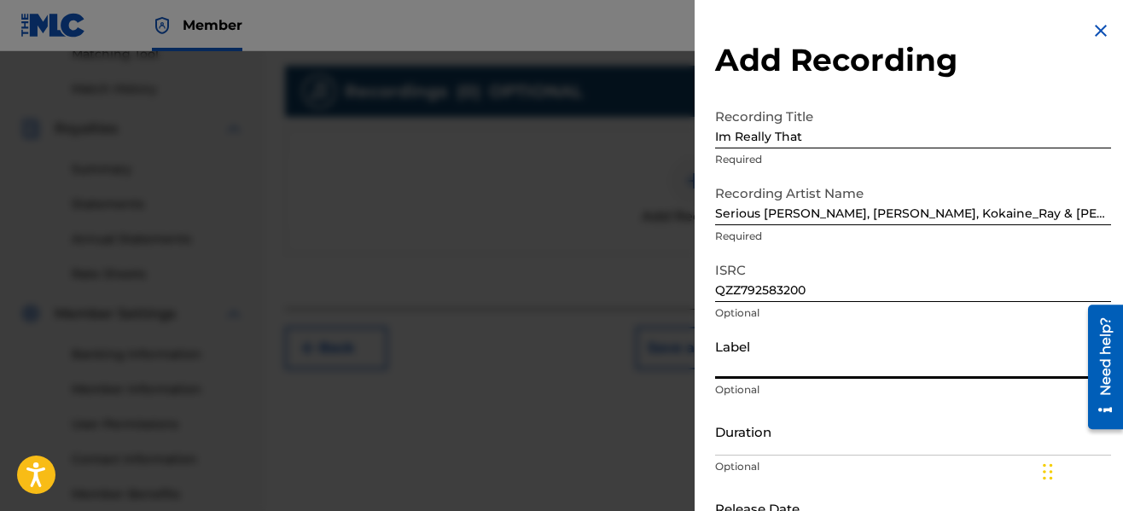
click at [779, 365] on input "Label" at bounding box center [913, 354] width 396 height 49
type input "No Forfeit Media"
click at [959, 416] on input "Duration" at bounding box center [913, 431] width 396 height 49
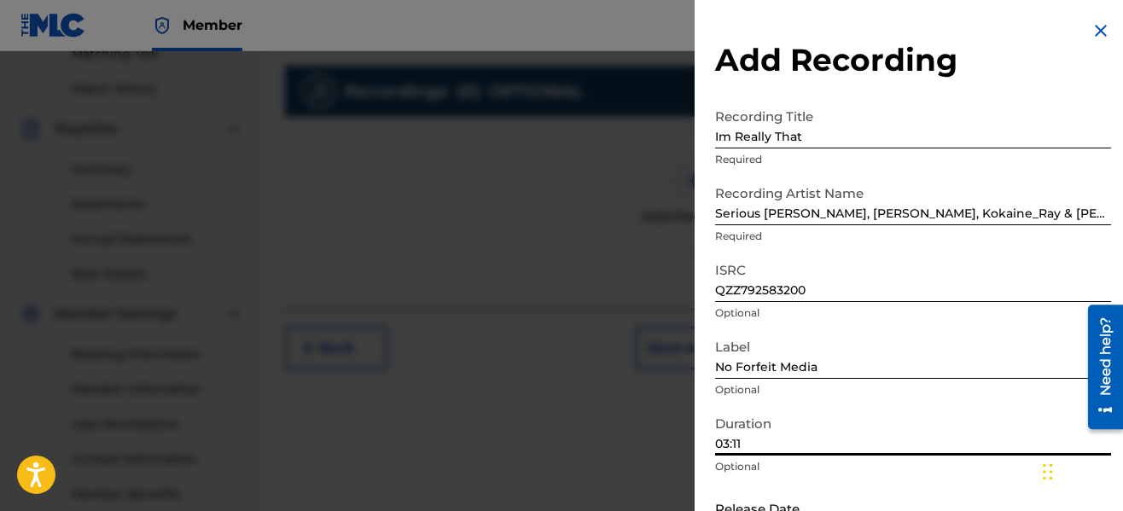
type input "03:11"
click at [984, 398] on div "Label No Forfeit Media Optional" at bounding box center [913, 368] width 396 height 77
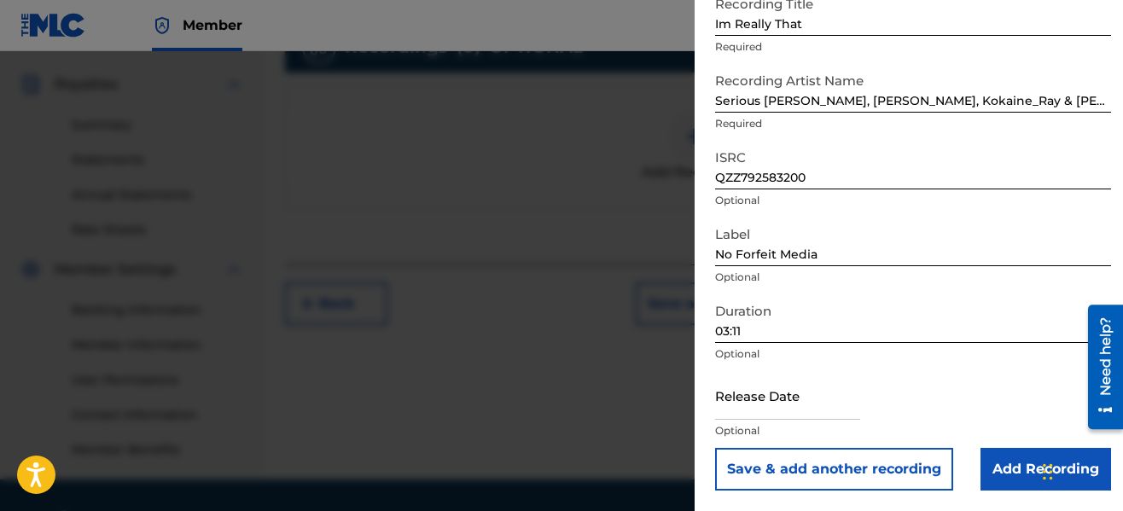
scroll to position [547, 0]
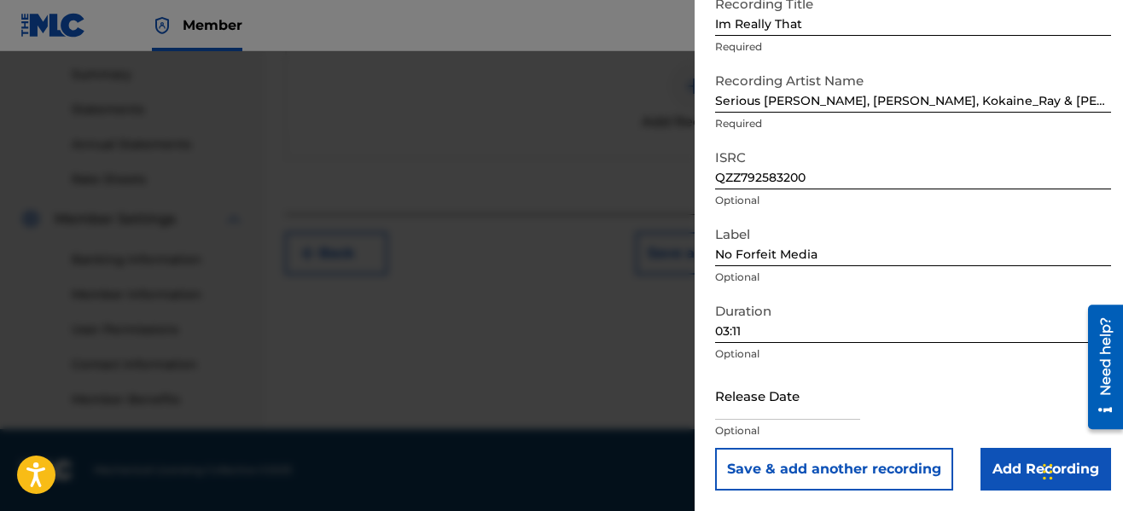
click at [828, 412] on input "text" at bounding box center [787, 395] width 145 height 49
select select "7"
select select "2025"
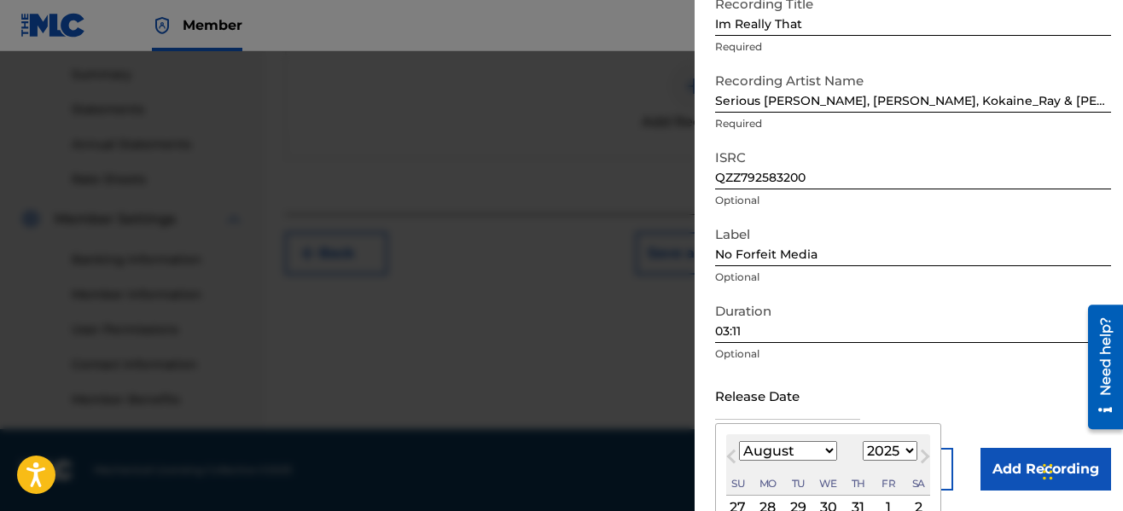
click at [914, 502] on div "2" at bounding box center [918, 508] width 20 height 20
type input "[DATE]"
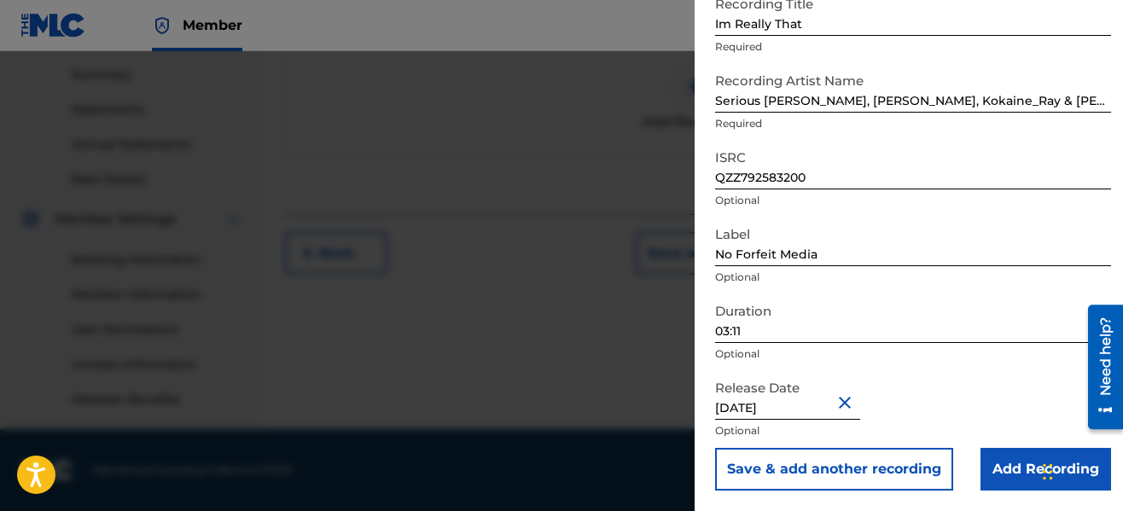
click at [763, 409] on input "[DATE]" at bounding box center [787, 395] width 145 height 49
select select "7"
select select "2025"
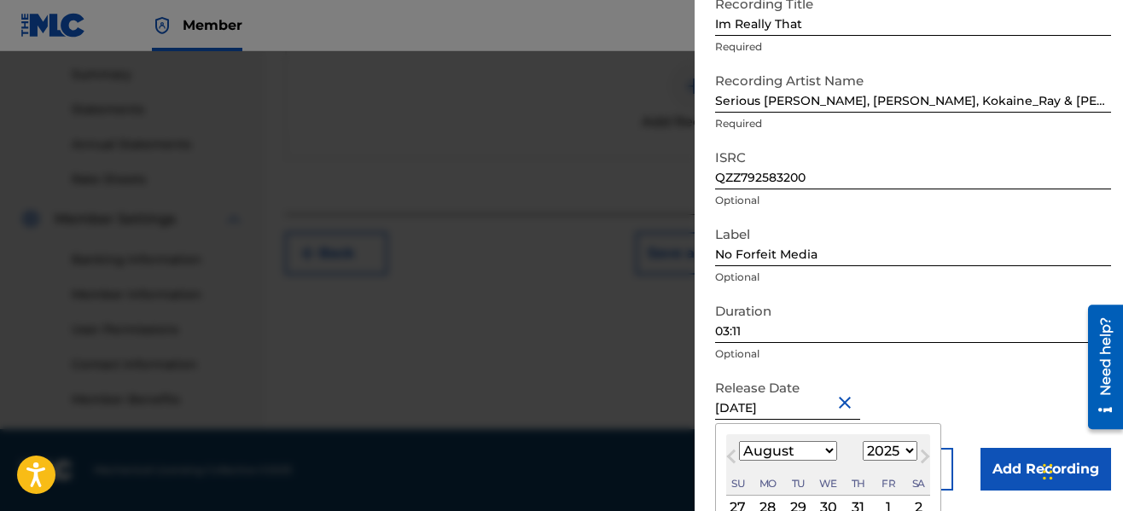
type input "[DATE]"
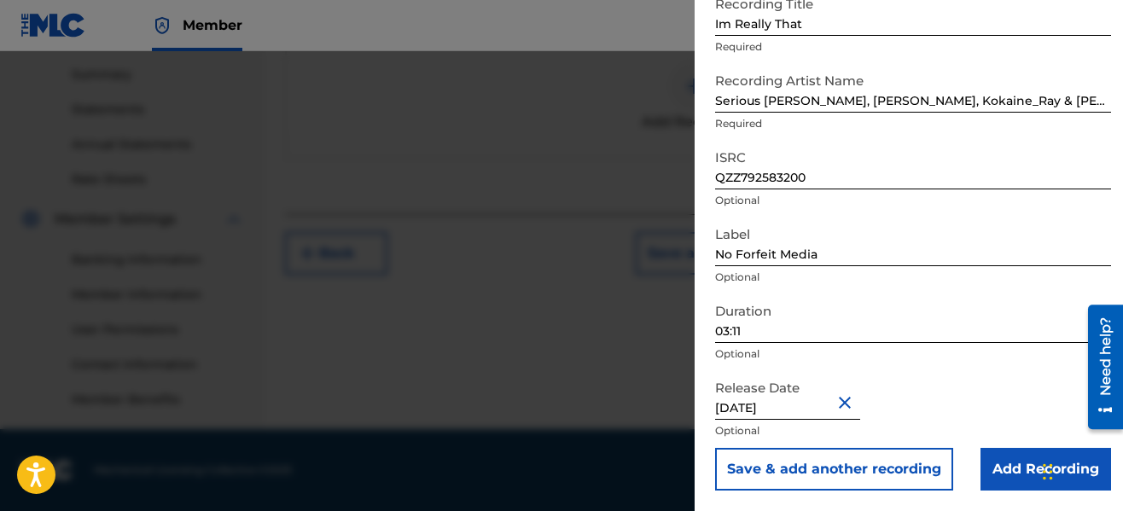
click at [959, 410] on div "Release Date [DATE] Optional" at bounding box center [913, 409] width 396 height 77
click at [1005, 452] on input "Add Recording" at bounding box center [1046, 469] width 131 height 43
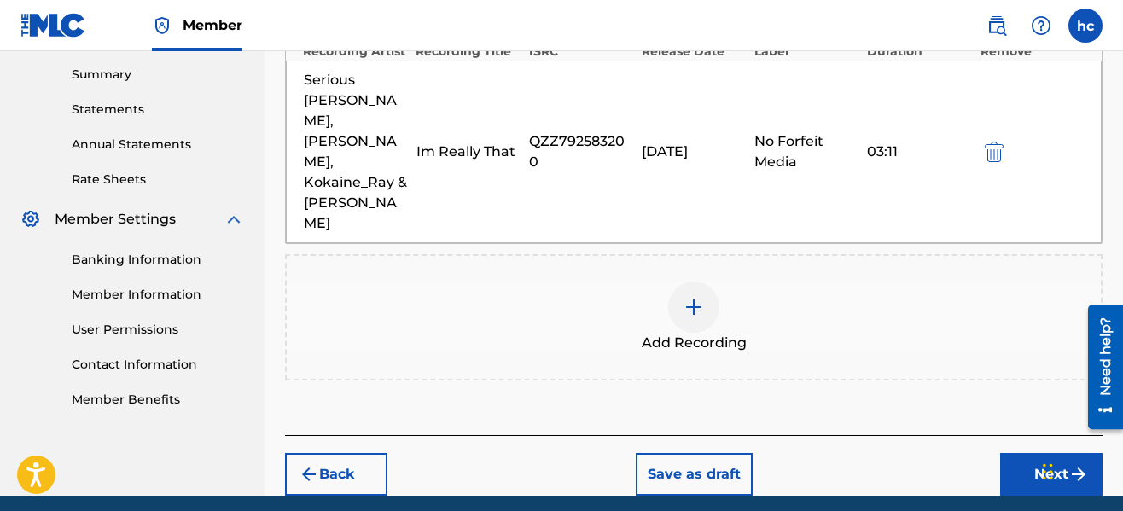
scroll to position [552, 0]
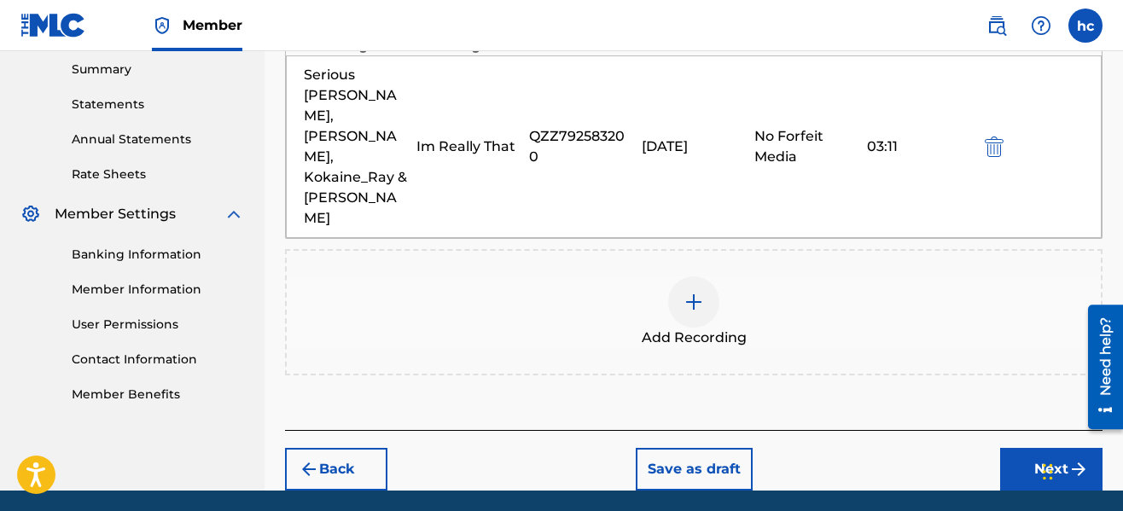
click at [1002, 448] on button "Next" at bounding box center [1051, 469] width 102 height 43
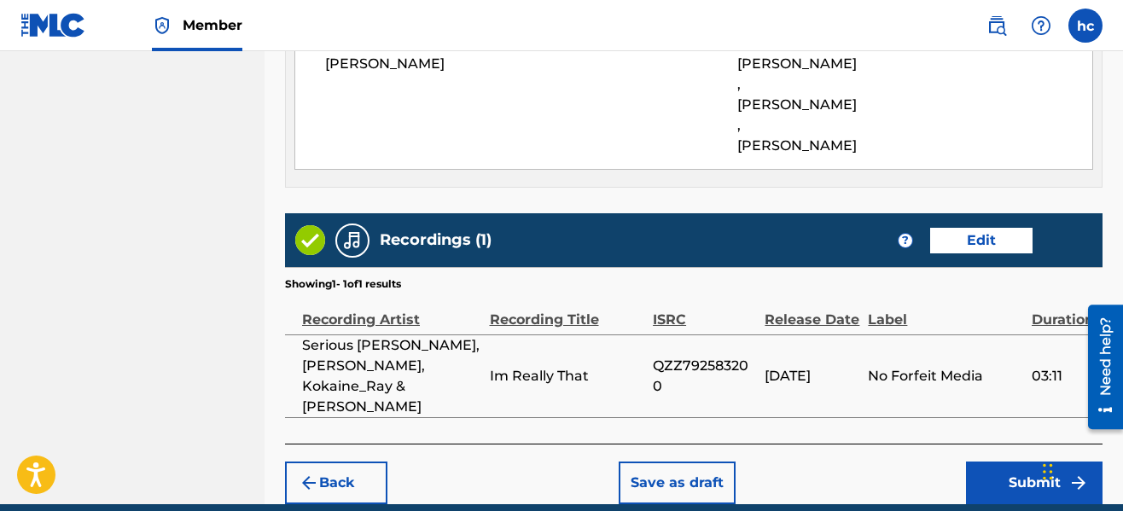
scroll to position [1071, 0]
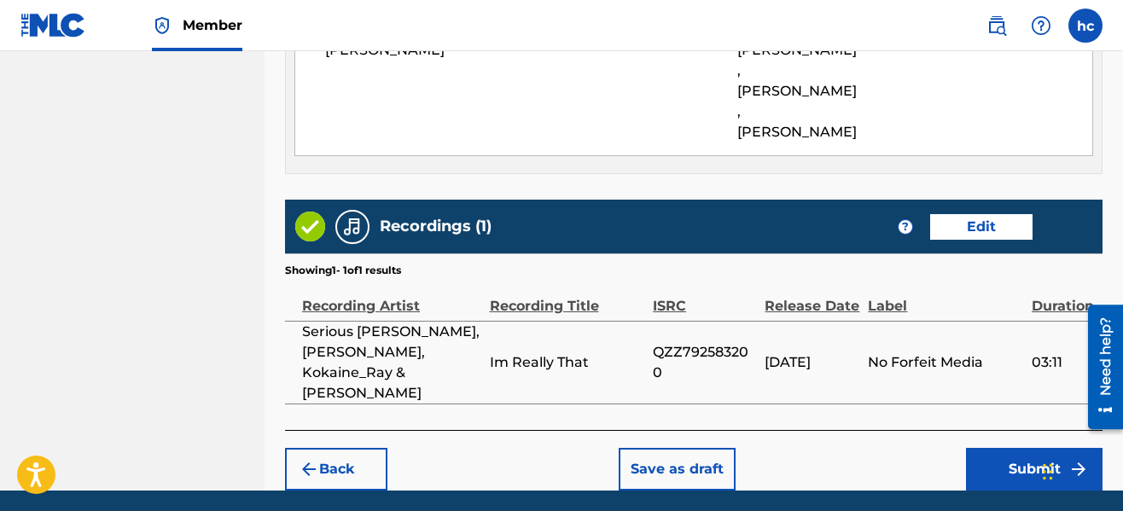
click at [680, 448] on button "Save as draft" at bounding box center [677, 469] width 117 height 43
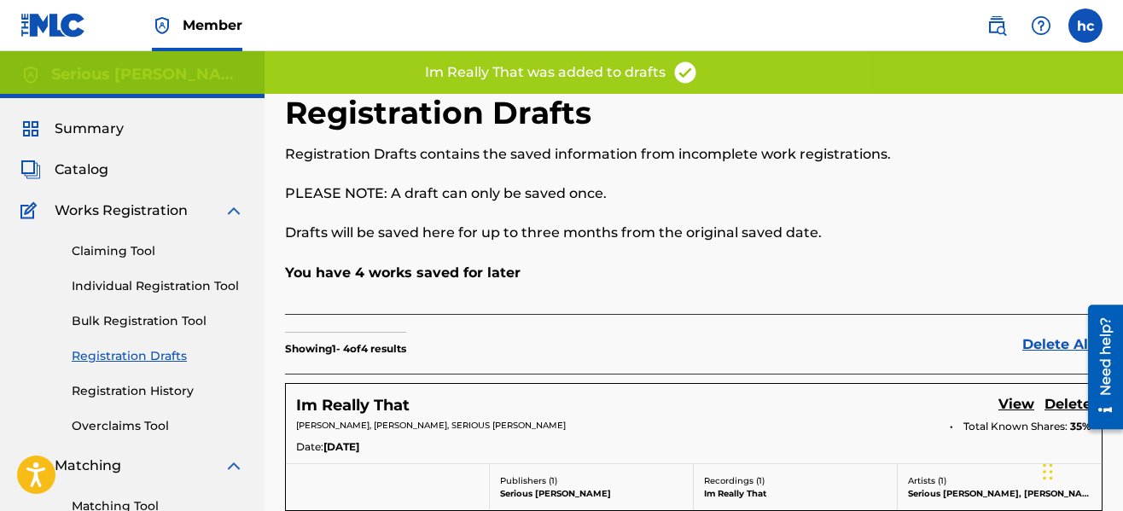
click at [545, 282] on p "You have 4 works saved for later" at bounding box center [694, 273] width 818 height 20
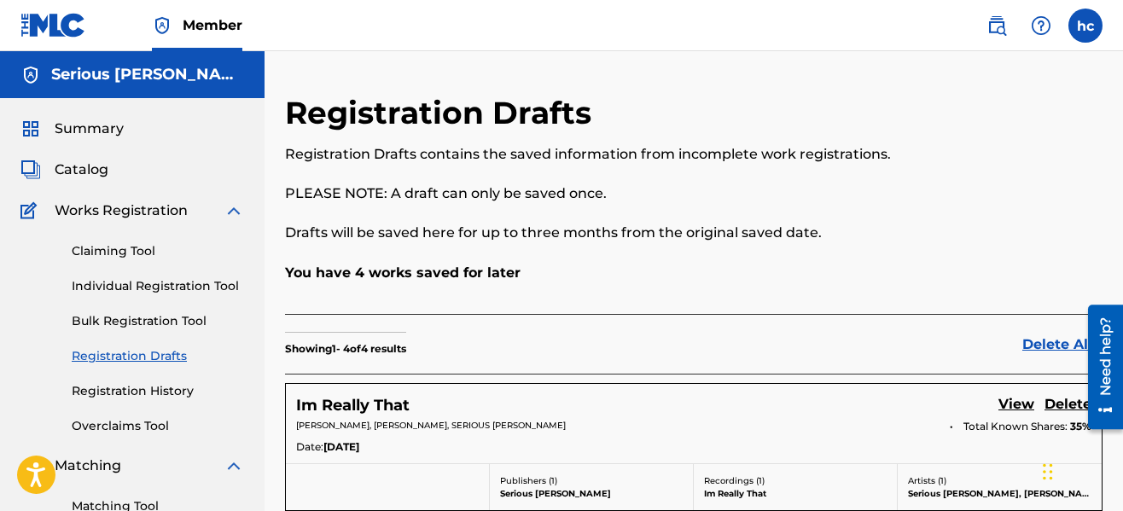
click at [166, 276] on div "Claiming Tool Individual Registration Tool Bulk Registration Tool Registration …" at bounding box center [132, 328] width 224 height 214
click at [171, 281] on link "Individual Registration Tool" at bounding box center [158, 286] width 172 height 18
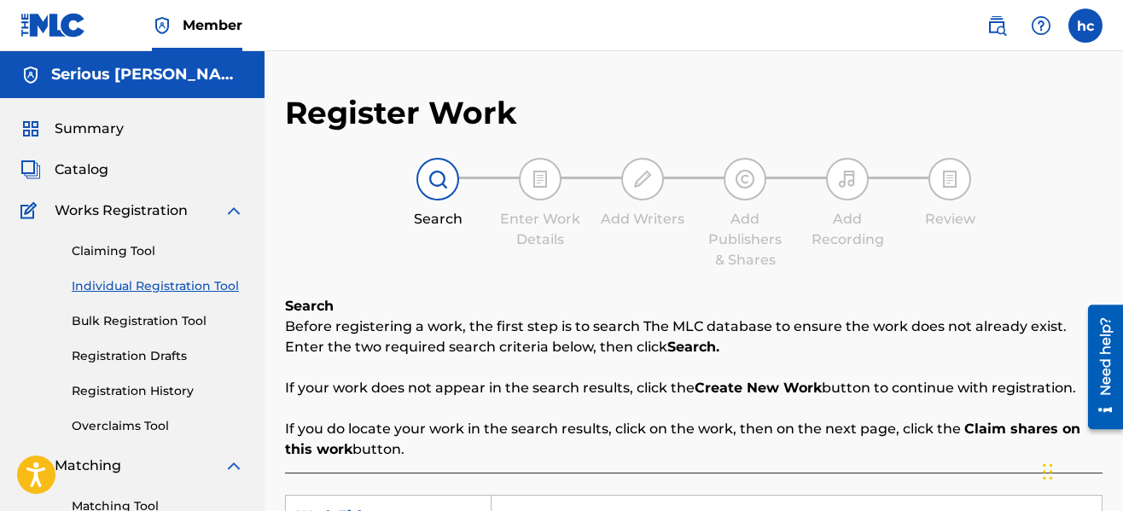
click at [624, 276] on div "Register Work Search Enter Work Details Add Writers Add Publishers & Shares Add…" at bounding box center [694, 432] width 818 height 677
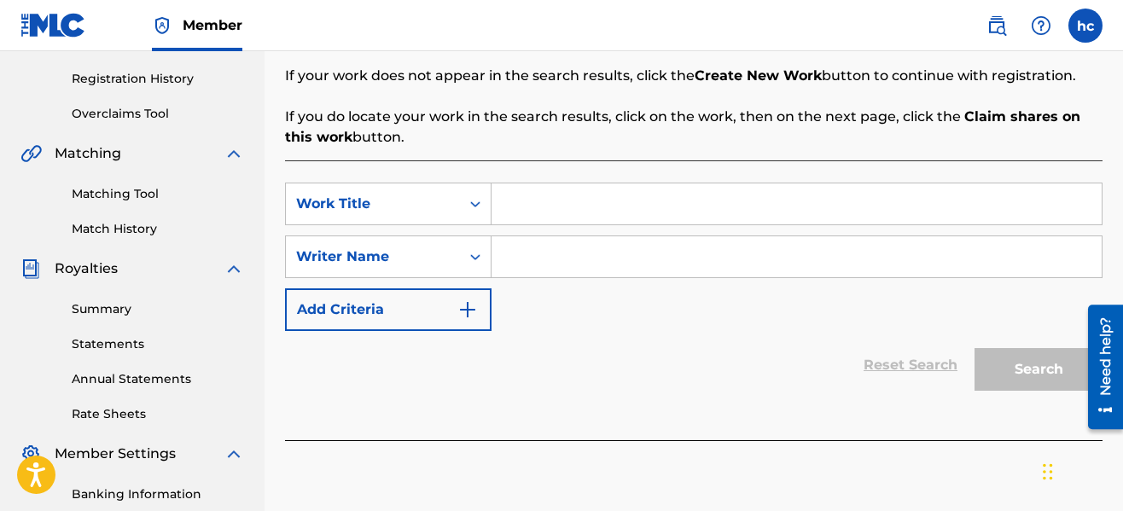
scroll to position [341, 0]
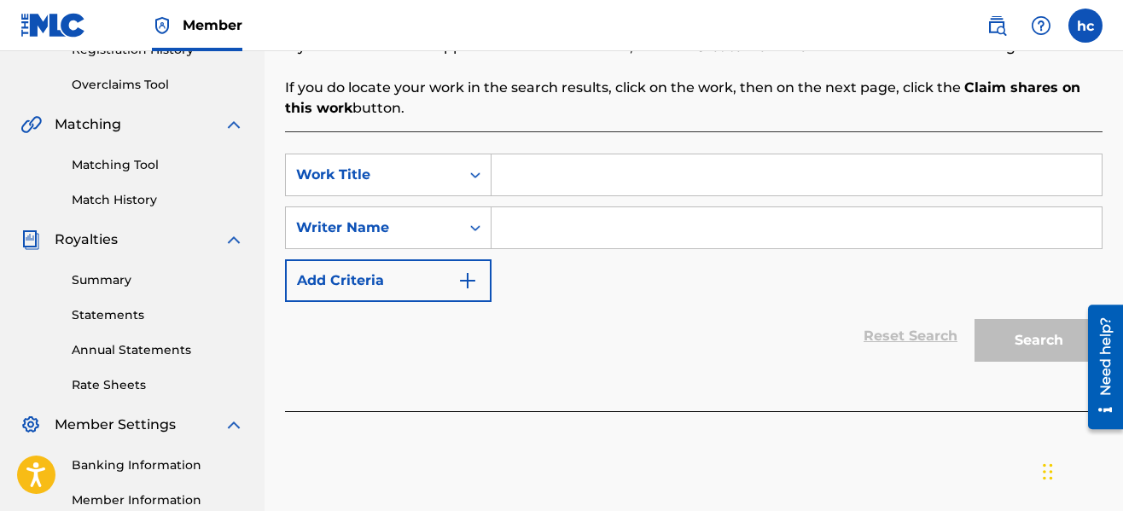
click at [608, 185] on input "Search Form" at bounding box center [797, 174] width 610 height 41
type input "Geeski Flow 2"
click at [585, 229] on input "Search Form" at bounding box center [797, 227] width 610 height 41
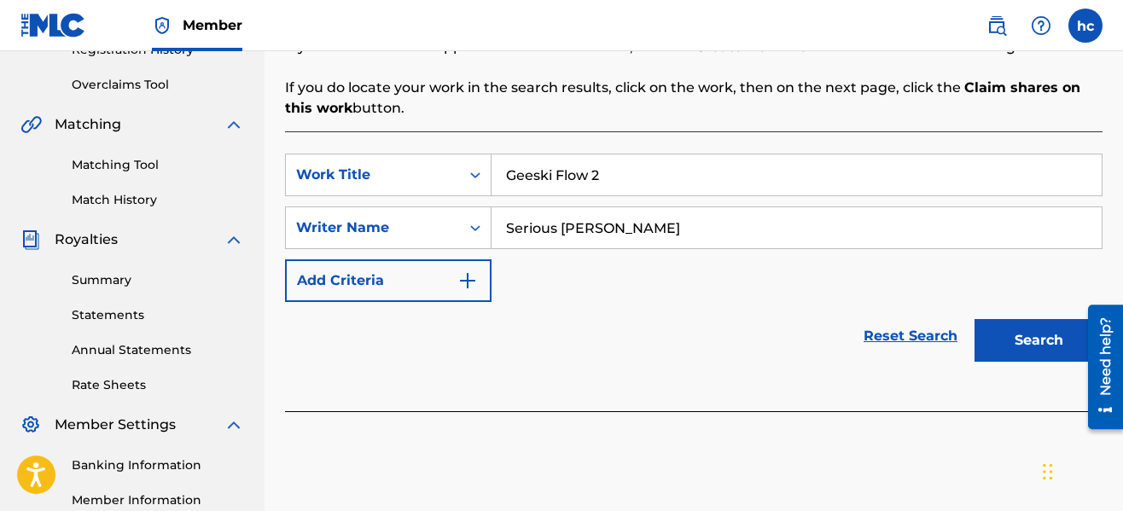
type input "Serious [PERSON_NAME]"
click at [975, 319] on button "Search" at bounding box center [1039, 340] width 128 height 43
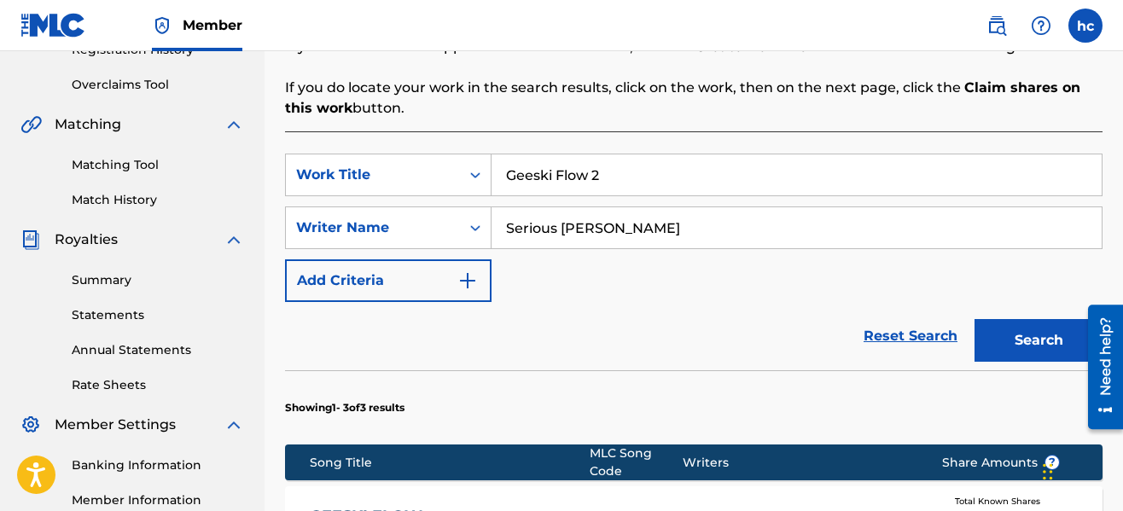
click at [784, 292] on div "SearchWithCriteriad64bd571-856c-4025-8c88-2be82b560dba Work Title Geeski Flow 2…" at bounding box center [694, 228] width 818 height 148
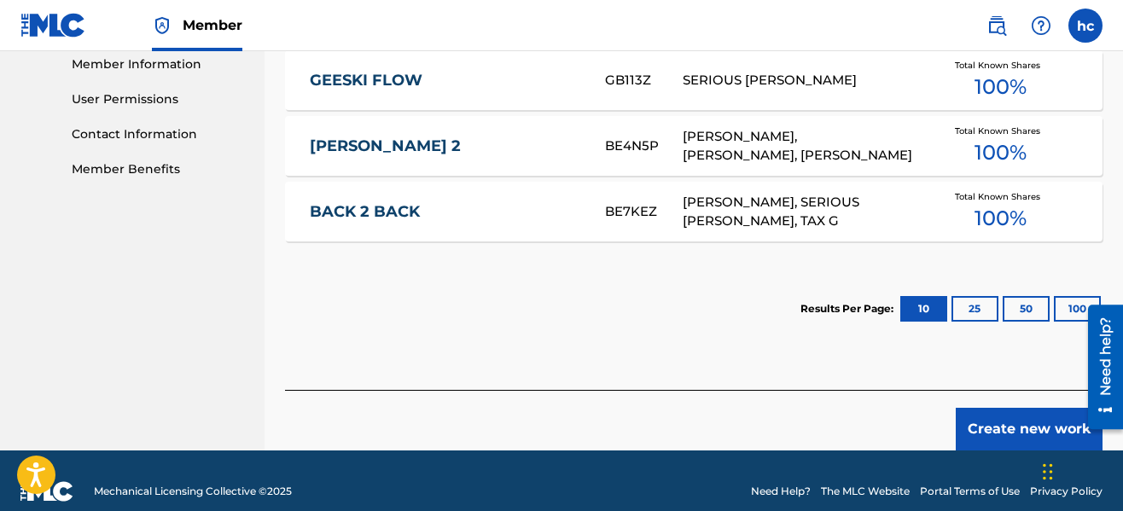
scroll to position [799, 0]
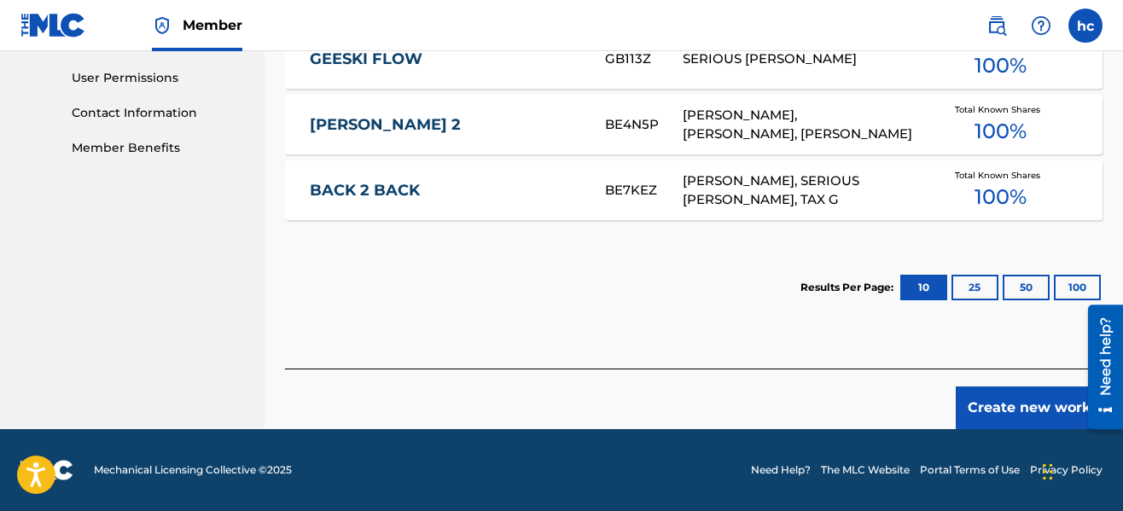
click at [1000, 416] on button "Create new work" at bounding box center [1029, 408] width 147 height 43
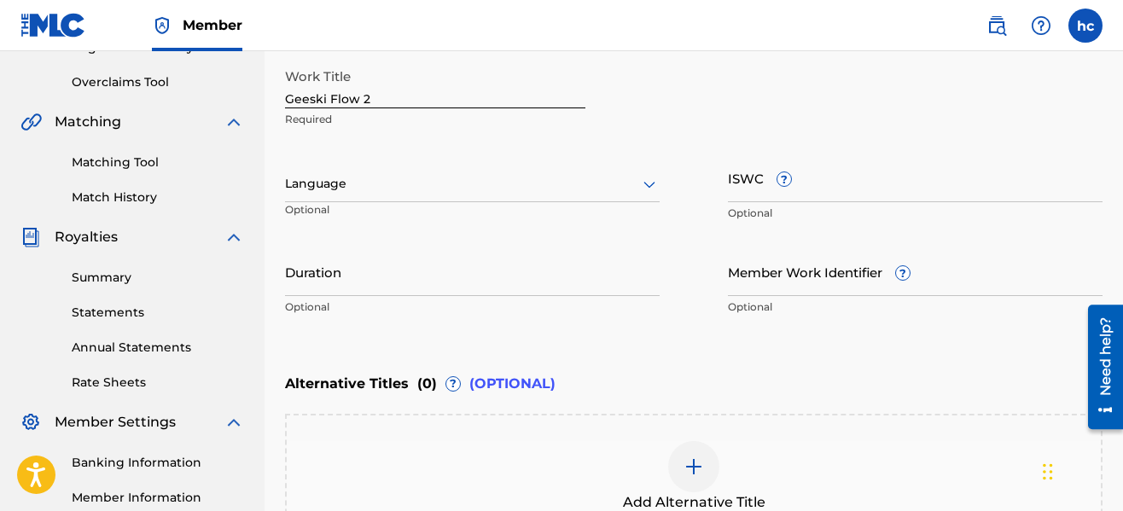
scroll to position [251, 0]
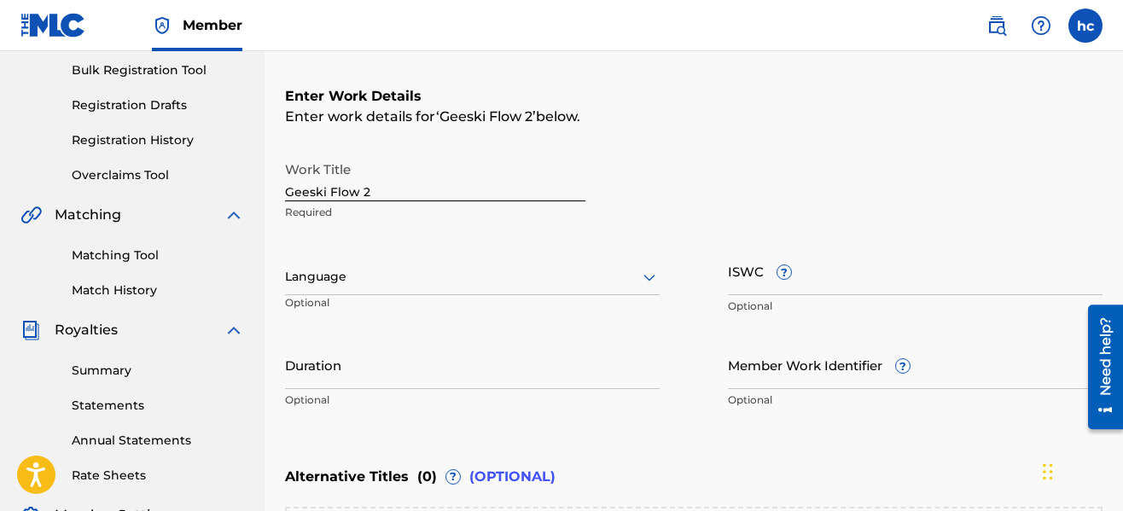
click at [634, 294] on div "Language" at bounding box center [472, 277] width 375 height 36
click at [532, 376] on input "Duration" at bounding box center [472, 364] width 375 height 49
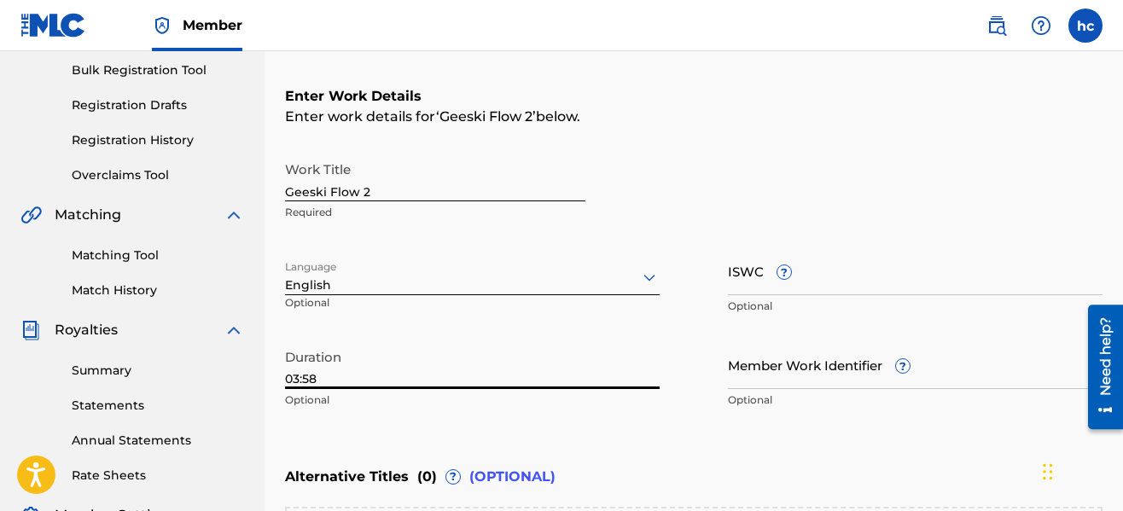
type input "03:58"
click at [697, 373] on div "Work Title Geeski Flow 2 Required Language English Optional ISWC ? Optional Dur…" at bounding box center [694, 285] width 818 height 265
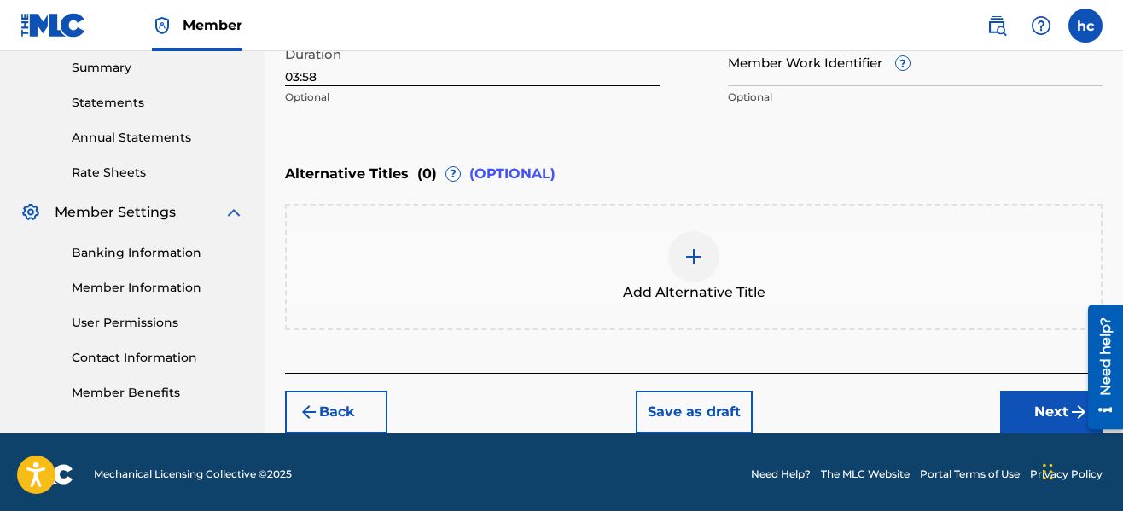
scroll to position [558, 0]
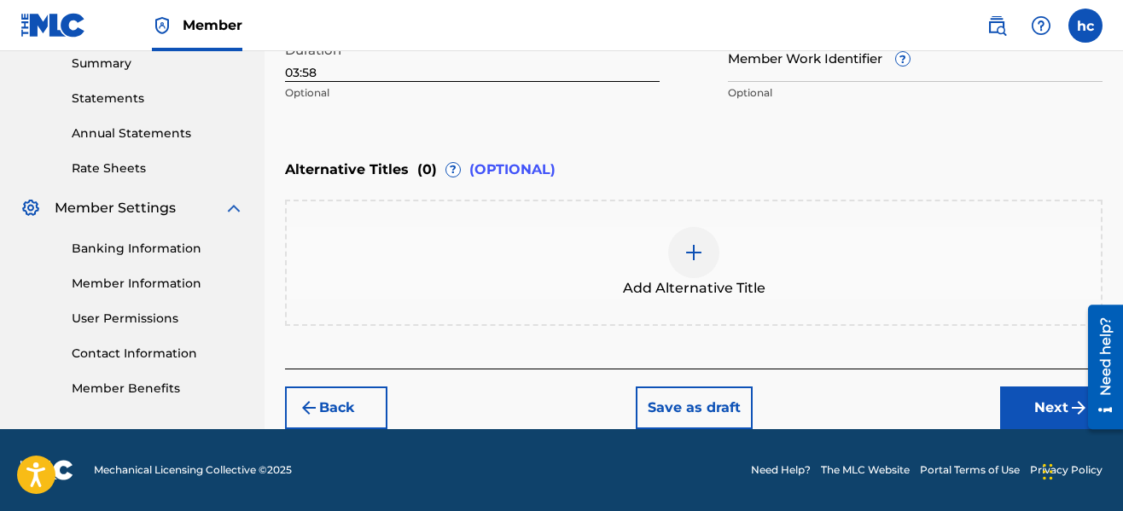
click at [684, 242] on img at bounding box center [694, 252] width 20 height 20
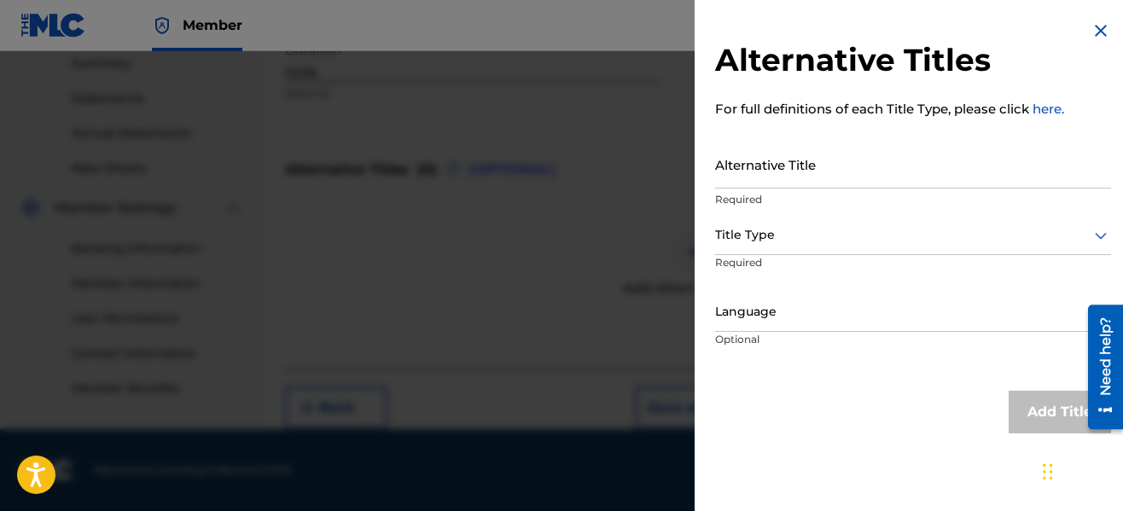
click at [795, 166] on input "Alternative Title" at bounding box center [913, 164] width 396 height 49
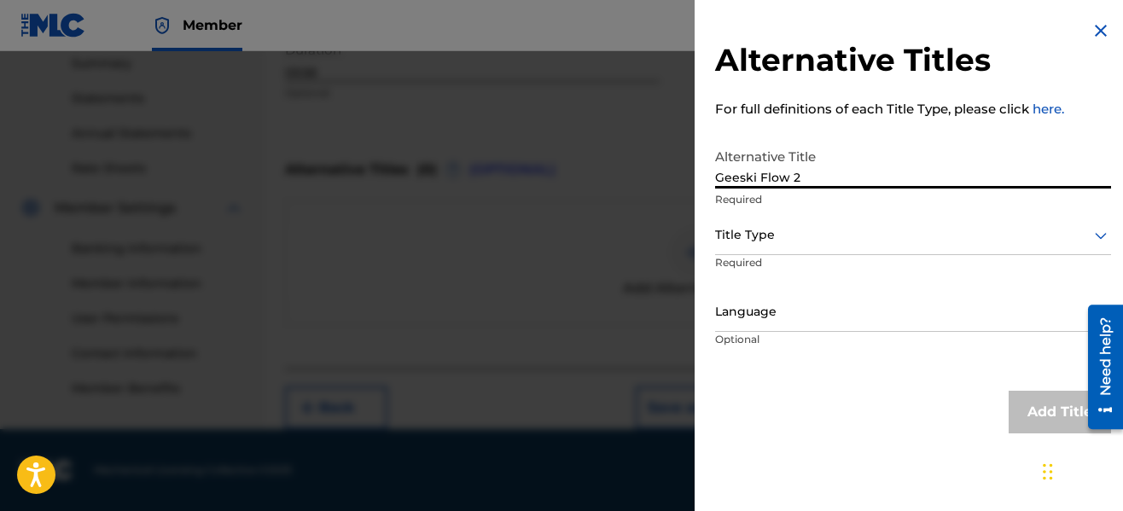
type input "Geeski Flow 2"
click at [868, 240] on div at bounding box center [913, 234] width 396 height 21
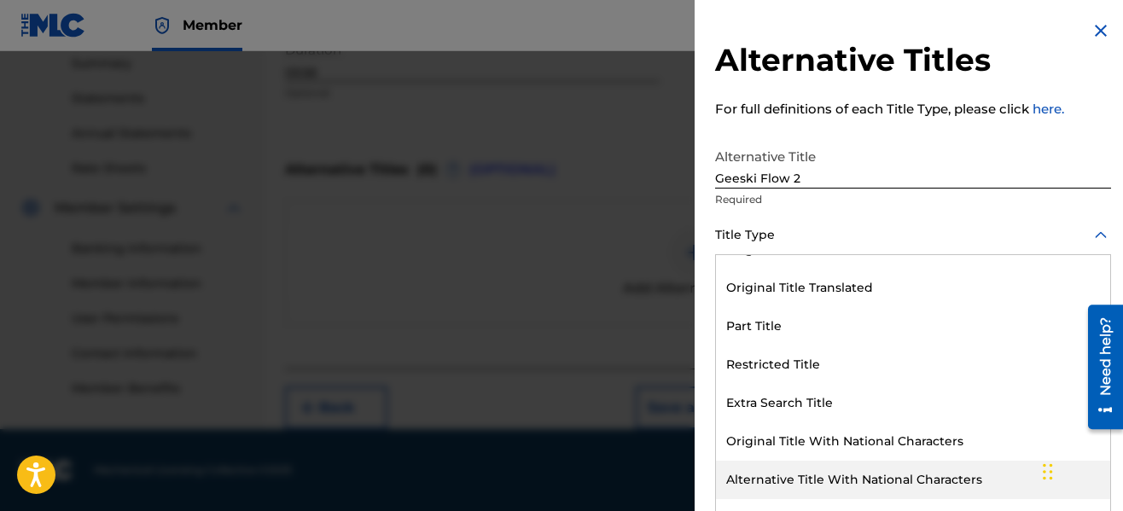
scroll to position [166, 0]
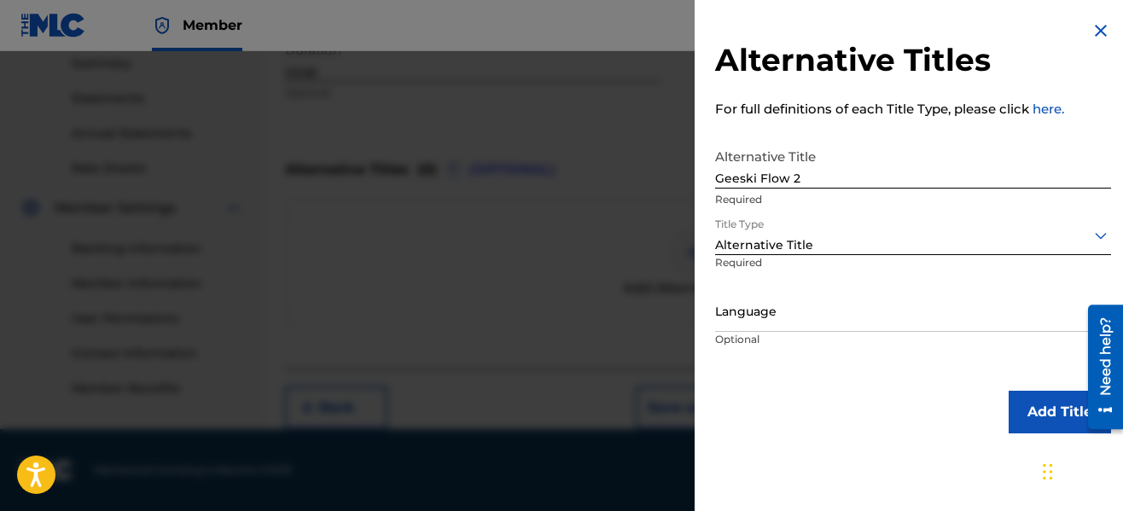
click at [773, 319] on div at bounding box center [913, 311] width 396 height 21
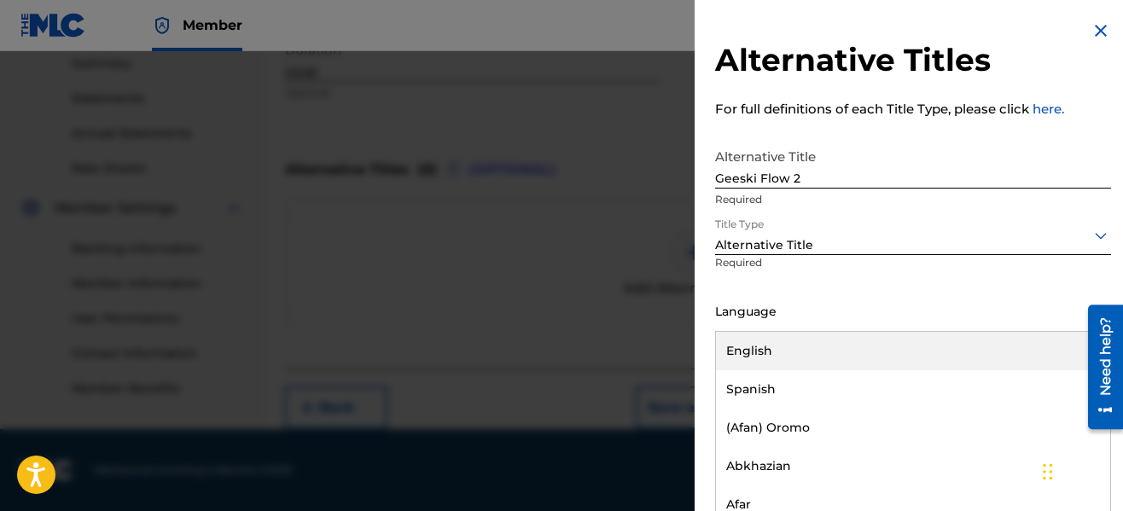
scroll to position [1, 0]
click at [772, 352] on div "English" at bounding box center [913, 350] width 394 height 38
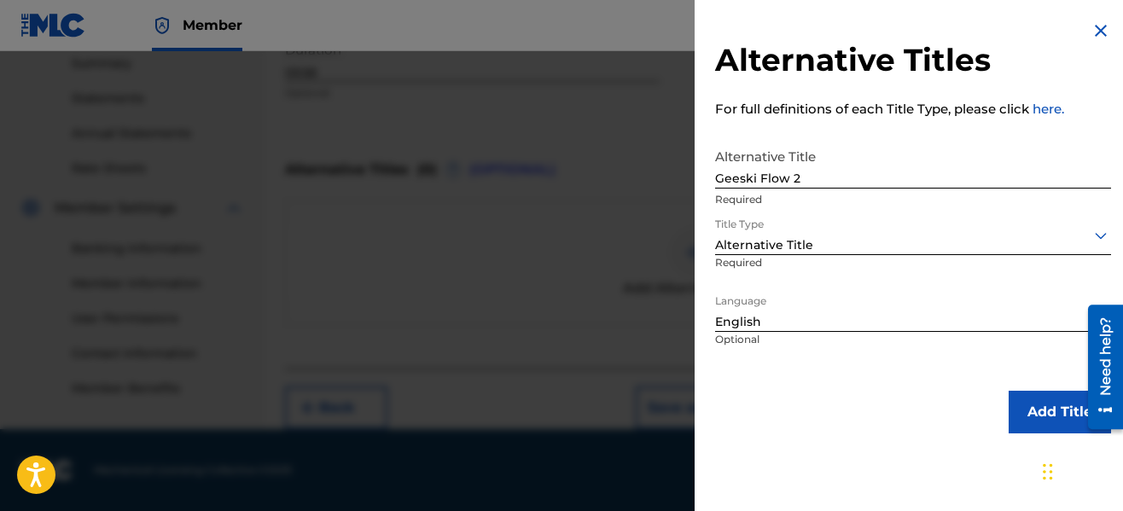
scroll to position [0, 0]
click at [1030, 404] on button "Add Title" at bounding box center [1060, 412] width 102 height 43
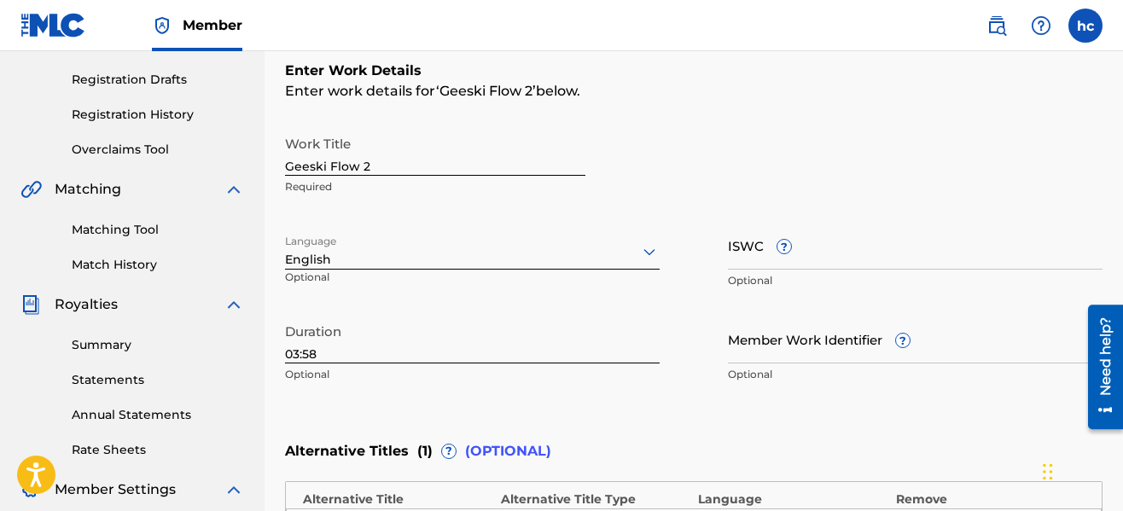
scroll to position [251, 0]
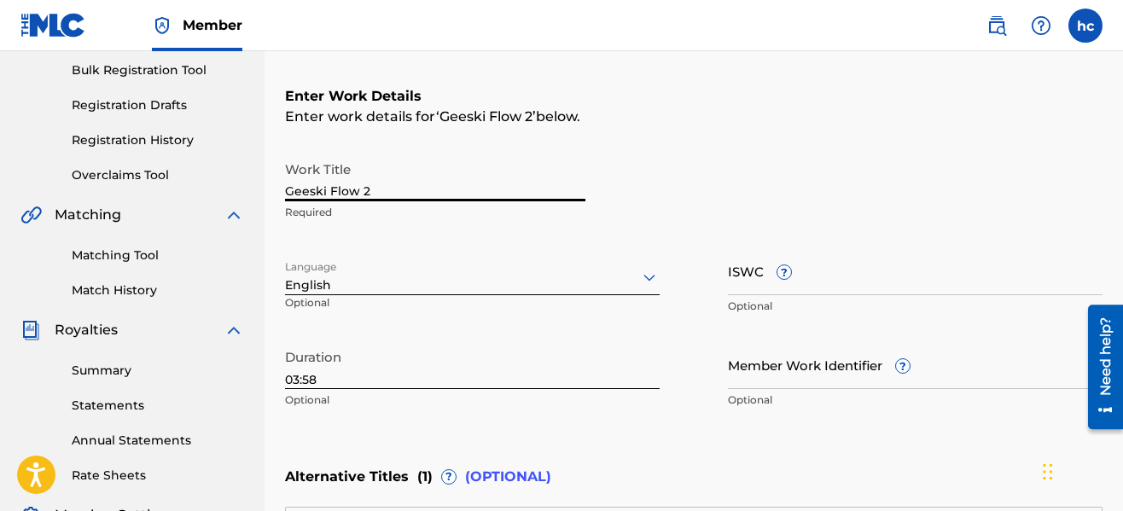
click at [525, 183] on input "Geeski Flow 2" at bounding box center [435, 177] width 300 height 49
type input "Geeski Flow Two"
click at [665, 217] on div "Work Title Geeski Flow Two Required" at bounding box center [694, 191] width 818 height 77
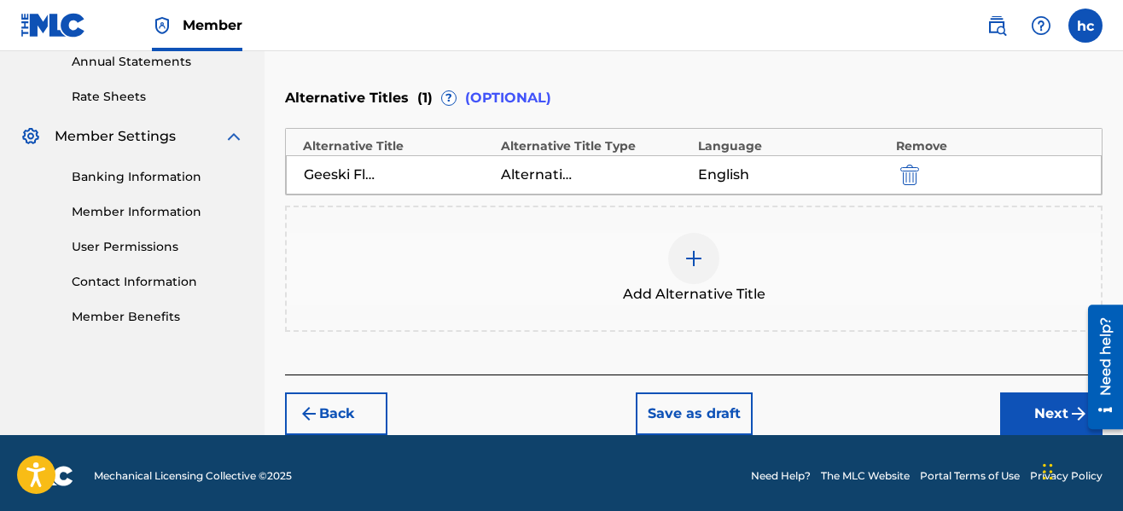
scroll to position [636, 0]
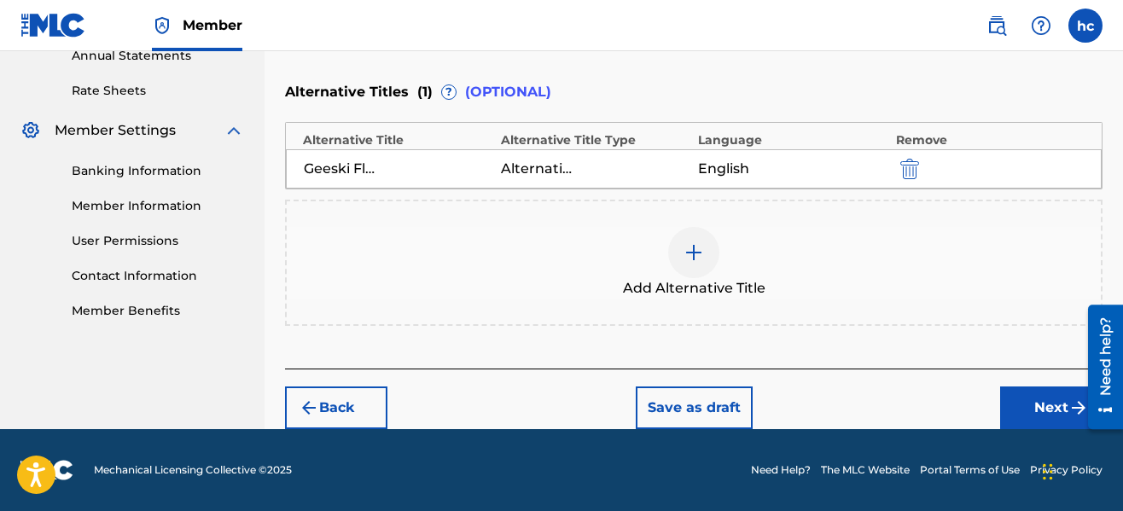
click at [1035, 412] on button "Next" at bounding box center [1051, 408] width 102 height 43
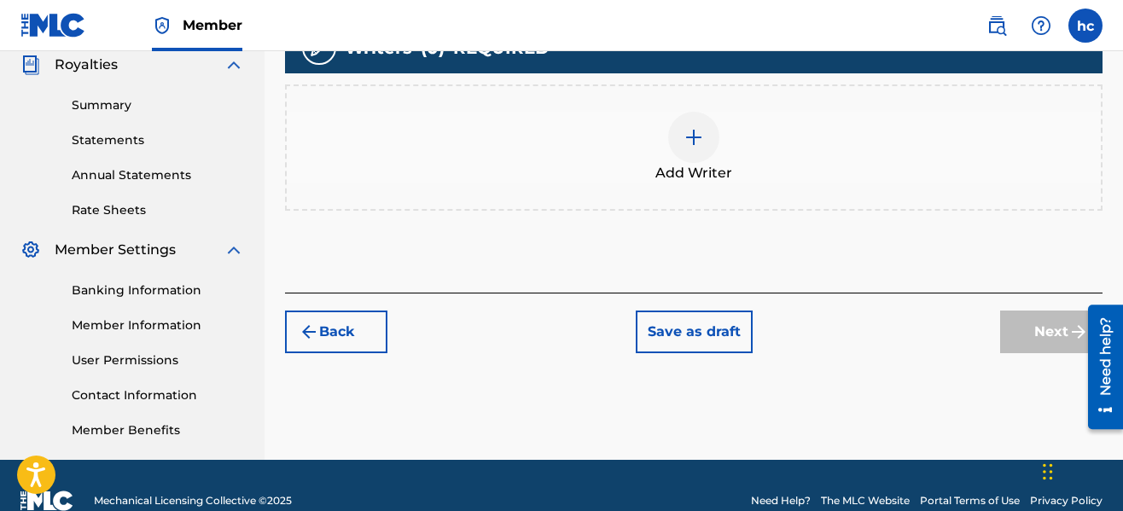
scroll to position [521, 0]
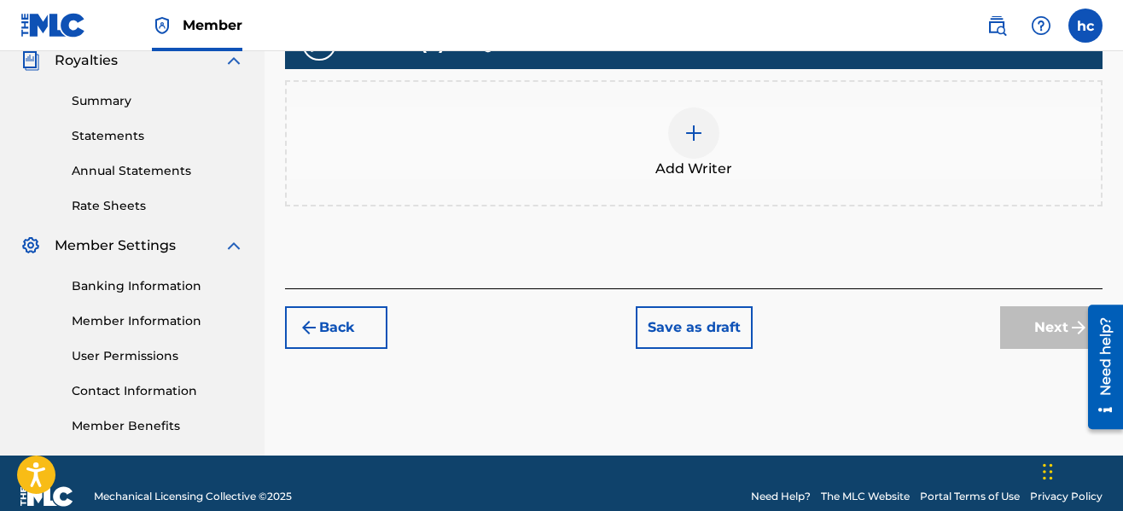
click at [665, 128] on div "Add Writer" at bounding box center [694, 144] width 814 height 72
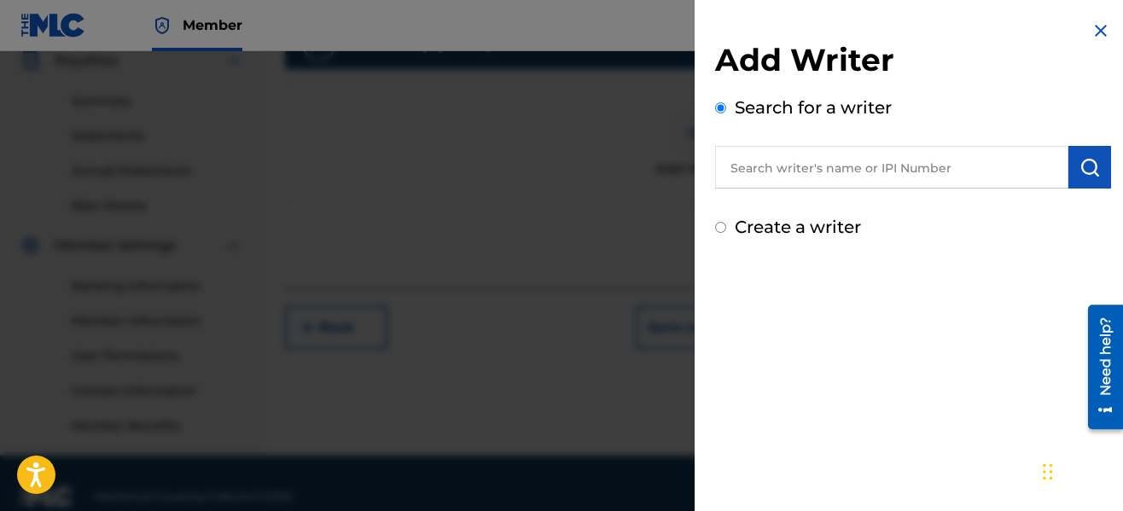
click at [805, 176] on input "text" at bounding box center [891, 167] width 353 height 43
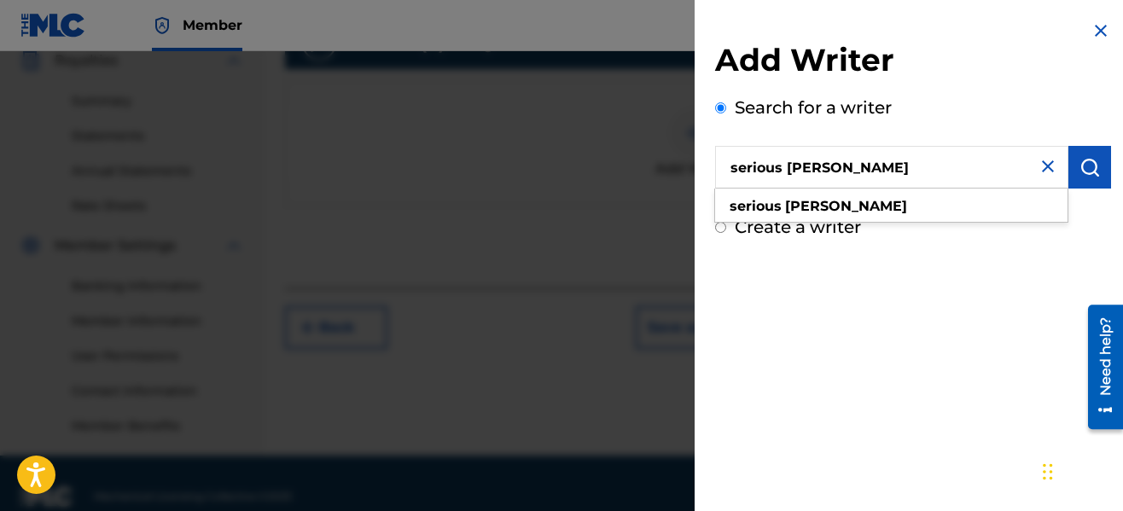
type input "serious [PERSON_NAME]"
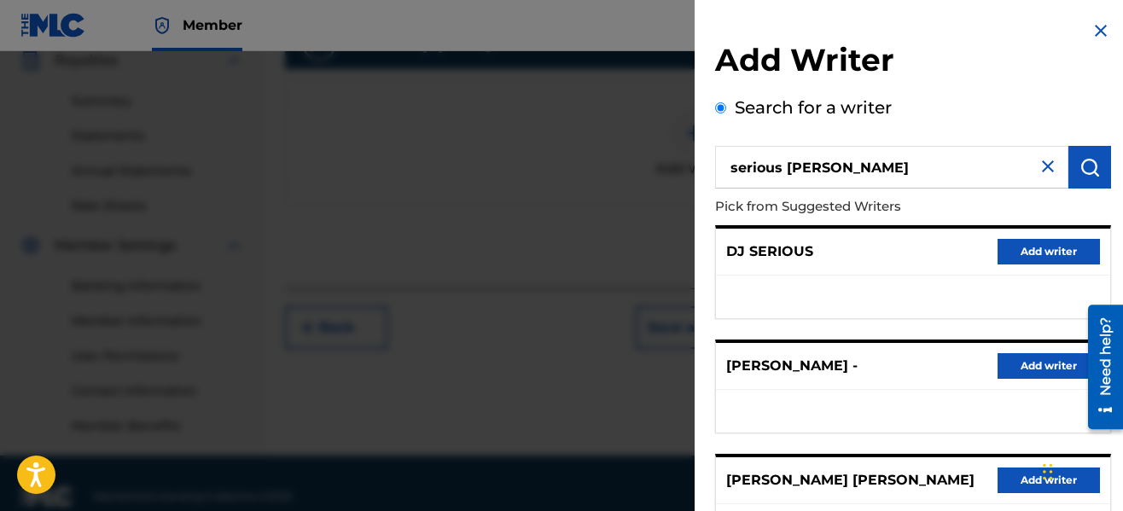
click at [946, 210] on p "Pick from Suggested Writers" at bounding box center [864, 207] width 299 height 37
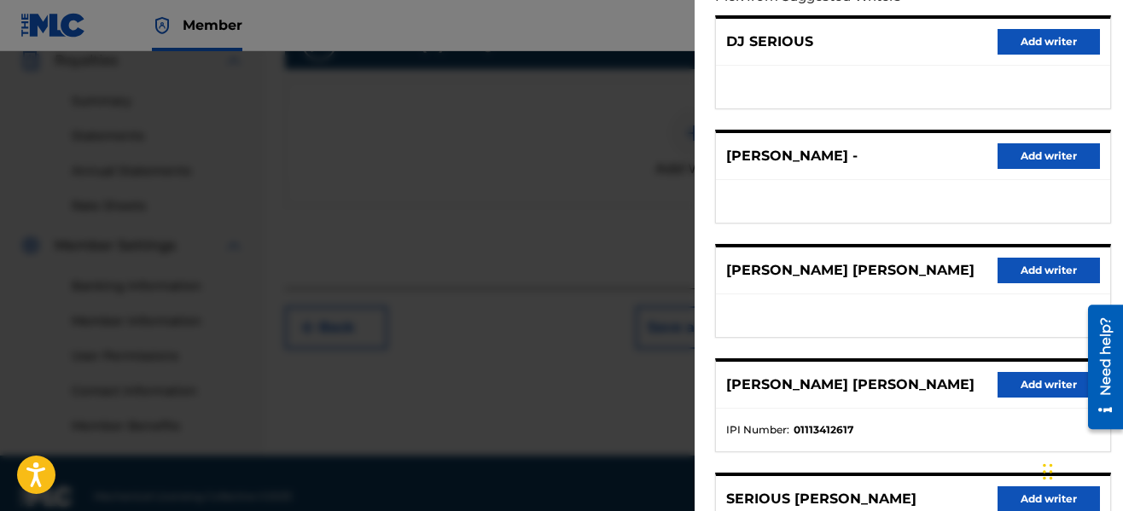
scroll to position [373, 0]
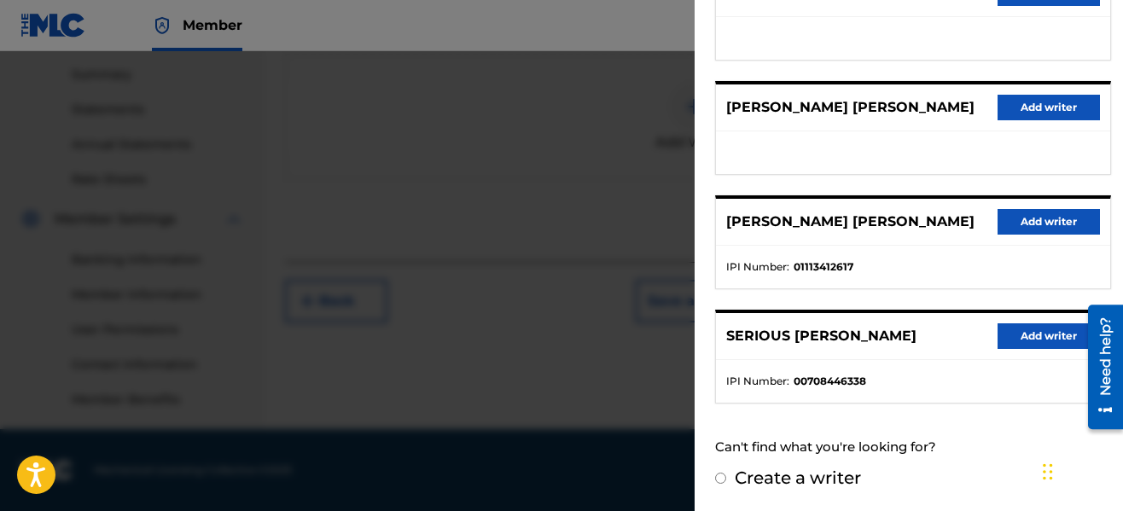
click at [1000, 331] on button "Add writer" at bounding box center [1049, 336] width 102 height 26
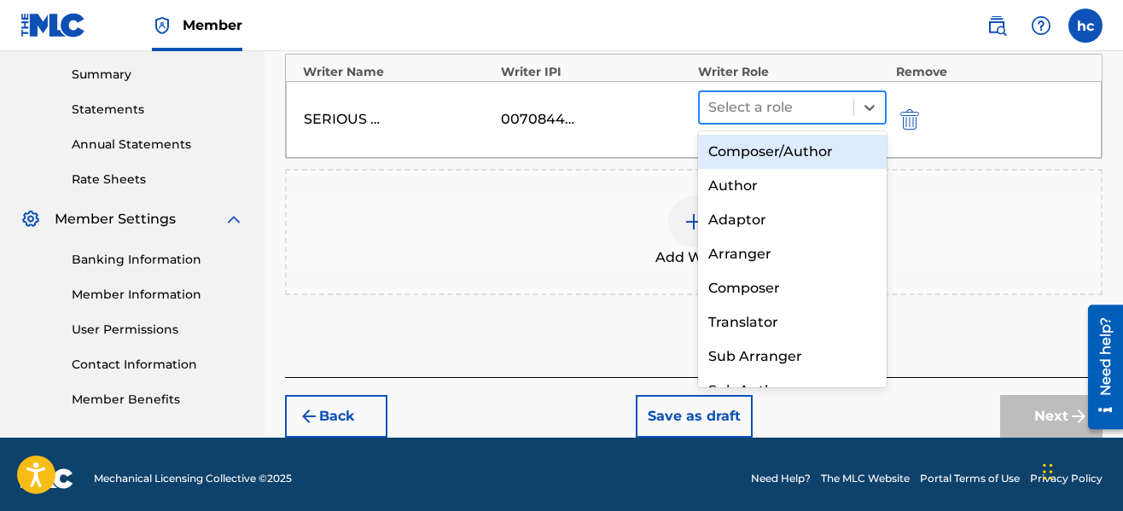
click at [730, 106] on div at bounding box center [776, 108] width 137 height 24
click at [804, 154] on div "Composer/Author" at bounding box center [792, 152] width 189 height 34
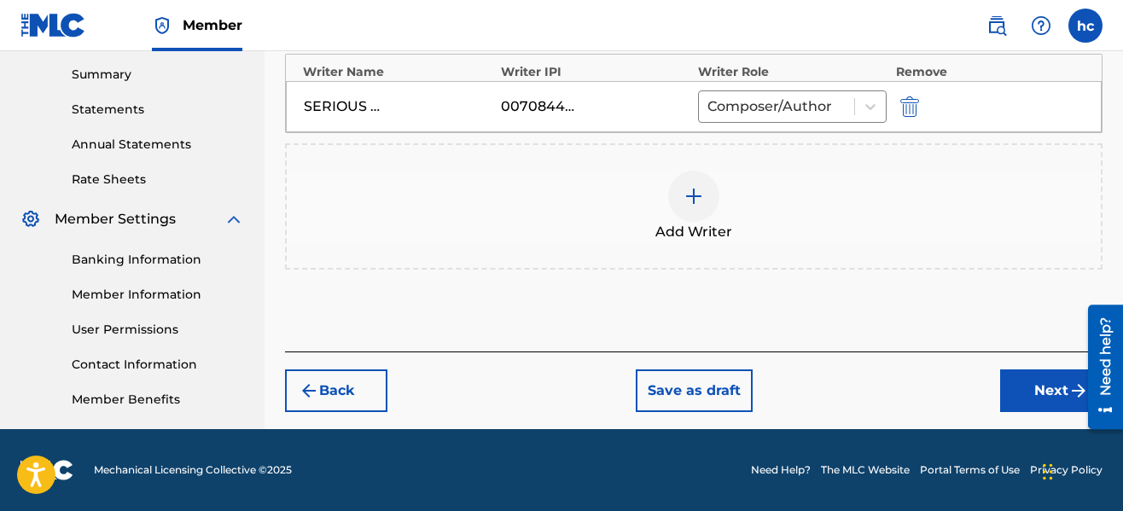
click at [1022, 380] on button "Next" at bounding box center [1051, 391] width 102 height 43
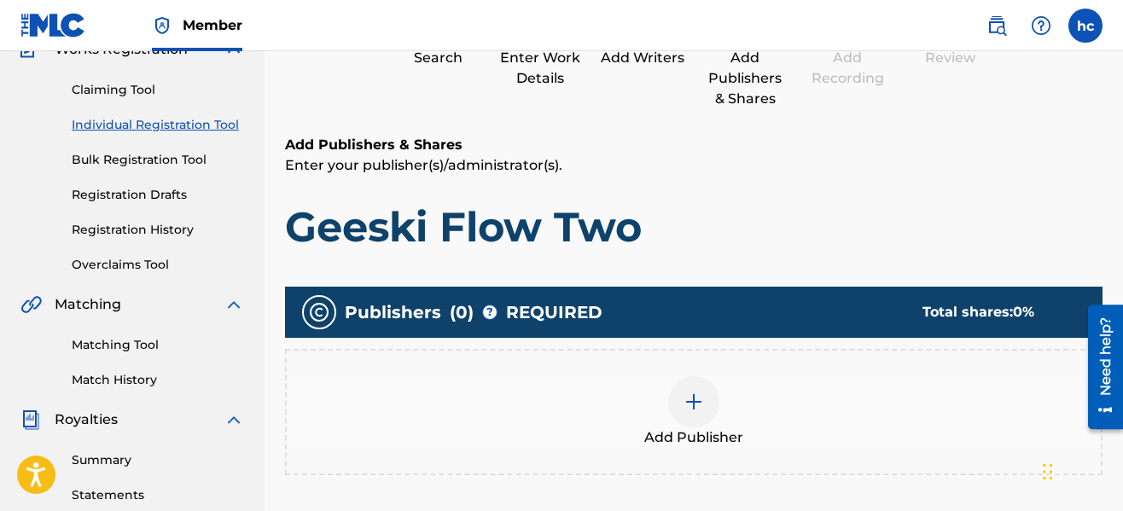
scroll to position [213, 0]
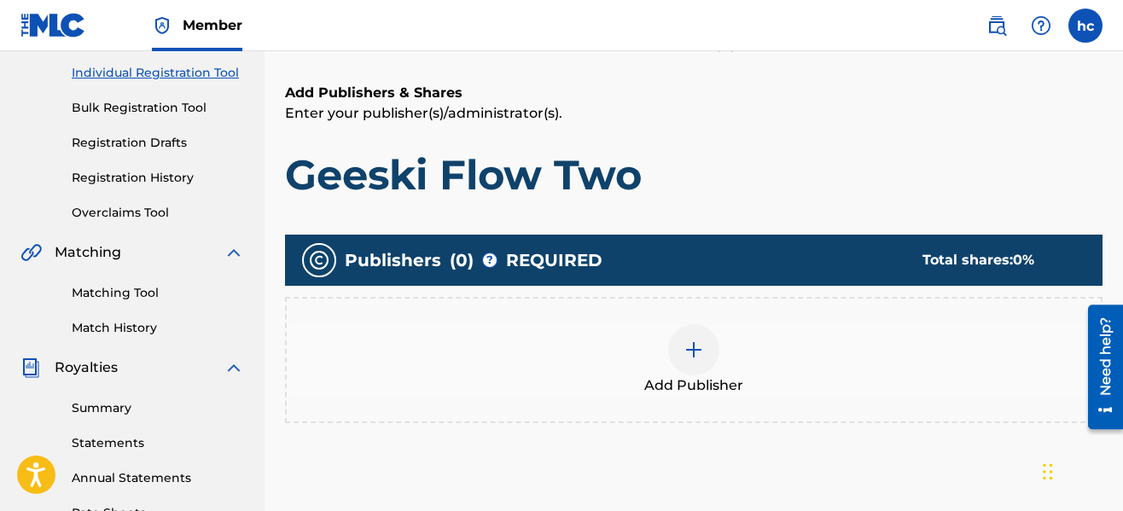
click at [691, 346] on img at bounding box center [694, 350] width 20 height 20
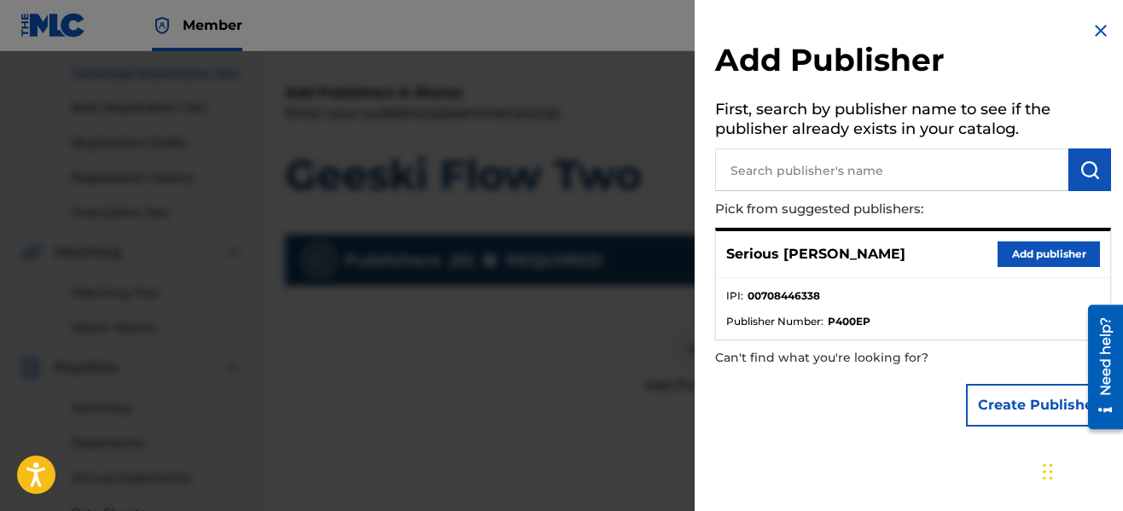
click at [998, 259] on button "Add publisher" at bounding box center [1049, 255] width 102 height 26
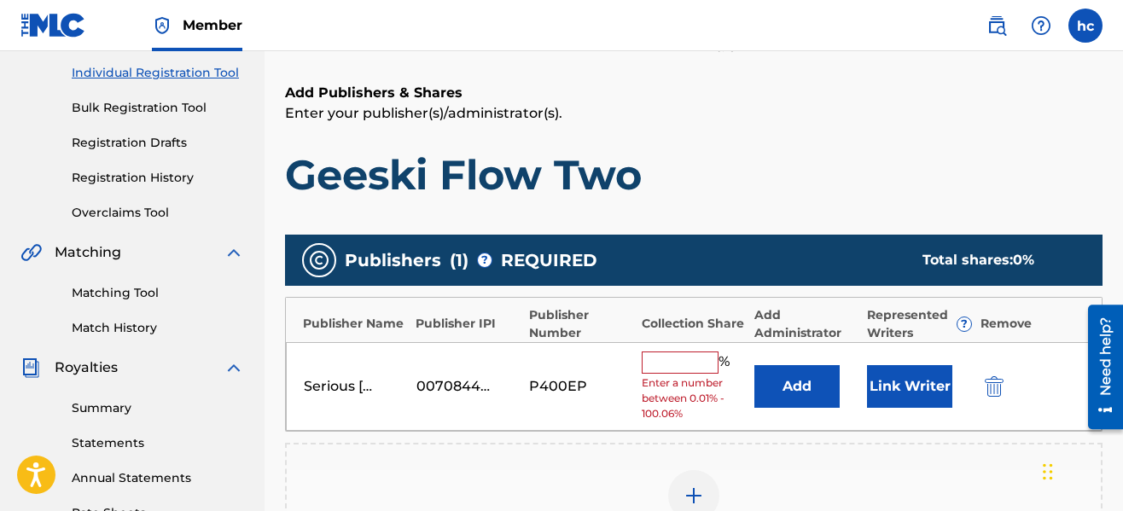
click at [707, 364] on input "text" at bounding box center [680, 363] width 77 height 22
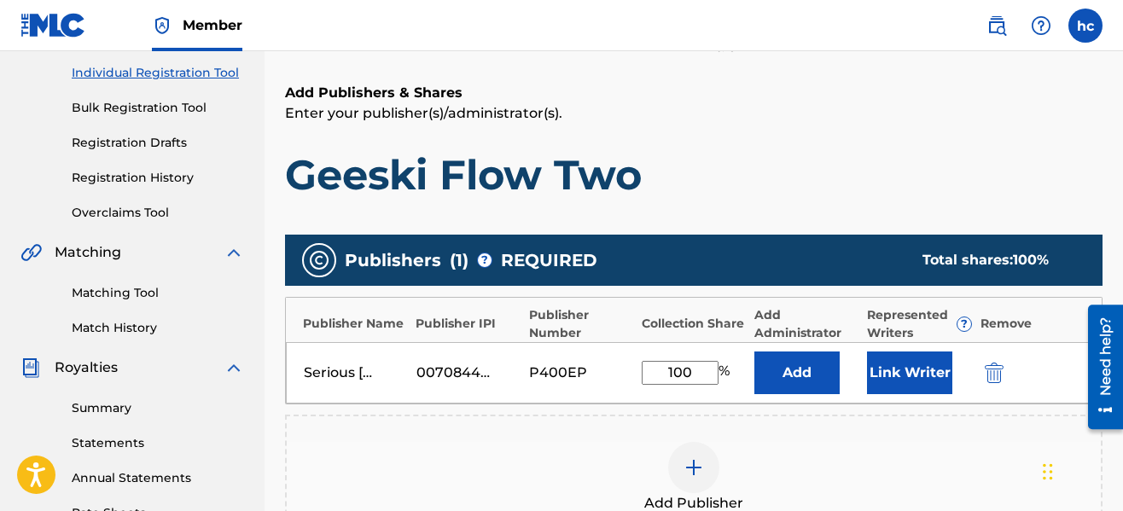
type input "100"
click at [873, 364] on button "Link Writer" at bounding box center [909, 373] width 85 height 43
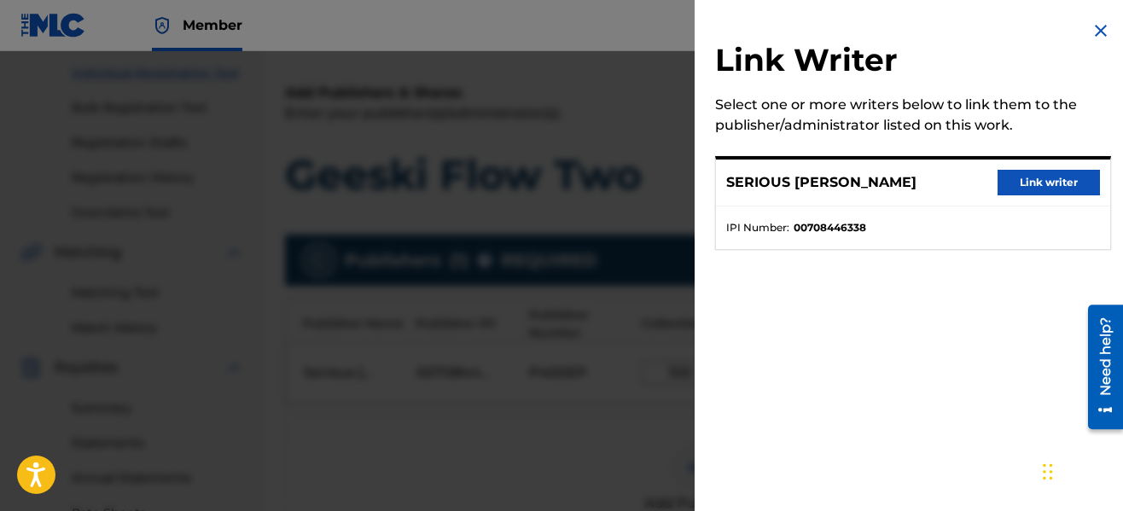
click at [1009, 180] on button "Link writer" at bounding box center [1049, 183] width 102 height 26
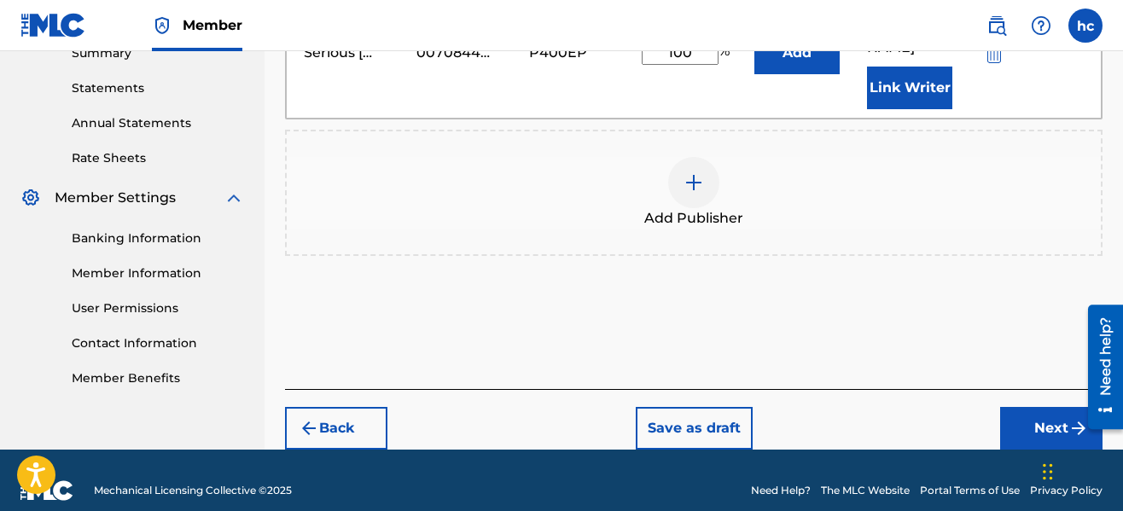
click at [1020, 410] on button "Next" at bounding box center [1051, 428] width 102 height 43
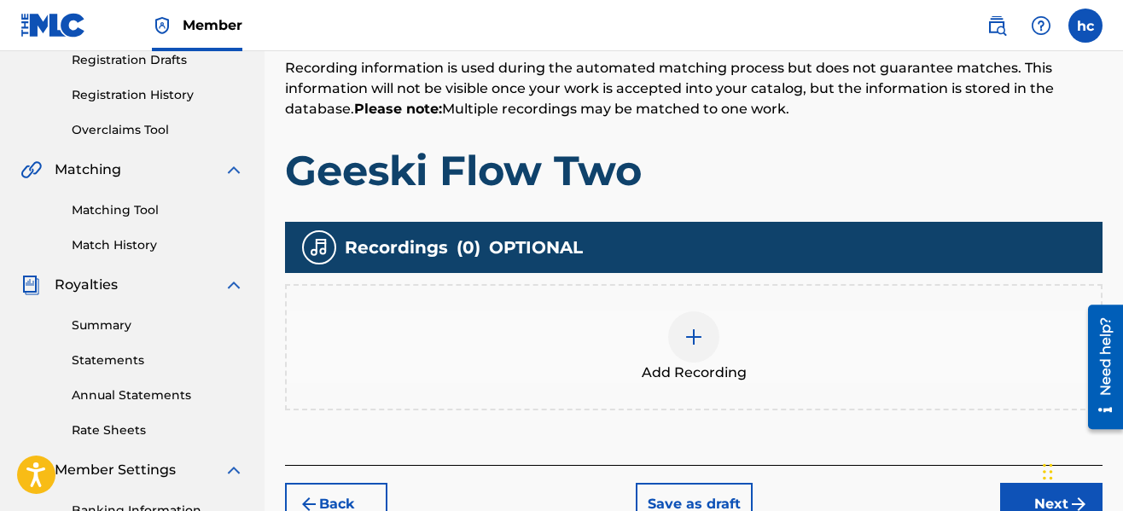
scroll to position [452, 0]
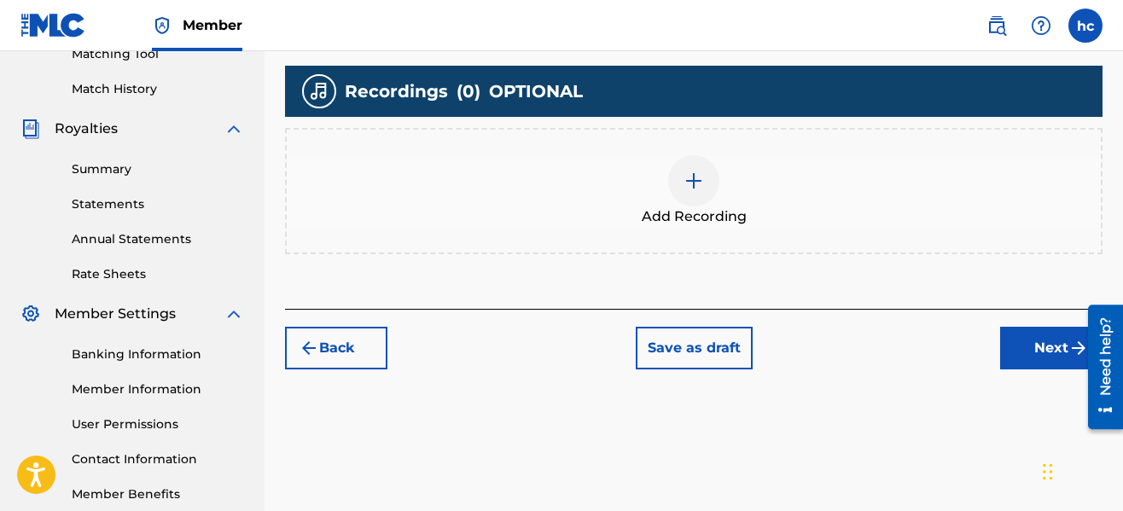
click at [670, 183] on div at bounding box center [693, 180] width 51 height 51
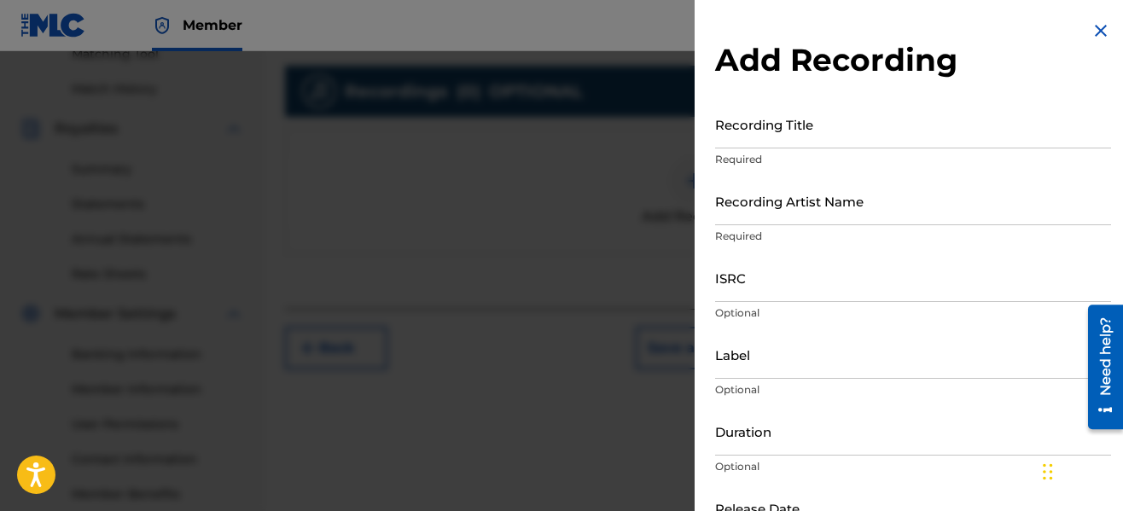
click at [799, 124] on input "Recording Title" at bounding box center [913, 124] width 396 height 49
type input "Geeski Flow Two"
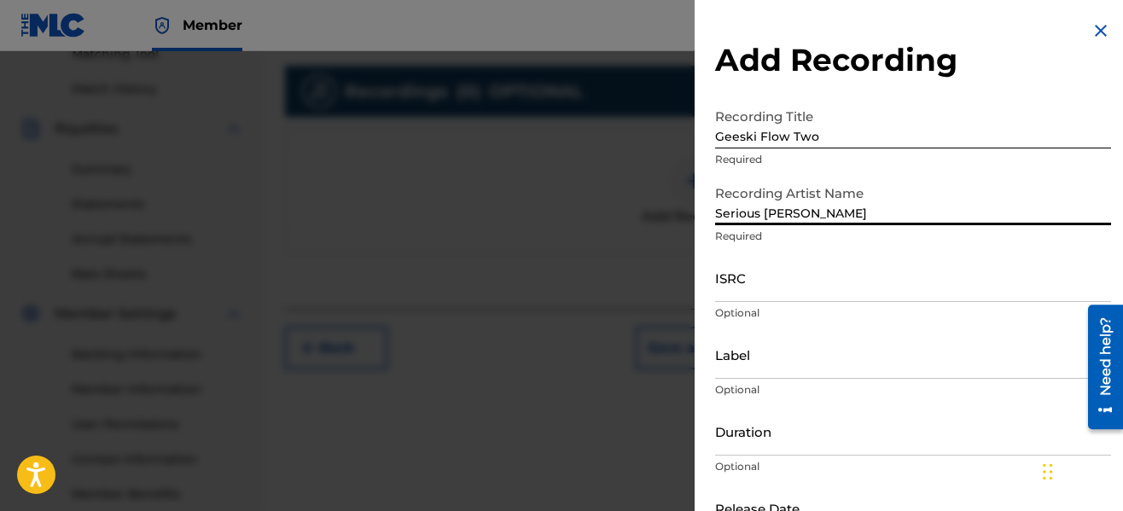
type input "Serious [PERSON_NAME]"
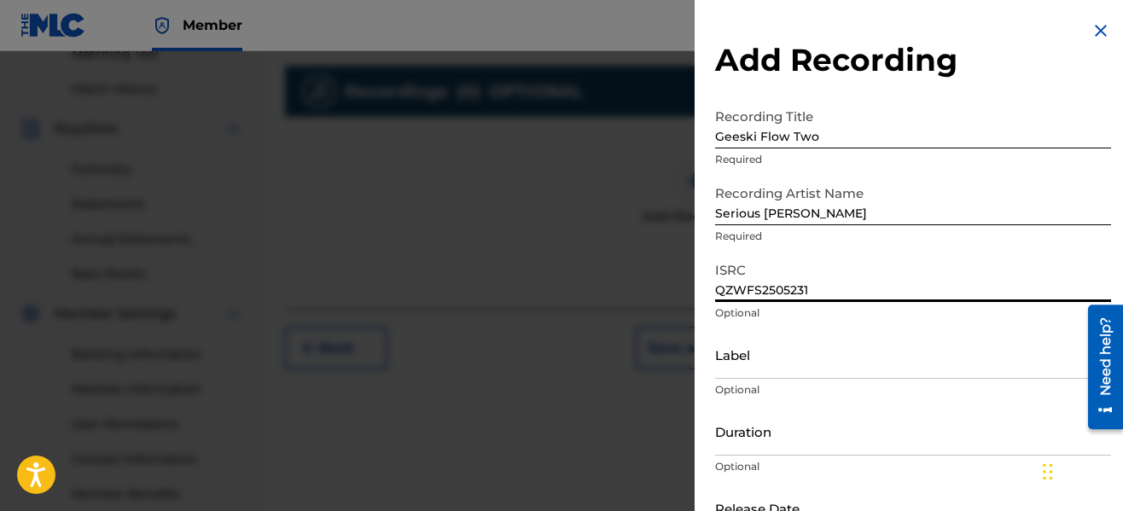
type input "QZWFS2505231"
click at [789, 358] on input "Label" at bounding box center [913, 354] width 396 height 49
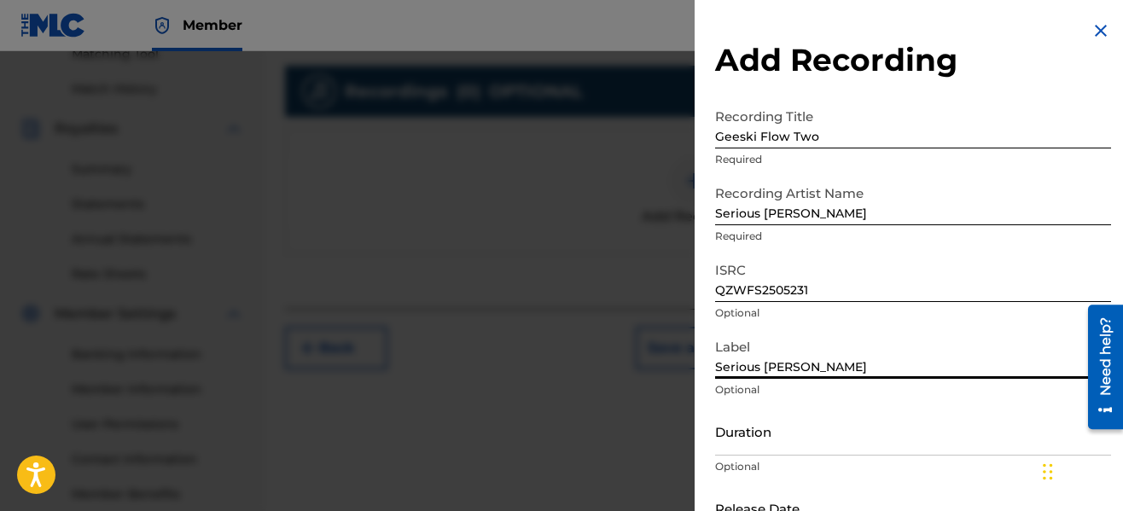
type input "Serious [PERSON_NAME]"
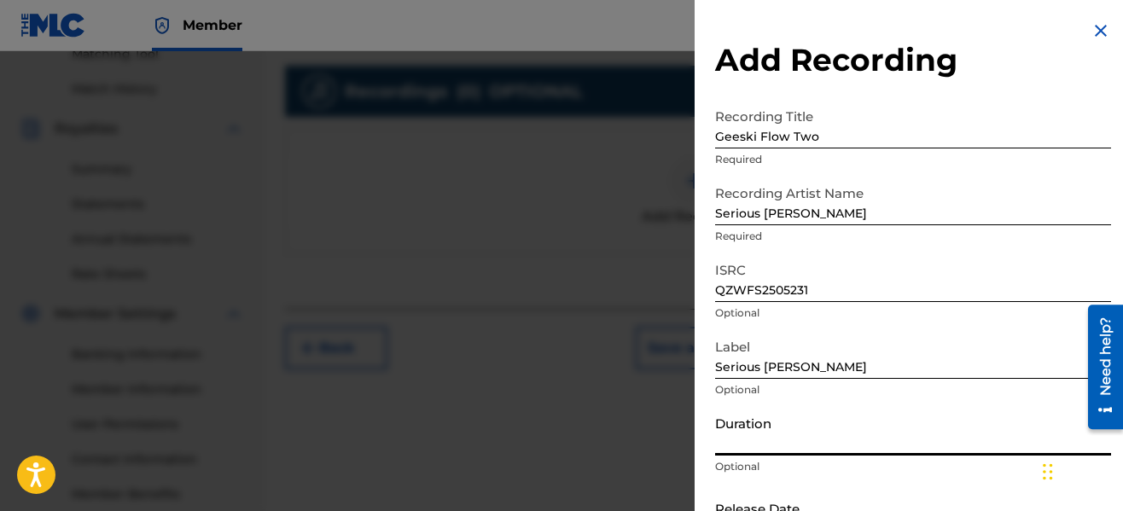
click at [777, 445] on input "Duration" at bounding box center [913, 431] width 396 height 49
click at [1001, 407] on input "03:58" at bounding box center [913, 431] width 396 height 49
type input "03:58"
click at [994, 393] on p "Optional" at bounding box center [913, 389] width 396 height 15
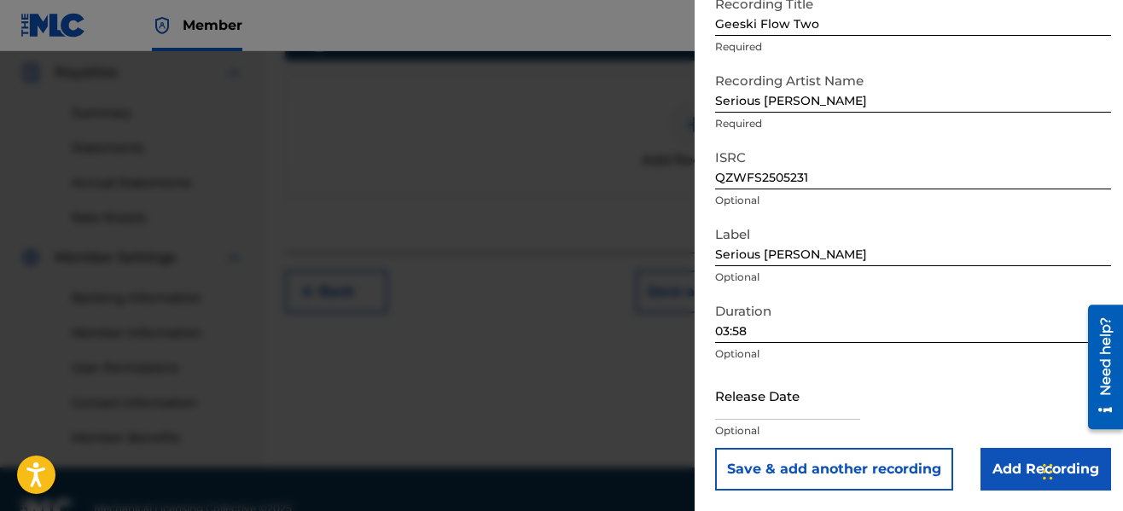
scroll to position [547, 0]
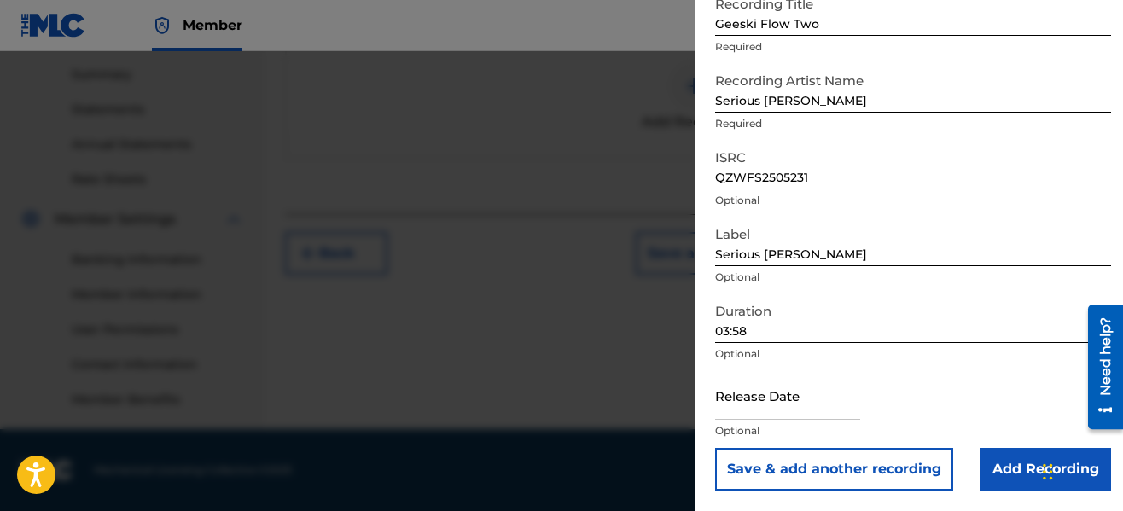
click at [846, 401] on input "text" at bounding box center [787, 395] width 145 height 49
select select "7"
select select "2025"
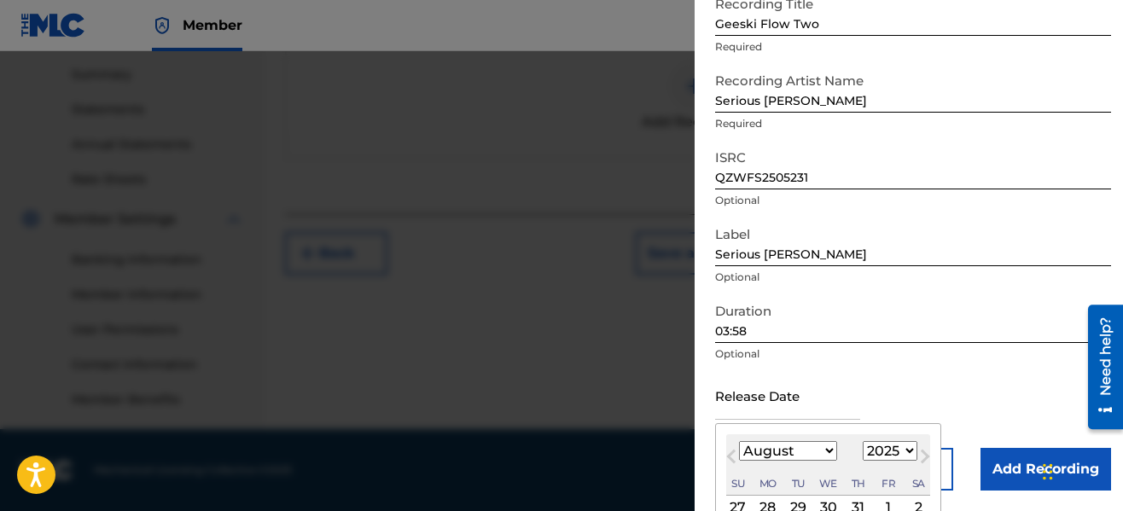
click at [827, 445] on select "January February March April May June July August September October November De…" at bounding box center [788, 451] width 98 height 20
select select "8"
click at [739, 441] on select "January February March April May June July August September October November De…" at bounding box center [788, 451] width 98 height 20
click at [917, 503] on div "6" at bounding box center [918, 508] width 20 height 20
type input "[DATE]"
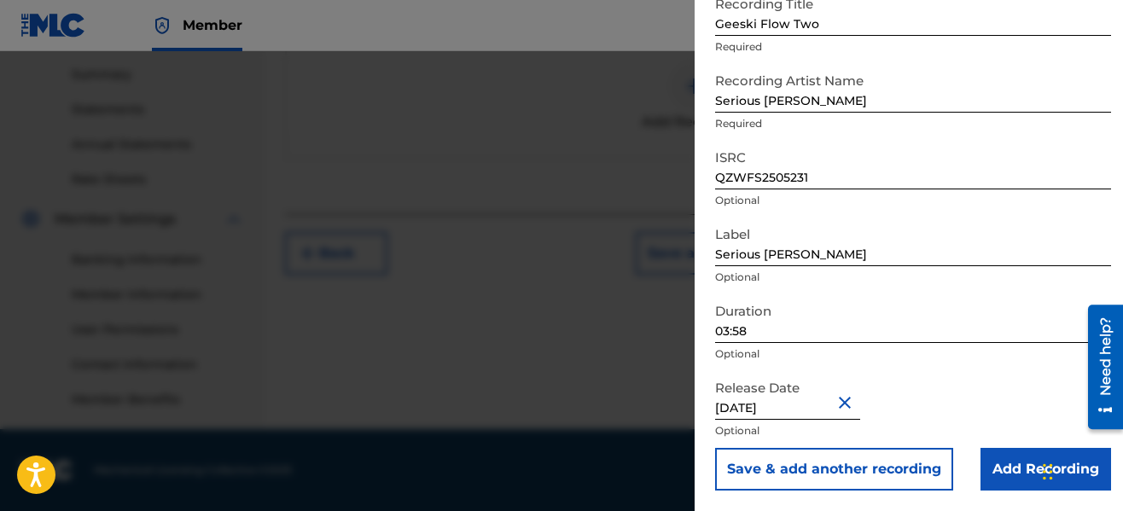
click at [794, 409] on input "[DATE]" at bounding box center [787, 395] width 145 height 49
select select "8"
select select "2025"
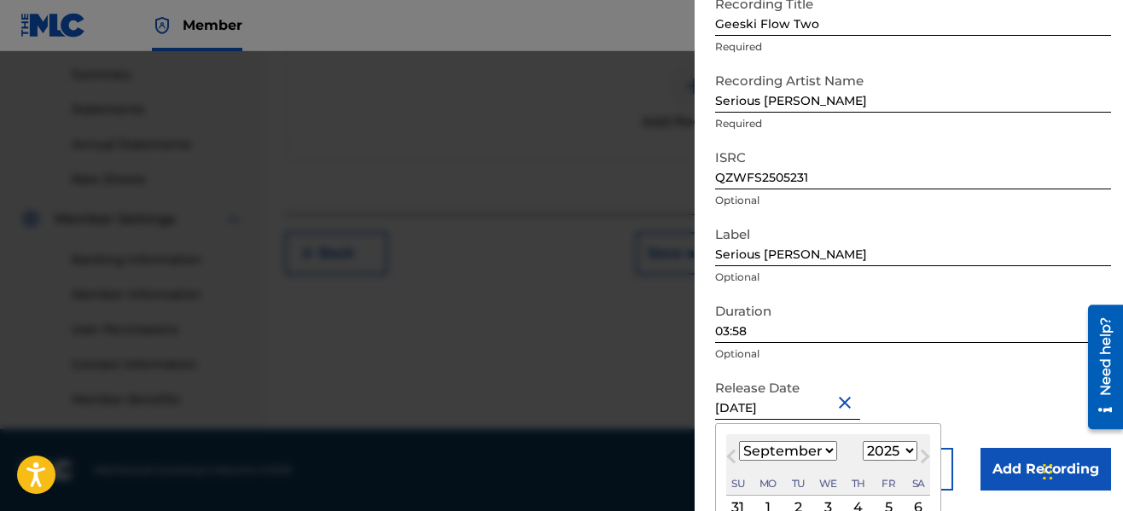
type input "[DATE]"
click at [995, 421] on div "Release Date [DATE] Previous Month Next Month [DATE] January February March Apr…" at bounding box center [913, 409] width 396 height 77
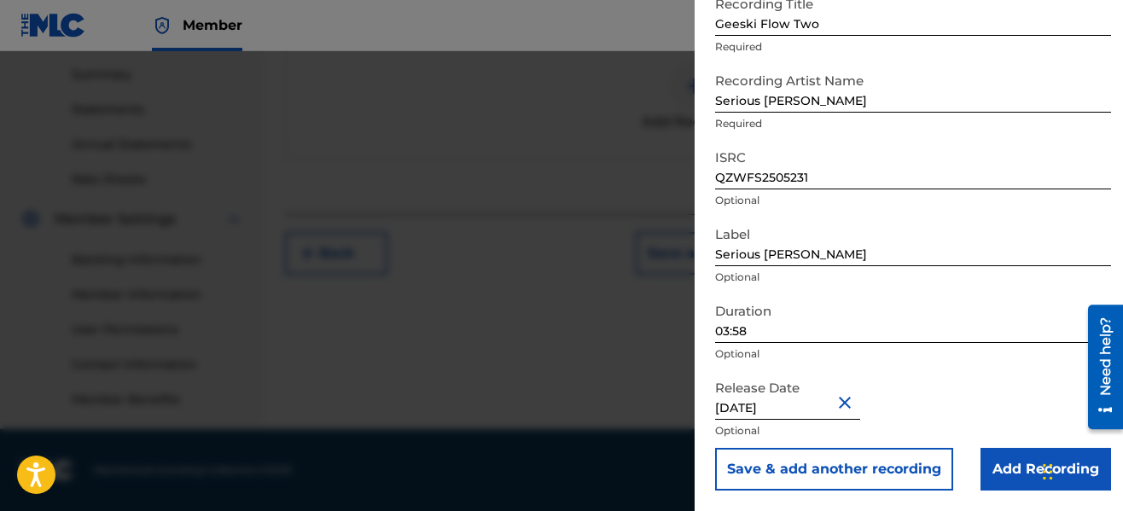
click at [1003, 457] on input "Add Recording" at bounding box center [1046, 469] width 131 height 43
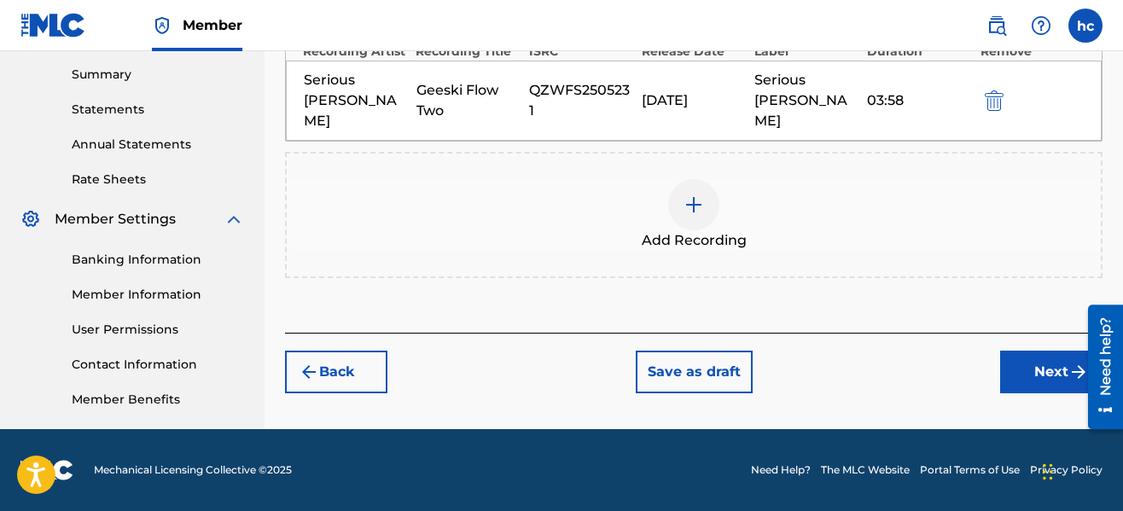
click at [1023, 352] on button "Next" at bounding box center [1051, 372] width 102 height 43
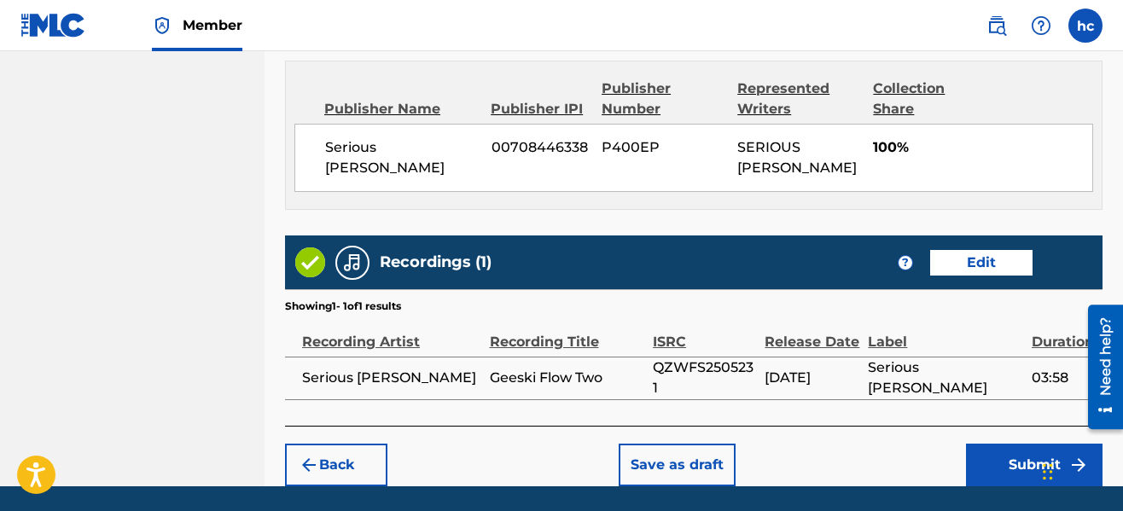
scroll to position [1068, 0]
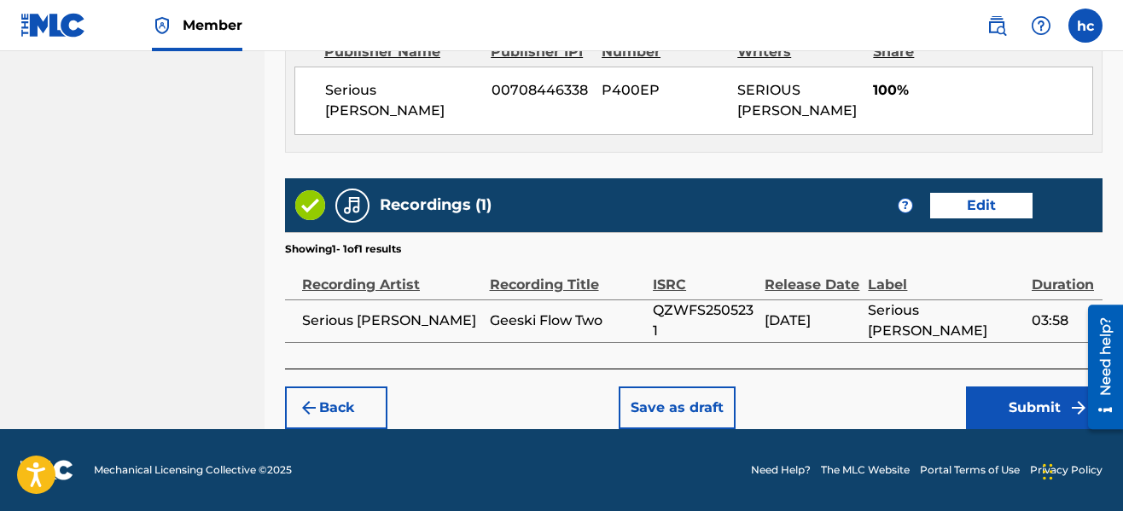
click at [709, 405] on button "Save as draft" at bounding box center [677, 408] width 117 height 43
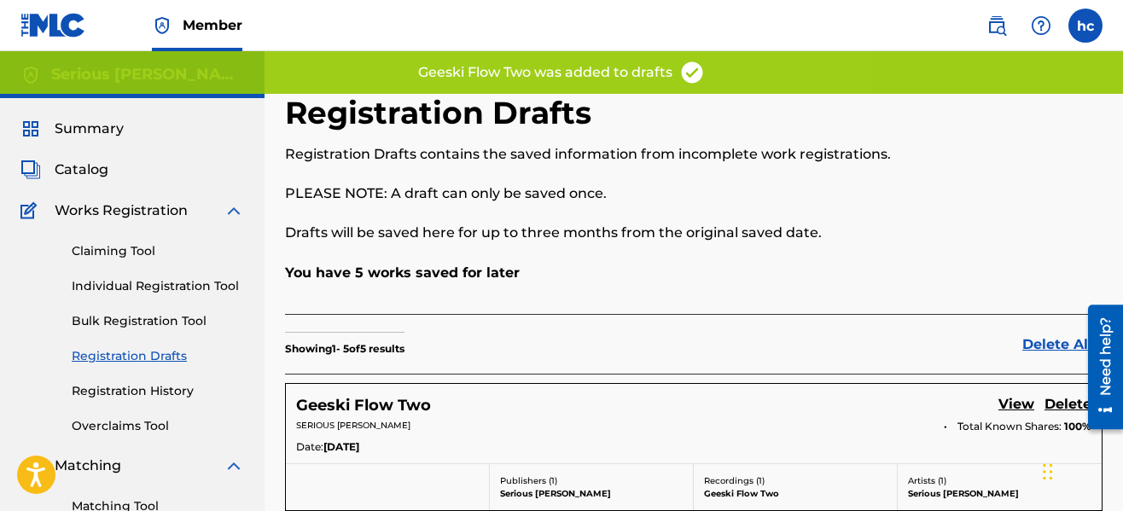
click at [166, 290] on link "Individual Registration Tool" at bounding box center [158, 286] width 172 height 18
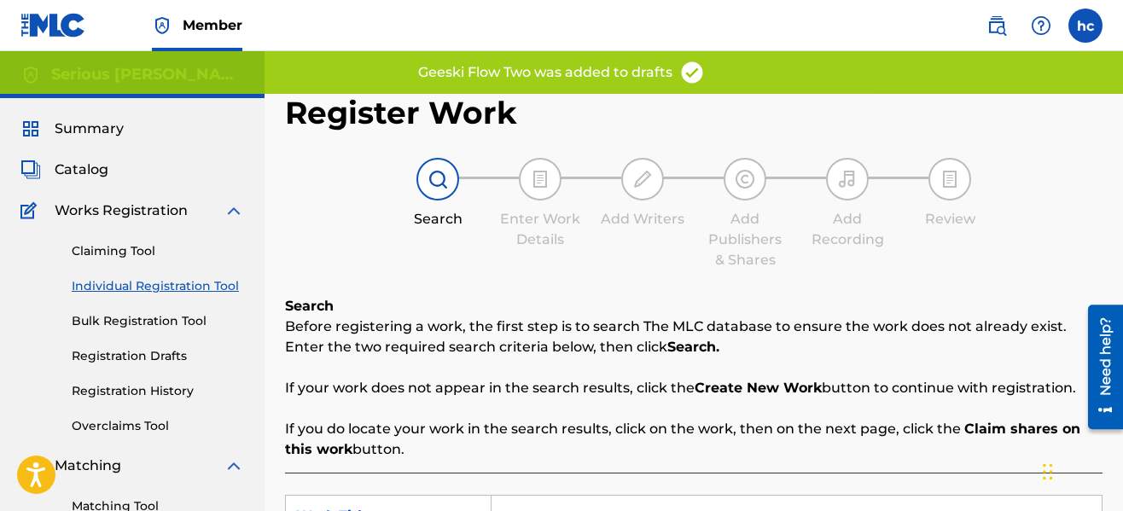
click at [632, 285] on div "Register Work Search Enter Work Details Add Writers Add Publishers & Shares Add…" at bounding box center [694, 432] width 818 height 677
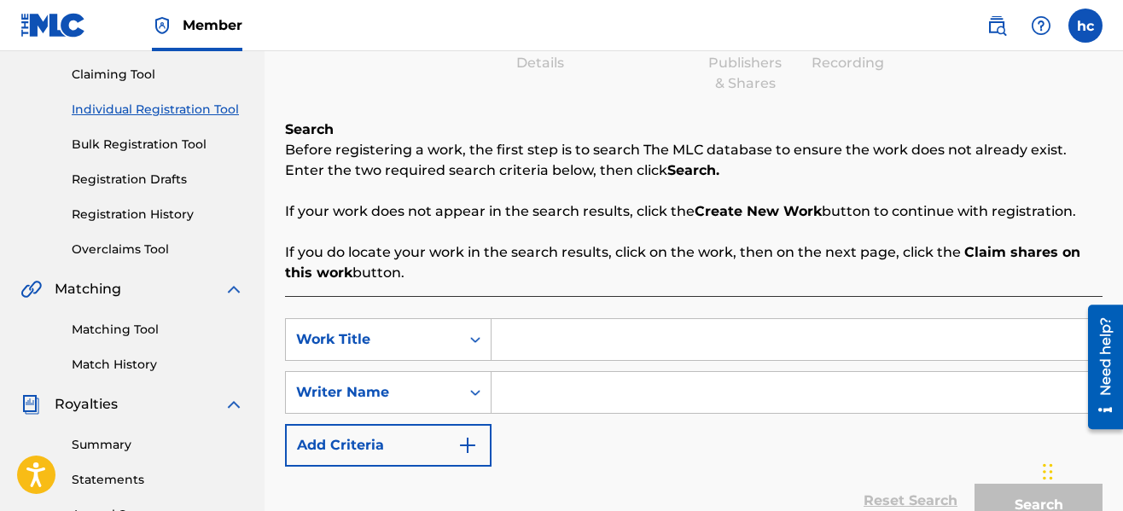
scroll to position [341, 0]
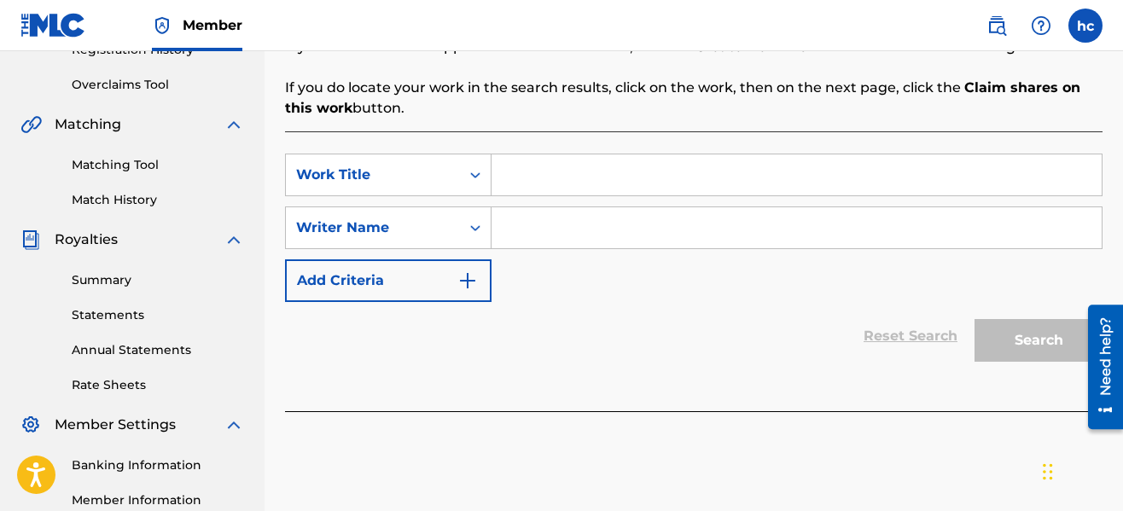
click at [573, 164] on input "Search Form" at bounding box center [797, 174] width 610 height 41
type input "What It Came To"
click at [598, 226] on input "Search Form" at bounding box center [797, 227] width 610 height 41
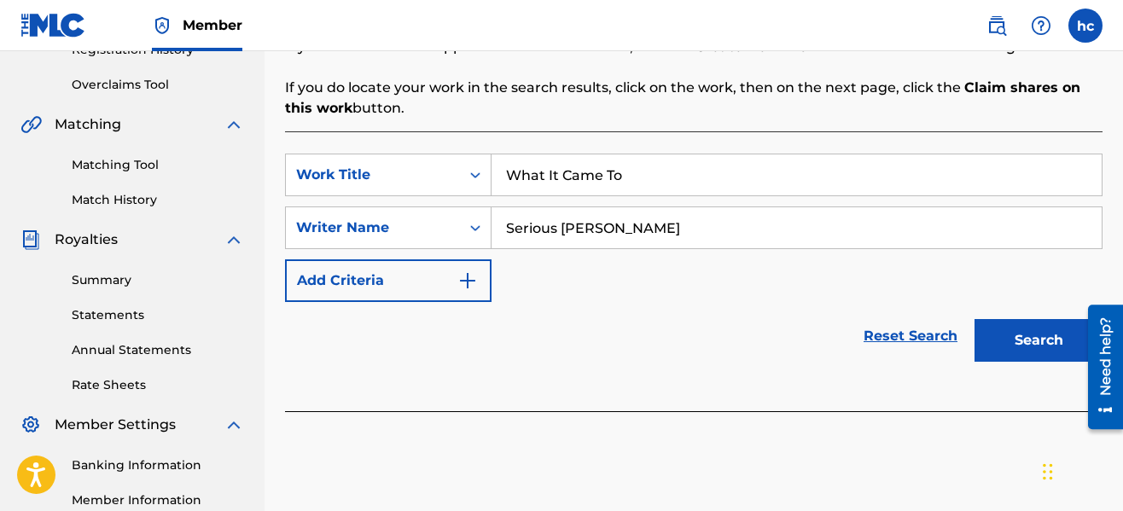
type input "Serious [PERSON_NAME]"
click at [975, 319] on button "Search" at bounding box center [1039, 340] width 128 height 43
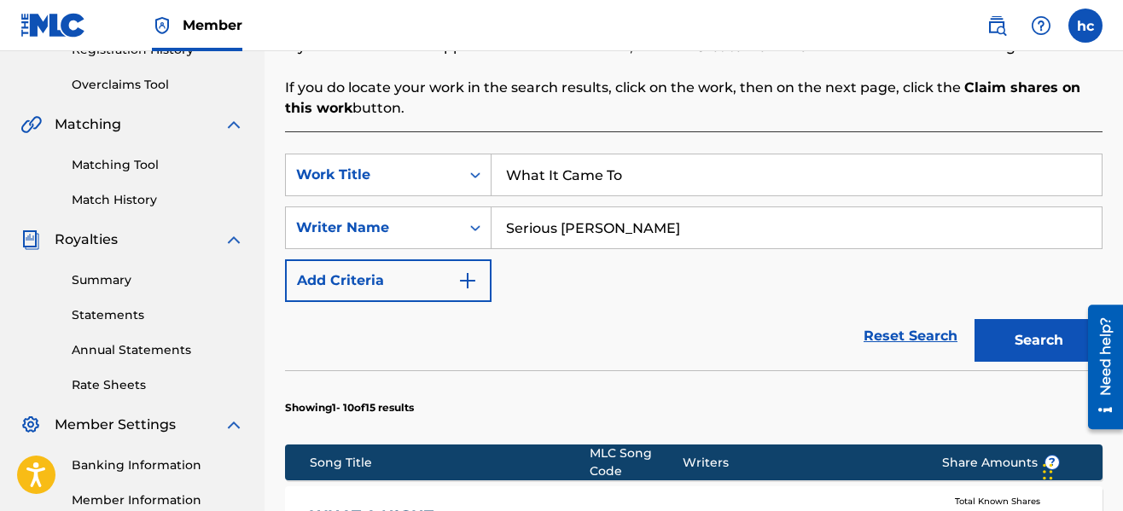
click at [718, 273] on div "SearchWithCriteriad64bd571-856c-4025-8c88-2be82b560dba Work Title What It Came …" at bounding box center [694, 228] width 818 height 148
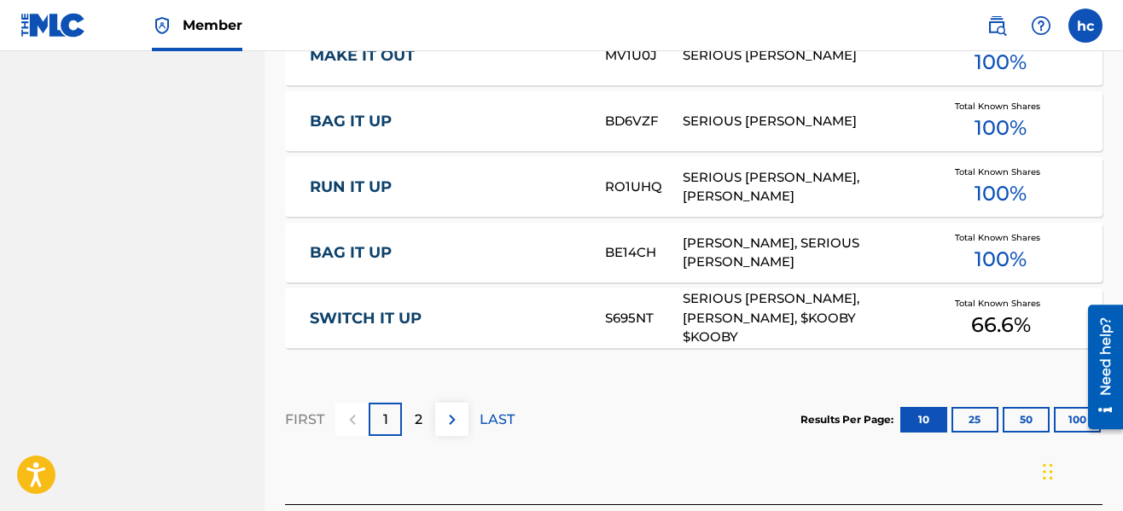
scroll to position [1161, 0]
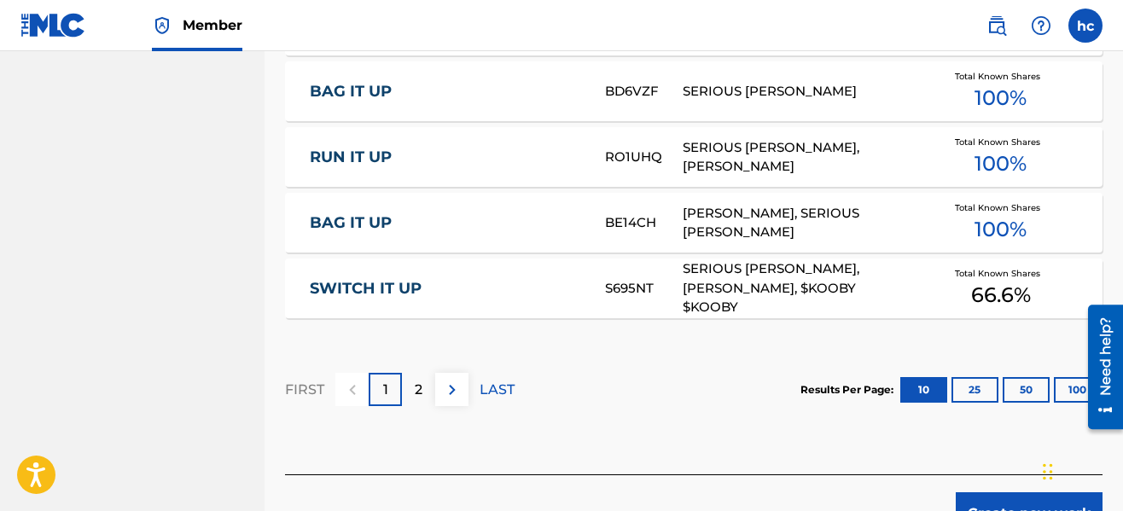
click at [420, 382] on p "2" at bounding box center [419, 390] width 8 height 20
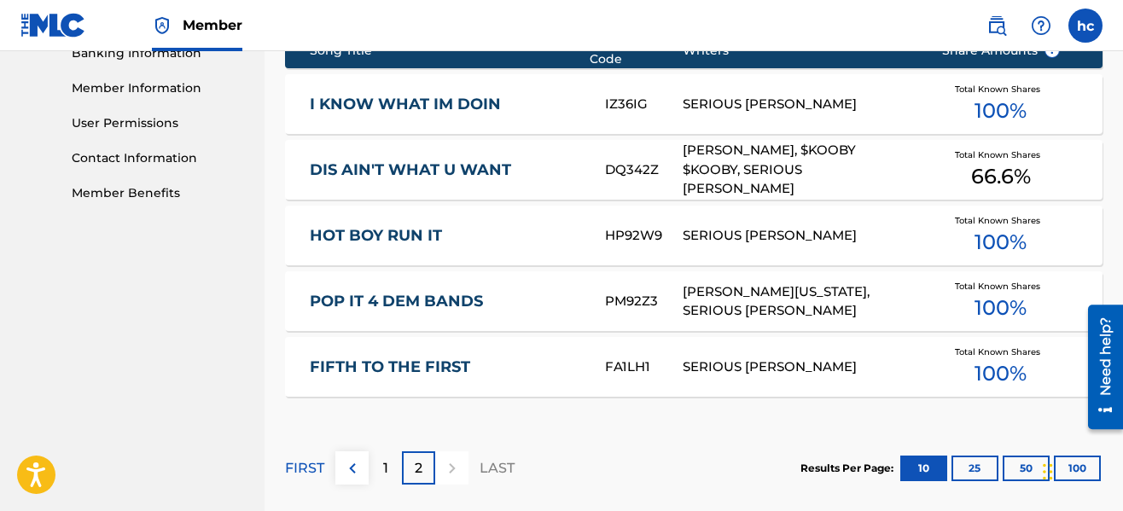
scroll to position [870, 0]
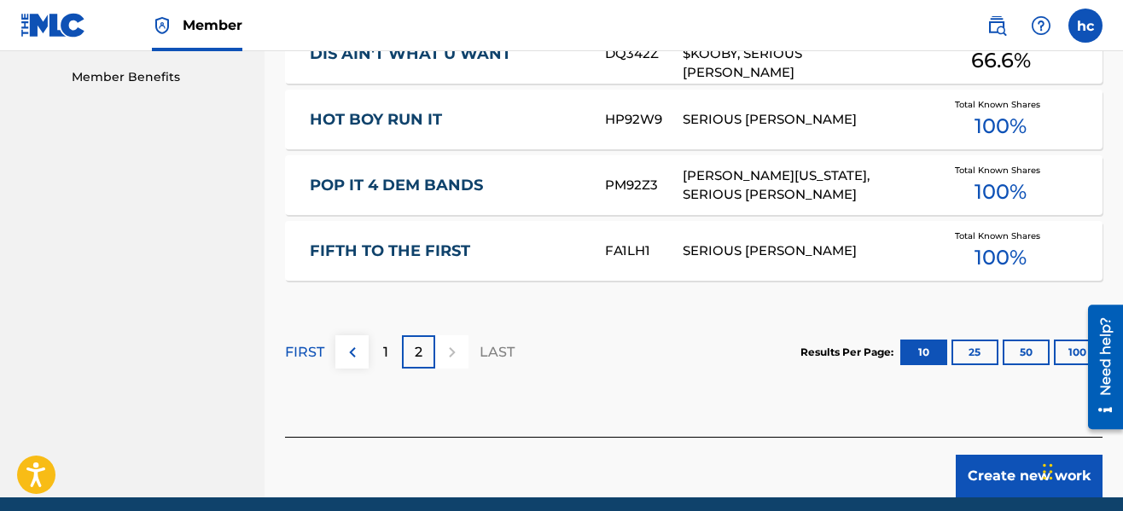
click at [998, 476] on button "Create new work" at bounding box center [1029, 476] width 147 height 43
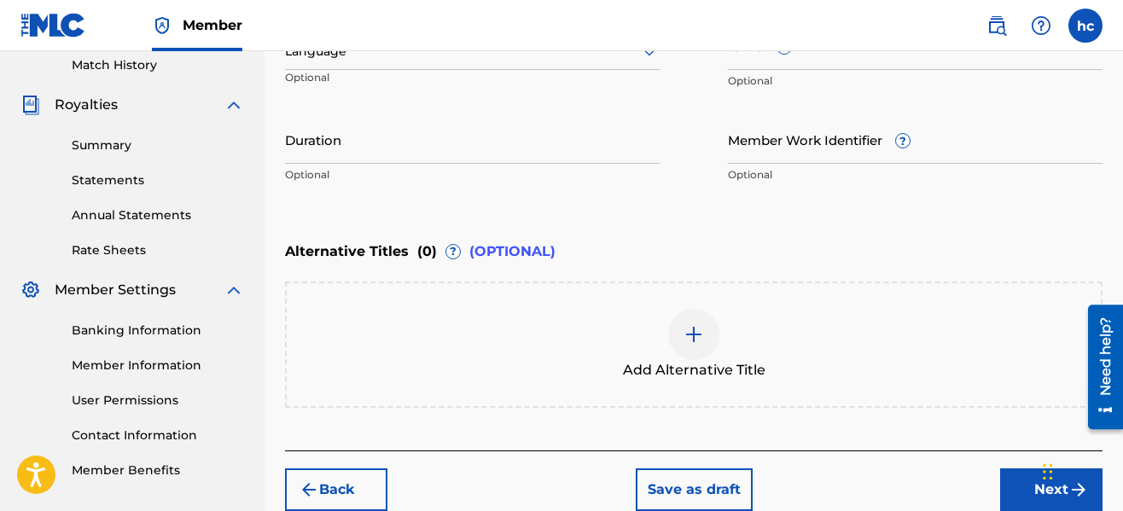
scroll to position [217, 0]
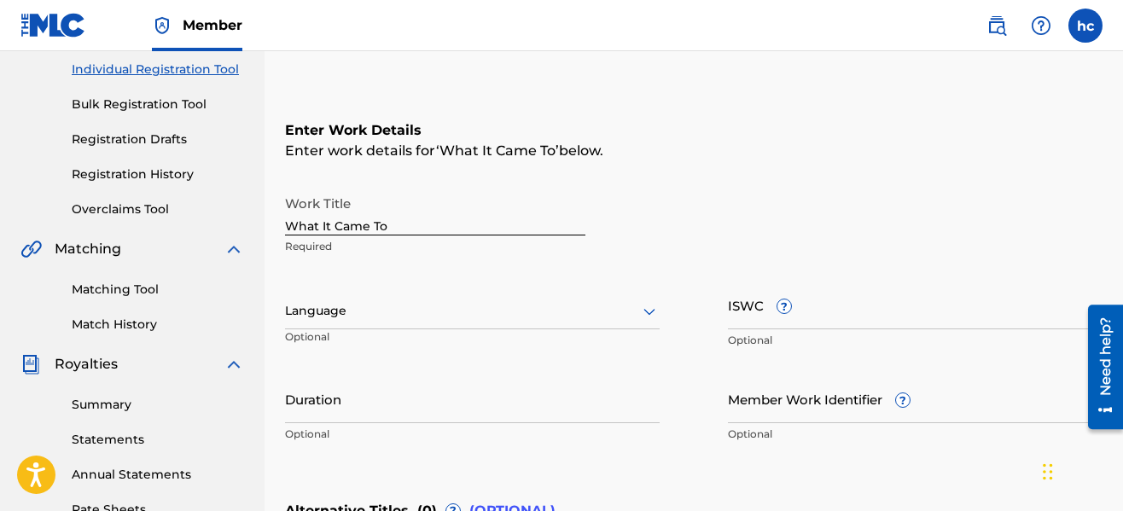
click at [643, 308] on icon at bounding box center [649, 311] width 20 height 20
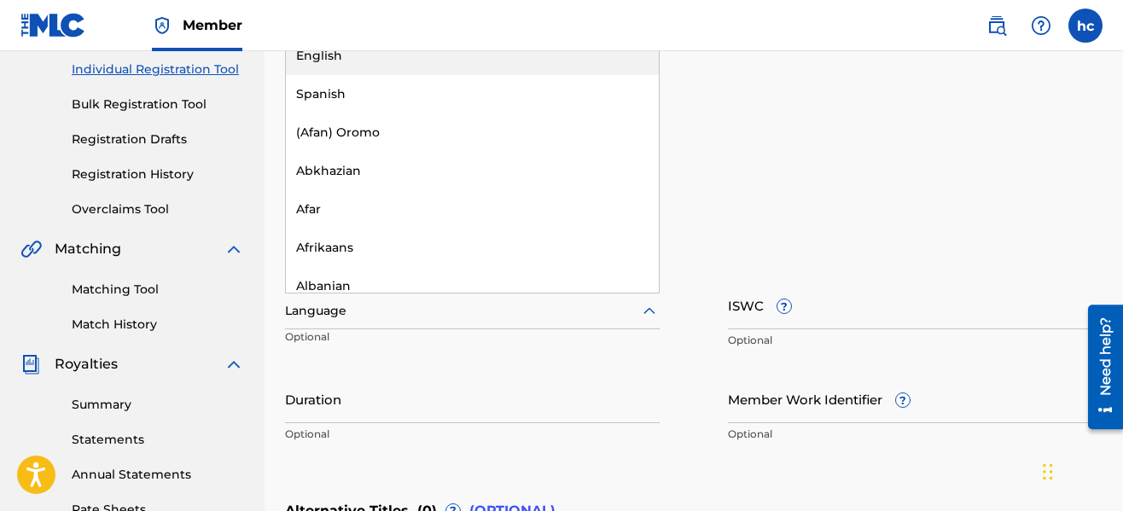
click at [548, 66] on div "English" at bounding box center [472, 56] width 373 height 38
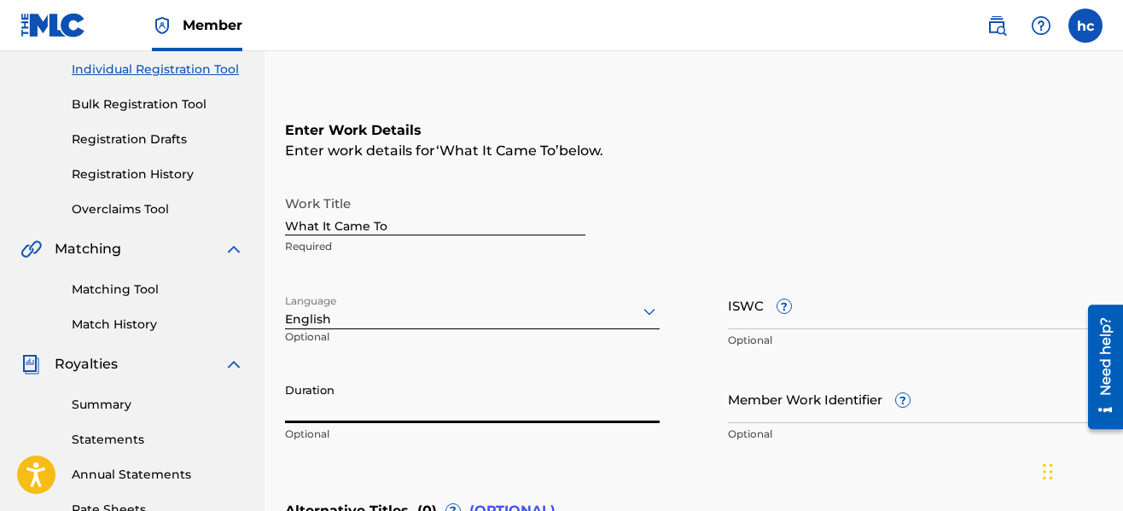
click at [655, 398] on input "Duration" at bounding box center [472, 399] width 375 height 49
type input "03:23"
click at [707, 387] on div "Work Title What It Came To Required Language English Optional ISWC ? Optional D…" at bounding box center [694, 319] width 818 height 265
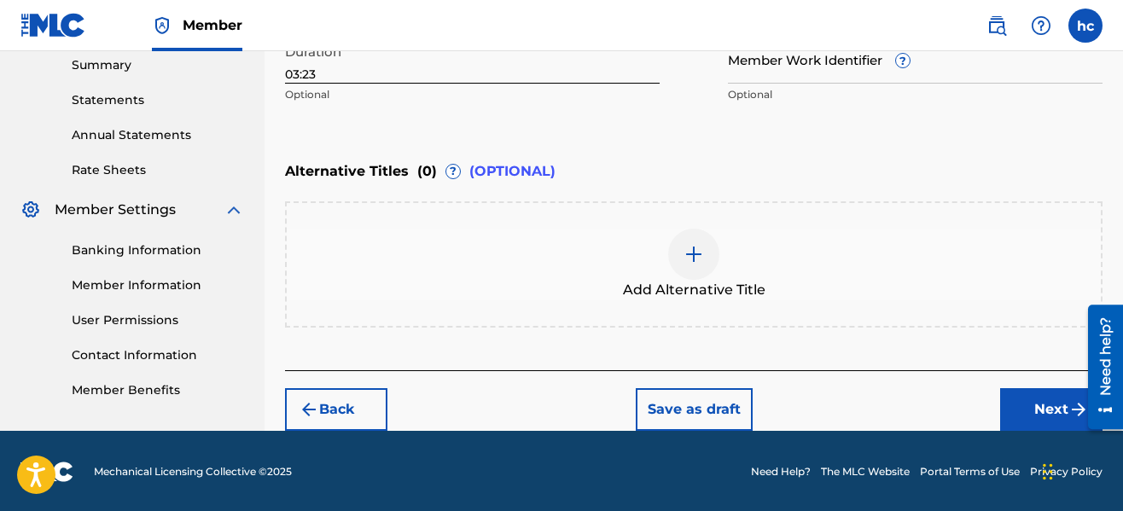
scroll to position [558, 0]
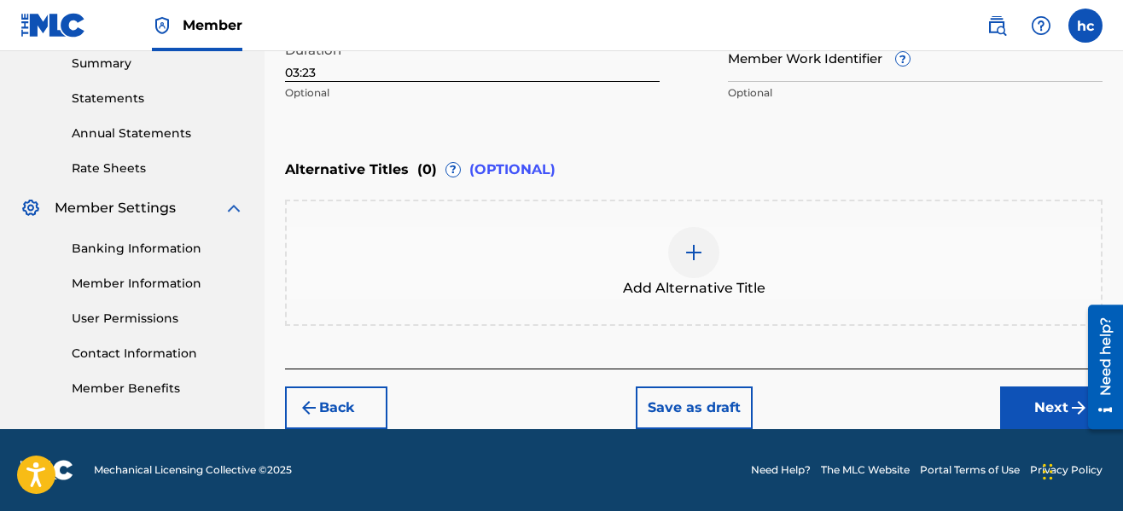
click at [1042, 399] on button "Next" at bounding box center [1051, 408] width 102 height 43
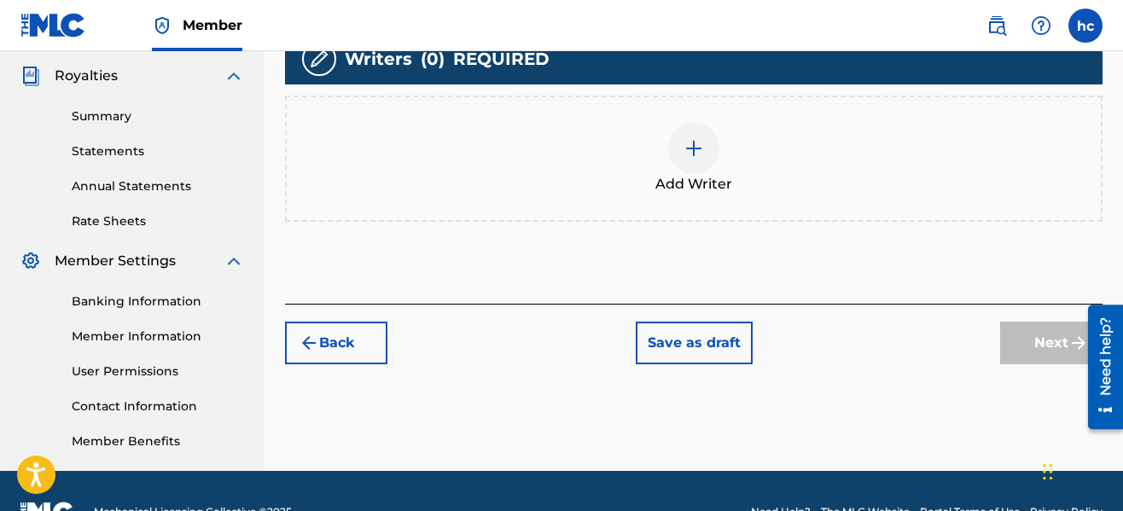
scroll to position [521, 0]
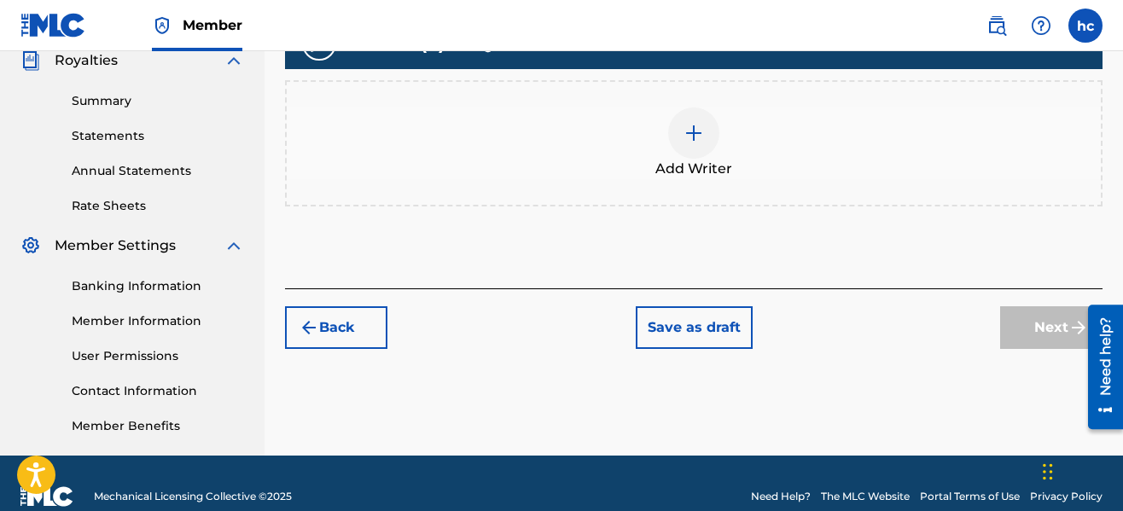
click at [674, 132] on div at bounding box center [693, 133] width 51 height 51
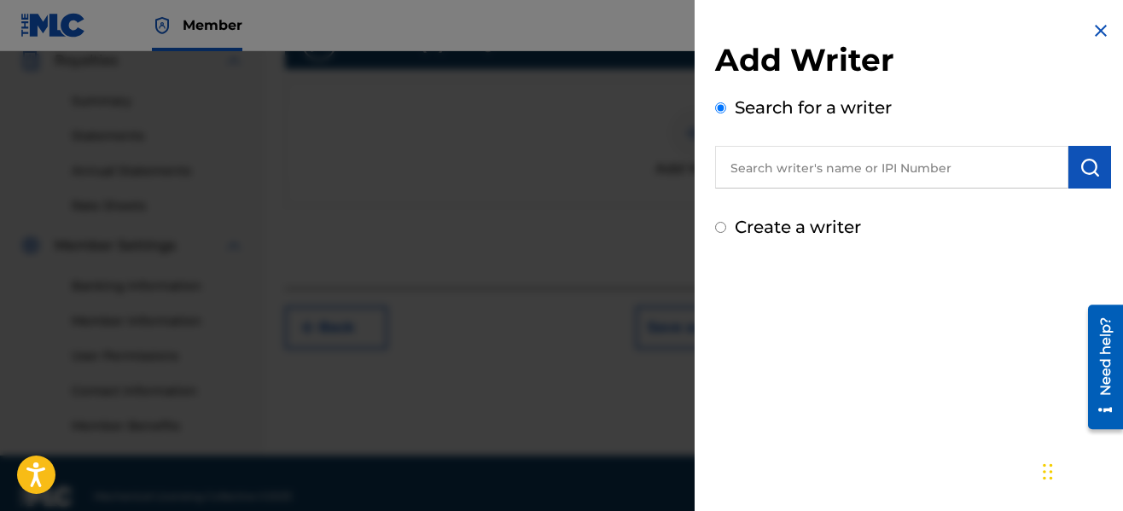
click at [914, 166] on input "text" at bounding box center [891, 167] width 353 height 43
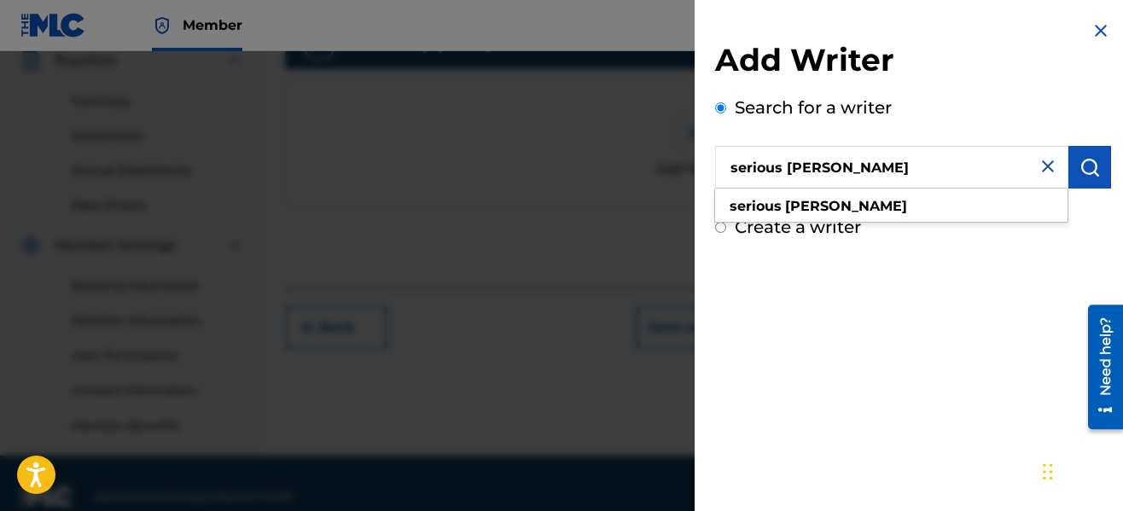
type input "serious [PERSON_NAME]"
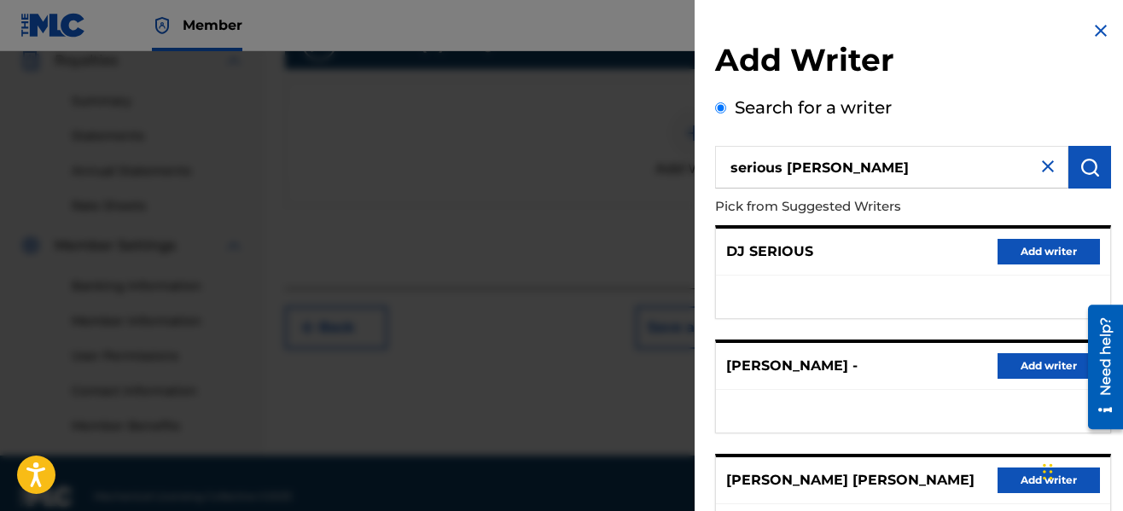
click at [940, 198] on p "Pick from Suggested Writers" at bounding box center [864, 207] width 299 height 37
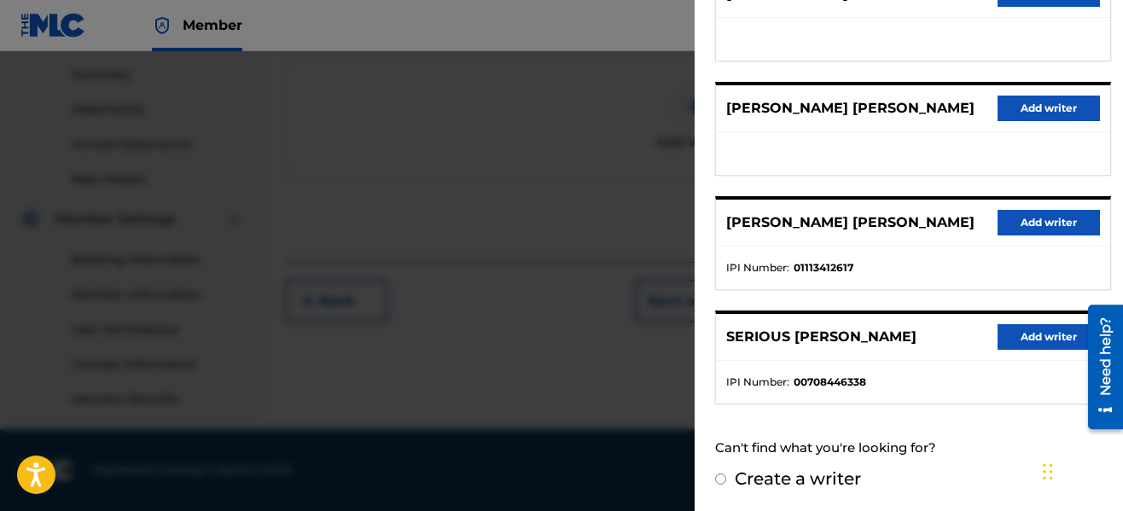
scroll to position [373, 0]
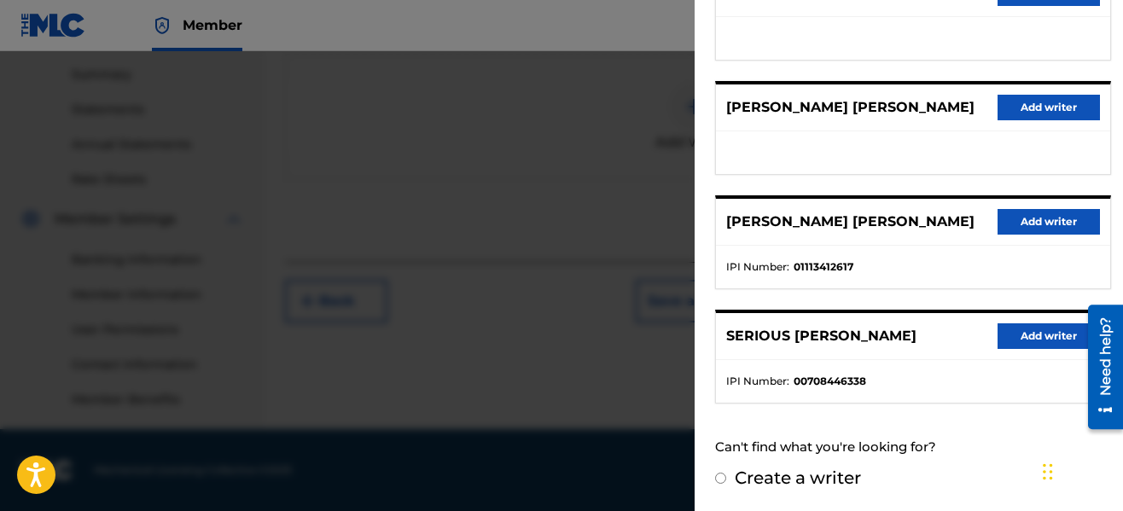
click at [998, 330] on button "Add writer" at bounding box center [1049, 336] width 102 height 26
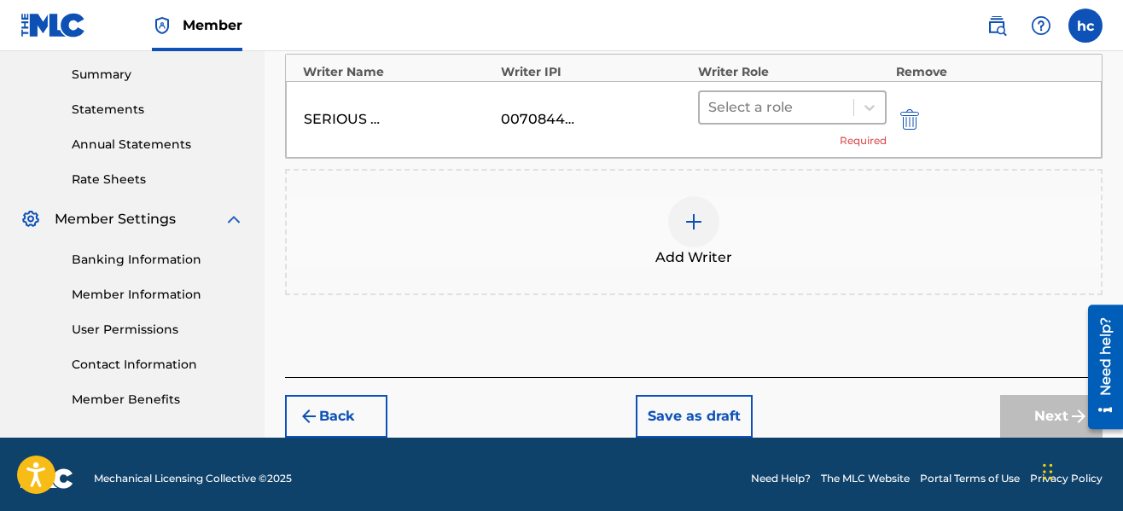
click at [732, 116] on div at bounding box center [776, 108] width 137 height 24
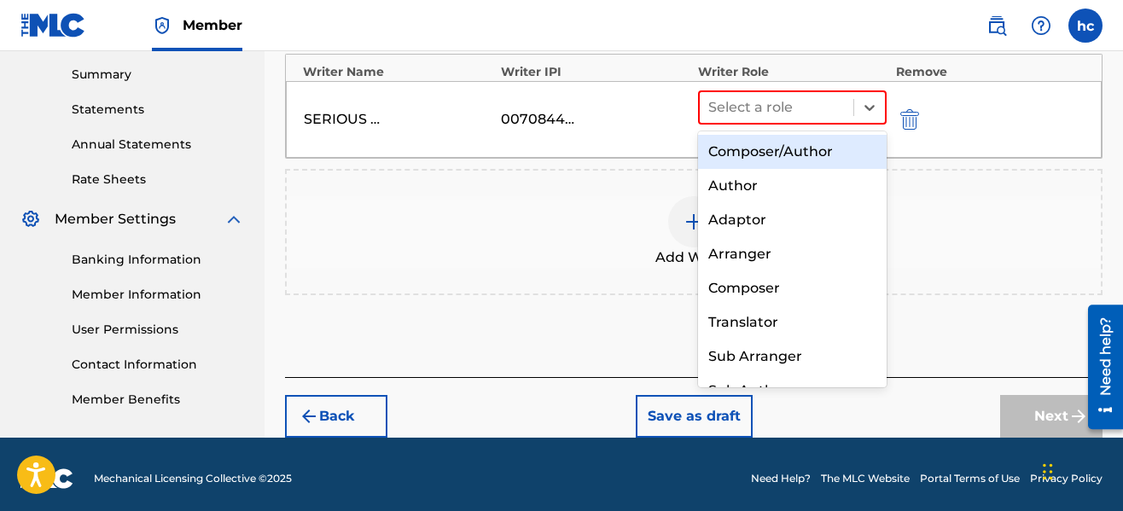
click at [739, 159] on div "Composer/Author" at bounding box center [792, 152] width 189 height 34
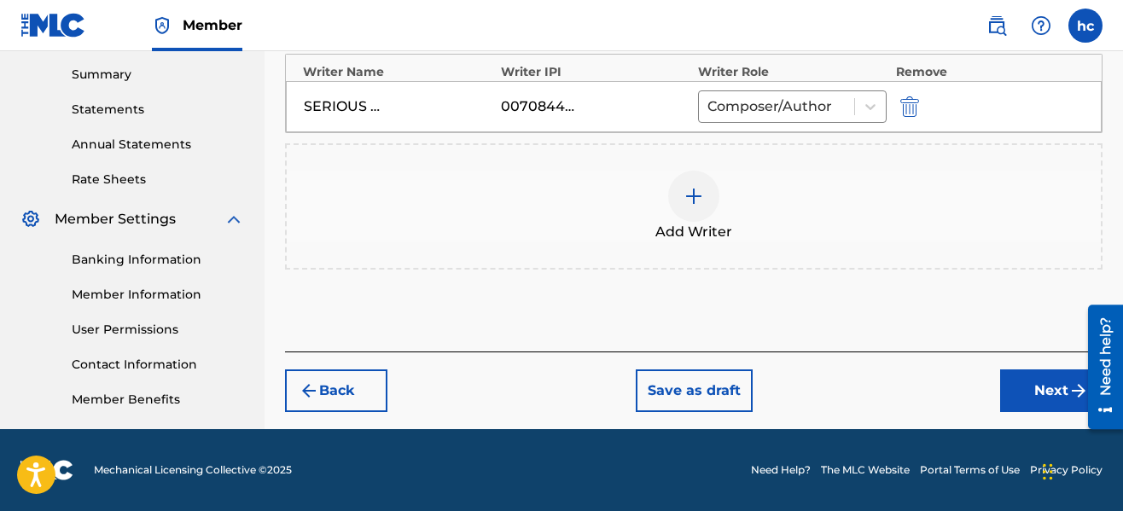
click at [1009, 385] on button "Next" at bounding box center [1051, 391] width 102 height 43
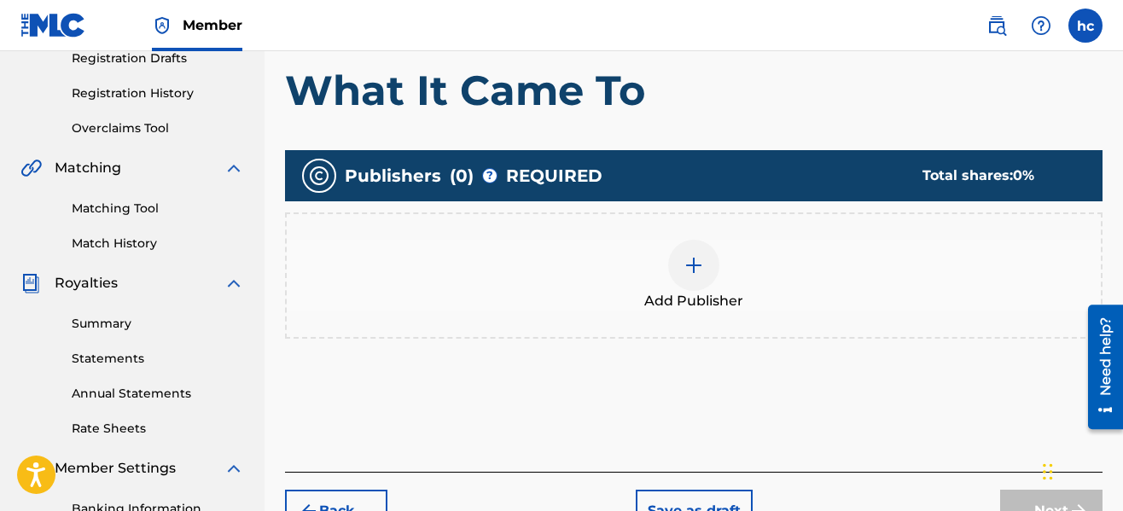
scroll to position [350, 0]
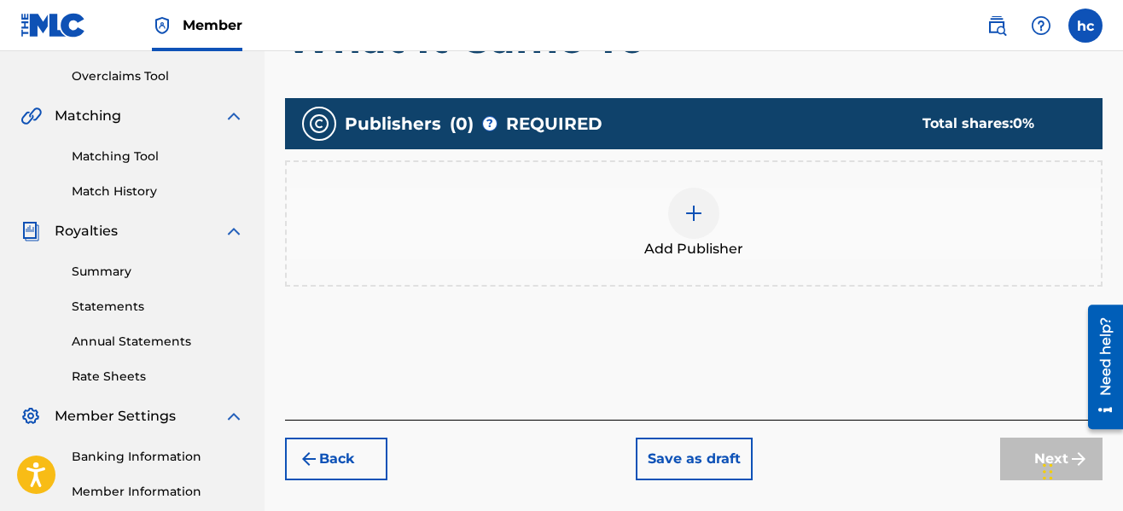
click at [690, 210] on img at bounding box center [694, 213] width 20 height 20
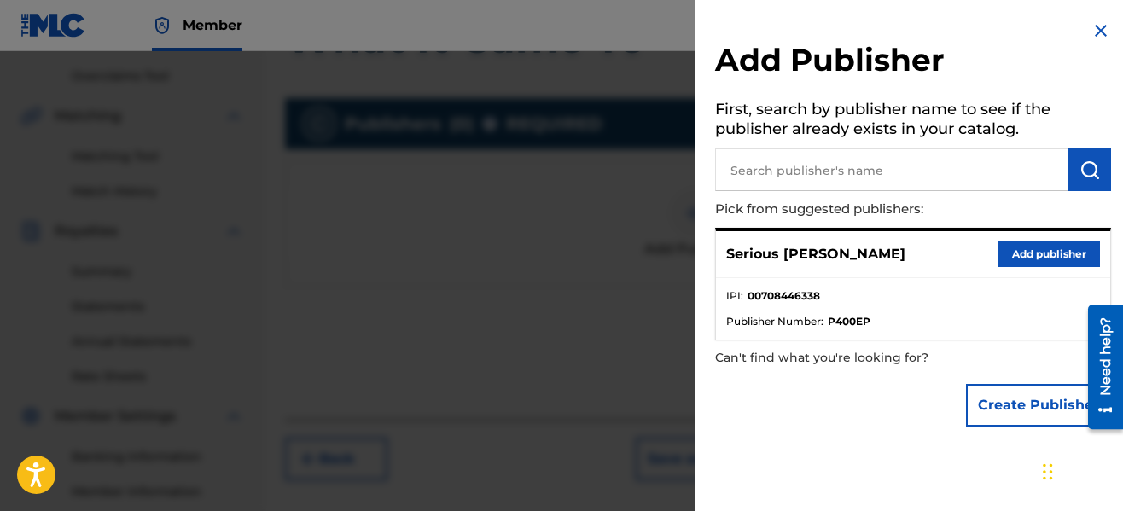
click at [1039, 262] on button "Add publisher" at bounding box center [1049, 255] width 102 height 26
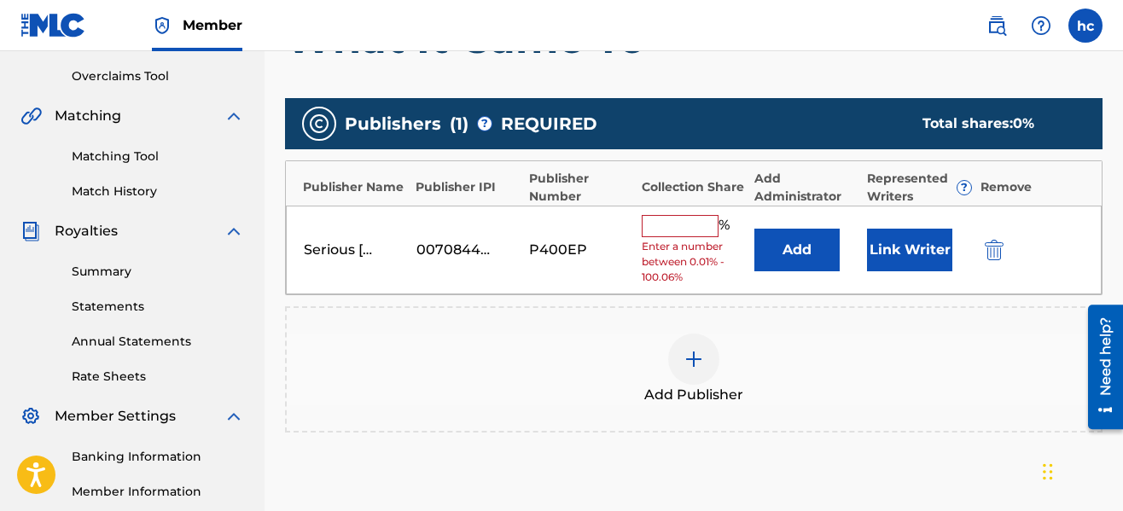
click at [708, 227] on input "text" at bounding box center [680, 226] width 77 height 22
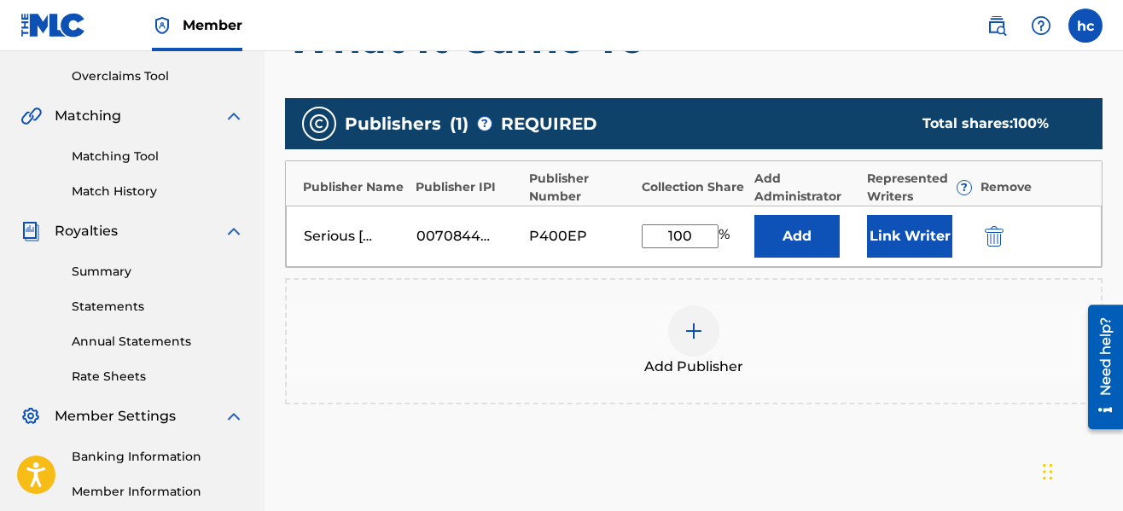
type input "100"
click at [894, 233] on button "Link Writer" at bounding box center [909, 236] width 85 height 43
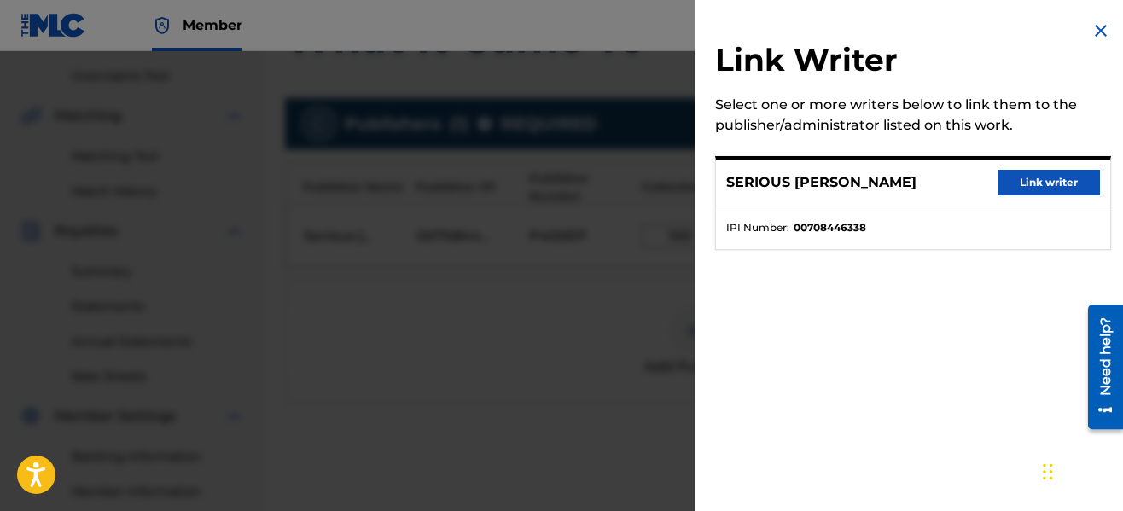
click at [1027, 183] on button "Link writer" at bounding box center [1049, 183] width 102 height 26
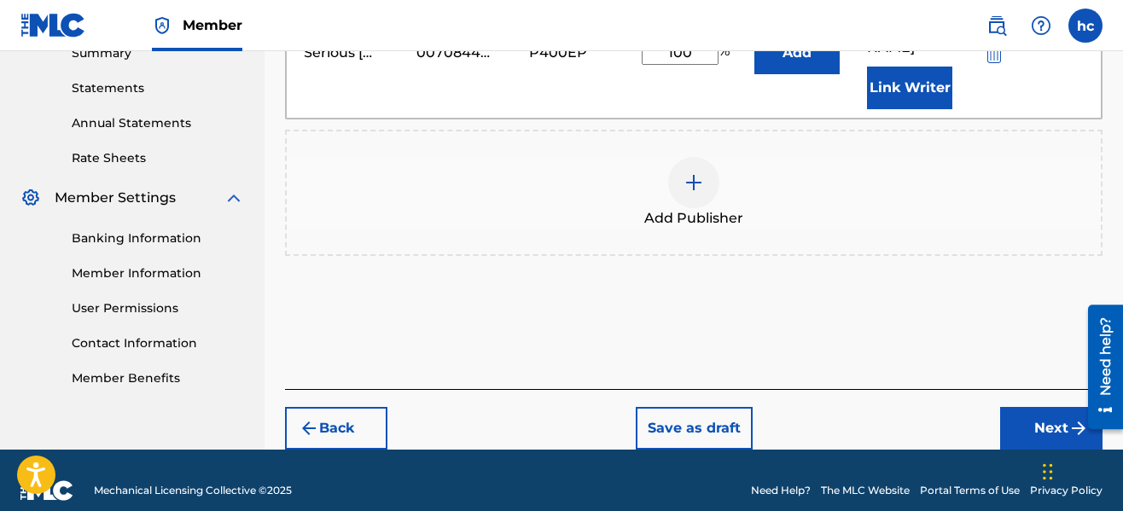
click at [1050, 410] on button "Next" at bounding box center [1051, 428] width 102 height 43
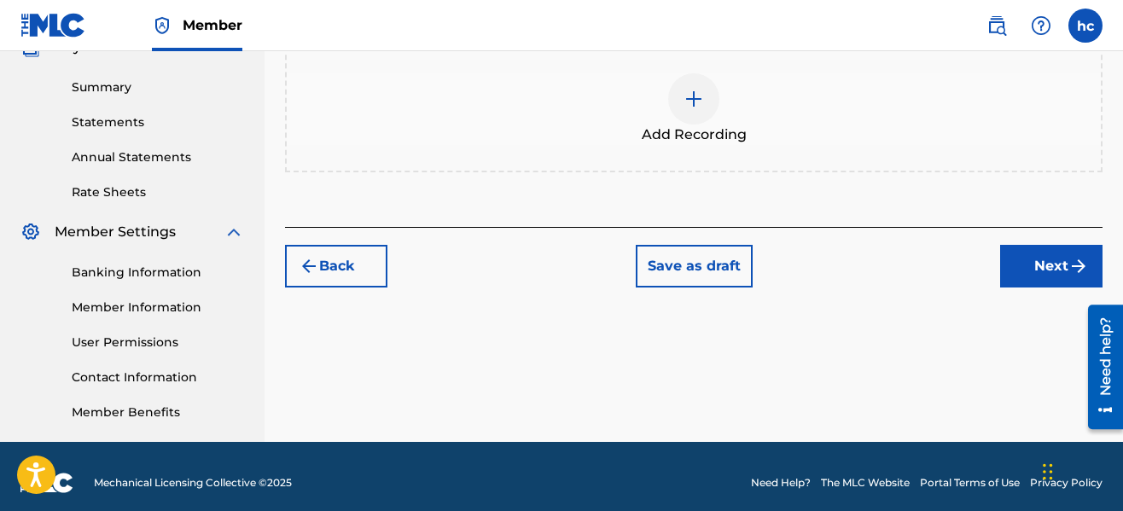
scroll to position [547, 0]
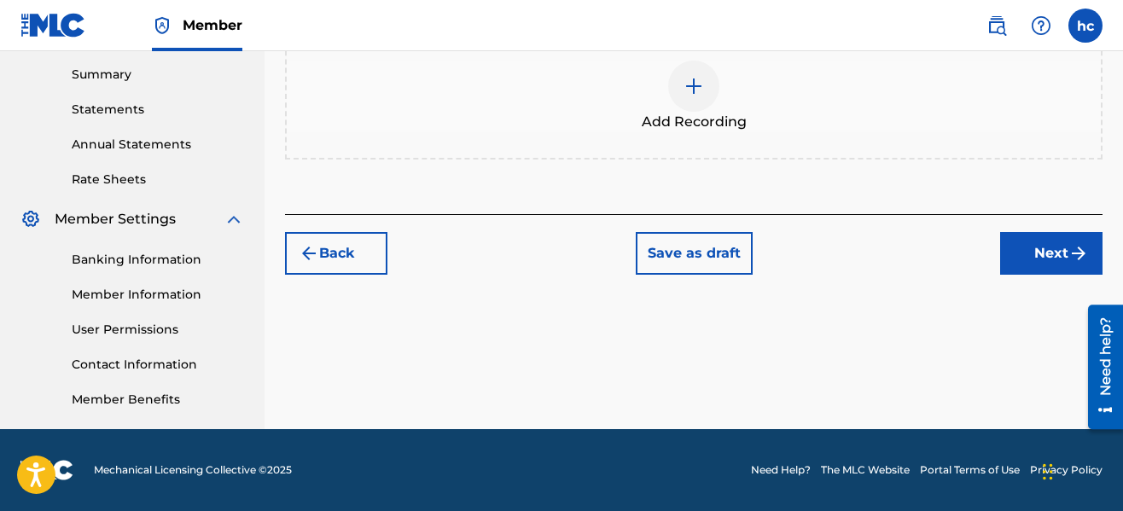
click at [743, 145] on div "Add Recording" at bounding box center [694, 96] width 818 height 126
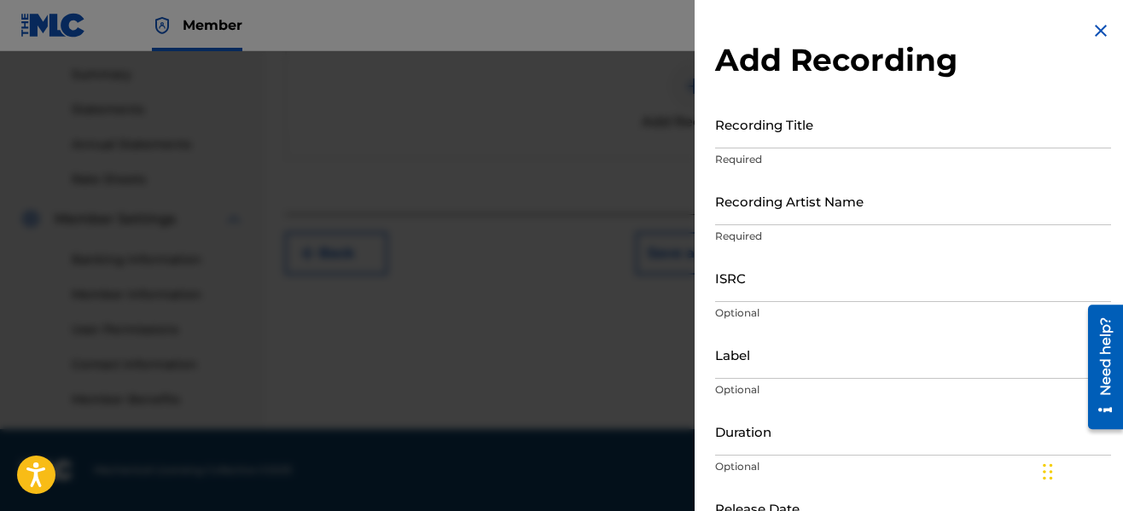
click at [752, 144] on input "Recording Title" at bounding box center [913, 124] width 396 height 49
type input "What It Came To"
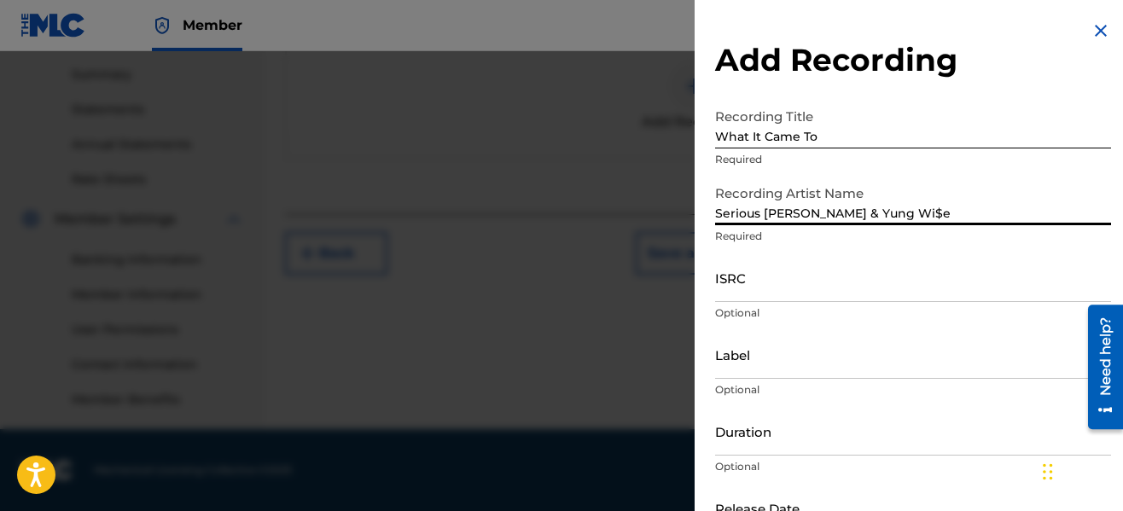
type input "Serious [PERSON_NAME] & Yung Wi$e"
click at [821, 291] on input "ISRC" at bounding box center [913, 277] width 396 height 49
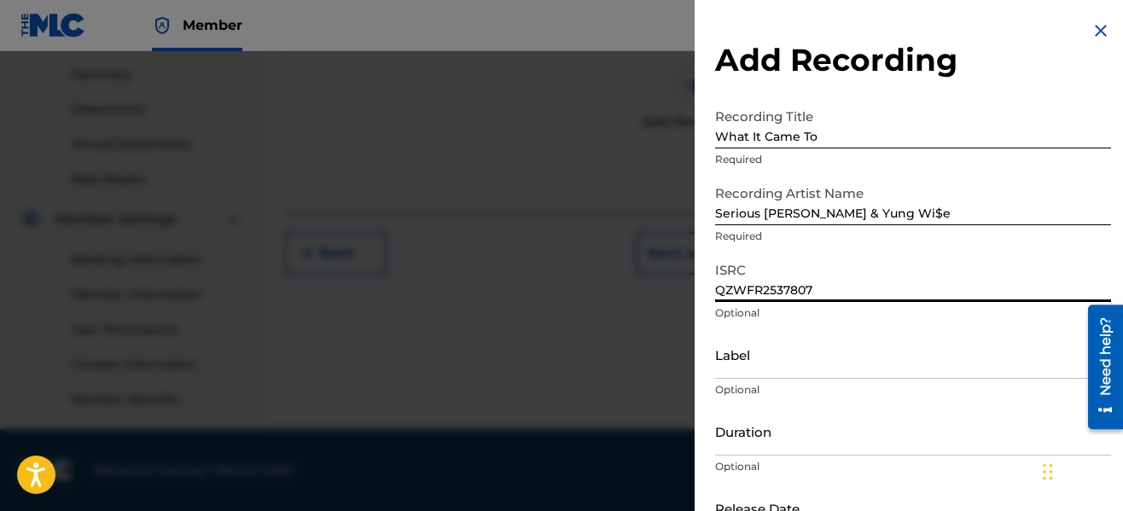
type input "QZWFR2537807"
click at [791, 370] on input "Label" at bounding box center [913, 354] width 396 height 49
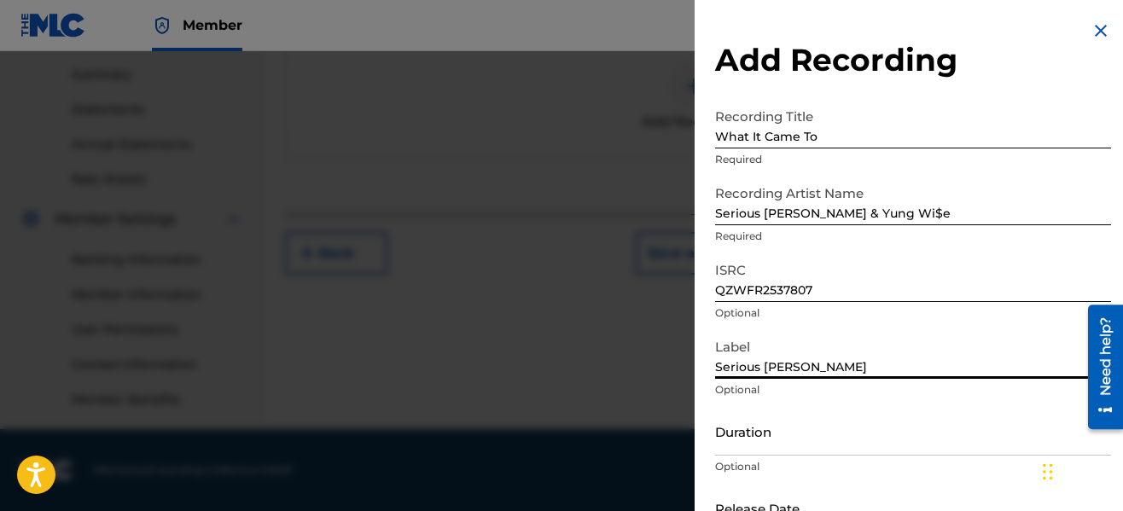
type input "Serious [PERSON_NAME]"
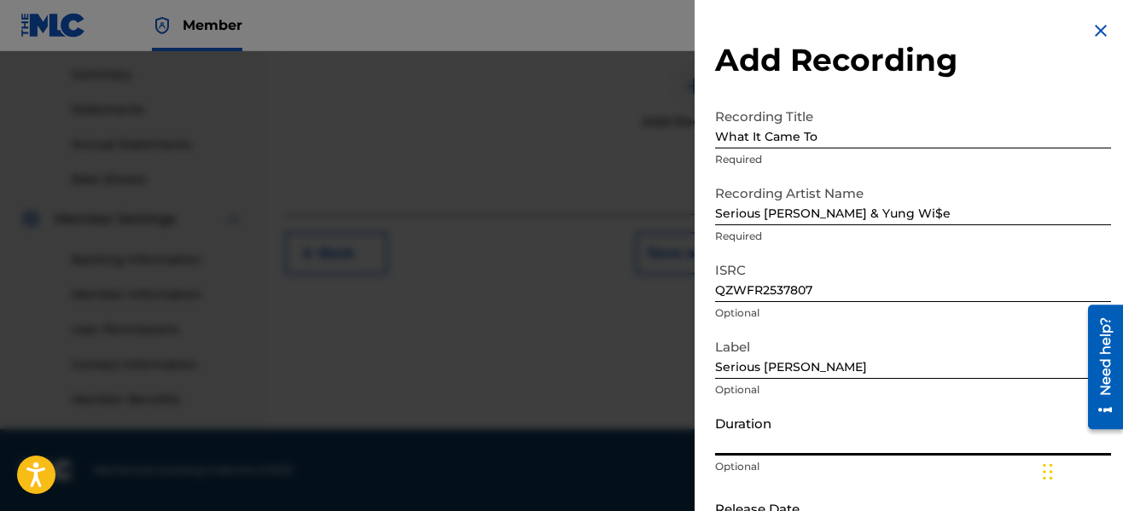
click at [795, 439] on input "Duration" at bounding box center [913, 431] width 396 height 49
type input "03:23"
click at [984, 397] on p "Optional" at bounding box center [913, 389] width 396 height 15
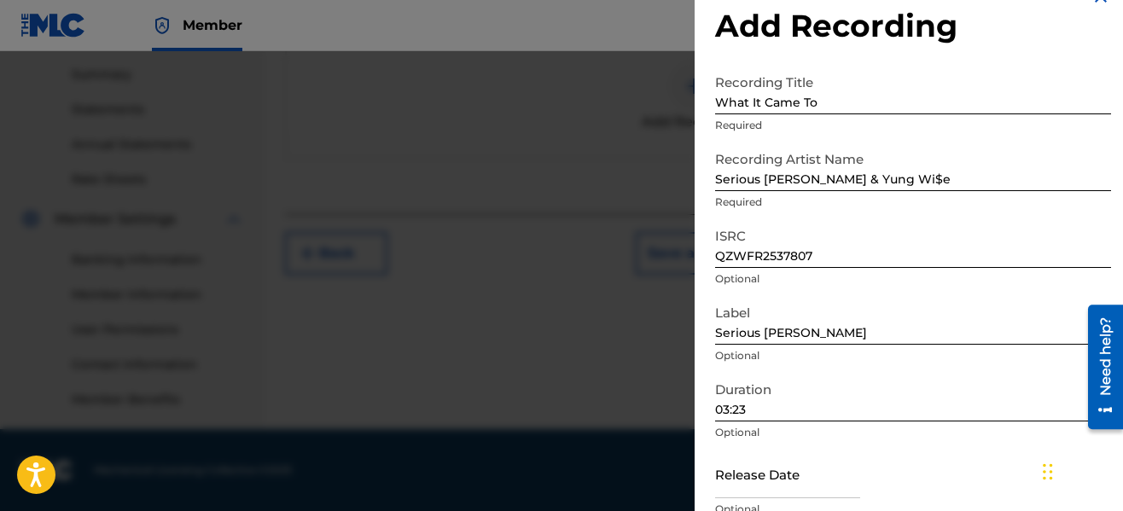
scroll to position [113, 0]
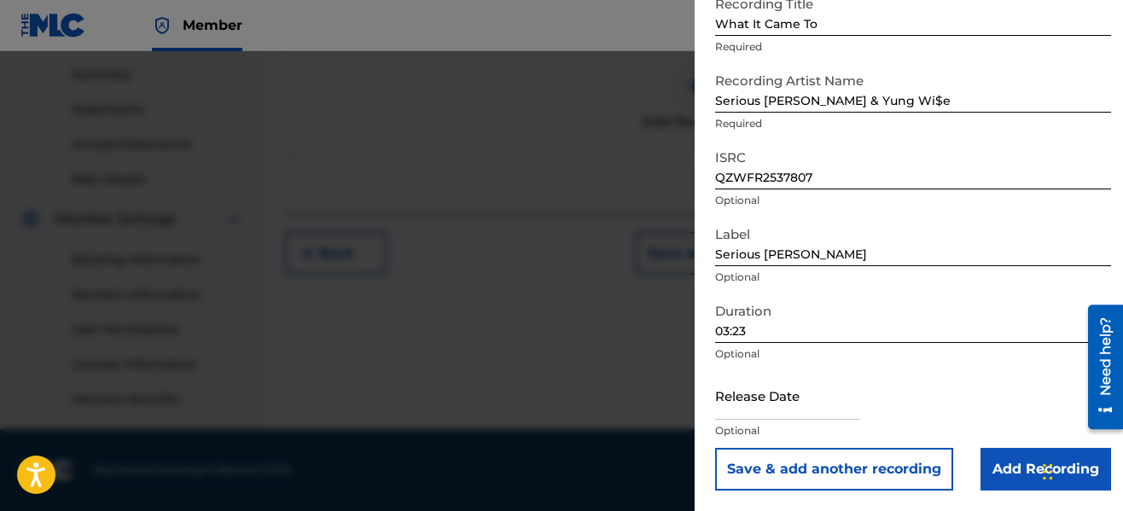
click at [827, 416] on input "text" at bounding box center [787, 395] width 145 height 49
select select "7"
select select "2025"
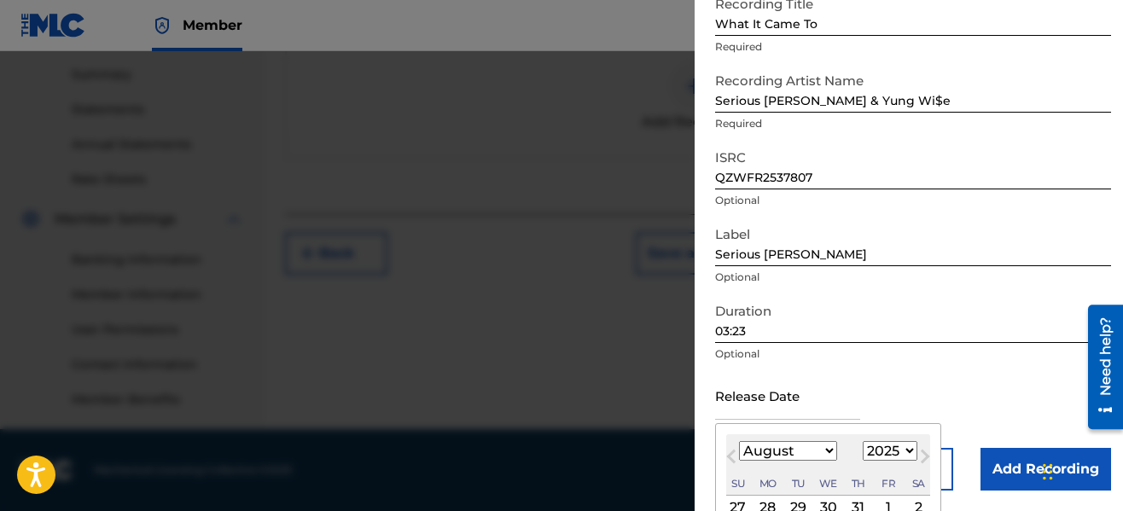
click at [853, 501] on div "31" at bounding box center [858, 508] width 20 height 20
type input "[DATE]"
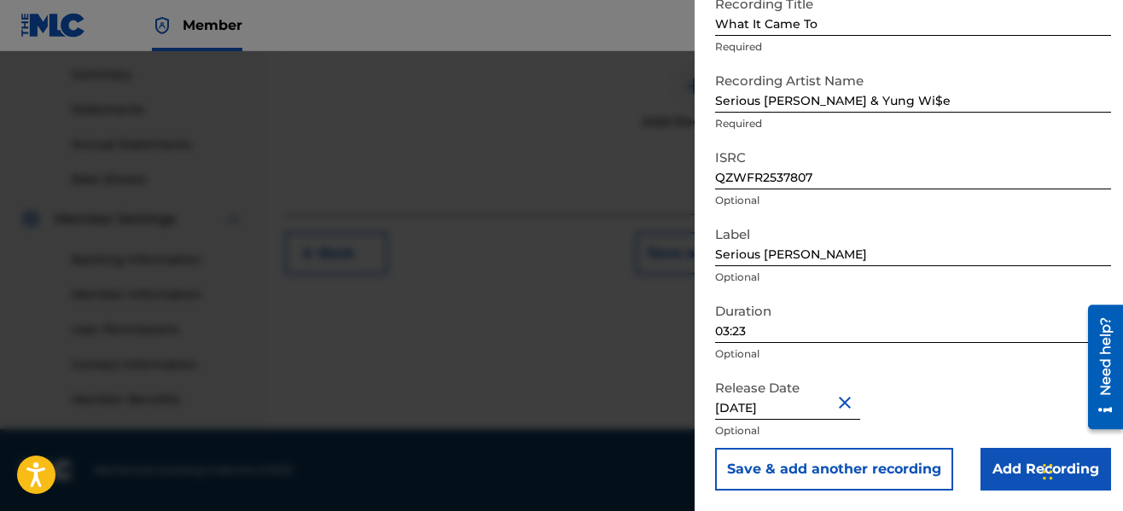
click at [805, 414] on input "[DATE]" at bounding box center [787, 395] width 145 height 49
select select "6"
select select "2025"
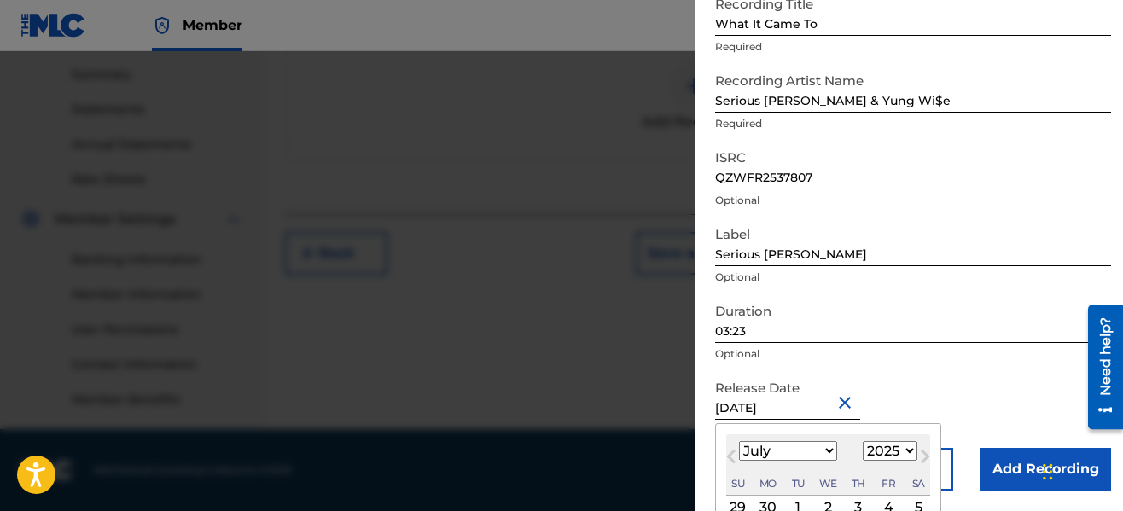
click at [826, 445] on select "January February March April May June July August September October November De…" at bounding box center [788, 451] width 98 height 20
select select "7"
click at [739, 441] on select "January February March April May June July August September October November De…" at bounding box center [788, 451] width 98 height 20
click at [899, 498] on div "1" at bounding box center [888, 508] width 20 height 20
type input "[DATE]"
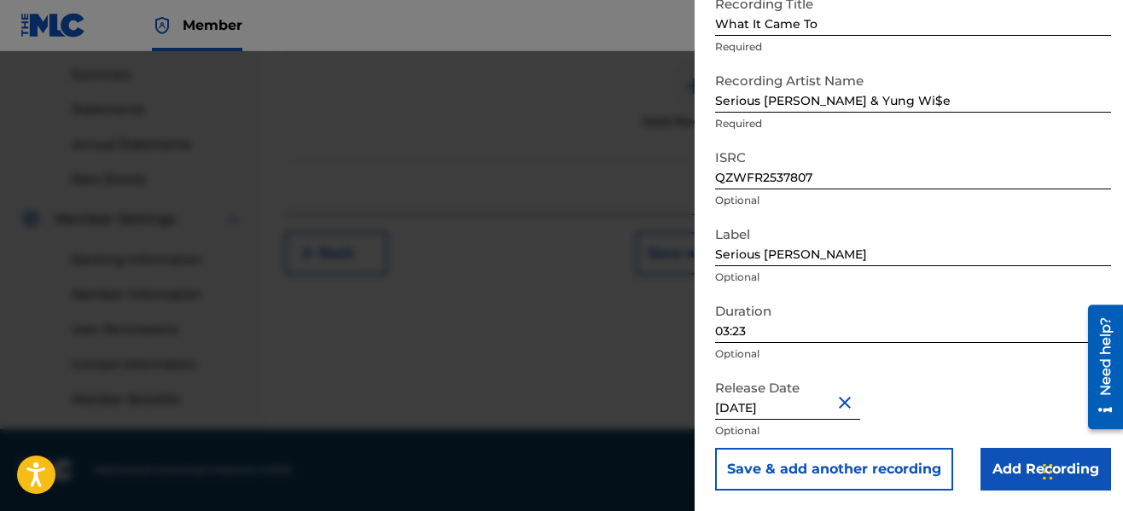
click at [766, 412] on input "[DATE]" at bounding box center [787, 395] width 145 height 49
select select "7"
select select "2025"
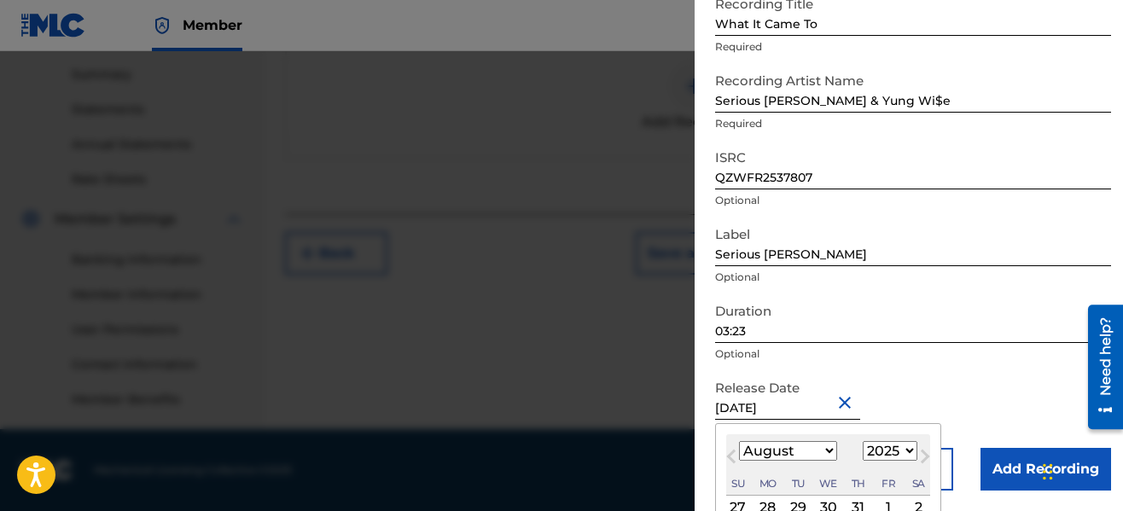
type input "[DATE]"
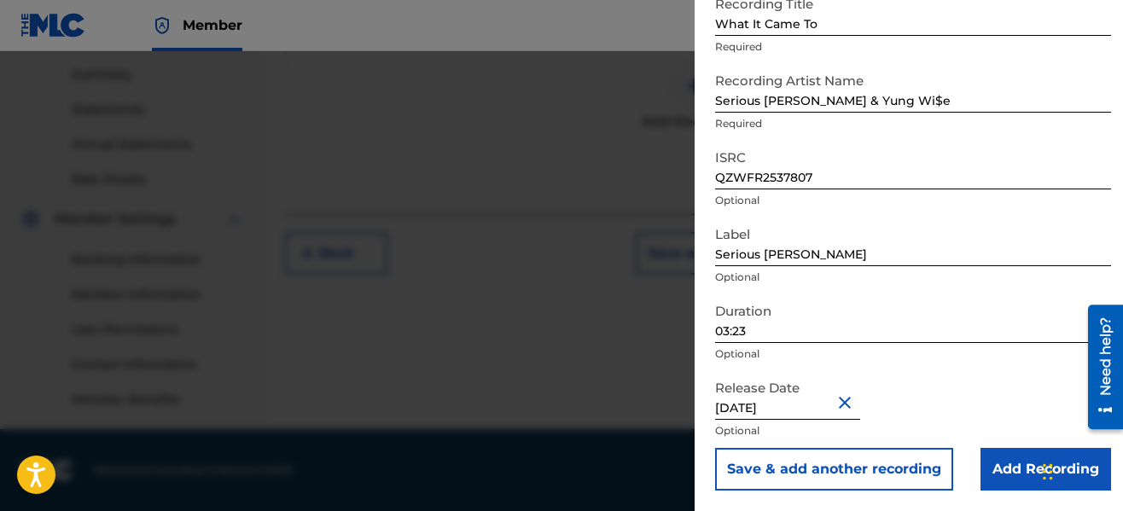
click at [988, 404] on div "Release Date [DATE] Optional" at bounding box center [913, 409] width 396 height 77
click at [1021, 459] on input "Add Recording" at bounding box center [1046, 469] width 131 height 43
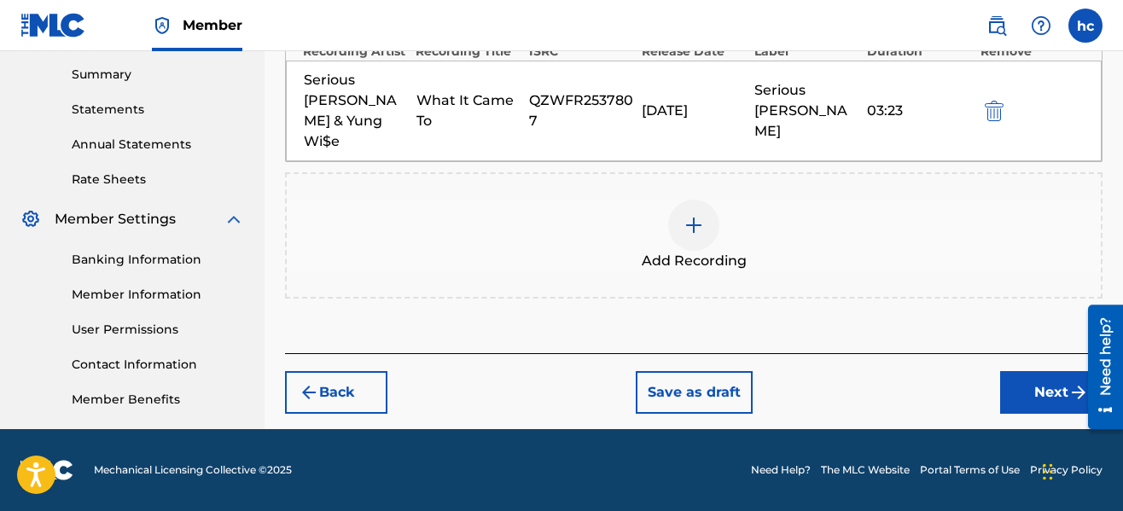
click at [1021, 371] on button "Next" at bounding box center [1051, 392] width 102 height 43
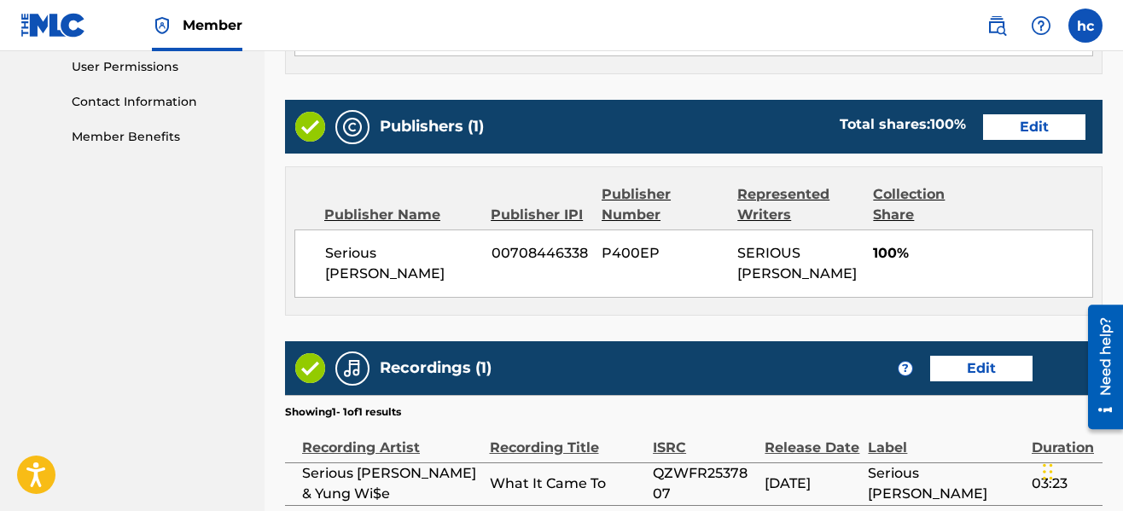
scroll to position [973, 0]
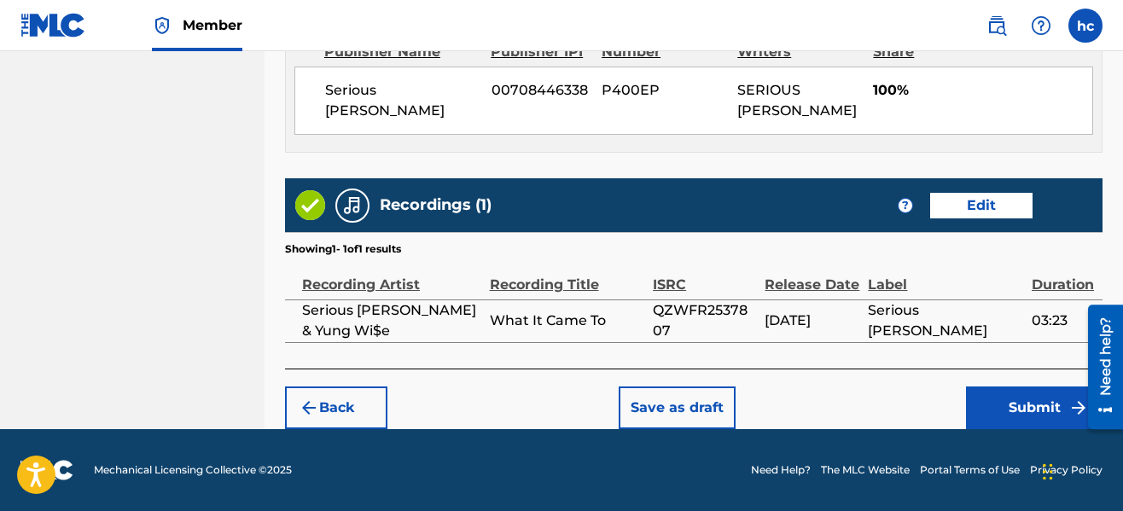
click at [684, 405] on button "Save as draft" at bounding box center [677, 408] width 117 height 43
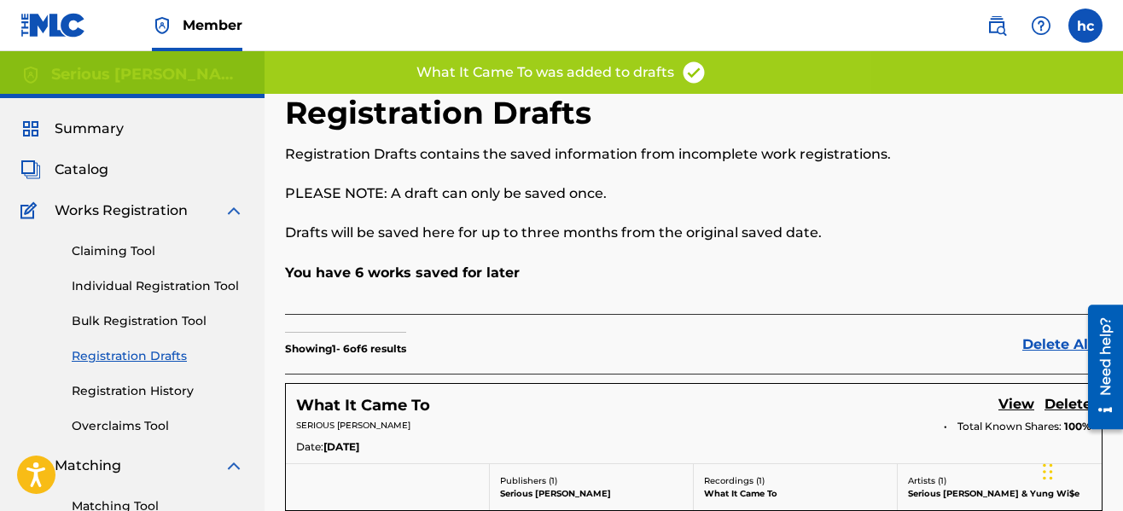
click at [183, 276] on div "Claiming Tool Individual Registration Tool Bulk Registration Tool Registration …" at bounding box center [132, 328] width 224 height 214
click at [183, 281] on link "Individual Registration Tool" at bounding box center [158, 286] width 172 height 18
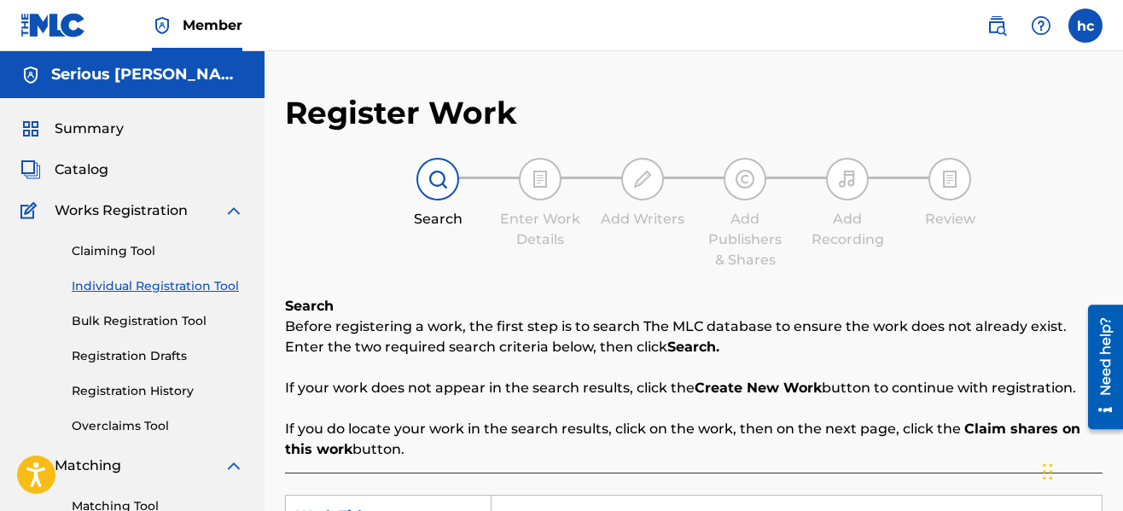
click at [474, 265] on div "Search Enter Work Details Add Writers Add Publishers & Shares Add Recording Rev…" at bounding box center [694, 214] width 818 height 113
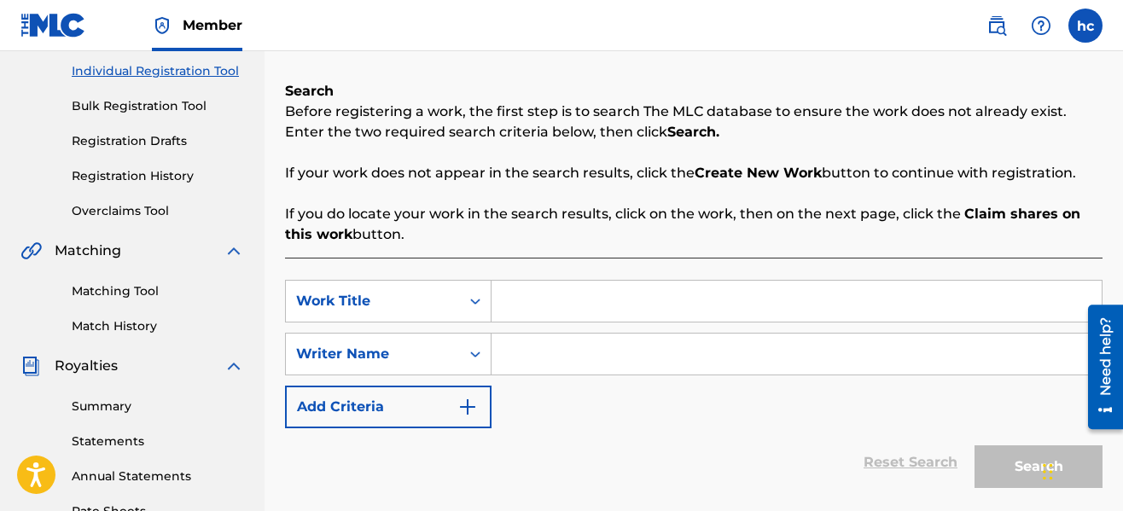
scroll to position [375, 0]
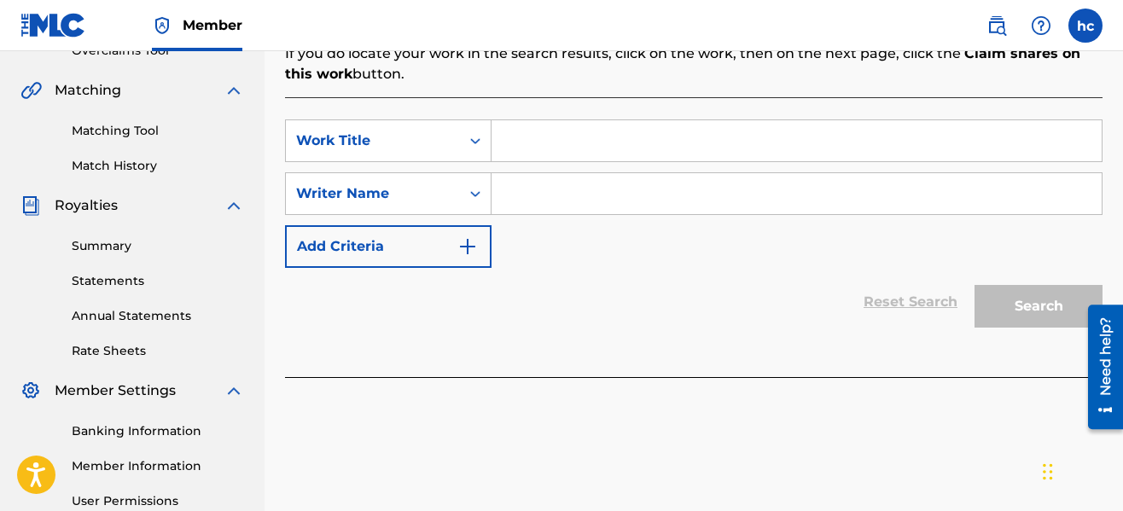
click at [556, 149] on input "Search Form" at bounding box center [797, 140] width 610 height 41
type input "Like Im Dolph"
click at [816, 196] on input "Search Form" at bounding box center [797, 193] width 610 height 41
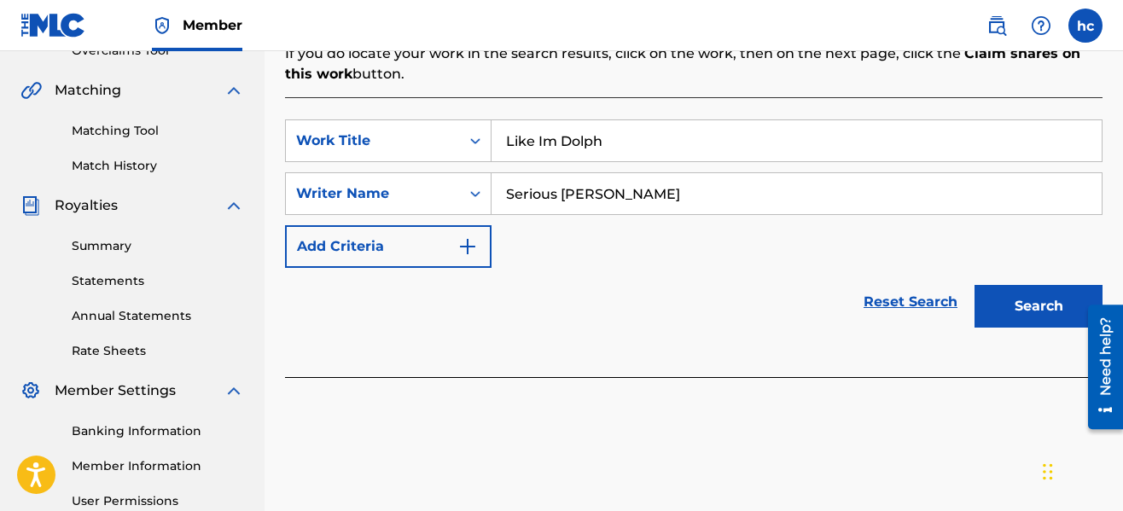
type input "Serious [PERSON_NAME]"
click at [975, 285] on button "Search" at bounding box center [1039, 306] width 128 height 43
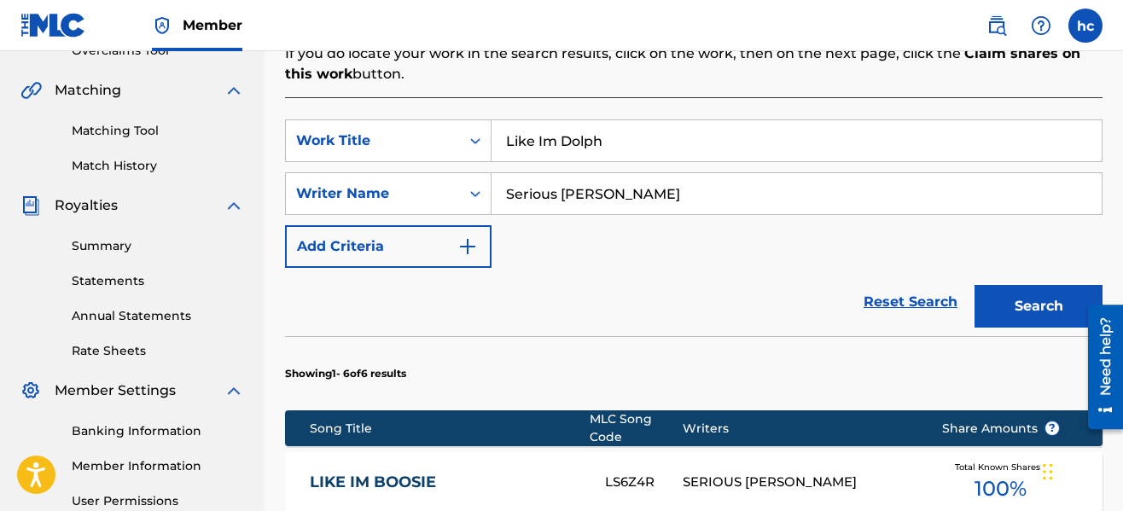
click at [801, 335] on div "Reset Search Search" at bounding box center [694, 302] width 818 height 68
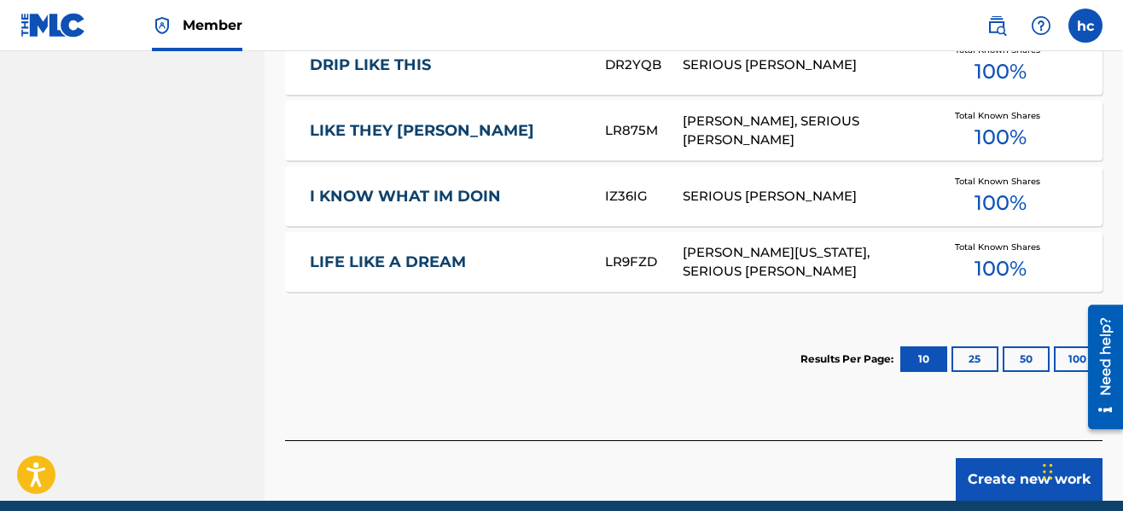
scroll to position [956, 0]
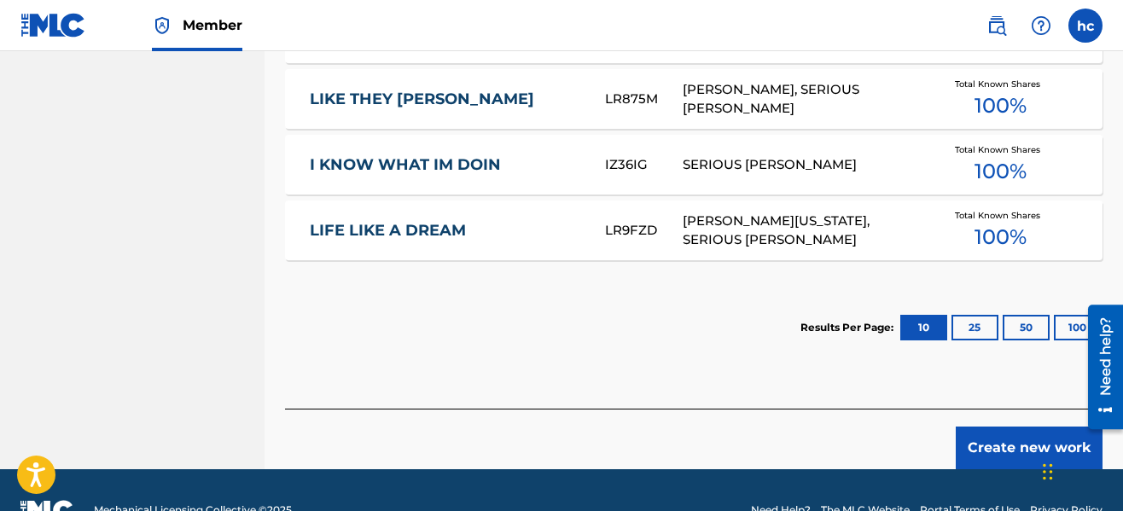
click at [986, 443] on button "Create new work" at bounding box center [1029, 448] width 147 height 43
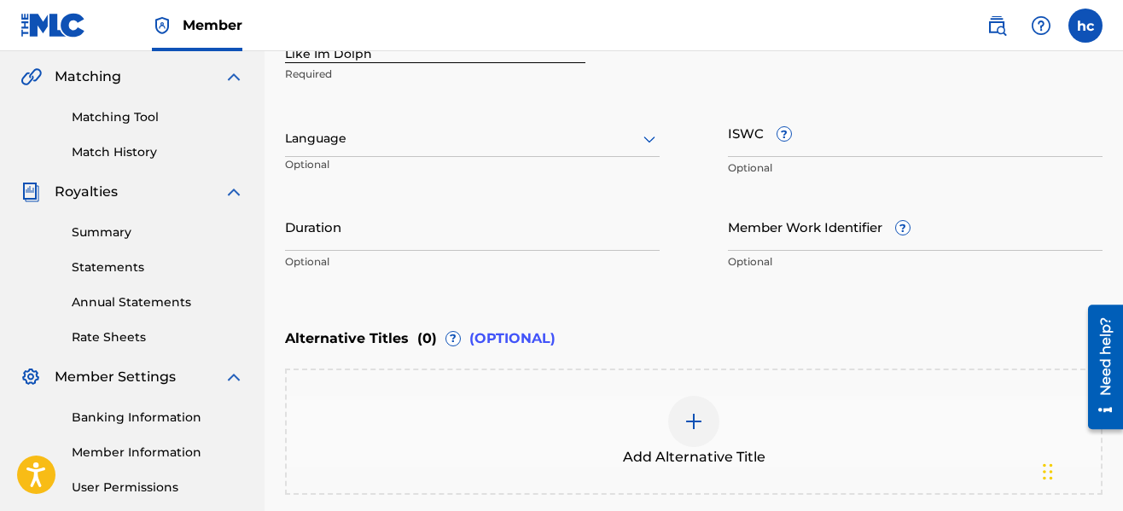
scroll to position [319, 0]
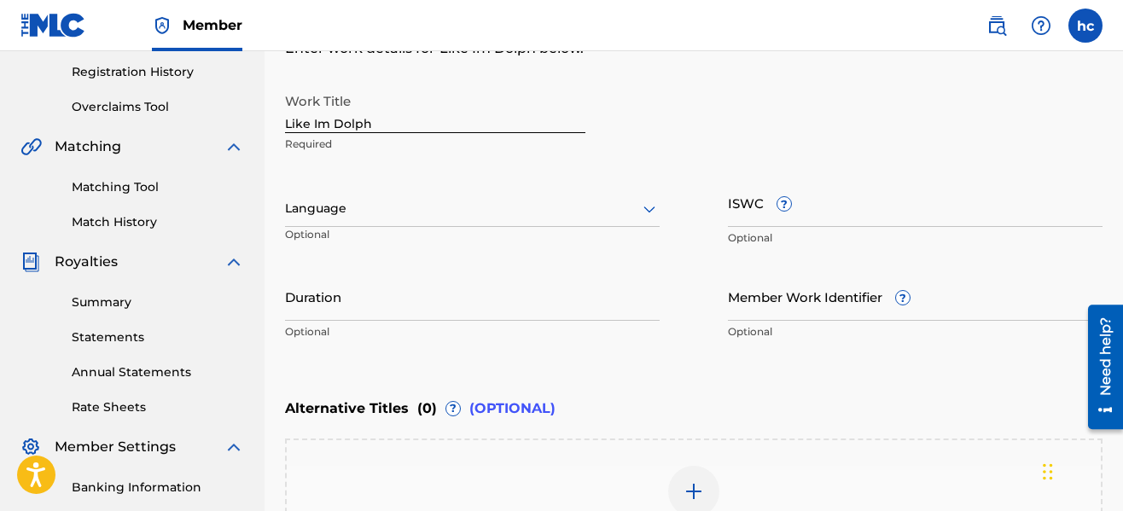
click at [581, 218] on div at bounding box center [472, 208] width 375 height 21
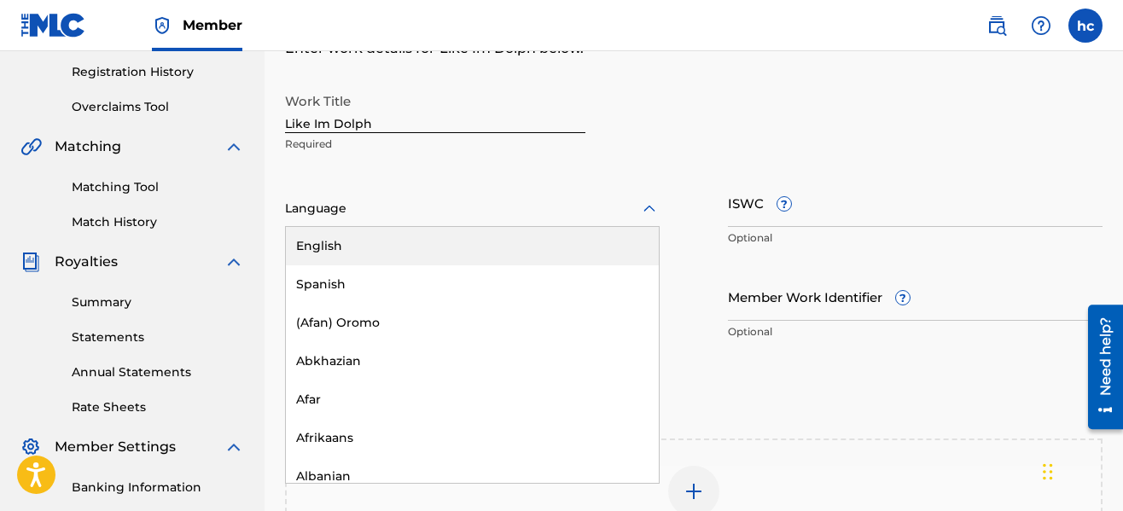
click at [531, 248] on div "English" at bounding box center [472, 246] width 373 height 38
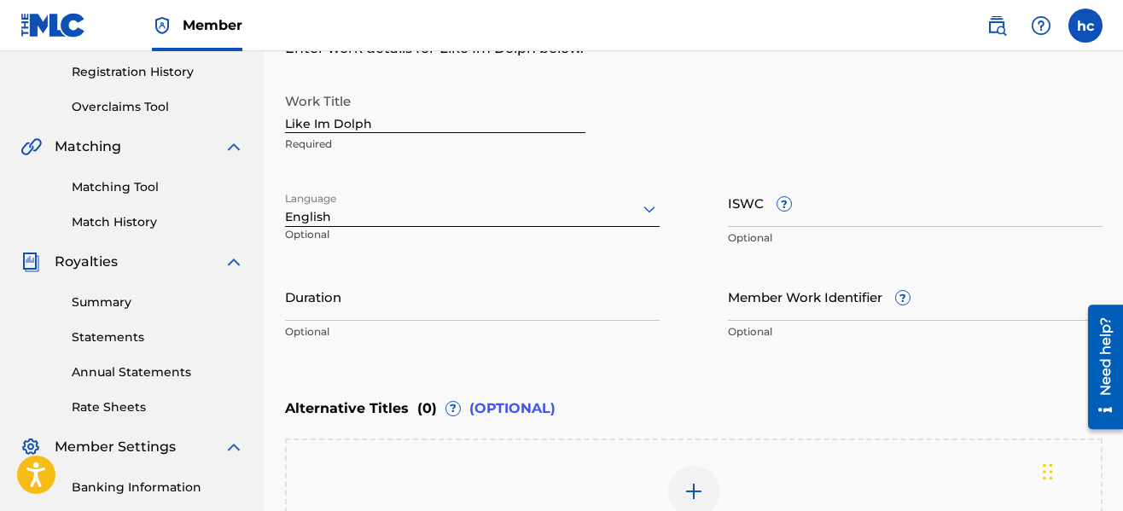
click at [509, 295] on input "Duration" at bounding box center [472, 296] width 375 height 49
type input "02:21"
click at [653, 367] on div "Enter Work Details Enter work details for ‘ Like Im Dolph ’ below. Work Title L…" at bounding box center [694, 183] width 818 height 413
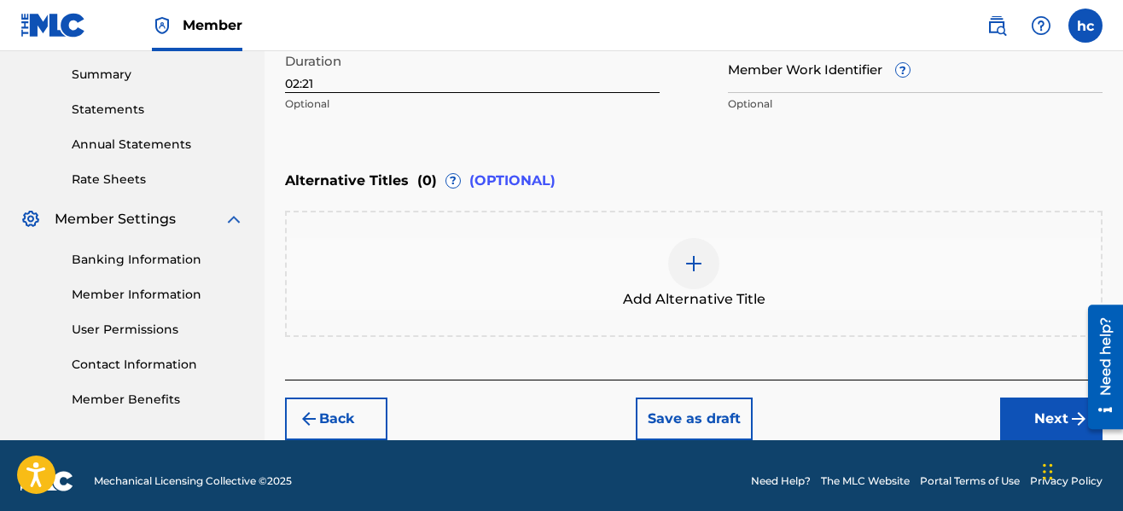
scroll to position [558, 0]
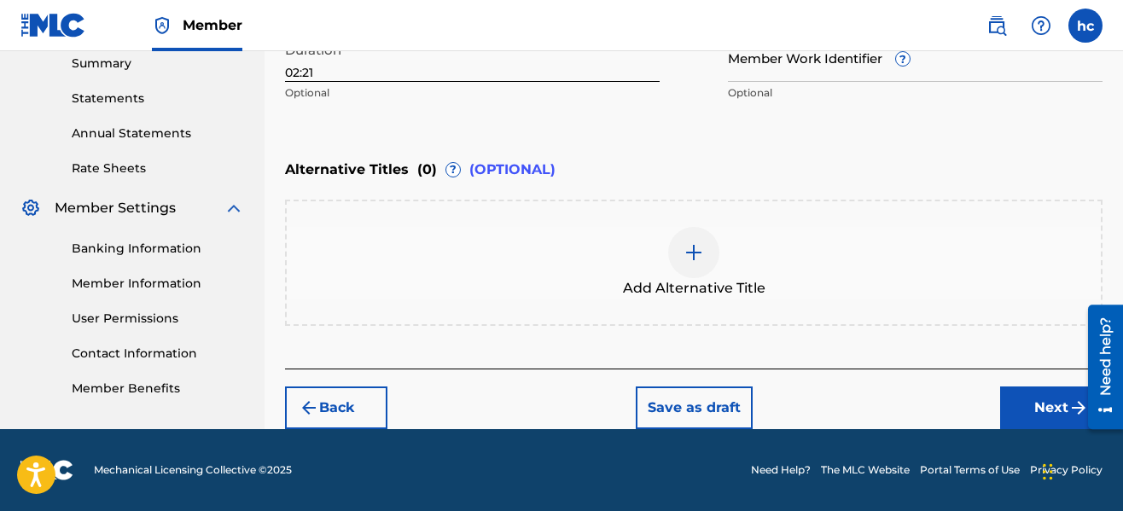
click at [1029, 418] on button "Next" at bounding box center [1051, 408] width 102 height 43
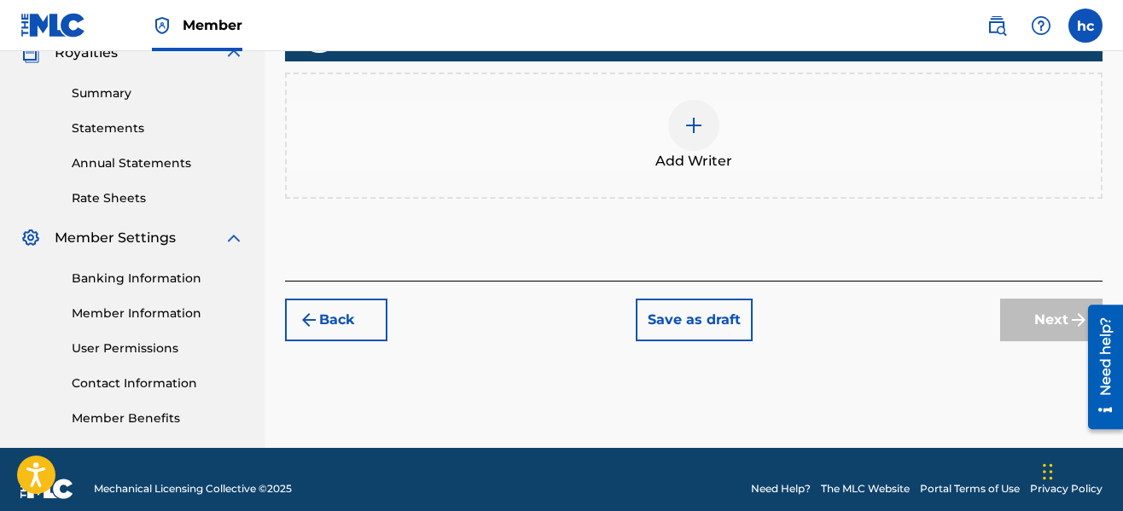
scroll to position [547, 0]
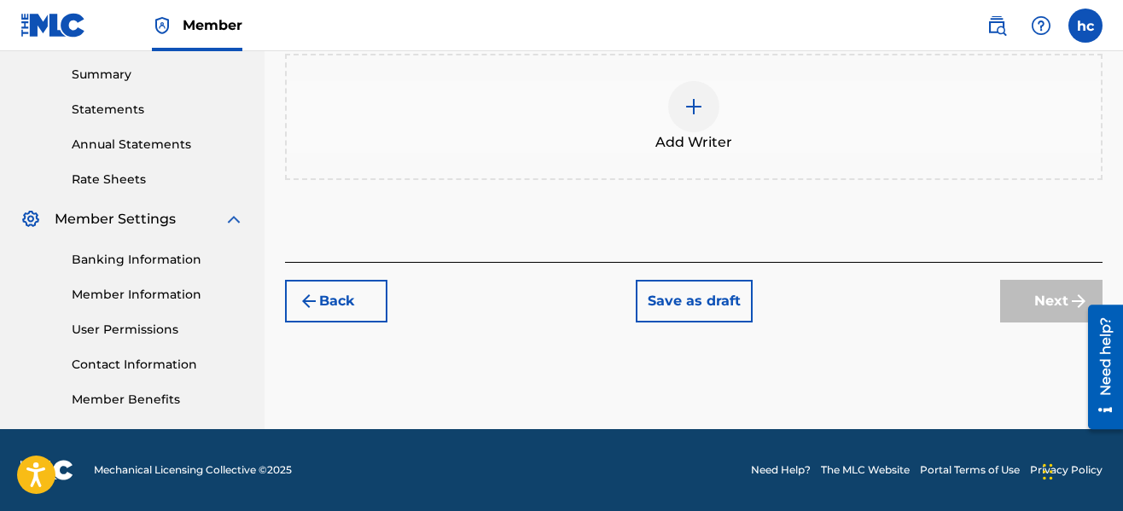
click at [690, 130] on div at bounding box center [693, 106] width 51 height 51
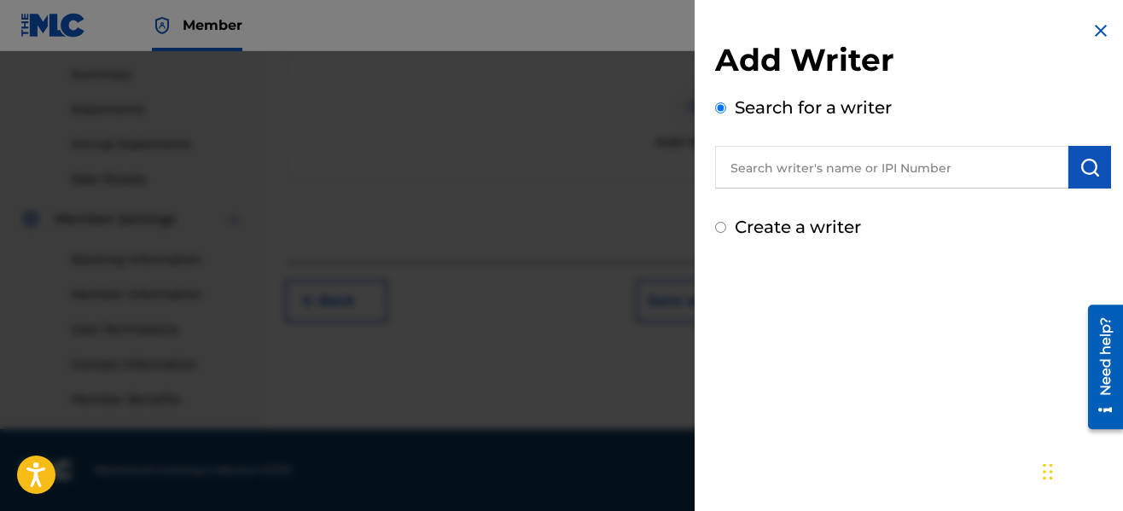
click at [808, 160] on input "text" at bounding box center [891, 167] width 353 height 43
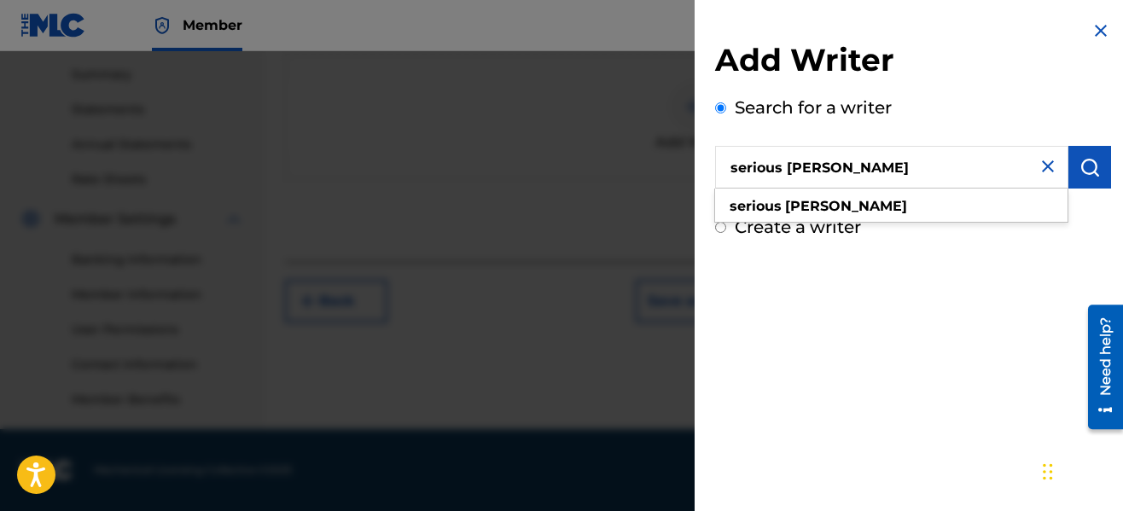
type input "serious [PERSON_NAME]"
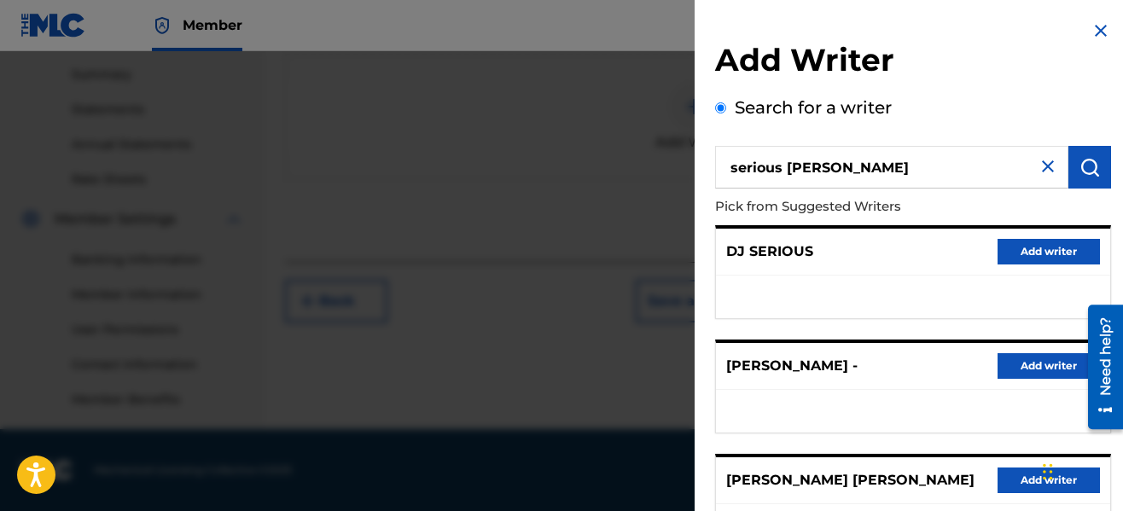
click at [940, 197] on p "Pick from Suggested Writers" at bounding box center [864, 207] width 299 height 37
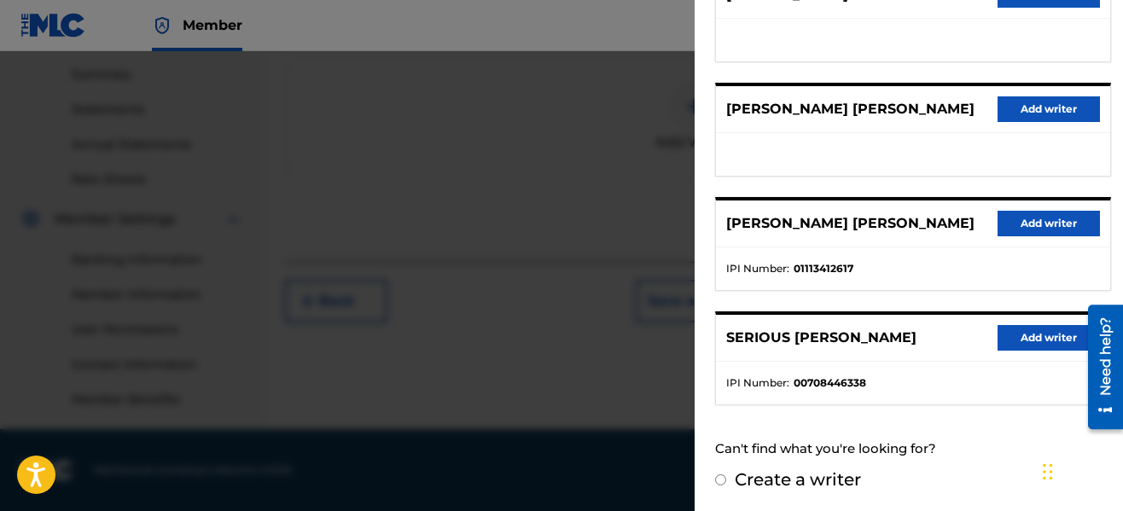
scroll to position [373, 0]
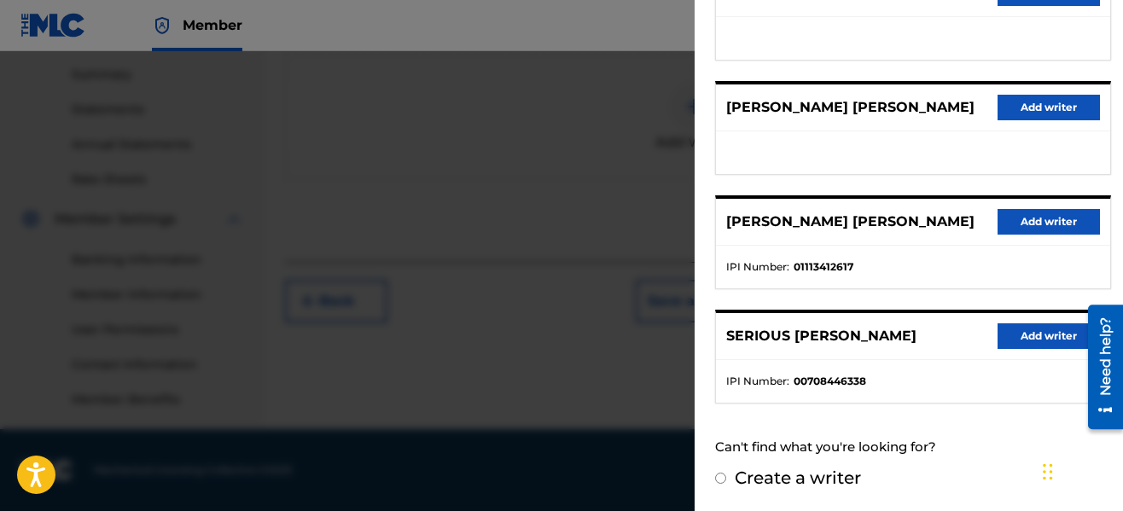
click at [1046, 325] on button "Add writer" at bounding box center [1049, 336] width 102 height 26
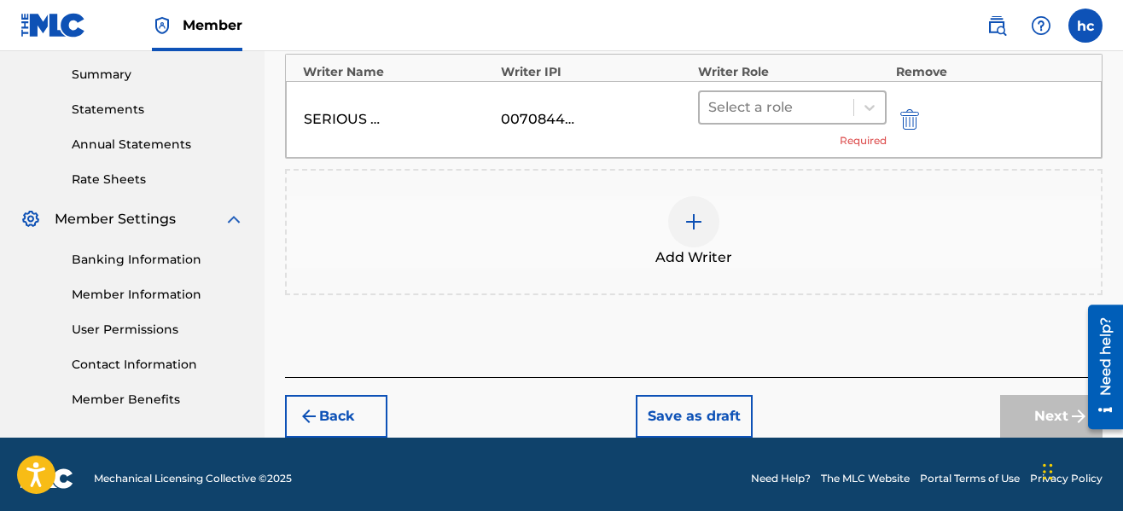
click at [754, 107] on div at bounding box center [776, 108] width 137 height 24
click at [743, 107] on div at bounding box center [776, 108] width 137 height 24
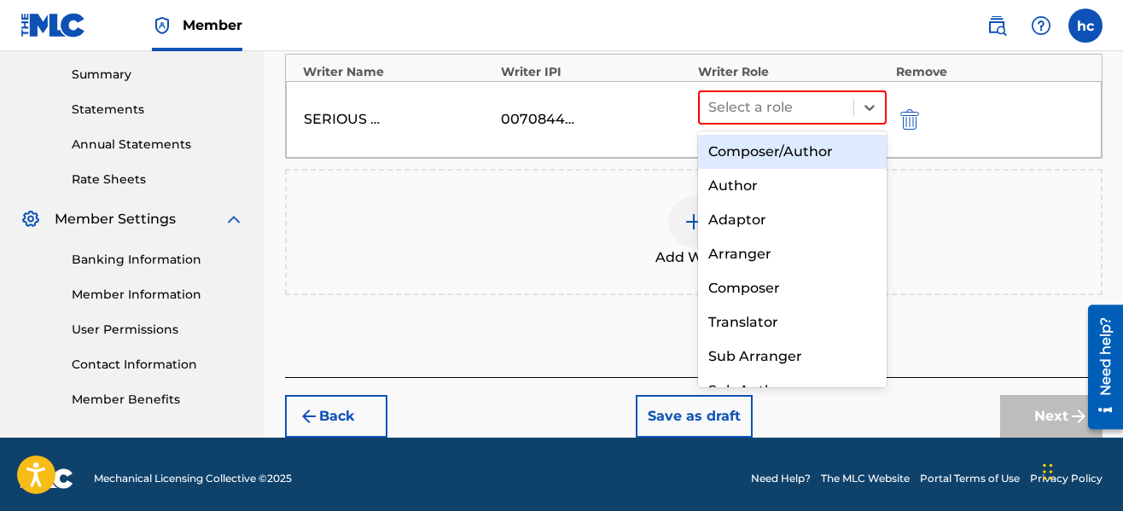
click at [752, 161] on div "Composer/Author" at bounding box center [792, 152] width 189 height 34
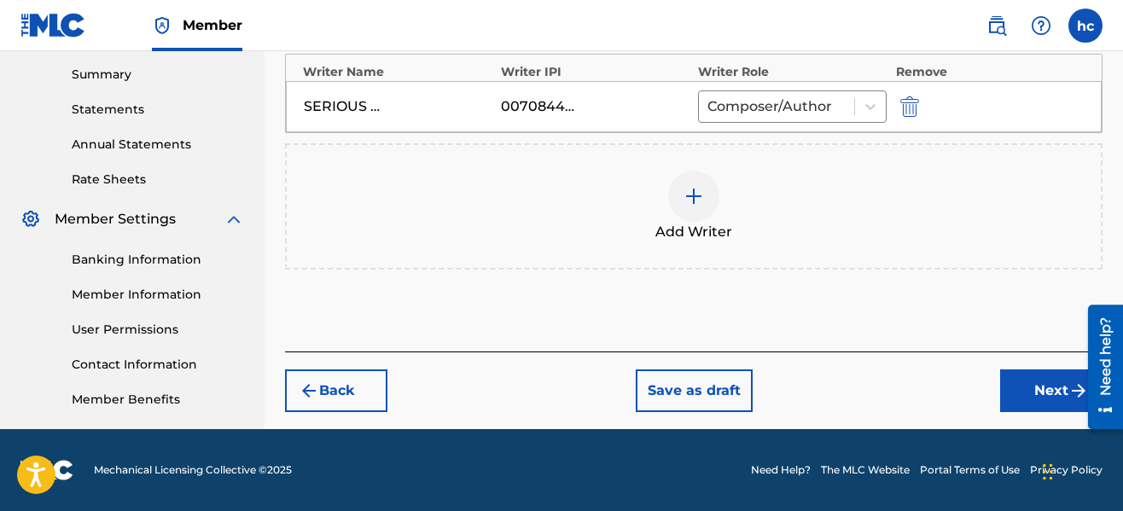
click at [1024, 392] on button "Next" at bounding box center [1051, 391] width 102 height 43
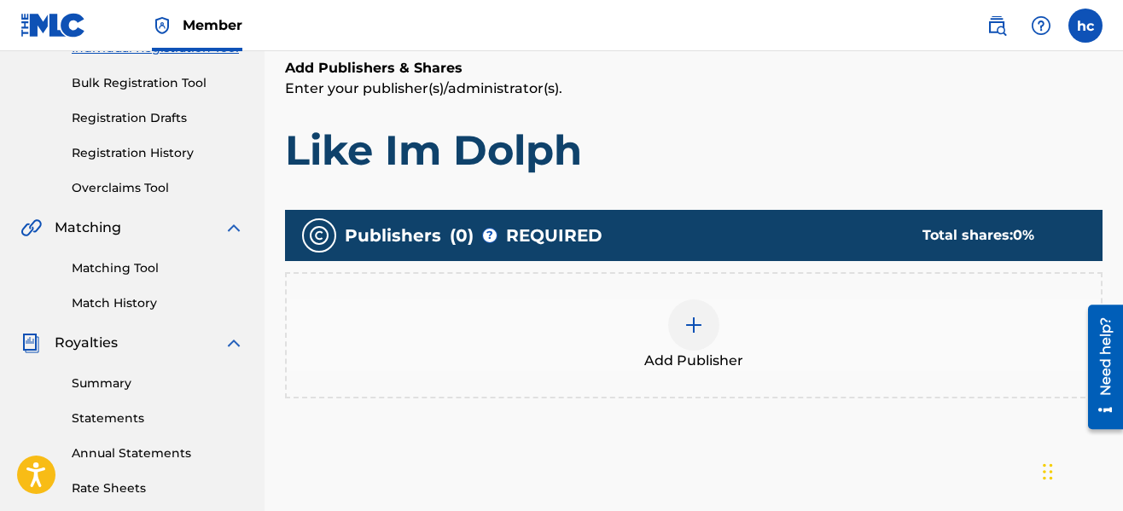
scroll to position [247, 0]
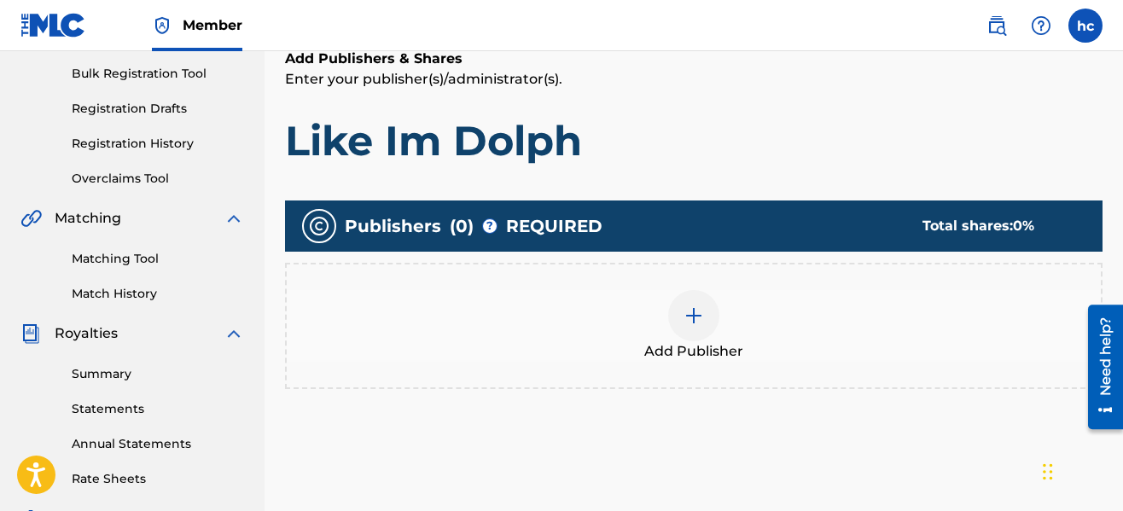
click at [720, 333] on div "Add Publisher" at bounding box center [694, 326] width 814 height 72
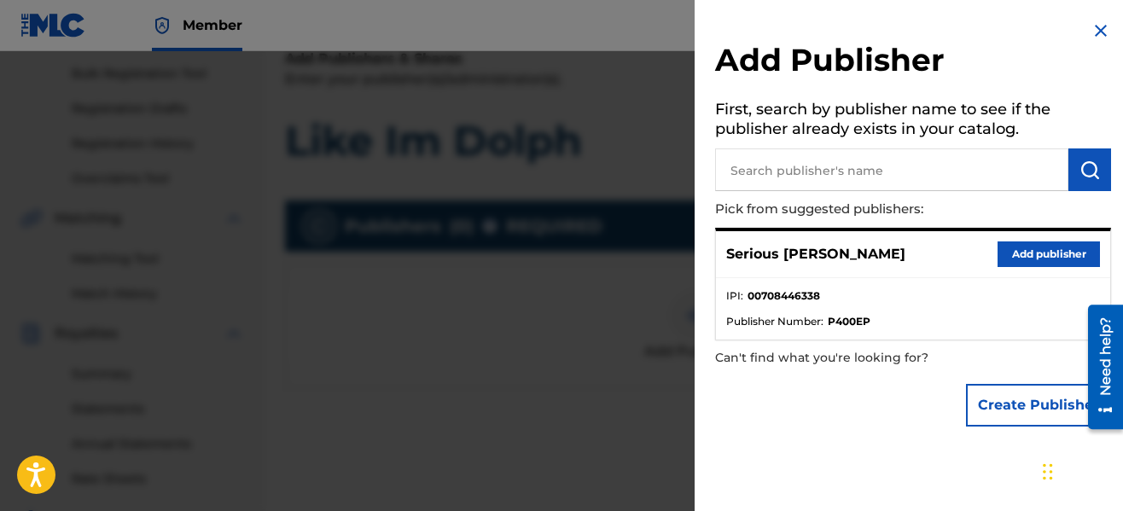
click at [1029, 263] on button "Add publisher" at bounding box center [1049, 255] width 102 height 26
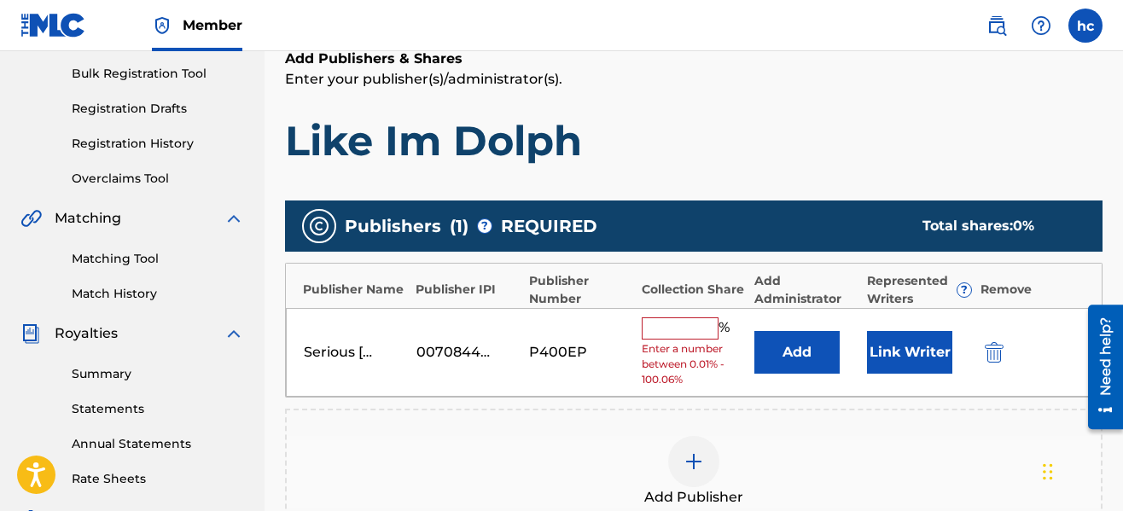
click at [682, 329] on input "text" at bounding box center [680, 328] width 77 height 22
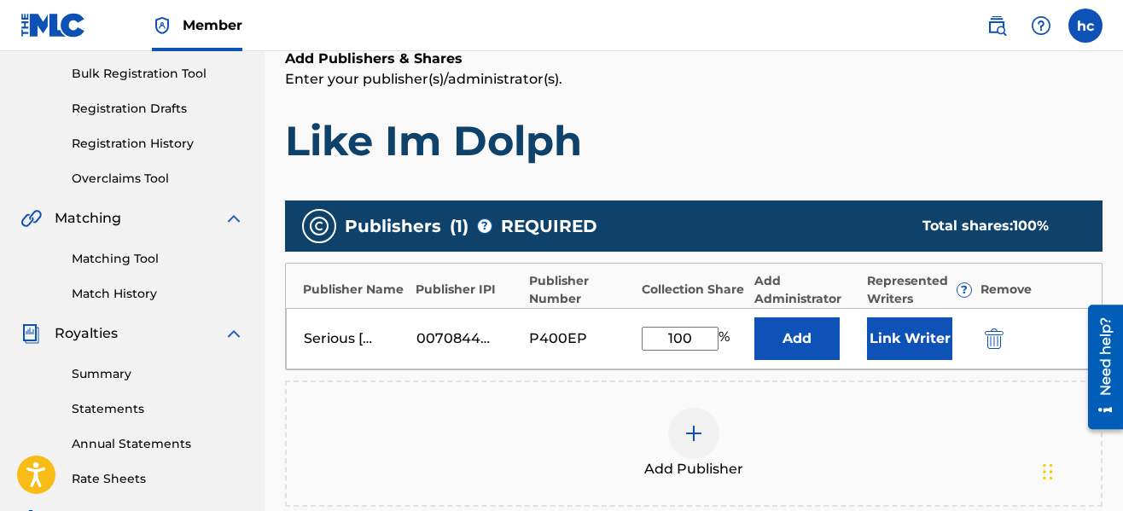
type input "100"
click at [899, 343] on button "Link Writer" at bounding box center [909, 338] width 85 height 43
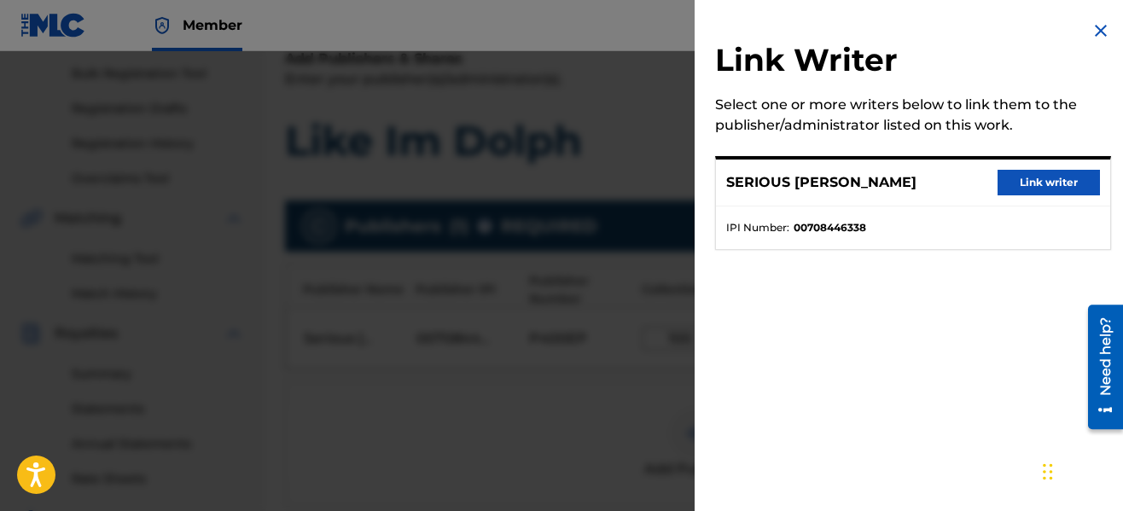
click at [1022, 175] on button "Link writer" at bounding box center [1049, 183] width 102 height 26
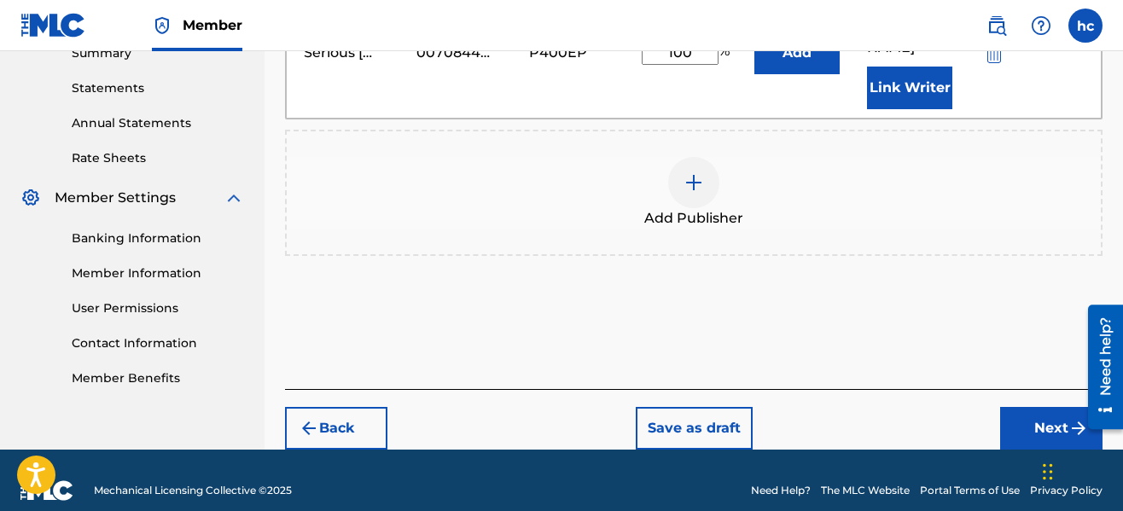
click at [1027, 407] on button "Next" at bounding box center [1051, 428] width 102 height 43
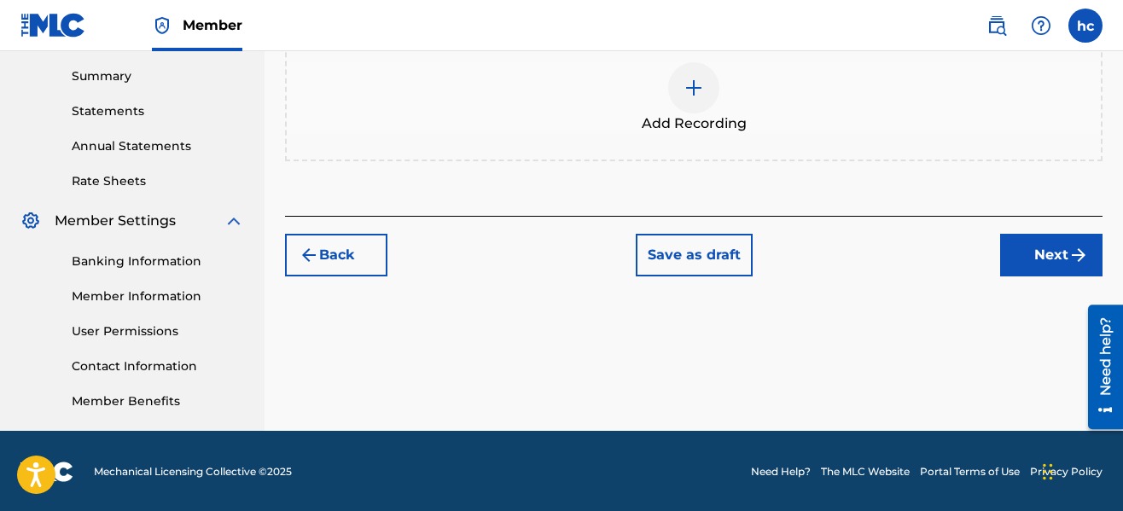
scroll to position [547, 0]
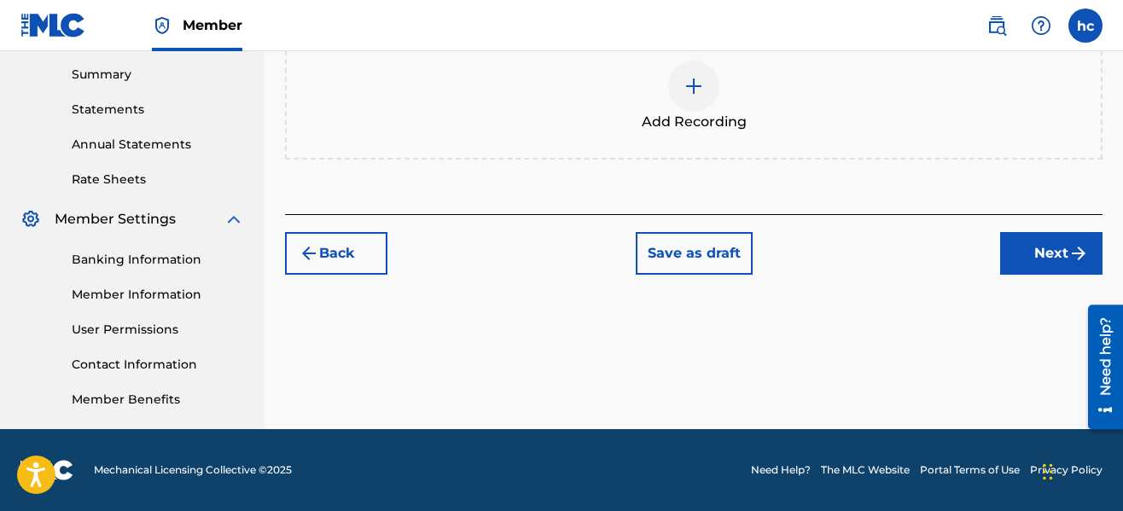
click at [687, 114] on span "Add Recording" at bounding box center [694, 122] width 105 height 20
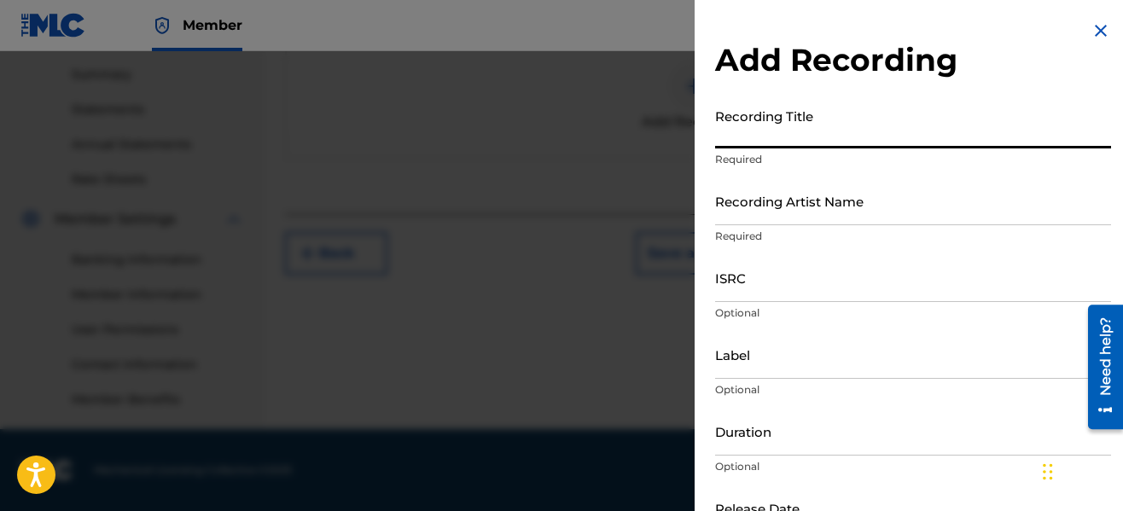
click at [765, 129] on input "Recording Title" at bounding box center [913, 124] width 396 height 49
type input "Like Im Dolph"
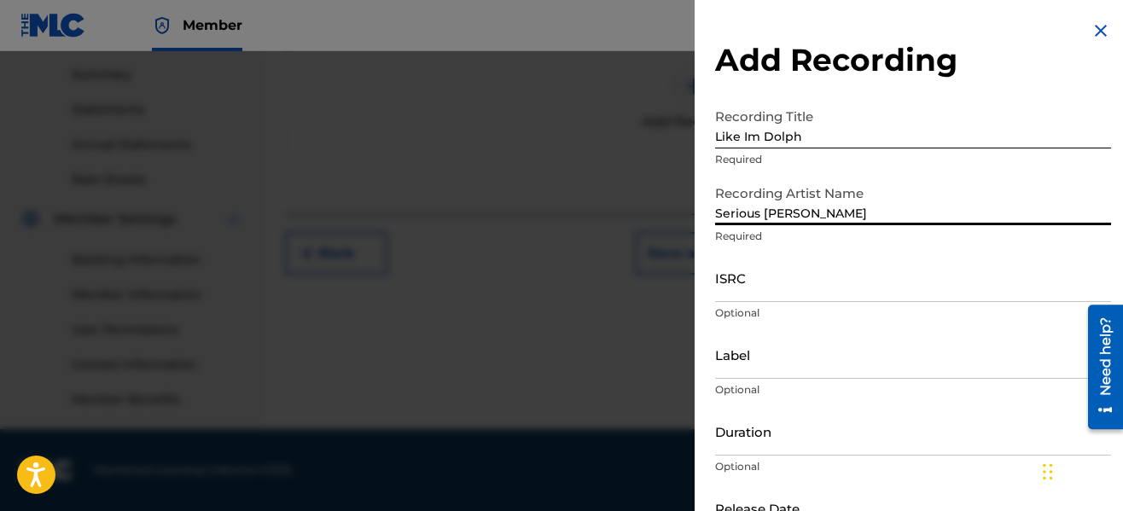
type input "Serious [PERSON_NAME]"
click at [810, 288] on input "ISRC" at bounding box center [913, 277] width 396 height 49
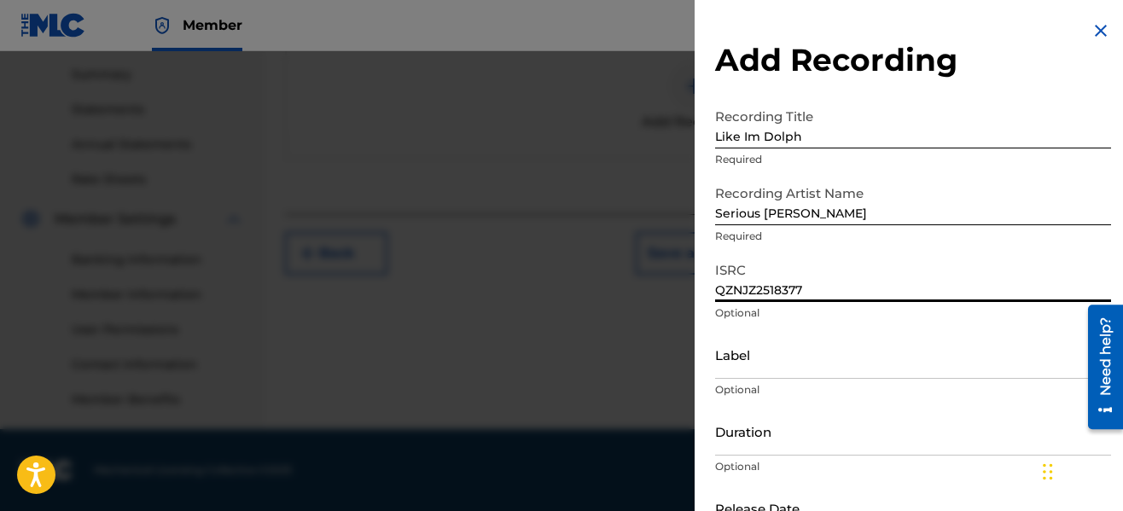
type input "QZNJZ2518377"
click at [772, 369] on input "Label" at bounding box center [913, 354] width 396 height 49
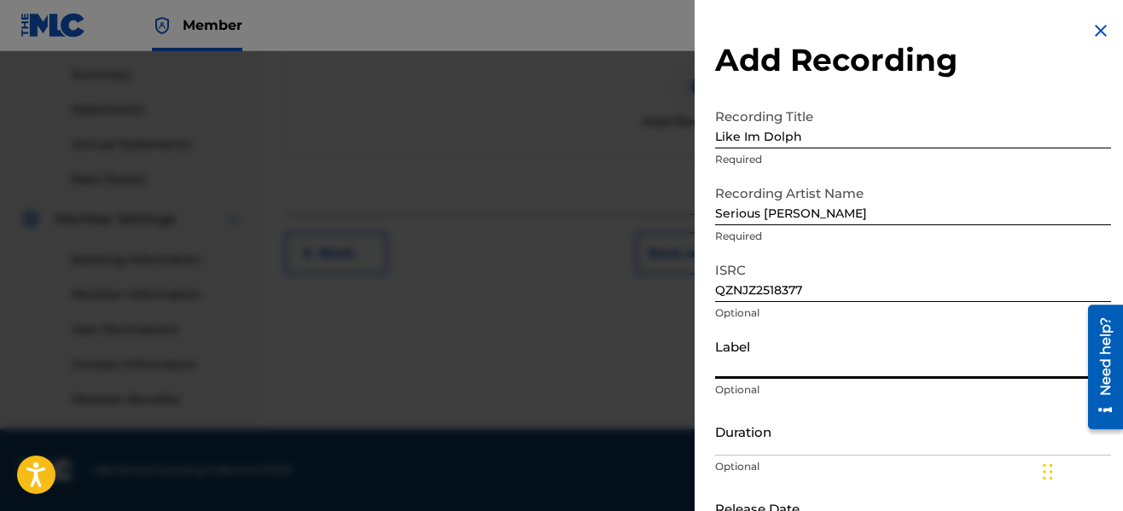
type input "A"
type input "Serious [PERSON_NAME]"
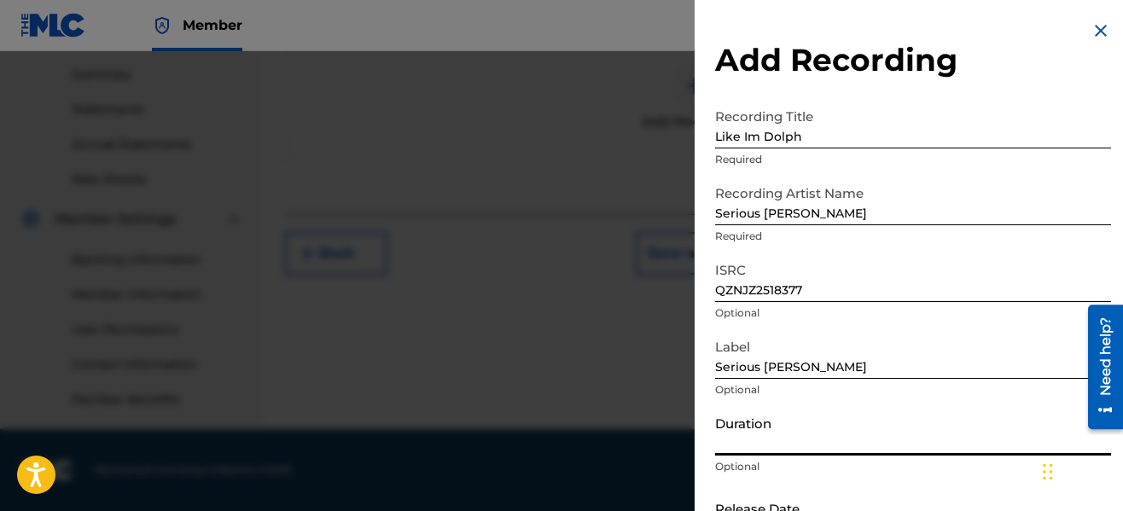
click at [826, 441] on input "Duration" at bounding box center [913, 431] width 396 height 49
type input "02:21"
click at [913, 457] on div "Duration 02:21 Optional" at bounding box center [913, 445] width 396 height 77
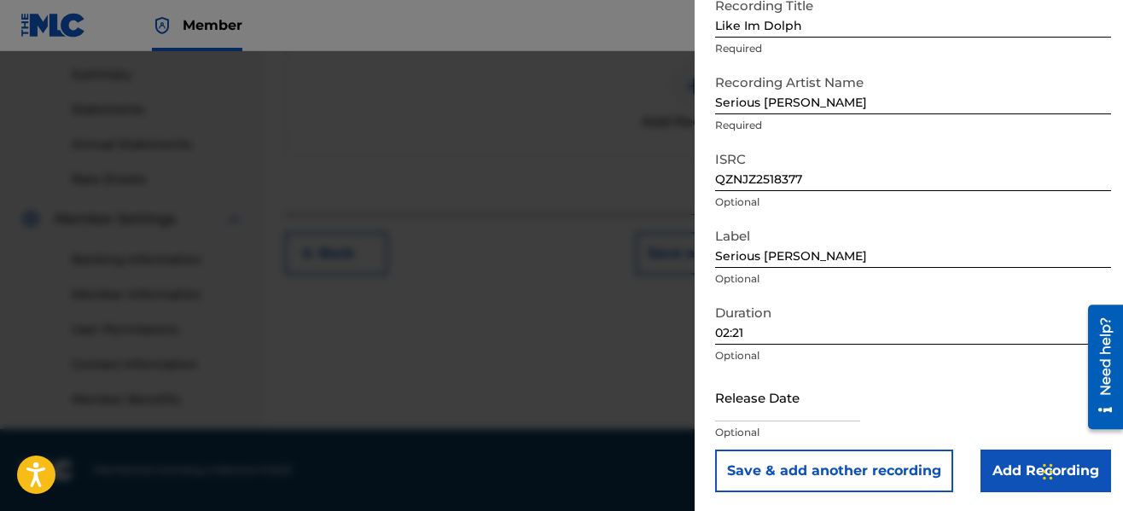
scroll to position [113, 0]
click at [801, 404] on input "text" at bounding box center [787, 395] width 145 height 49
select select "7"
select select "2025"
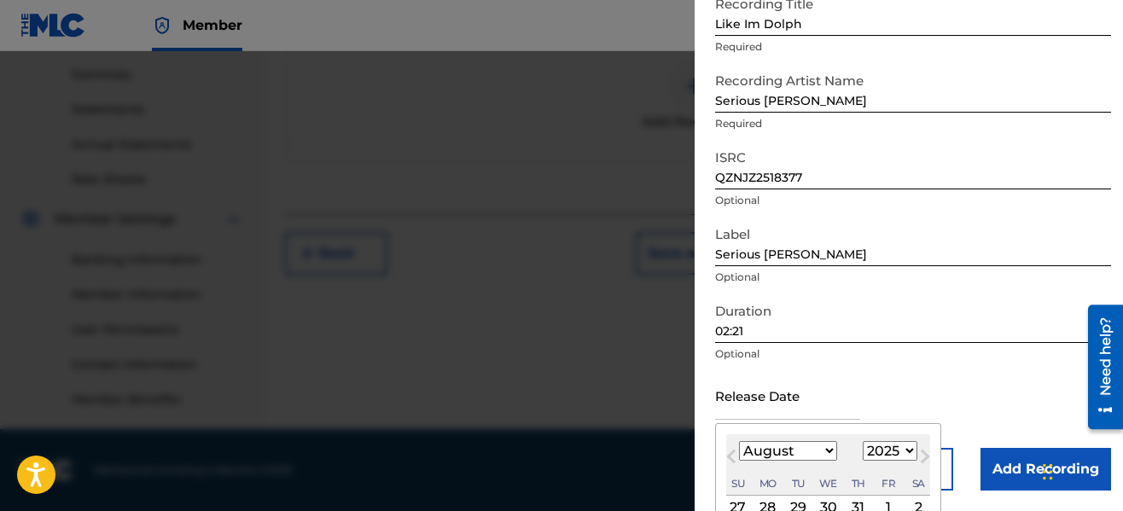
click at [824, 441] on select "January February March April May June July August September October November De…" at bounding box center [788, 451] width 98 height 20
select select "8"
click at [739, 441] on select "January February March April May June July August September October November De…" at bounding box center [788, 451] width 98 height 20
click at [886, 501] on div "5" at bounding box center [888, 508] width 20 height 20
type input "[DATE]"
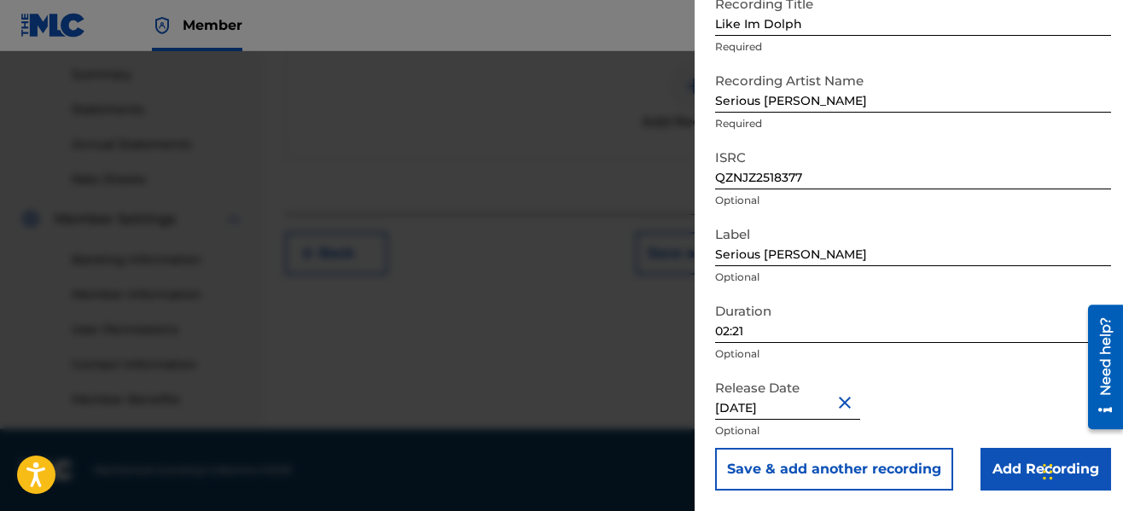
click at [786, 410] on input "[DATE]" at bounding box center [787, 395] width 145 height 49
select select "8"
select select "2025"
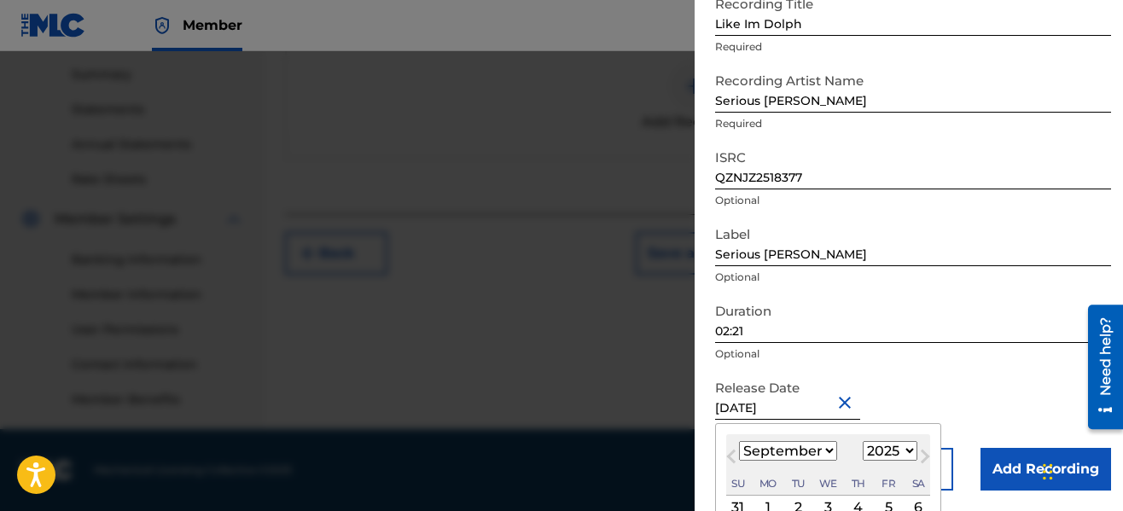
type input "[DATE]"
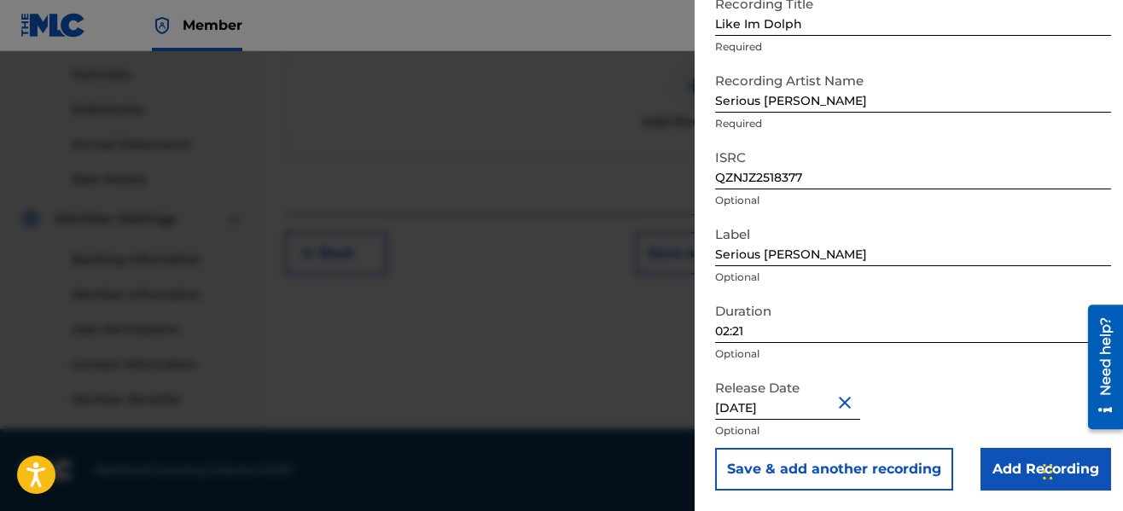
click at [994, 405] on div "Release Date [DATE] Optional" at bounding box center [913, 409] width 396 height 77
click at [1017, 460] on input "Add Recording" at bounding box center [1046, 469] width 131 height 43
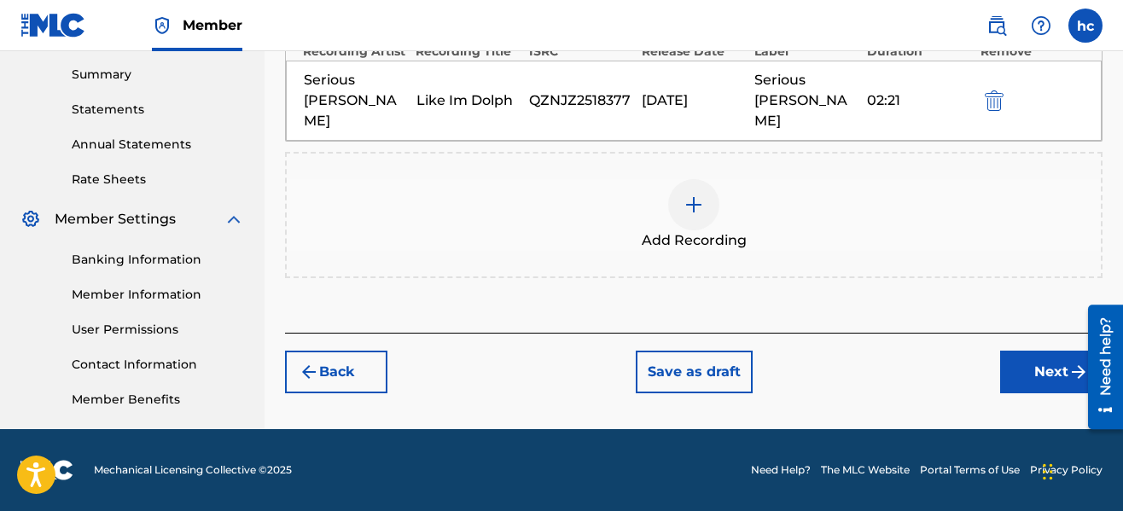
click at [1021, 355] on button "Next" at bounding box center [1051, 372] width 102 height 43
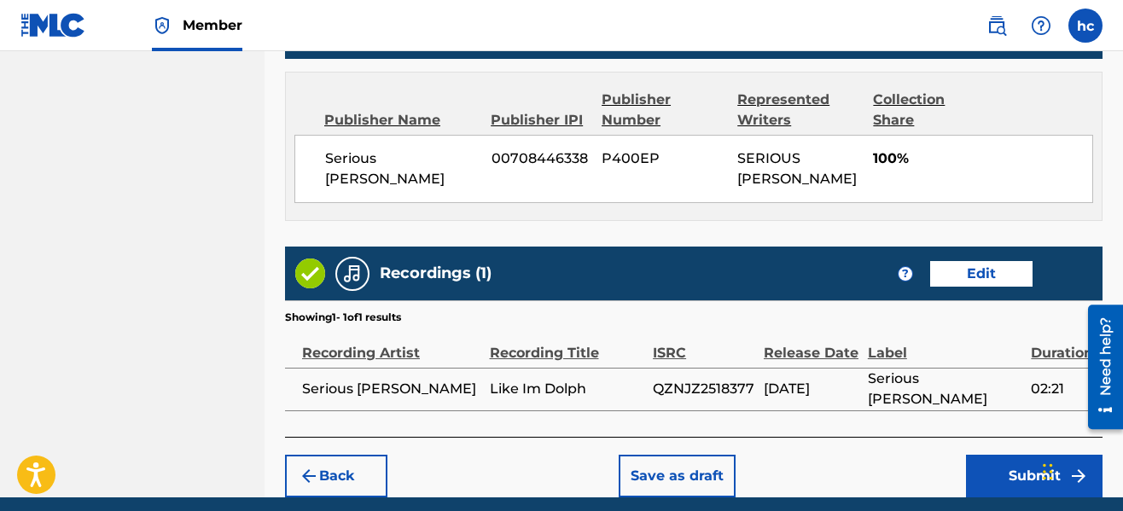
scroll to position [973, 0]
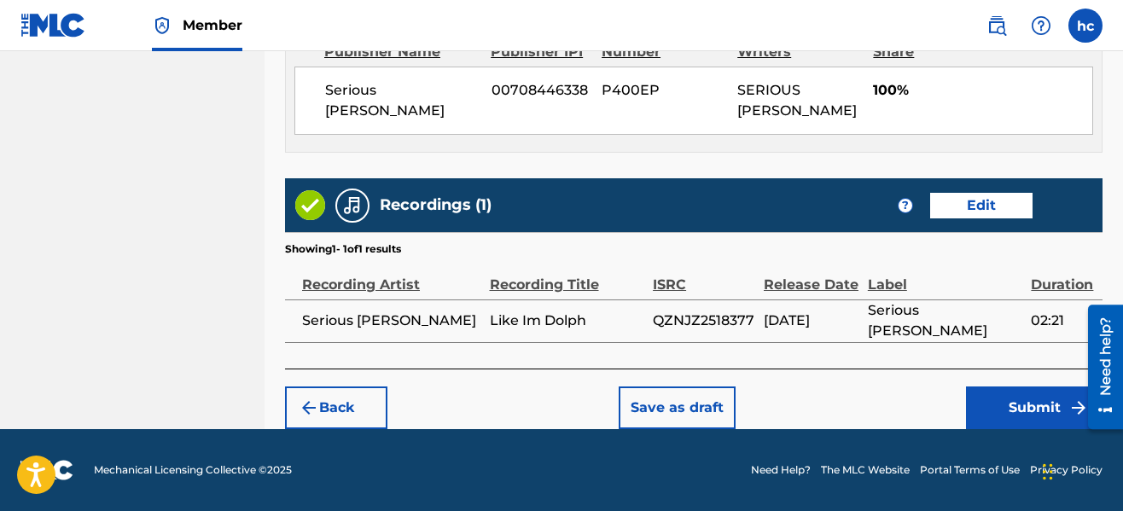
click at [696, 393] on button "Save as draft" at bounding box center [677, 408] width 117 height 43
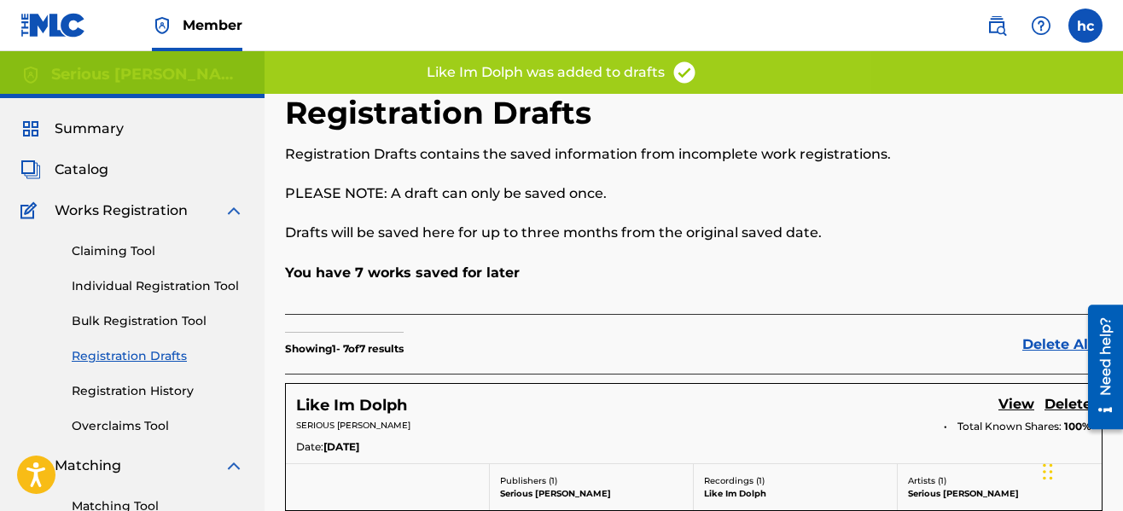
click at [130, 281] on link "Individual Registration Tool" at bounding box center [158, 286] width 172 height 18
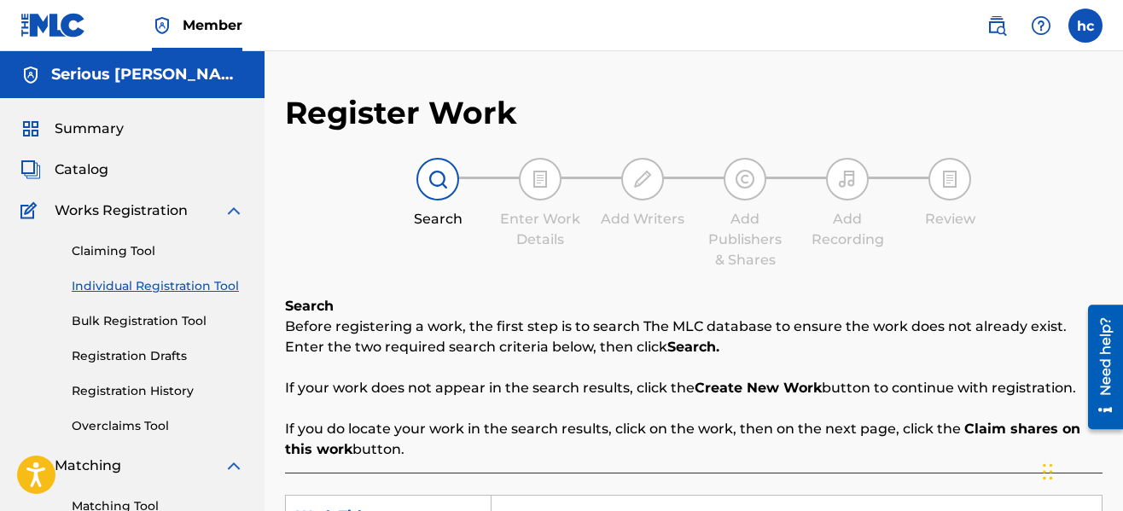
click at [660, 315] on div "Search Before registering a work, the first step is to search The MLC database …" at bounding box center [694, 378] width 818 height 164
click at [621, 218] on div "Add Writers" at bounding box center [642, 219] width 85 height 20
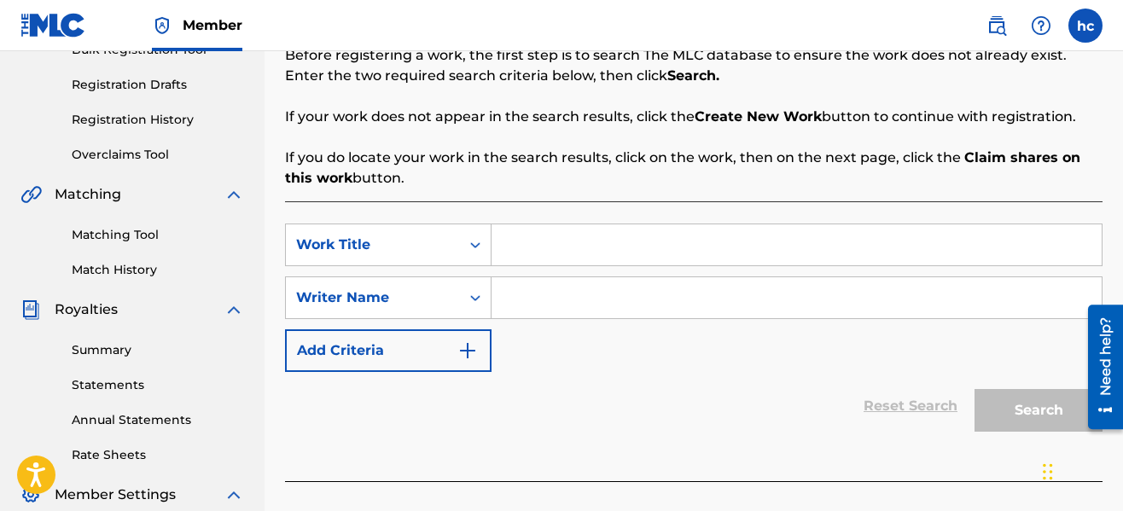
scroll to position [273, 0]
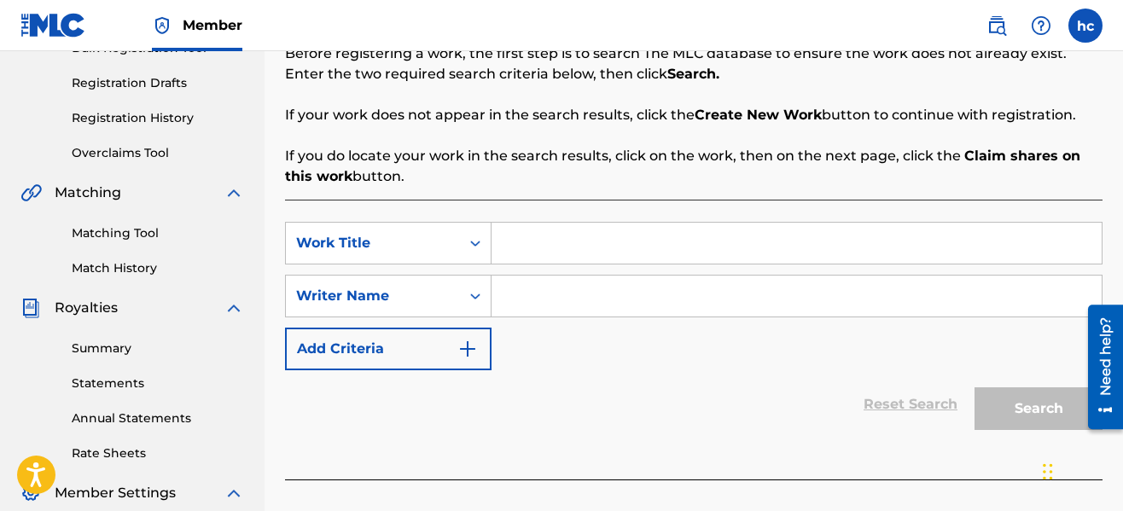
click at [640, 180] on p "If you do locate your work in the search results, click on the work, then on th…" at bounding box center [694, 166] width 818 height 41
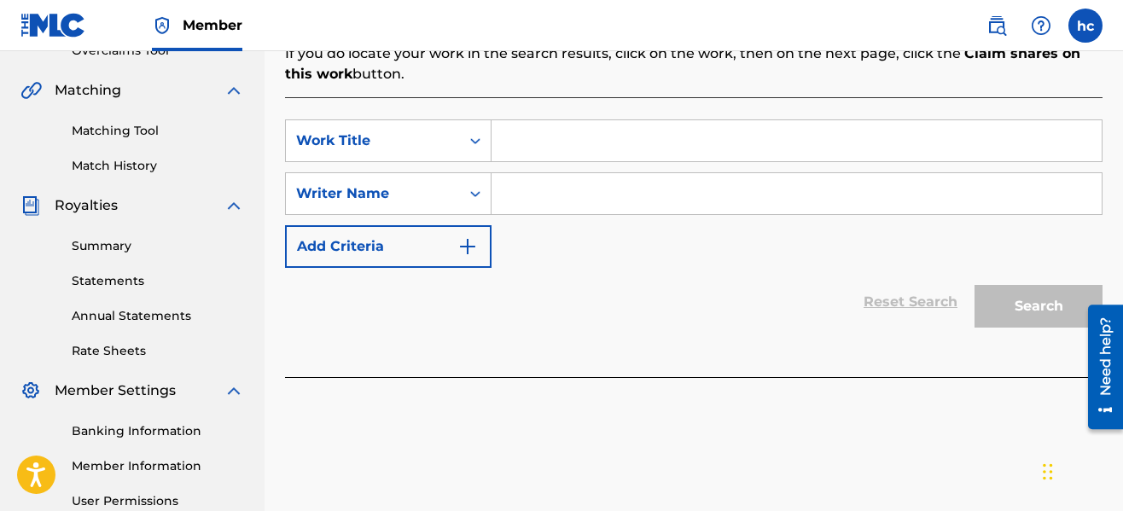
scroll to position [410, 0]
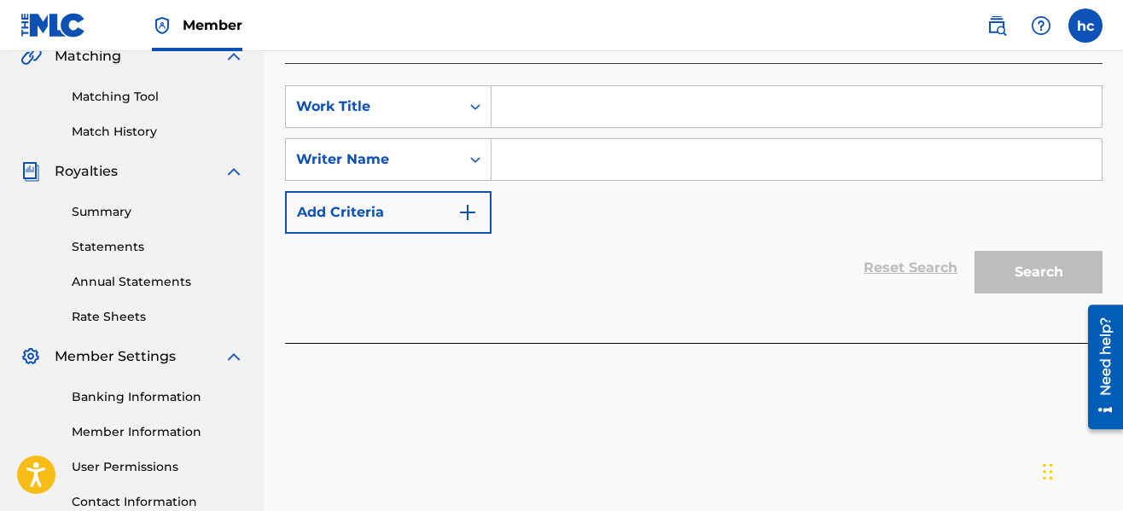
click at [545, 220] on div "SearchWithCriteriad64bd571-856c-4025-8c88-2be82b560dba Work Title SearchWithCri…" at bounding box center [694, 159] width 818 height 148
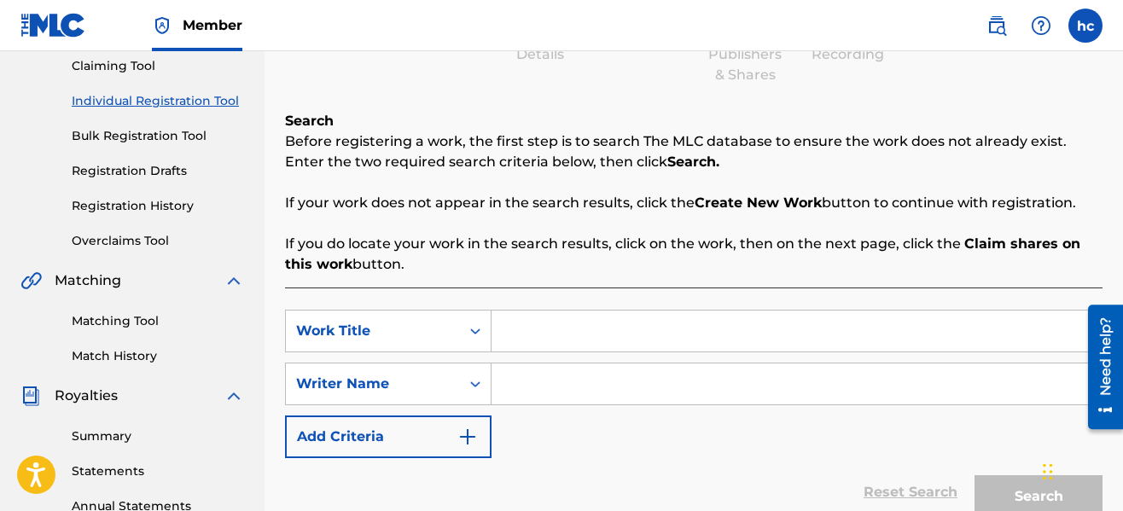
scroll to position [0, 0]
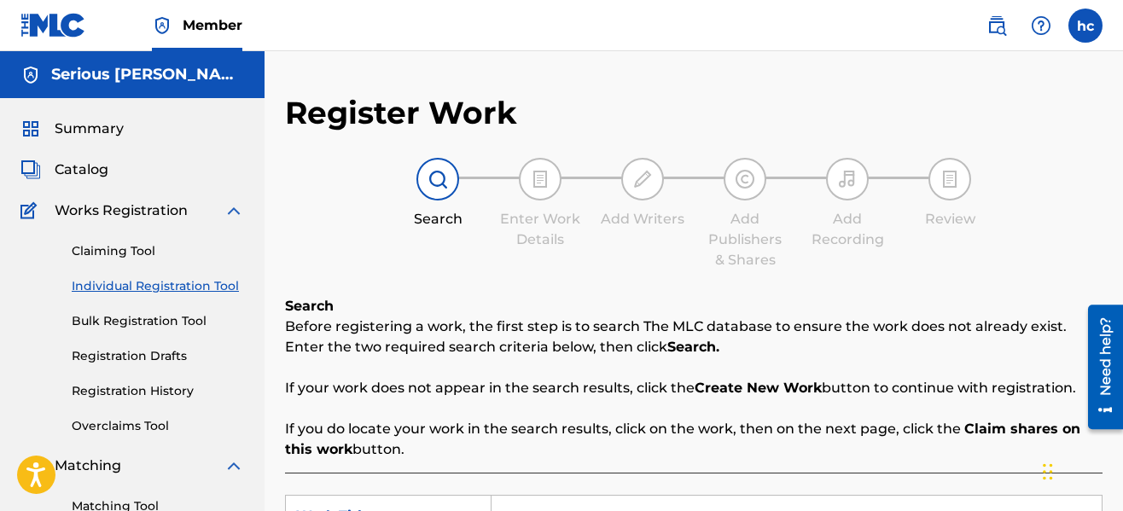
click at [83, 136] on span "Summary" at bounding box center [89, 129] width 69 height 20
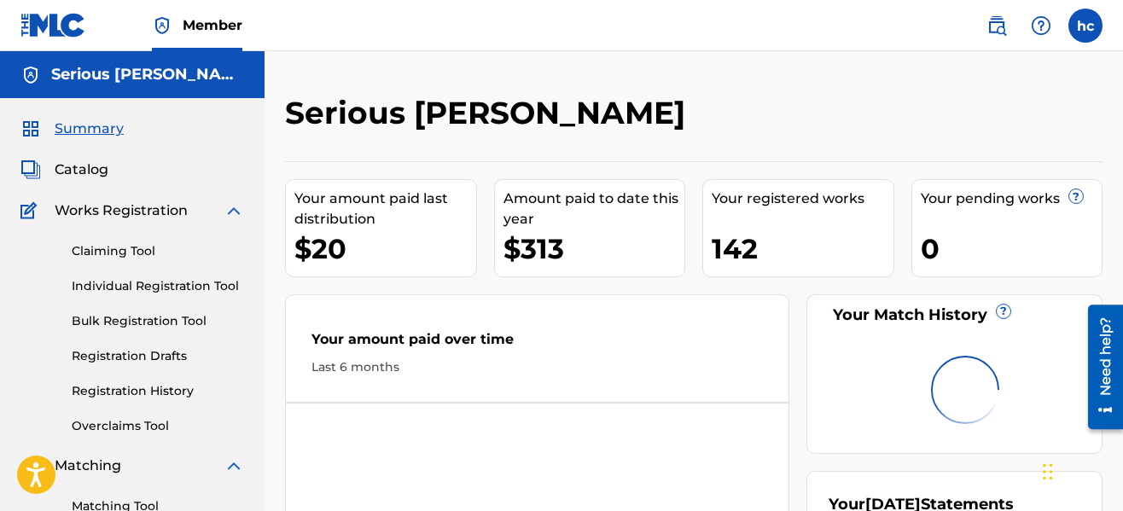
click at [754, 137] on div "Serious [PERSON_NAME]" at bounding box center [600, 119] width 630 height 50
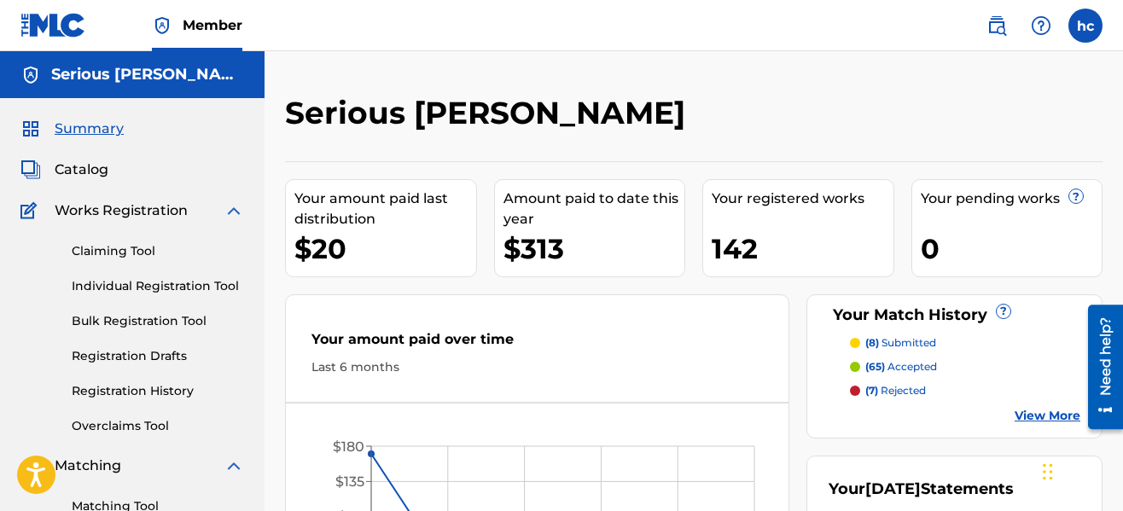
click at [684, 96] on div "Serious [PERSON_NAME]" at bounding box center [600, 119] width 630 height 50
